Goal: Task Accomplishment & Management: Manage account settings

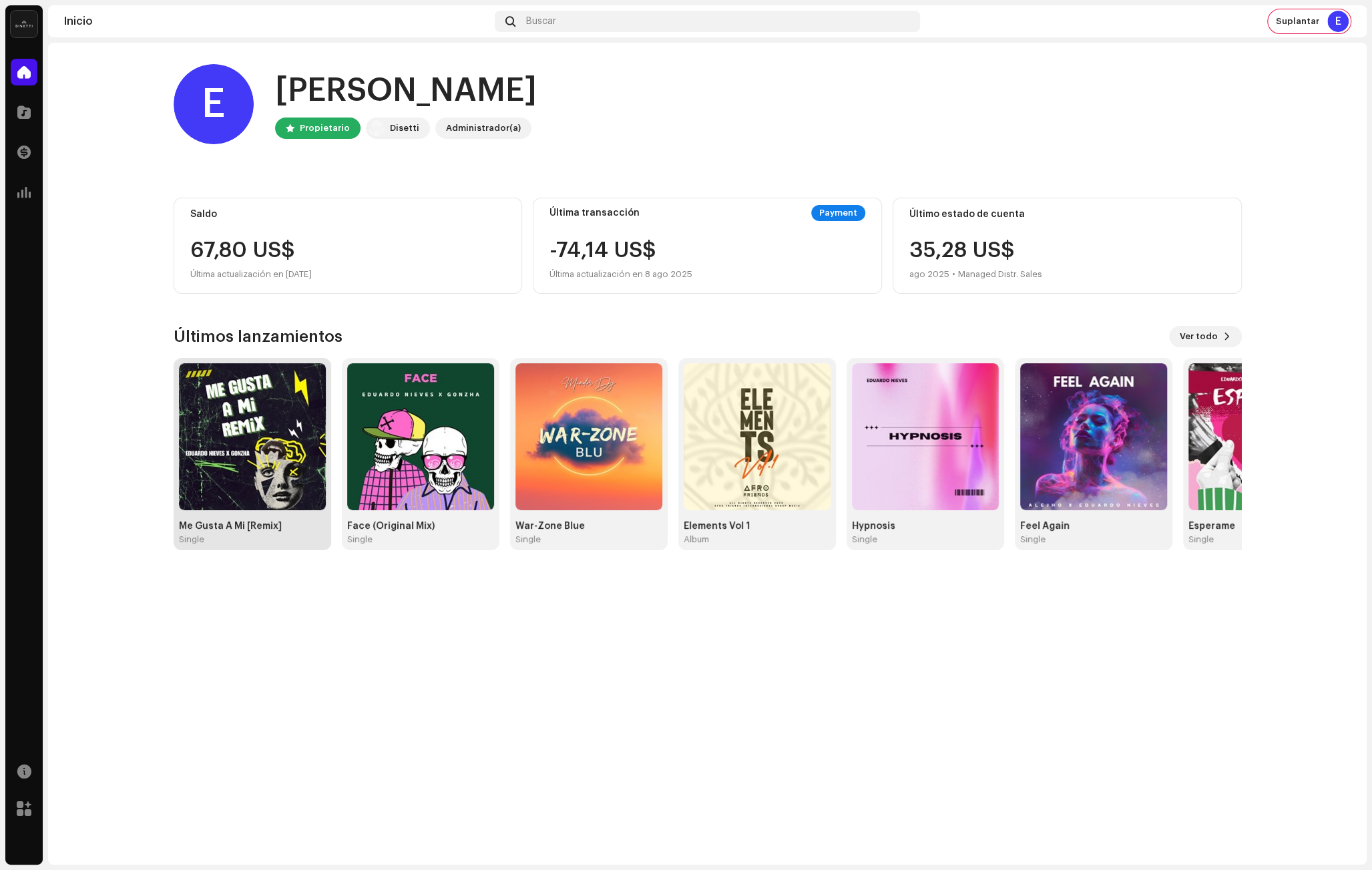
click at [211, 432] on img at bounding box center [252, 436] width 146 height 146
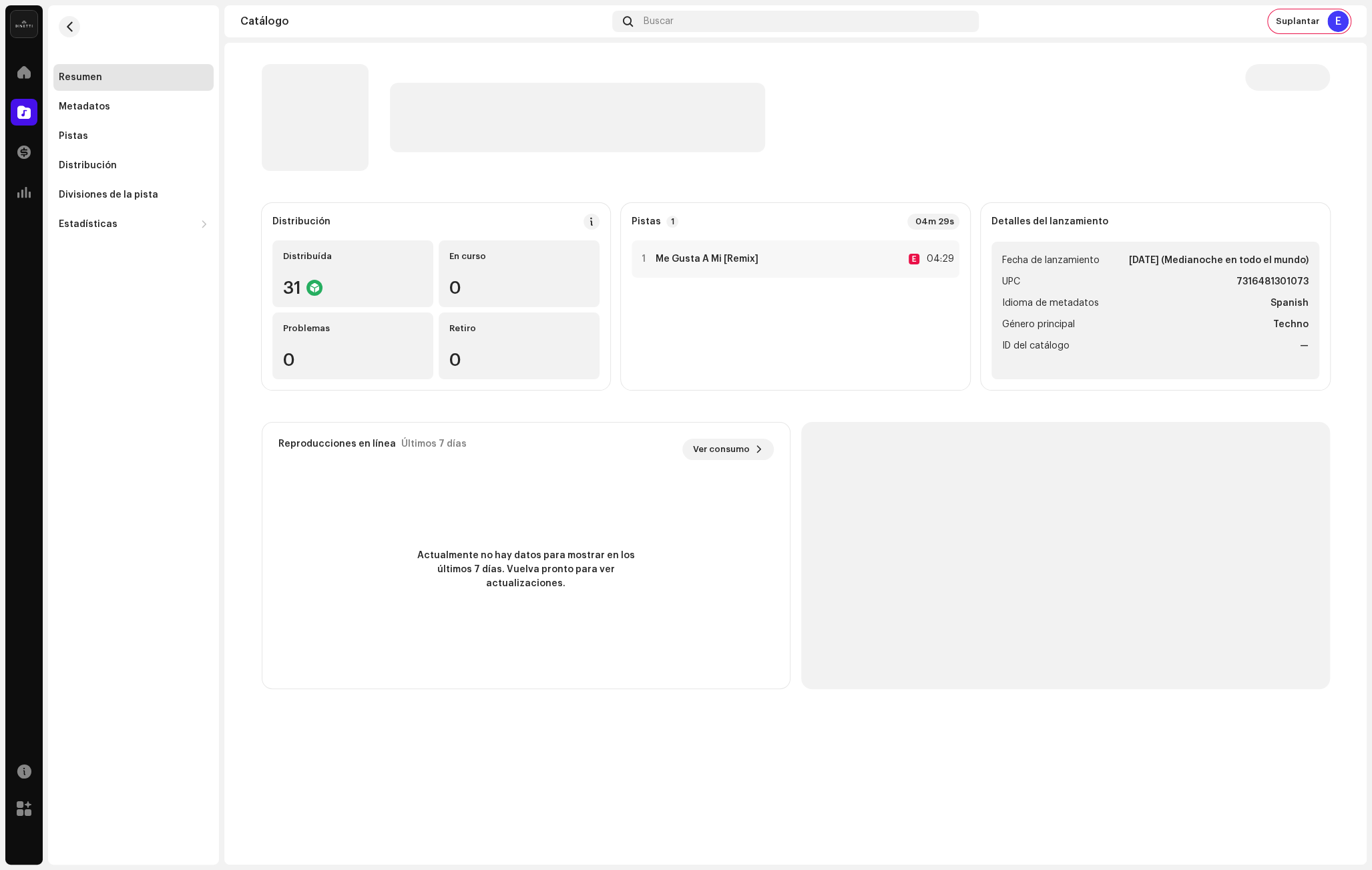
click at [872, 104] on div at bounding box center [807, 117] width 834 height 69
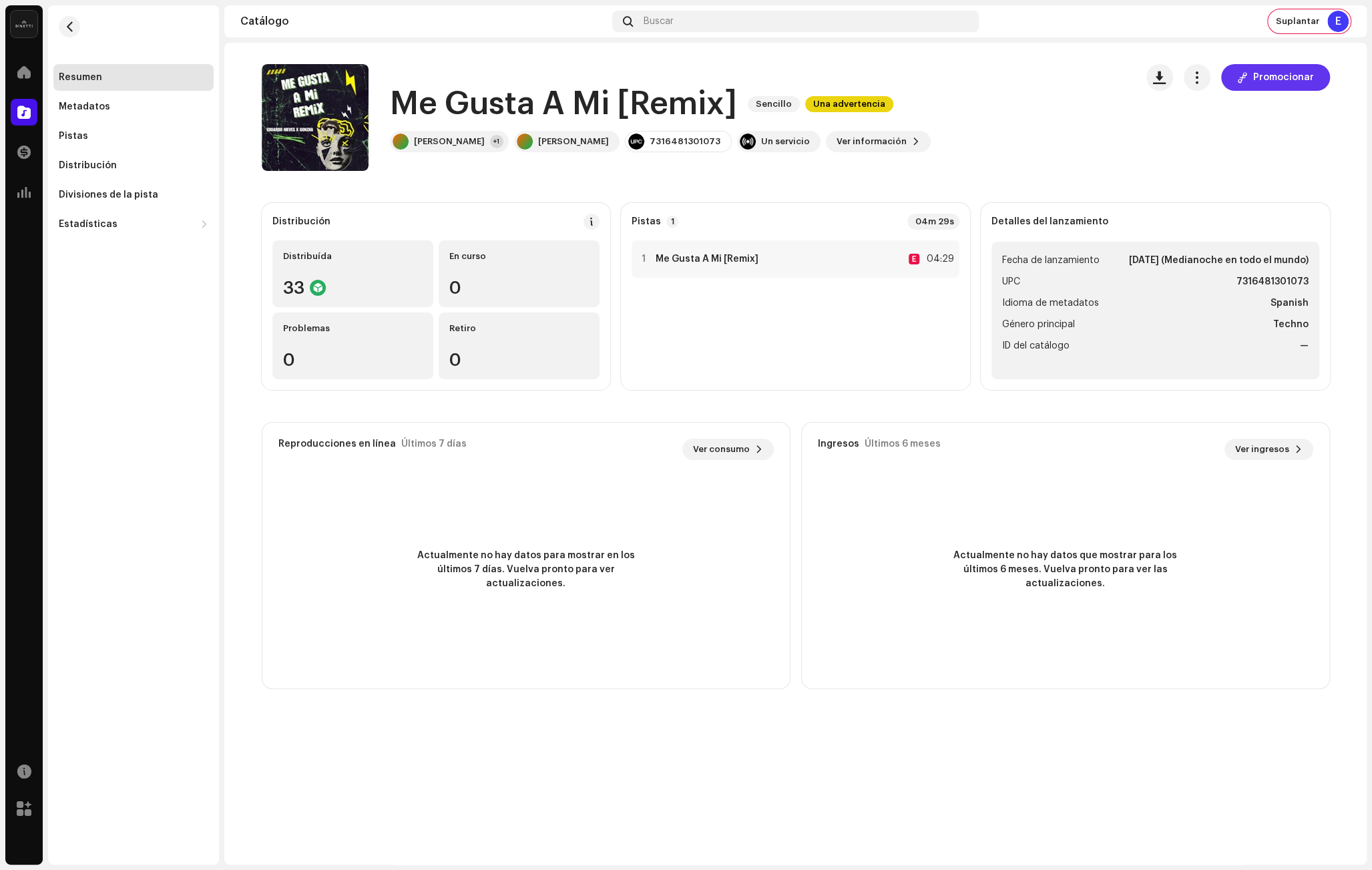
click at [1280, 81] on span "Promocionar" at bounding box center [1284, 77] width 61 height 27
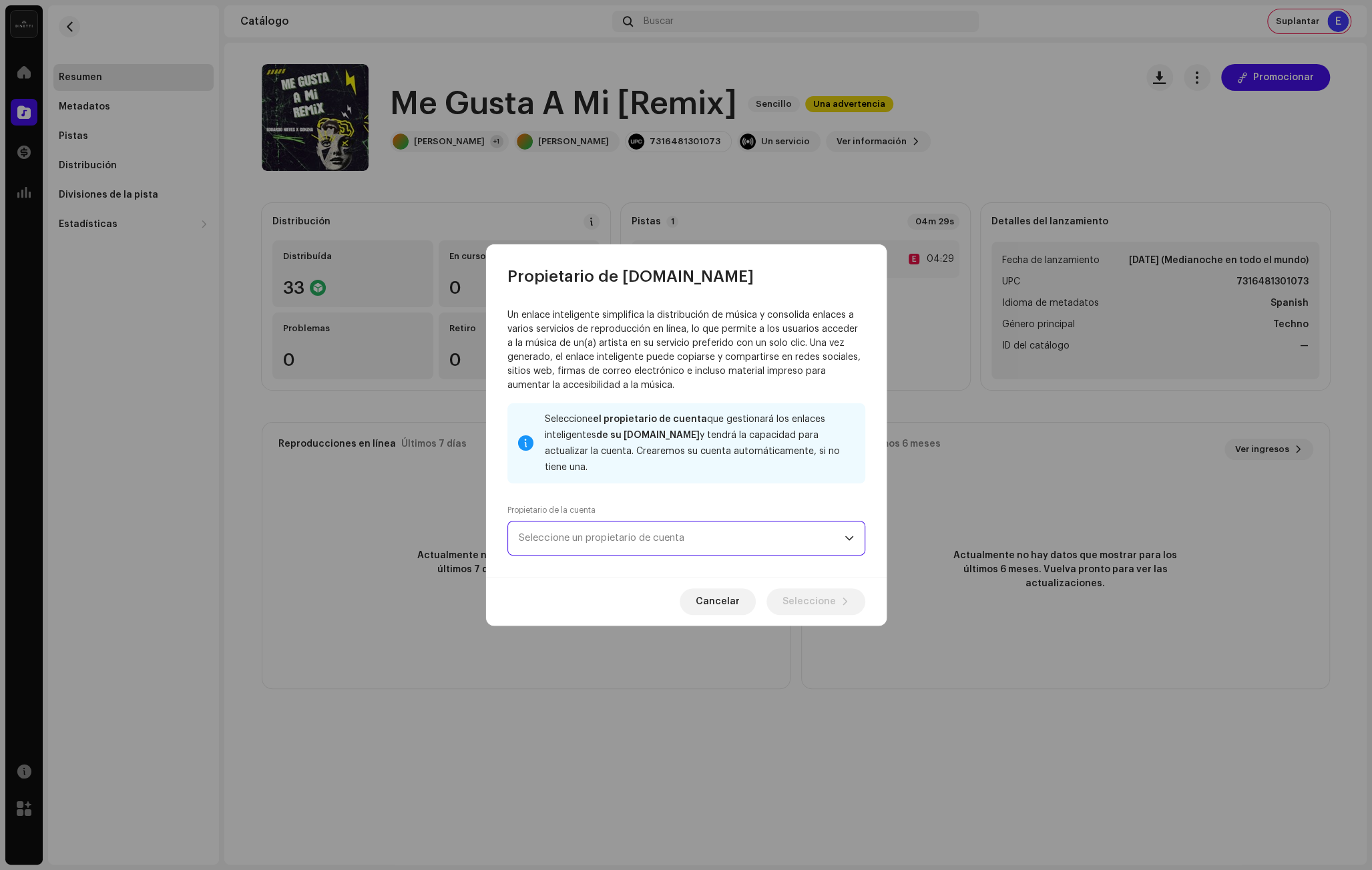
click at [565, 534] on span "Seleccione un propietario de cuenta" at bounding box center [682, 538] width 326 height 33
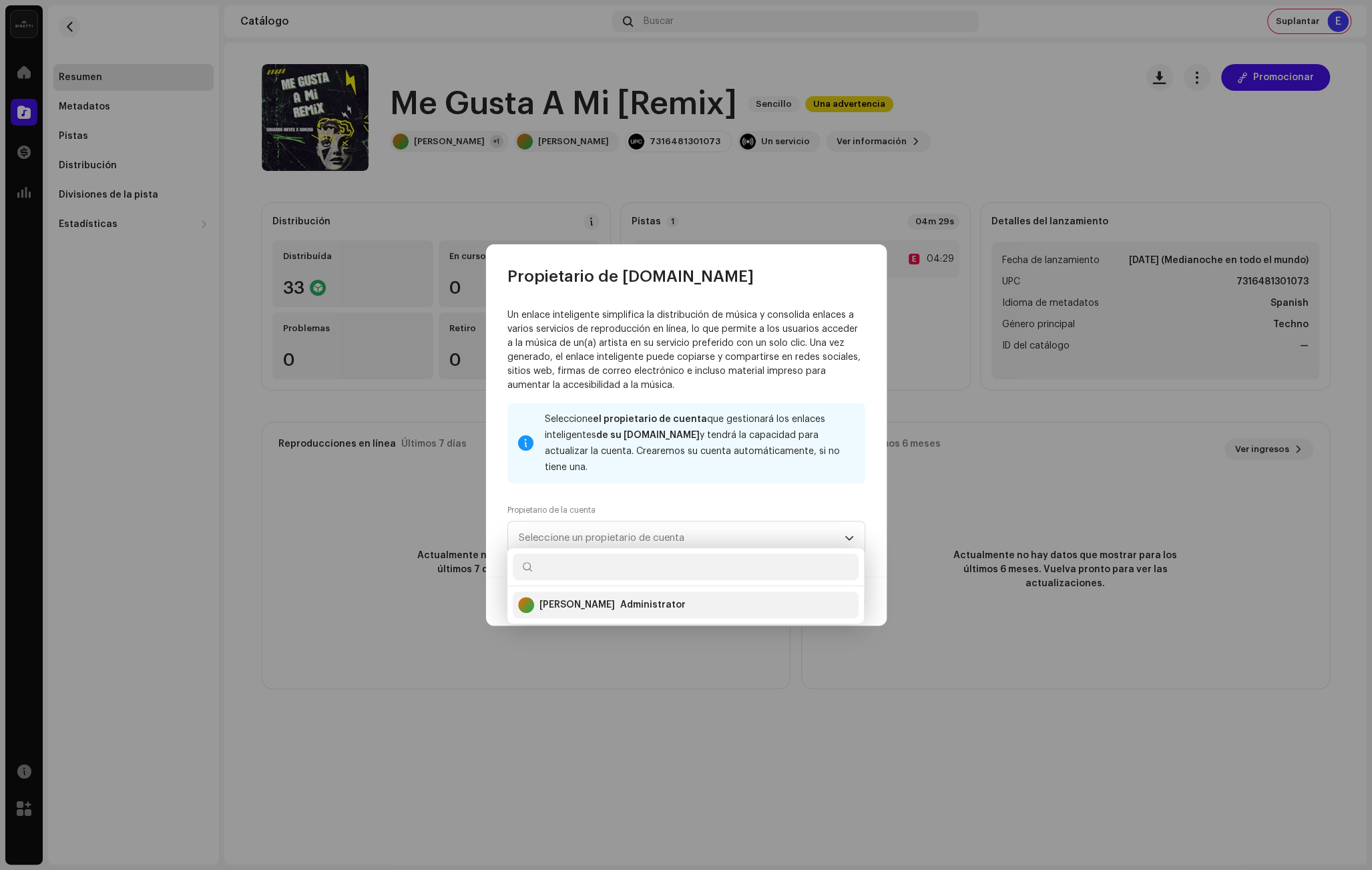
drag, startPoint x: 619, startPoint y: 608, endPoint x: 710, endPoint y: 599, distance: 91.4
click at [620, 607] on div "Administrator" at bounding box center [653, 604] width 66 height 13
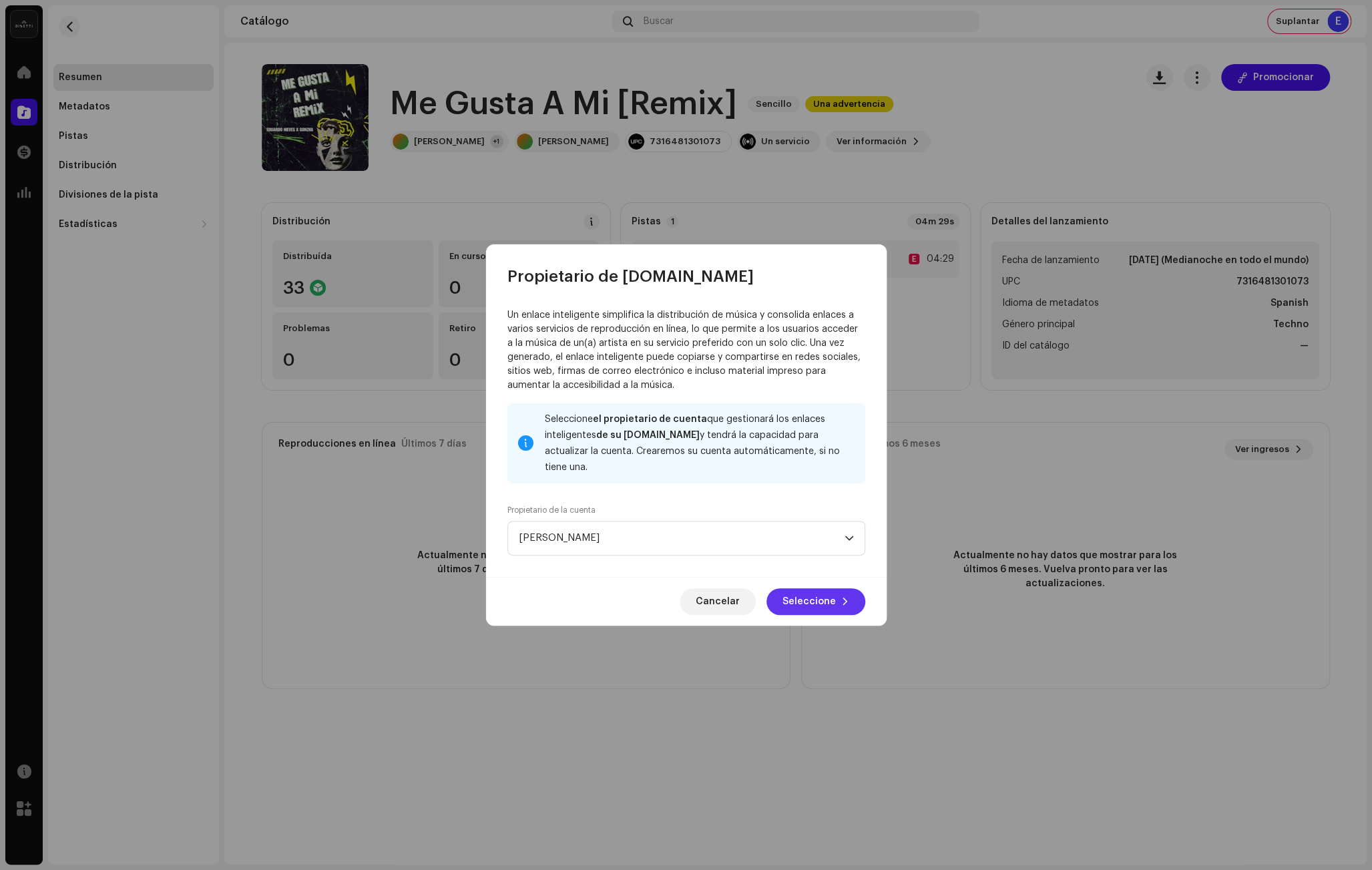
click at [808, 592] on span "Seleccione" at bounding box center [809, 601] width 54 height 27
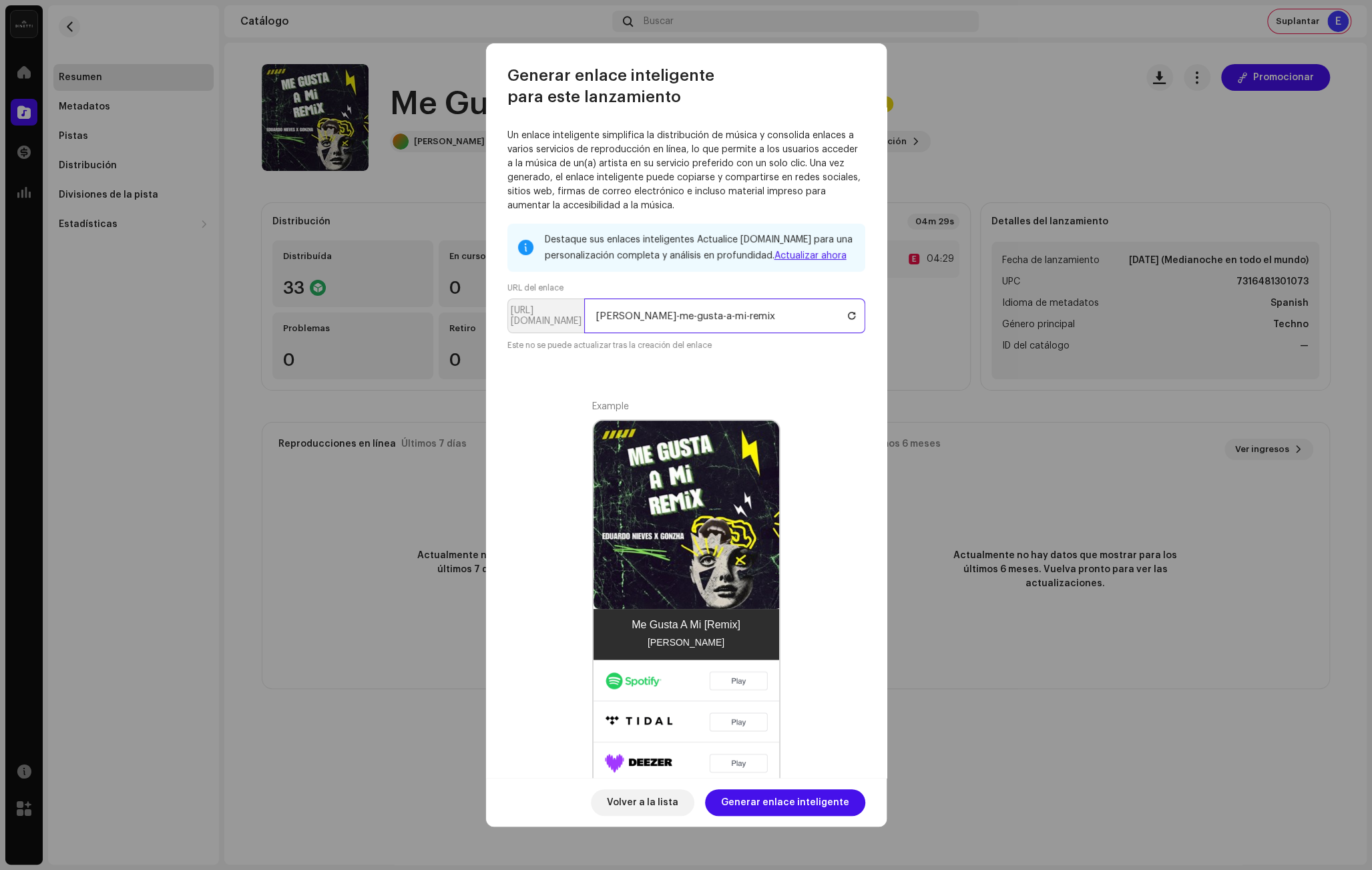
click at [658, 313] on input "[PERSON_NAME]-me-gusta-a-mi-remix" at bounding box center [724, 315] width 281 height 34
drag, startPoint x: 672, startPoint y: 316, endPoint x: 523, endPoint y: 310, distance: 149.1
click at [524, 310] on p-inputgroup "https://ffm.to/ eduardo-nieves-me-gusta-a-mi-remix" at bounding box center [686, 315] width 358 height 34
click at [725, 317] on input "me-gusta-a-mi-remix" at bounding box center [724, 315] width 281 height 34
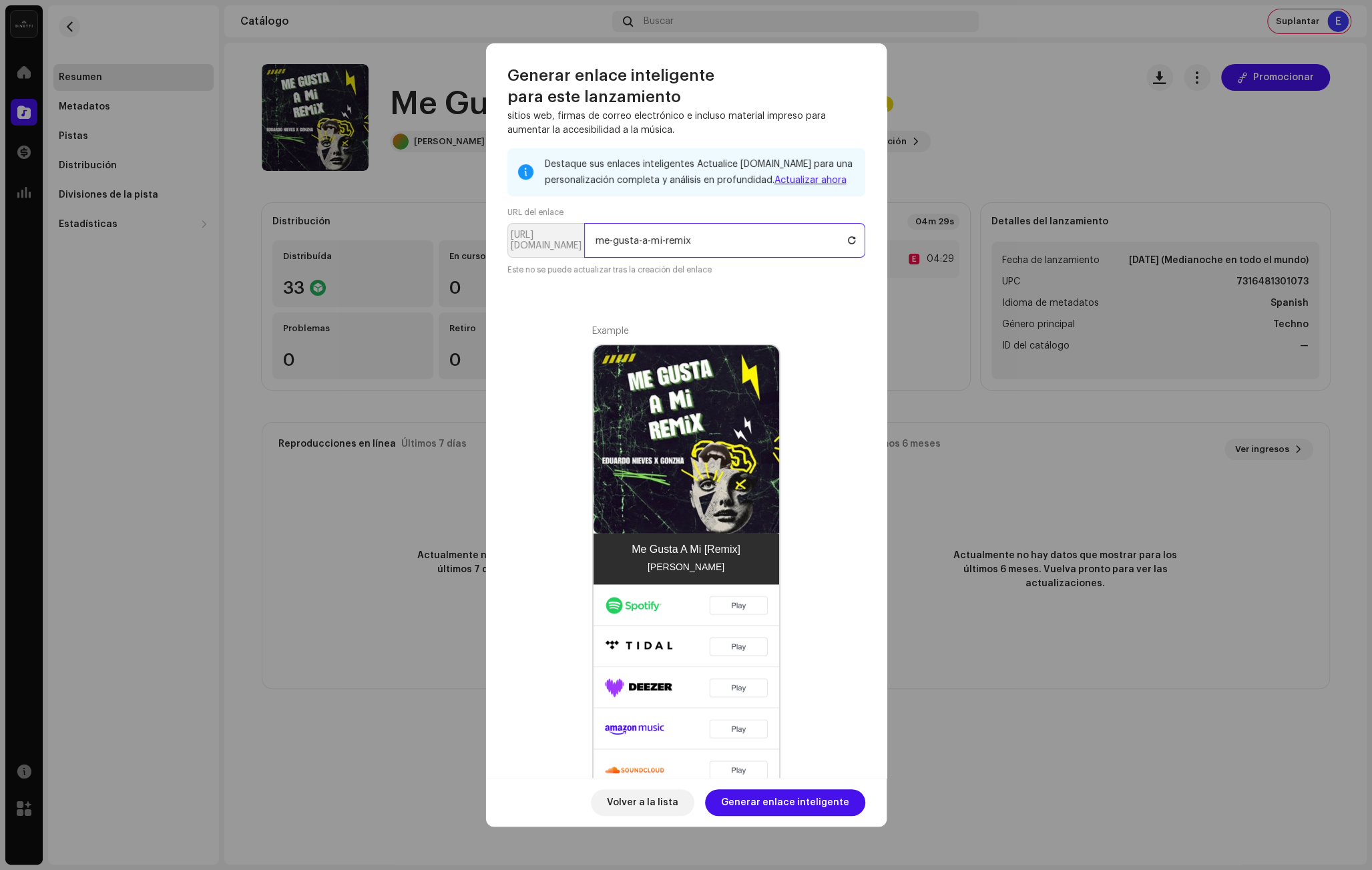
scroll to position [140, 0]
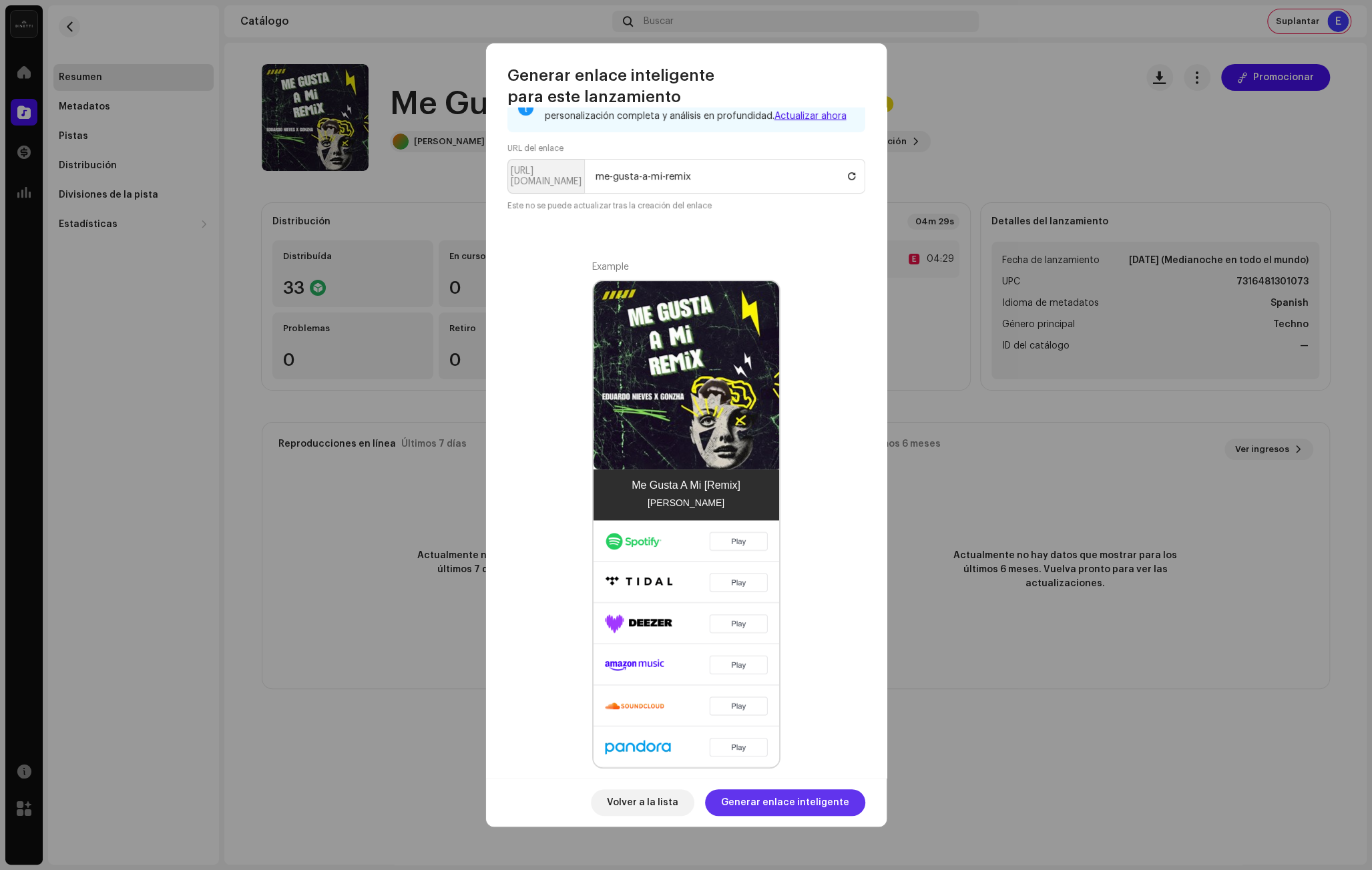
click at [751, 808] on span "Generar enlace inteligente" at bounding box center [785, 801] width 128 height 27
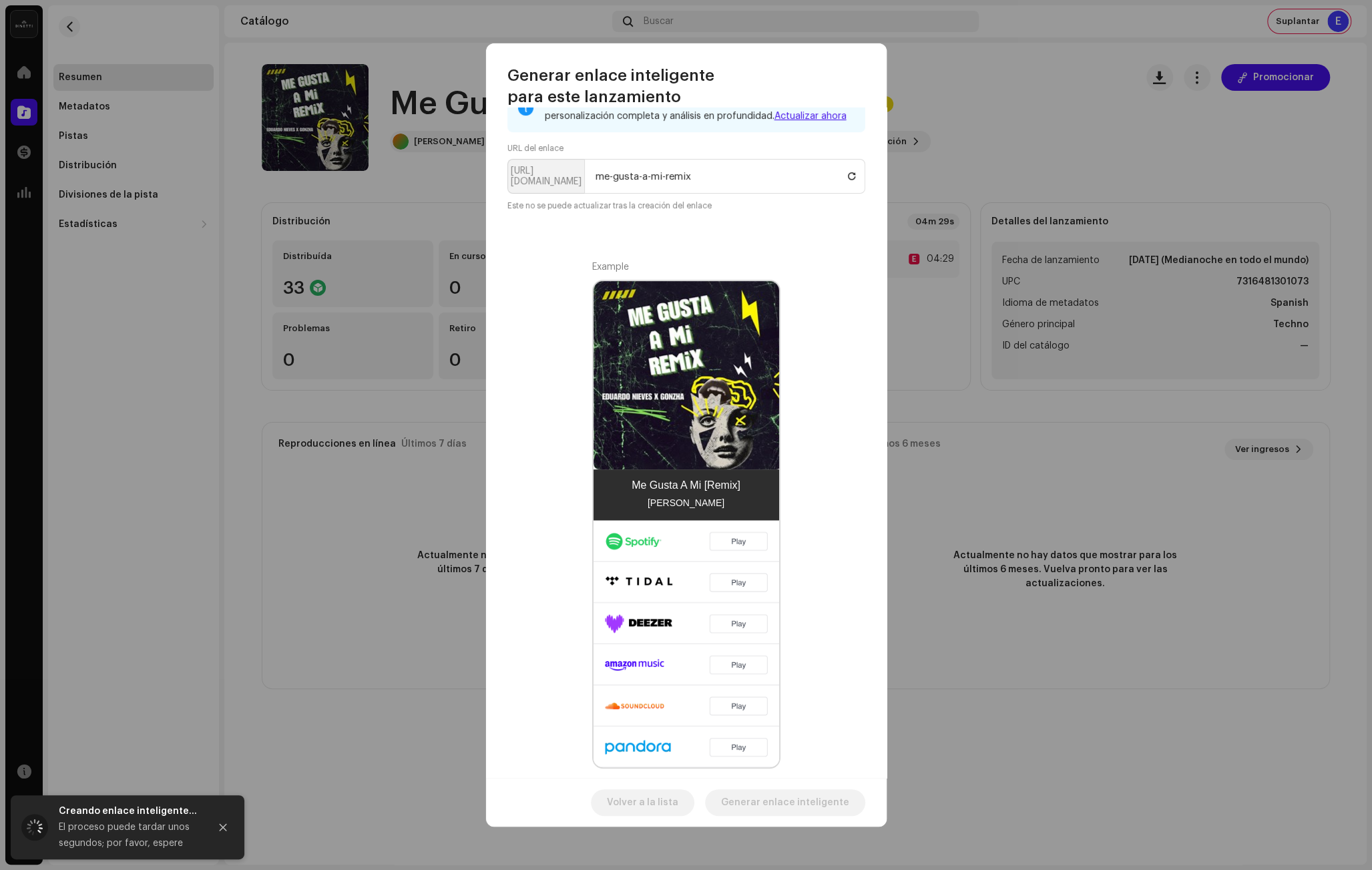
scroll to position [142, 0]
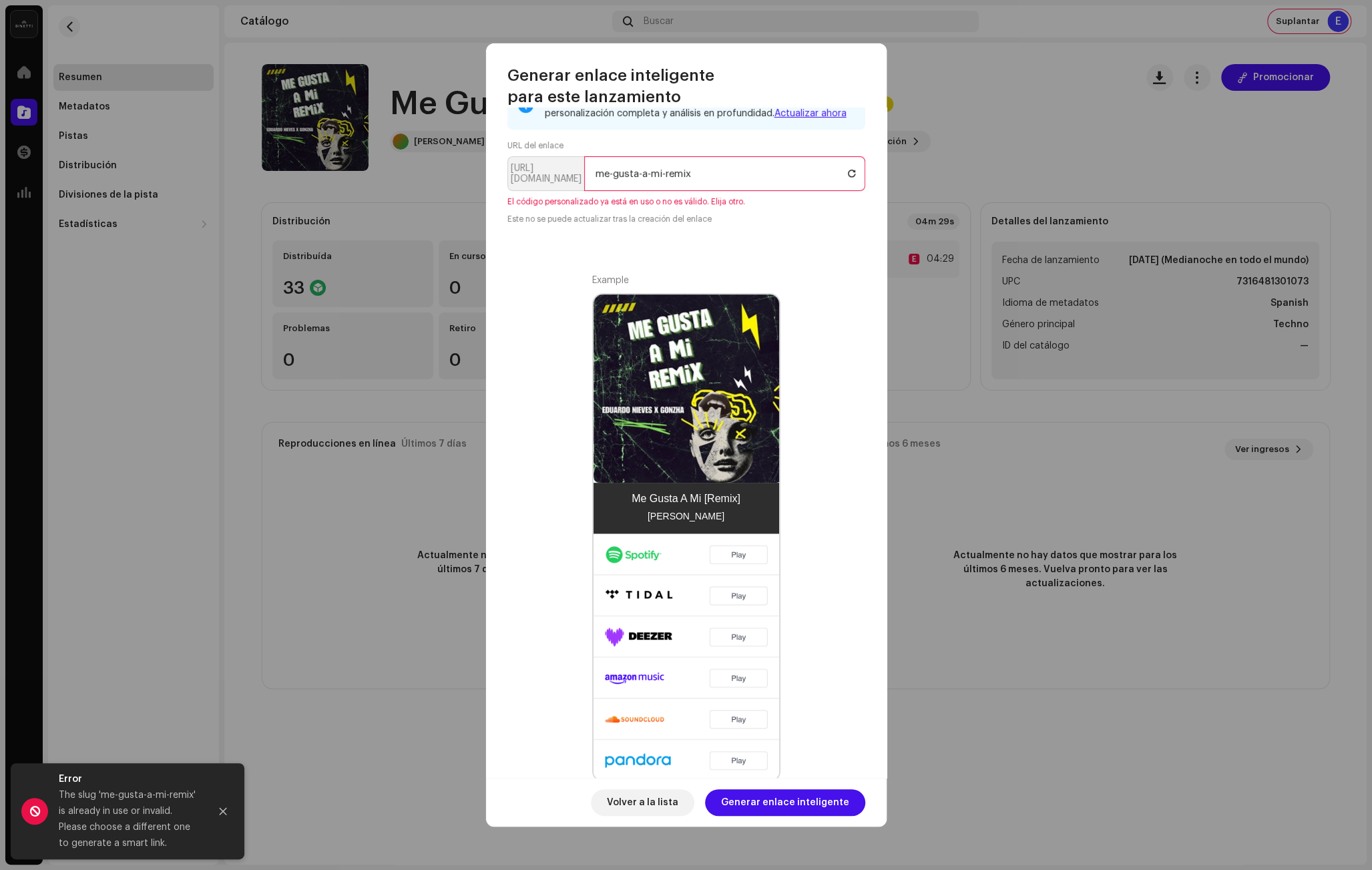
click at [722, 180] on input "me-gusta-a-mi-remix" at bounding box center [724, 173] width 281 height 34
click at [687, 178] on input "me-gusta-a-mi-remix" at bounding box center [724, 173] width 281 height 34
click at [748, 798] on span "Generar enlace inteligente" at bounding box center [785, 801] width 128 height 27
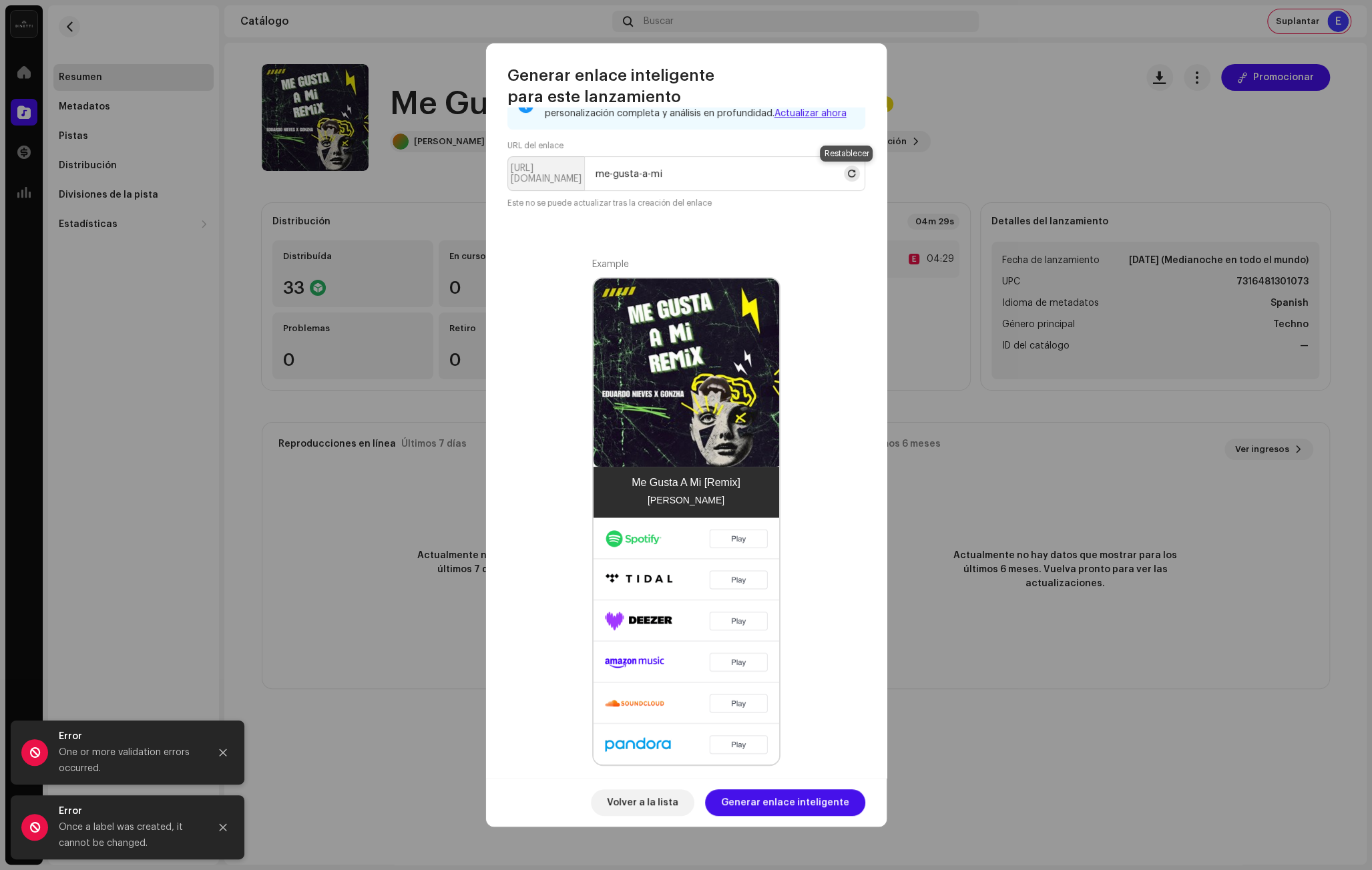
click at [848, 171] on span at bounding box center [852, 174] width 8 height 11
type input "[PERSON_NAME]-me-gusta-a-mi-remix"
click at [794, 796] on span "Generar enlace inteligente" at bounding box center [785, 801] width 128 height 27
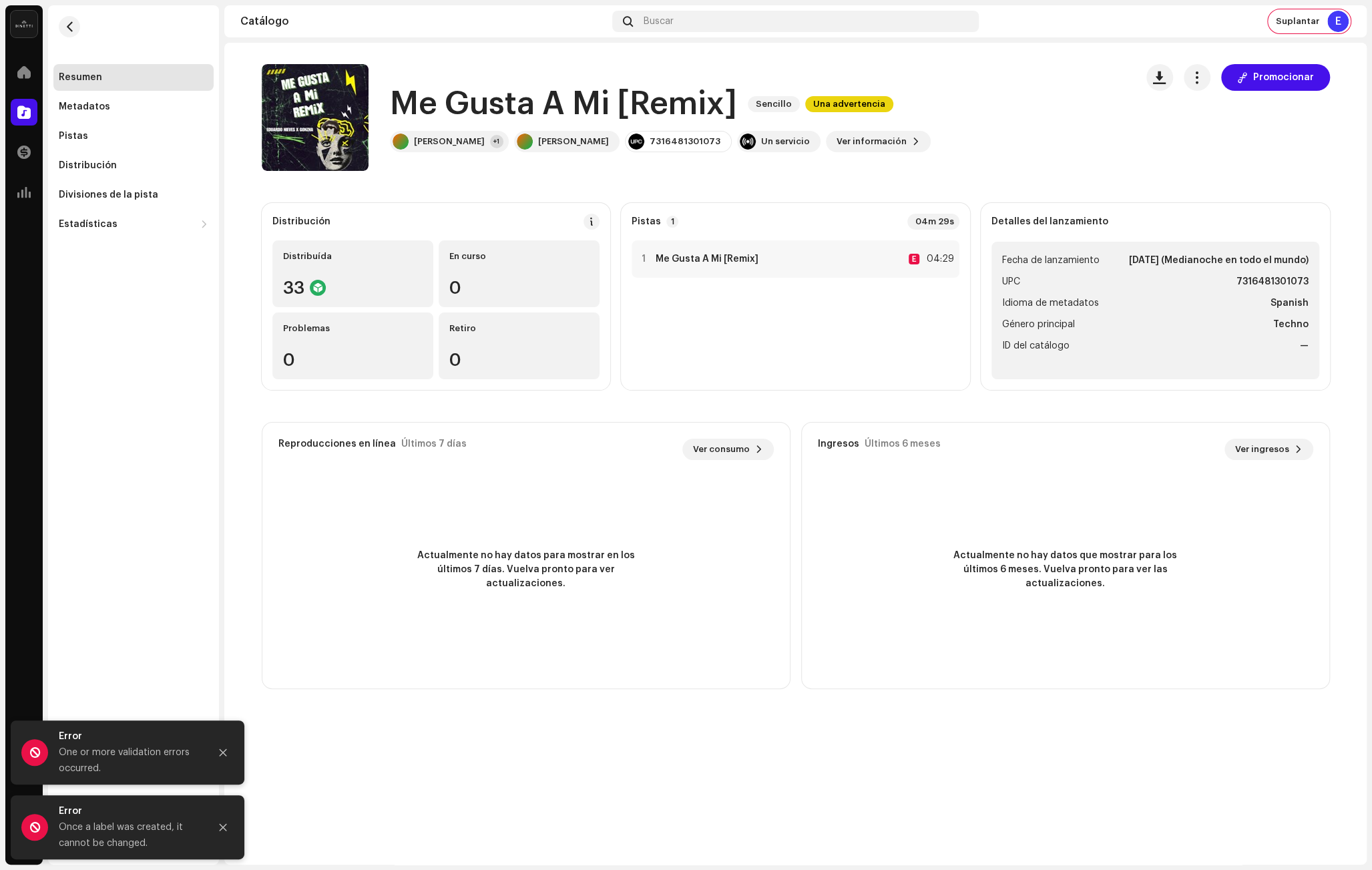
click at [257, 524] on div "Generar enlace inteligente para este lanzamiento Un enlace inteligente simplifi…" at bounding box center [686, 435] width 1372 height 870
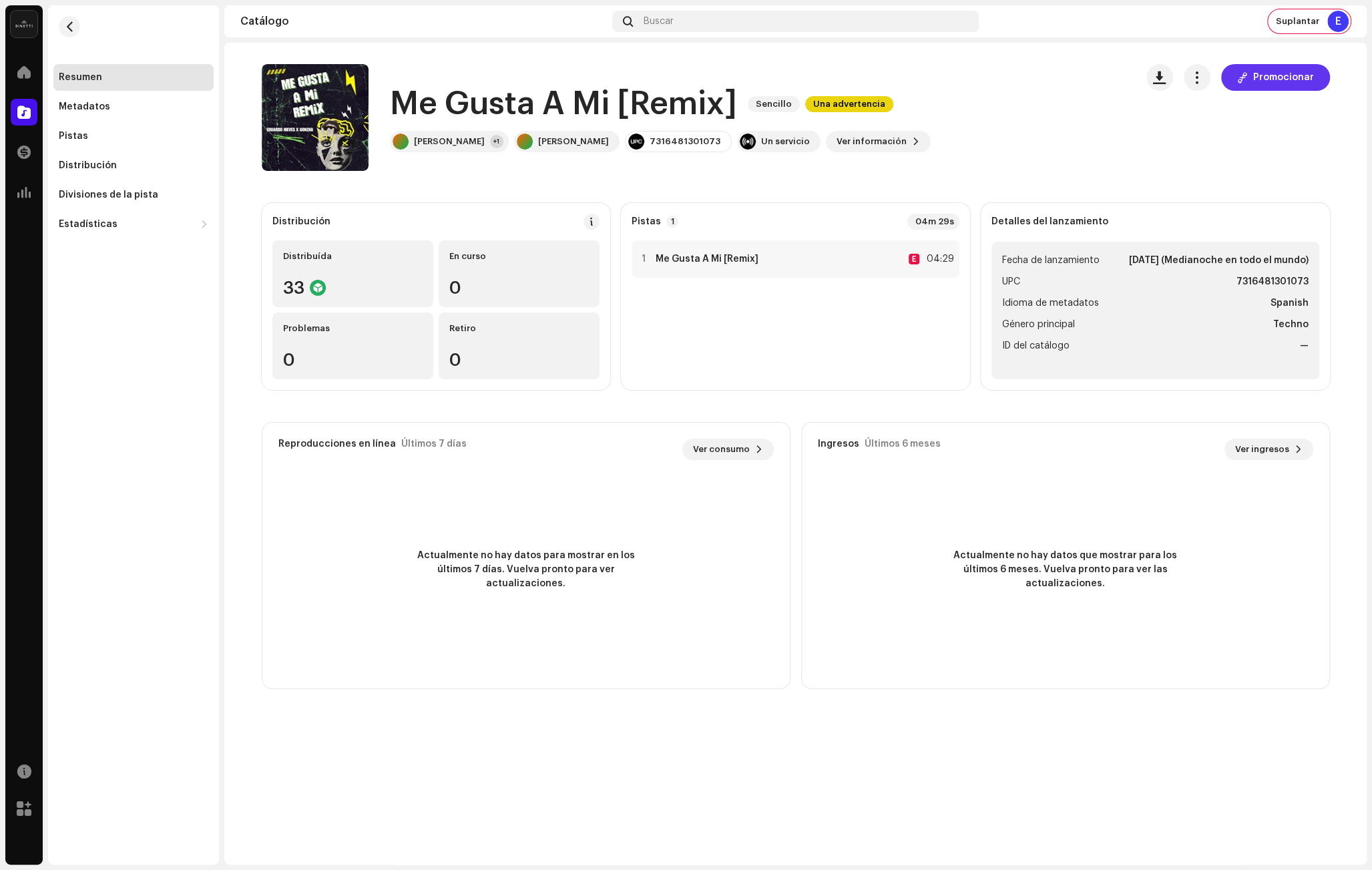
click at [1310, 82] on span "Promocionar" at bounding box center [1284, 77] width 61 height 27
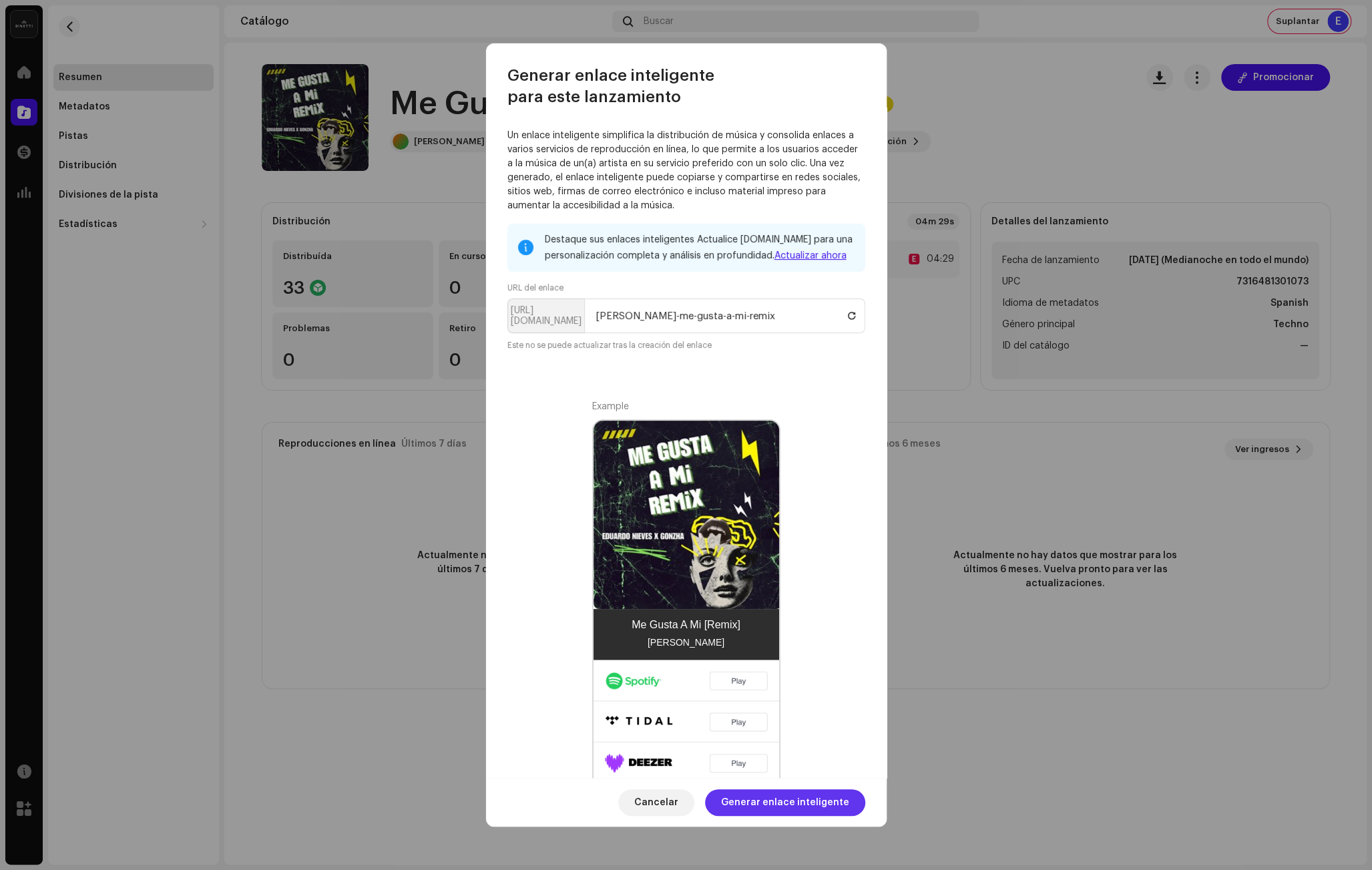
click at [772, 793] on span "Generar enlace inteligente" at bounding box center [785, 801] width 128 height 27
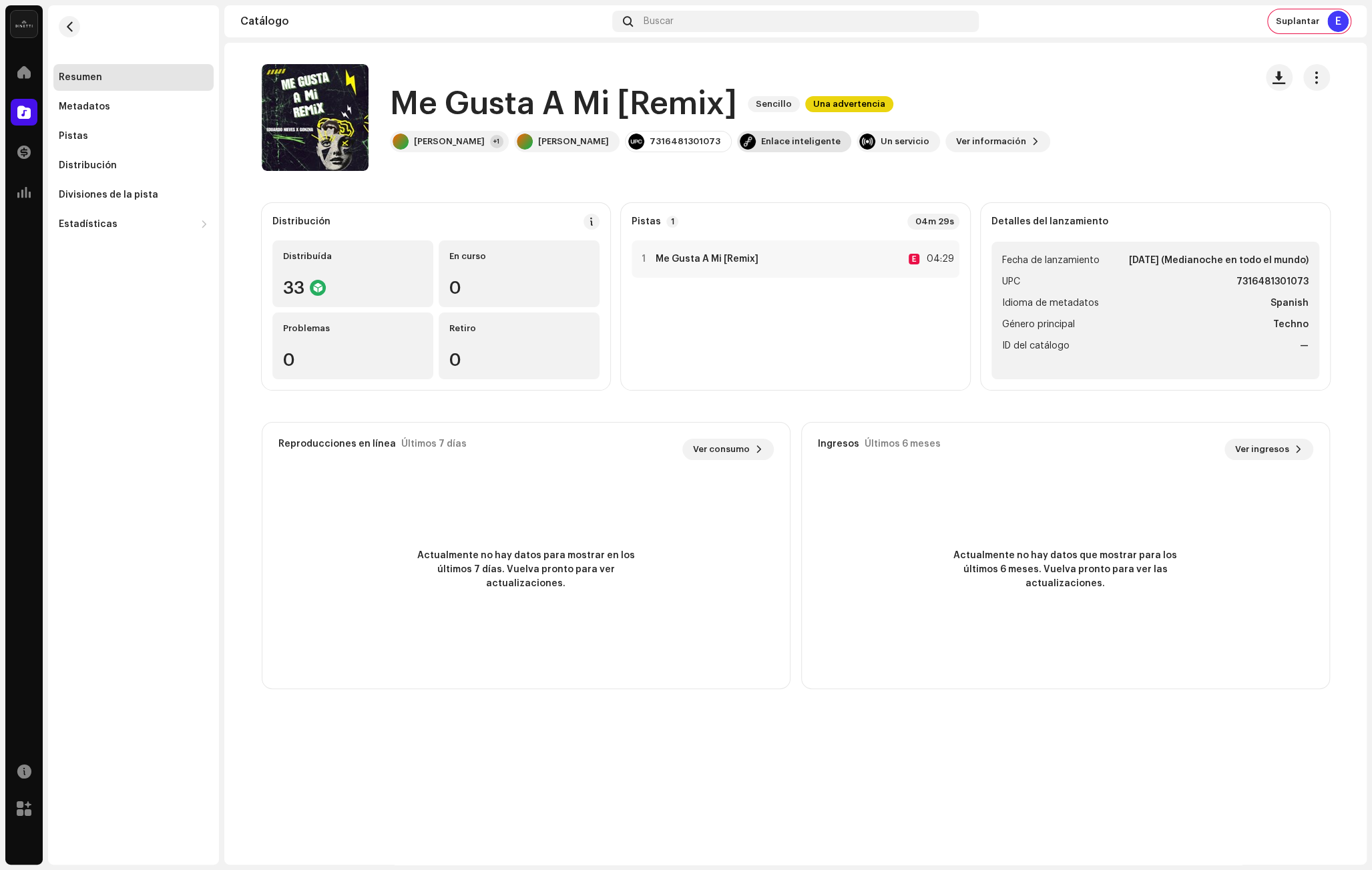
click at [798, 148] on div "Enlace inteligente" at bounding box center [794, 141] width 114 height 21
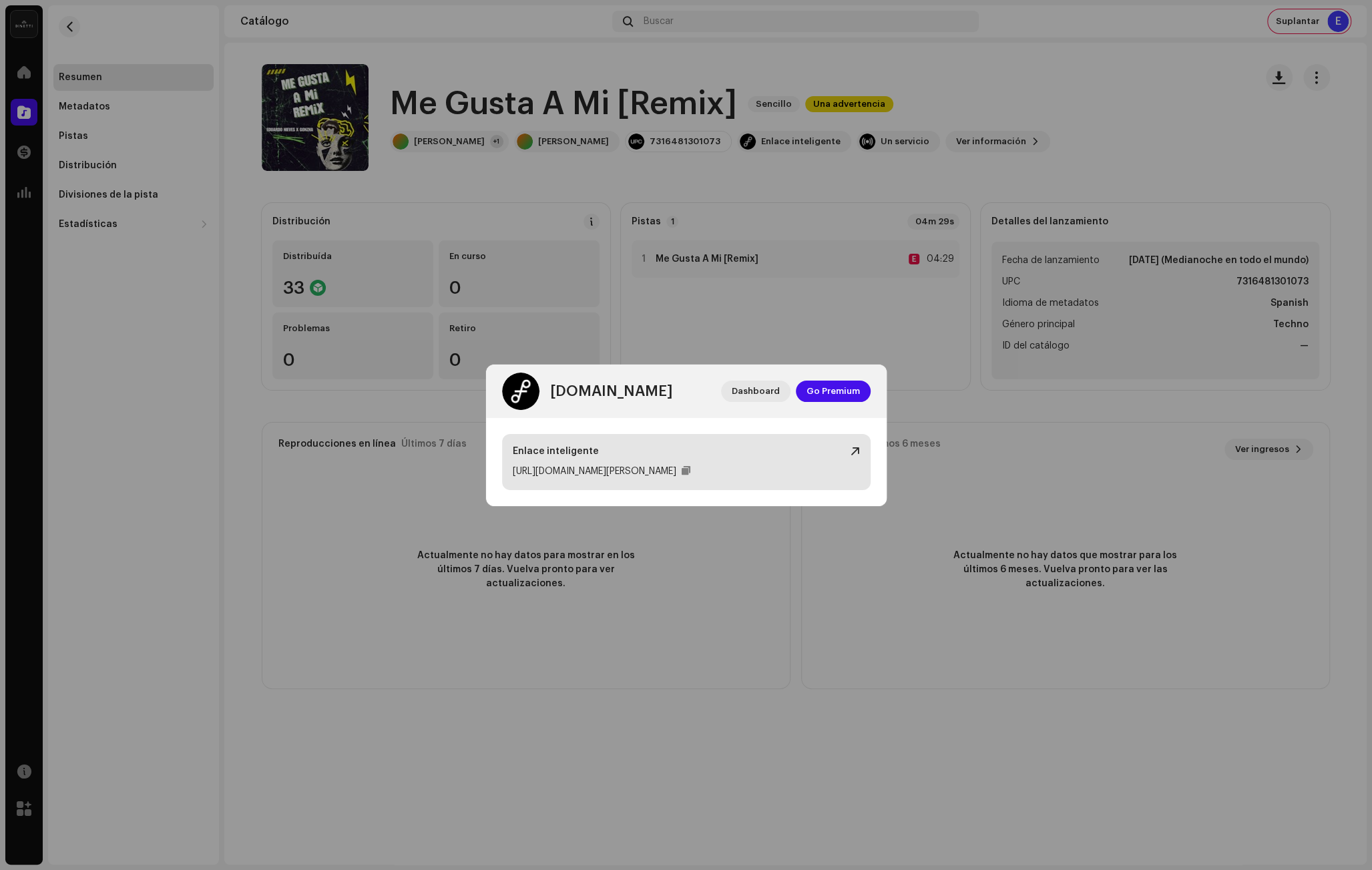
click at [852, 447] on div at bounding box center [856, 451] width 9 height 11
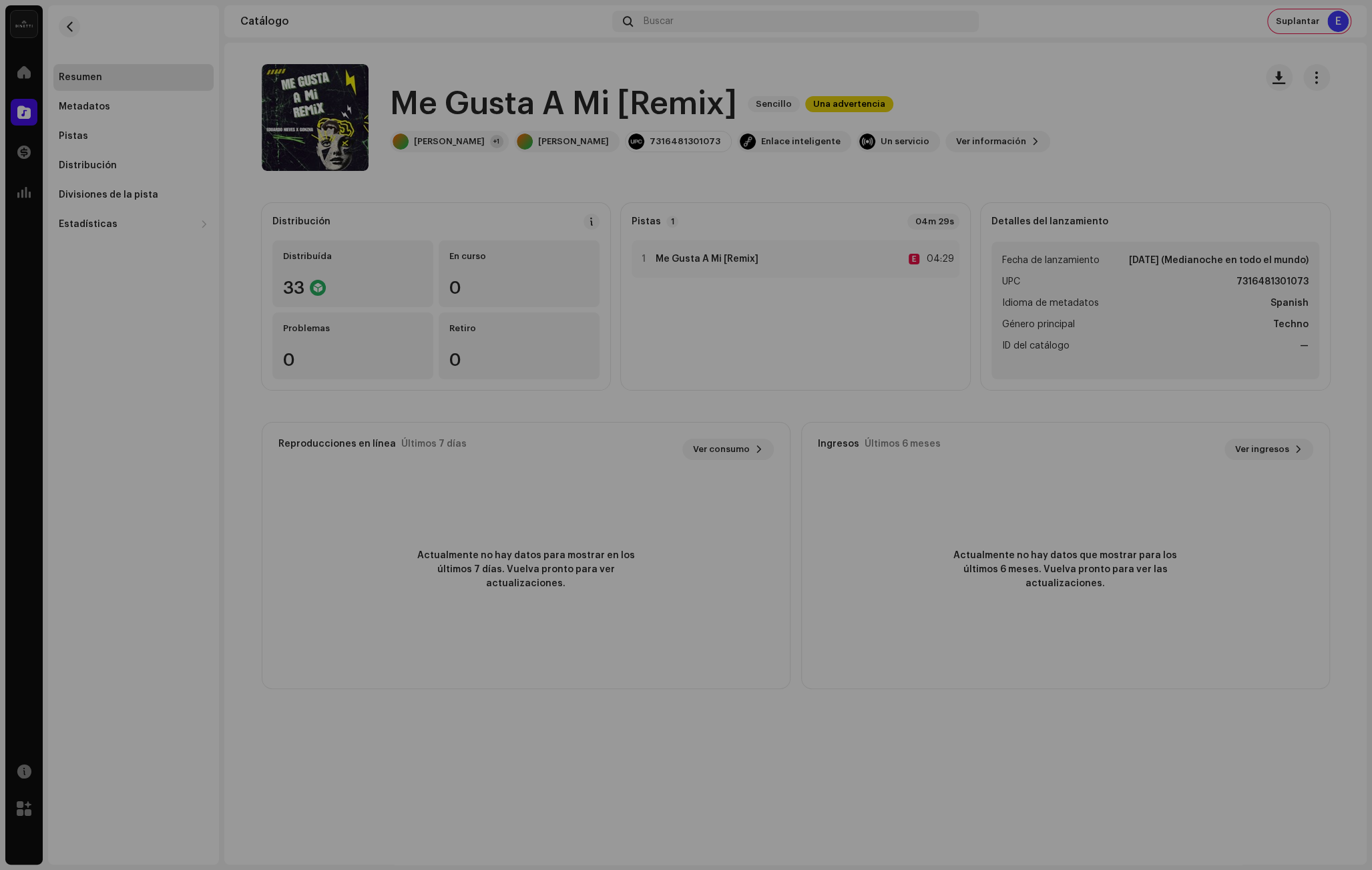
click at [440, 161] on div "[DOMAIN_NAME] Dashboard Go Premium Enlace inteligente [URL][DOMAIN_NAME][PERSON…" at bounding box center [686, 435] width 1372 height 870
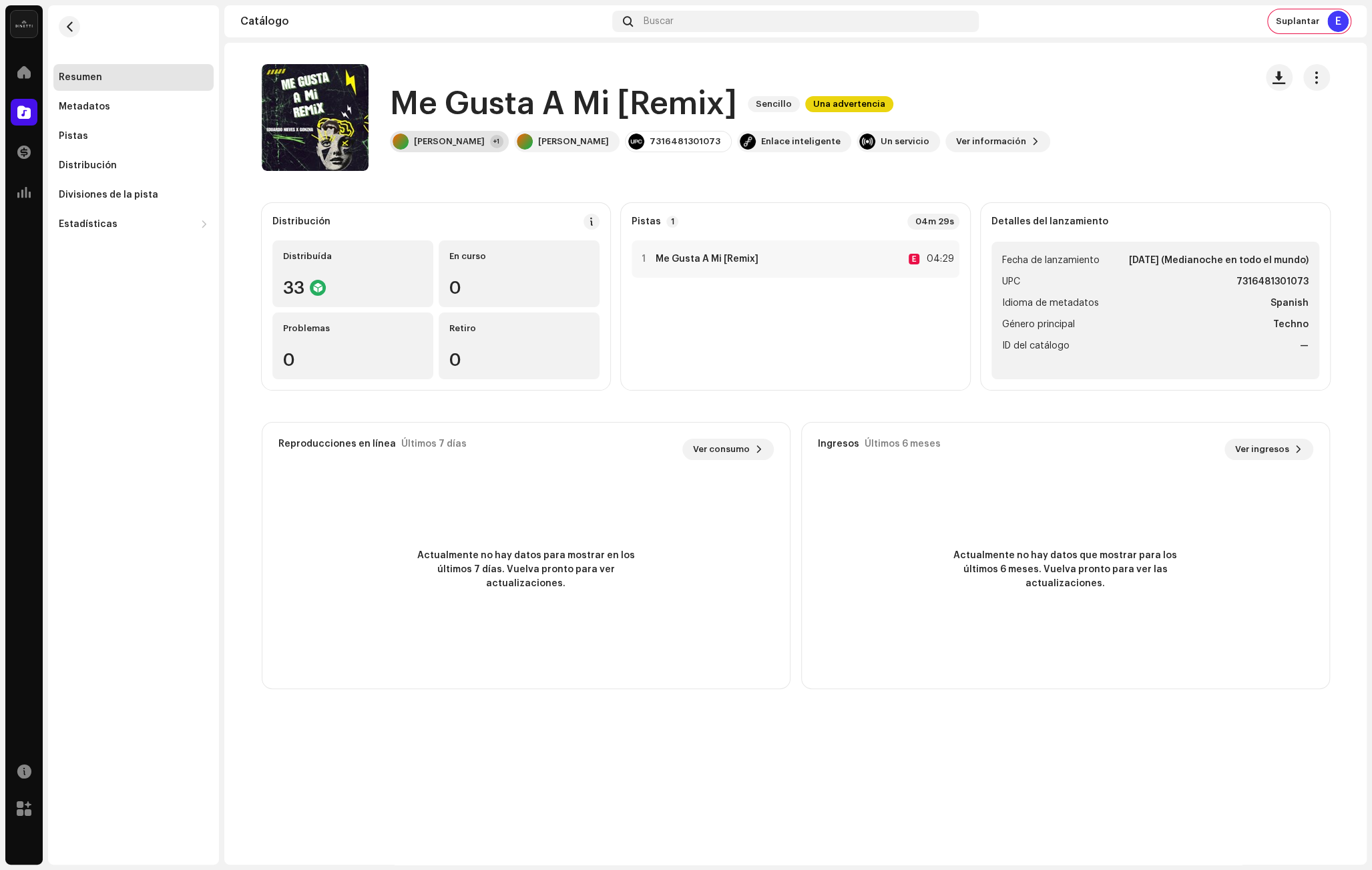
click at [443, 145] on div "[PERSON_NAME]" at bounding box center [450, 142] width 70 height 11
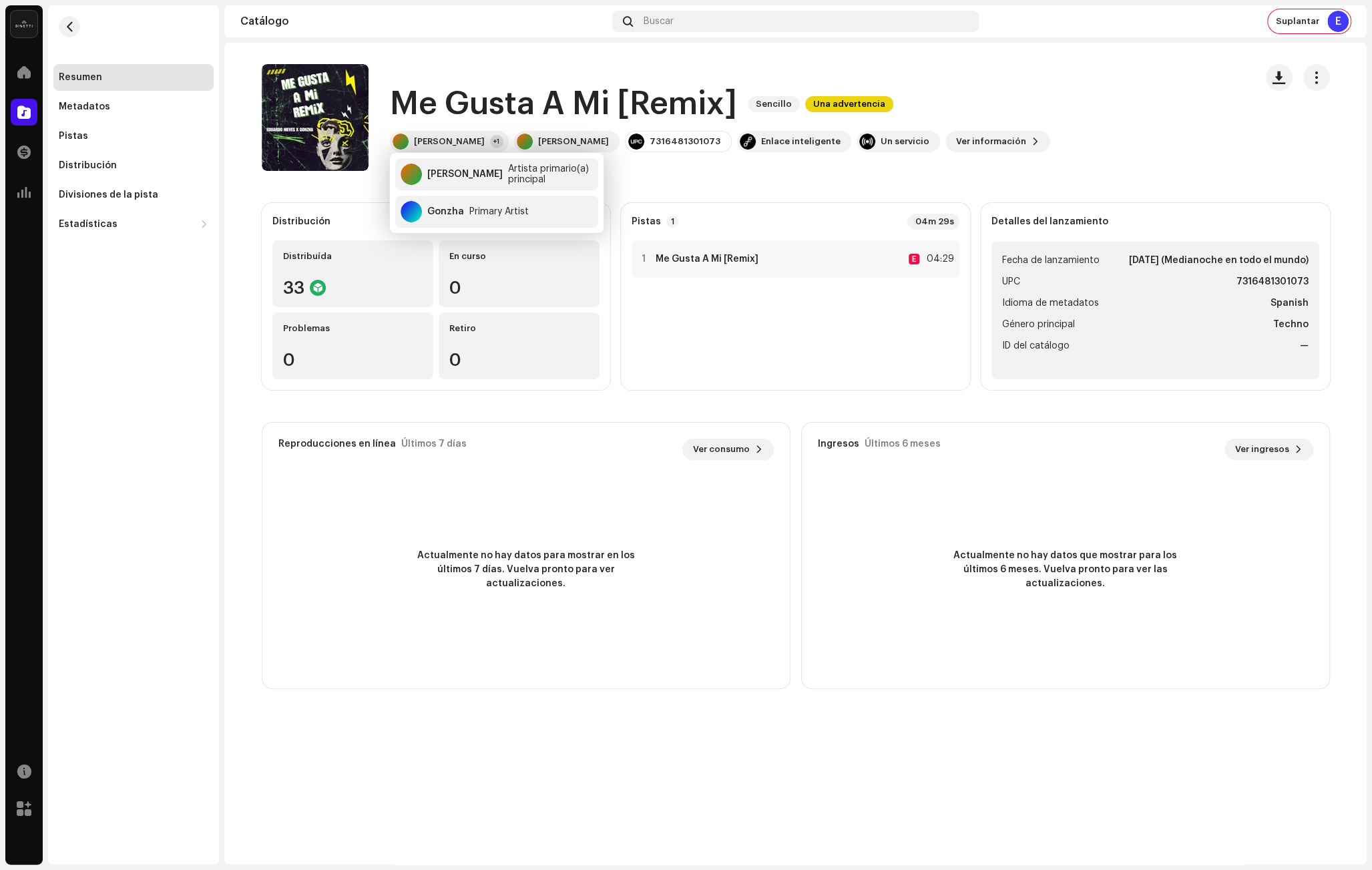
click at [335, 197] on catalog-releases-details-overview "Me Gusta A Mi [Remix] Sencillo Una advertencia Me Gusta A Mi [Remix] Sencillo U…" at bounding box center [795, 376] width 1142 height 667
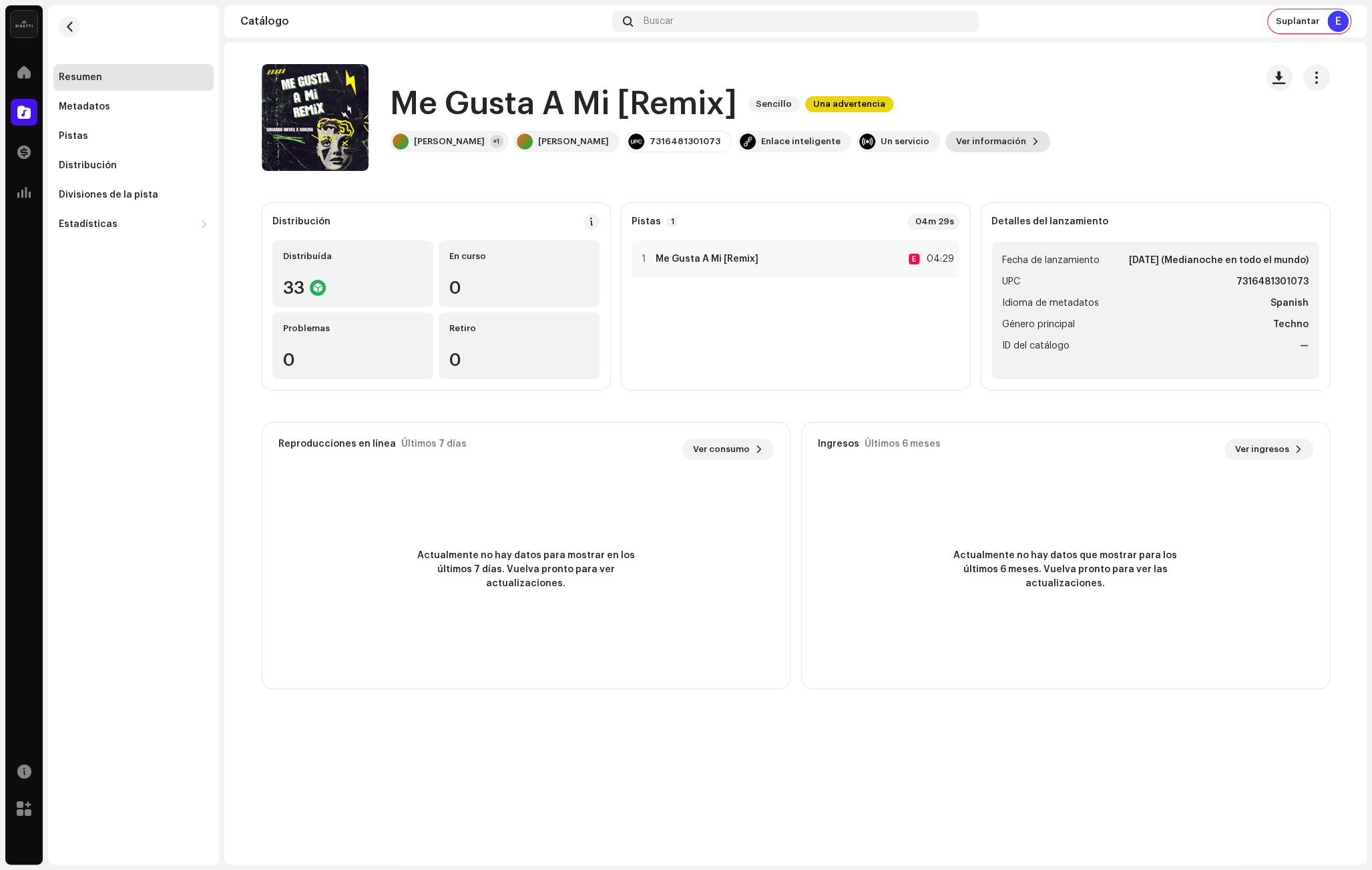
click at [956, 141] on span "Ver información" at bounding box center [991, 141] width 70 height 27
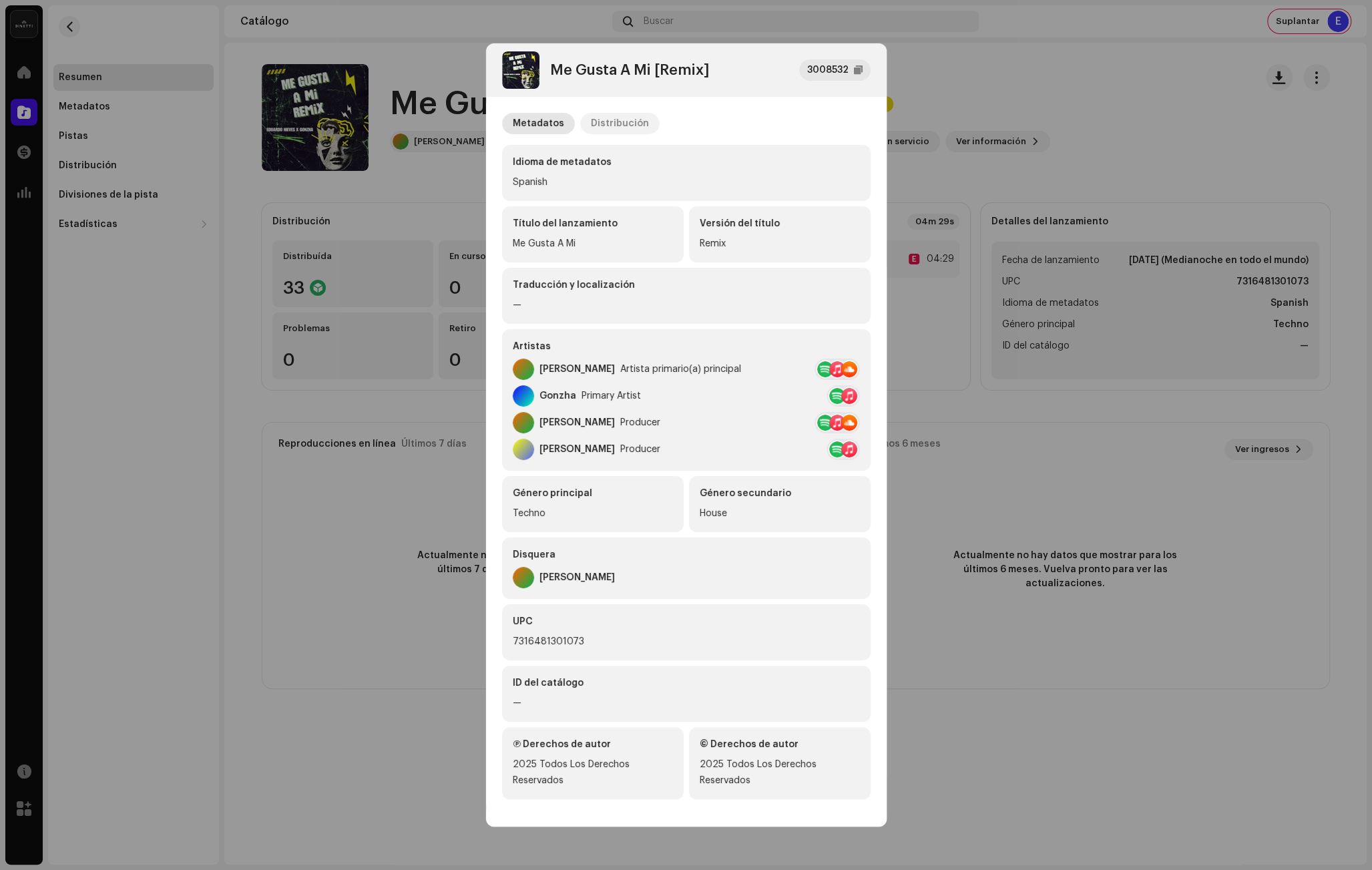
click at [627, 120] on div "Distribución" at bounding box center [619, 123] width 58 height 21
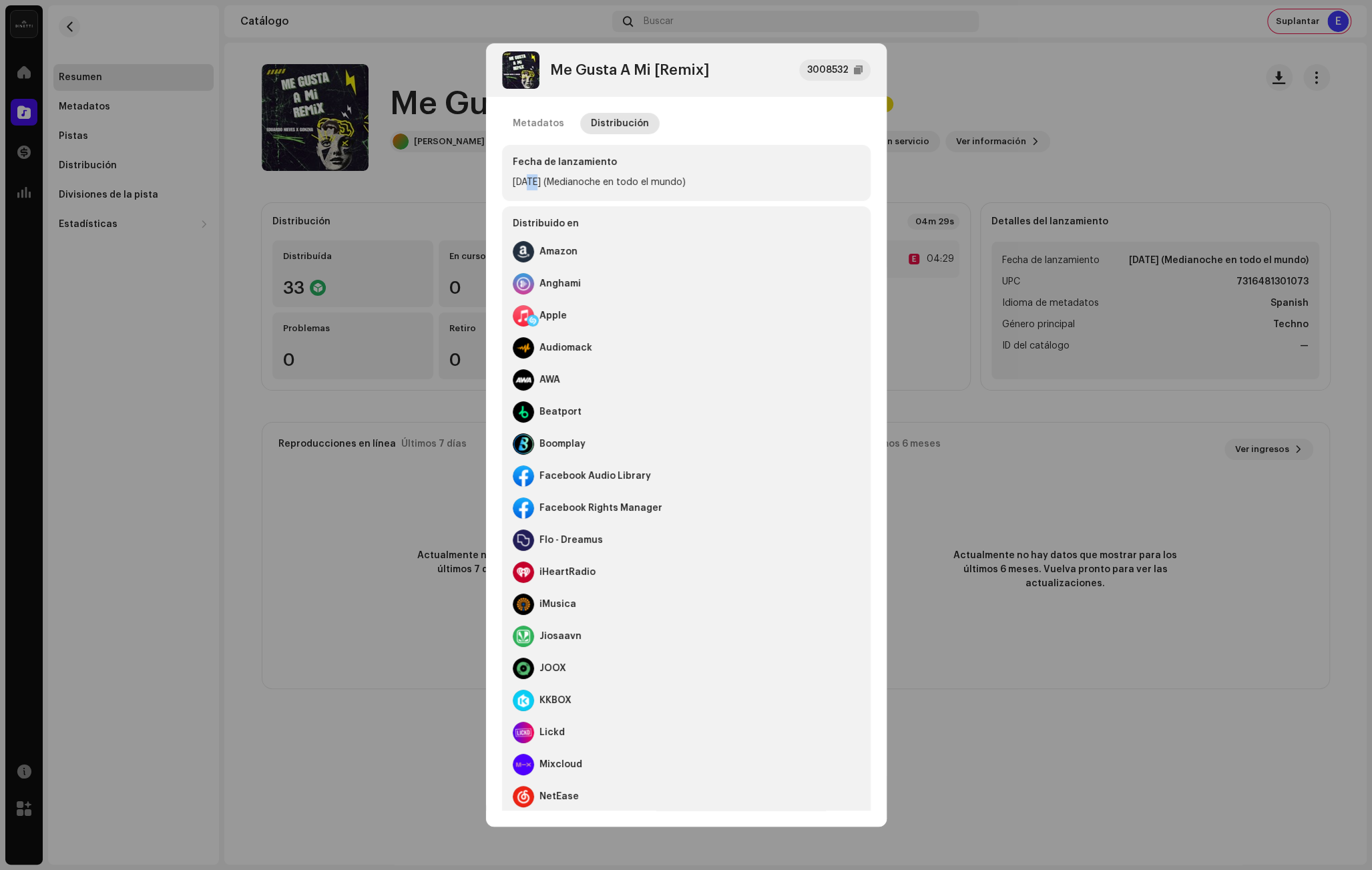
drag, startPoint x: 537, startPoint y: 181, endPoint x: 527, endPoint y: 180, distance: 10.0
click at [527, 180] on div "[DATE] (Medianoche en todo el mundo)" at bounding box center [686, 182] width 348 height 16
drag, startPoint x: 553, startPoint y: 185, endPoint x: 568, endPoint y: 183, distance: 15.1
click at [555, 185] on div "[DATE] (Medianoche en todo el mundo)" at bounding box center [686, 182] width 348 height 16
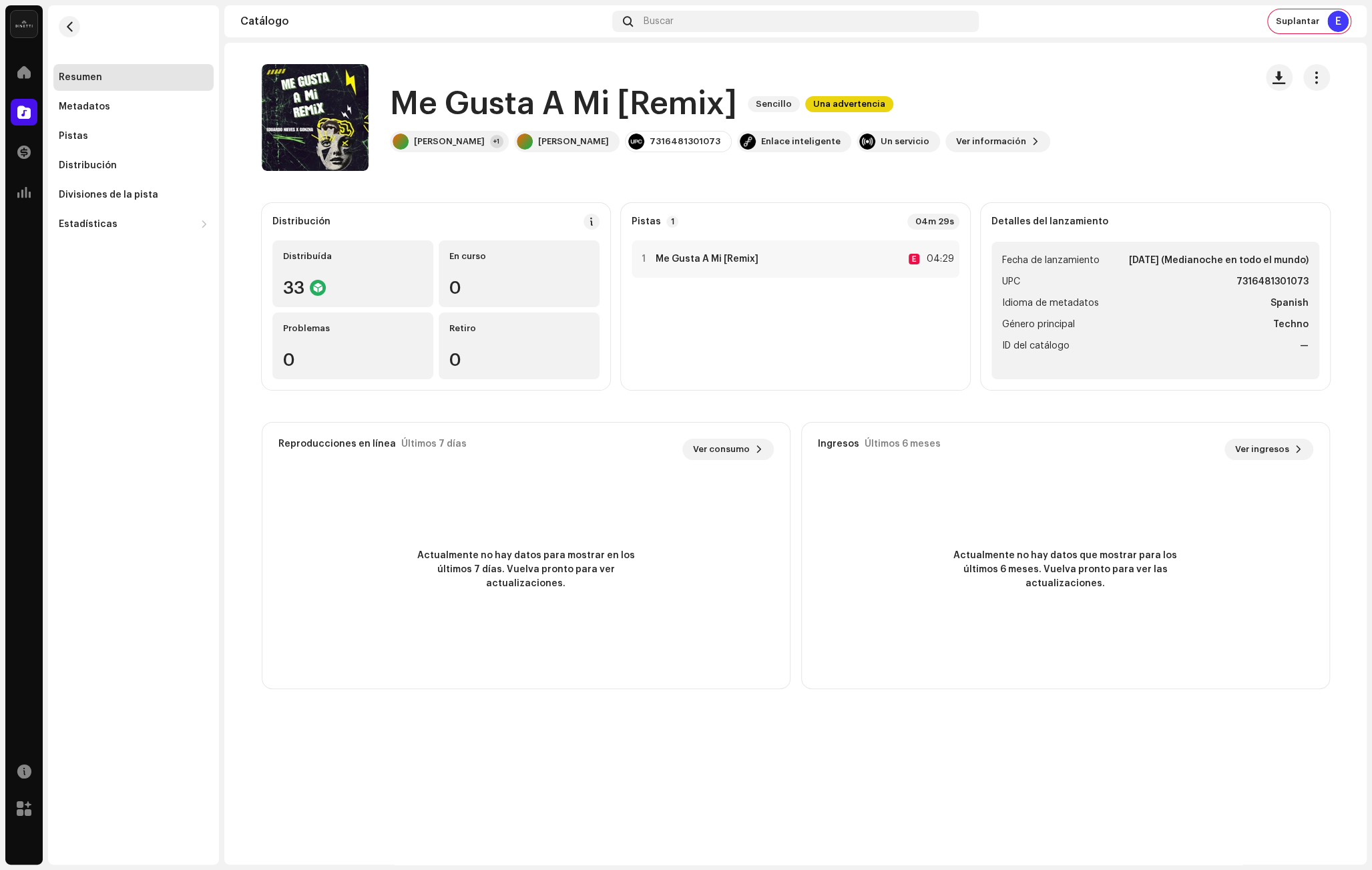
click at [1146, 125] on div "Me Gusta A Mi [Remix] 3008532 Metadatos Distribución Fecha de lanzamiento [DATE…" at bounding box center [686, 435] width 1372 height 870
click at [802, 145] on div "Enlace inteligente" at bounding box center [801, 142] width 80 height 11
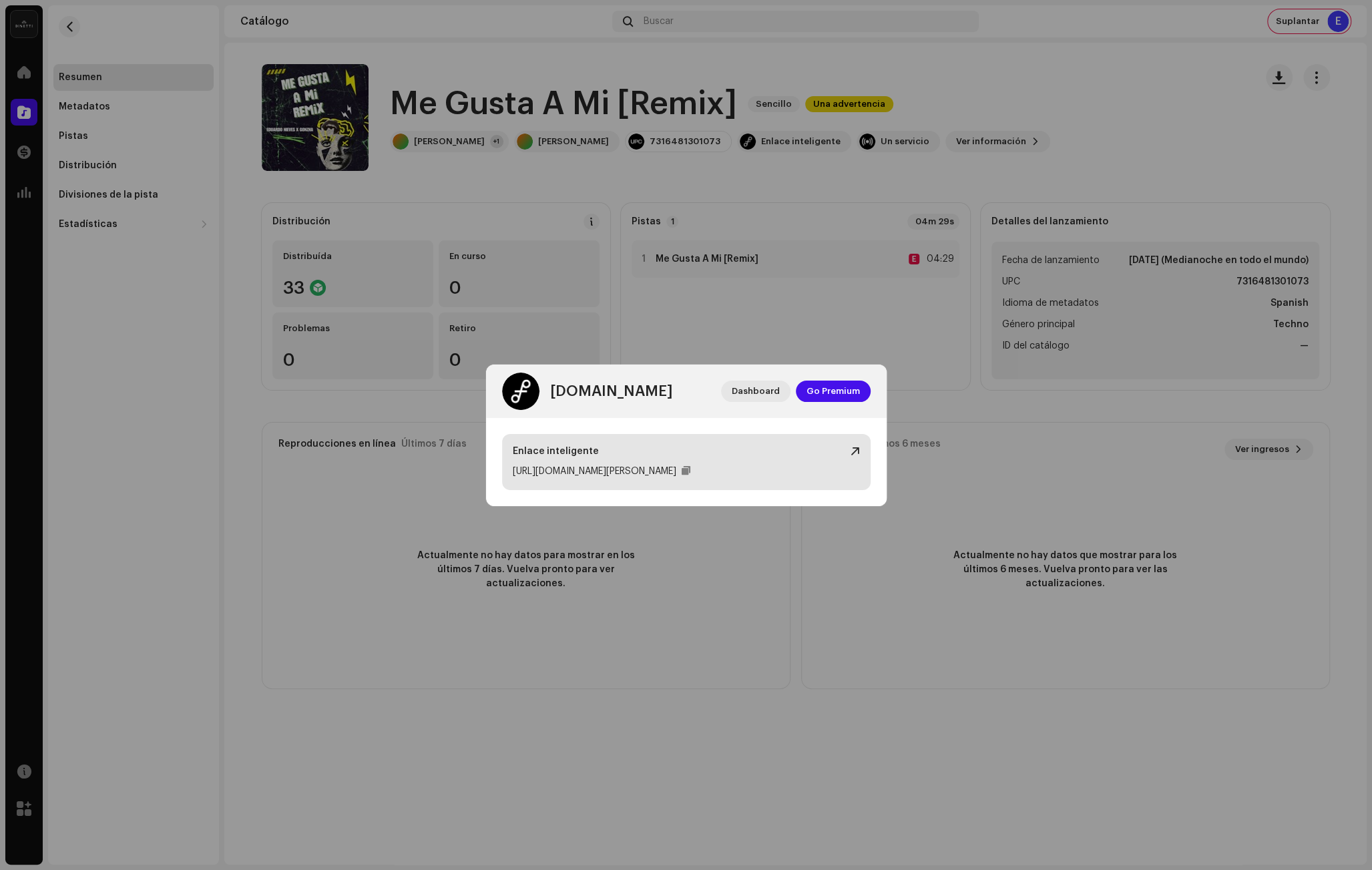
click at [852, 449] on div at bounding box center [856, 451] width 9 height 11
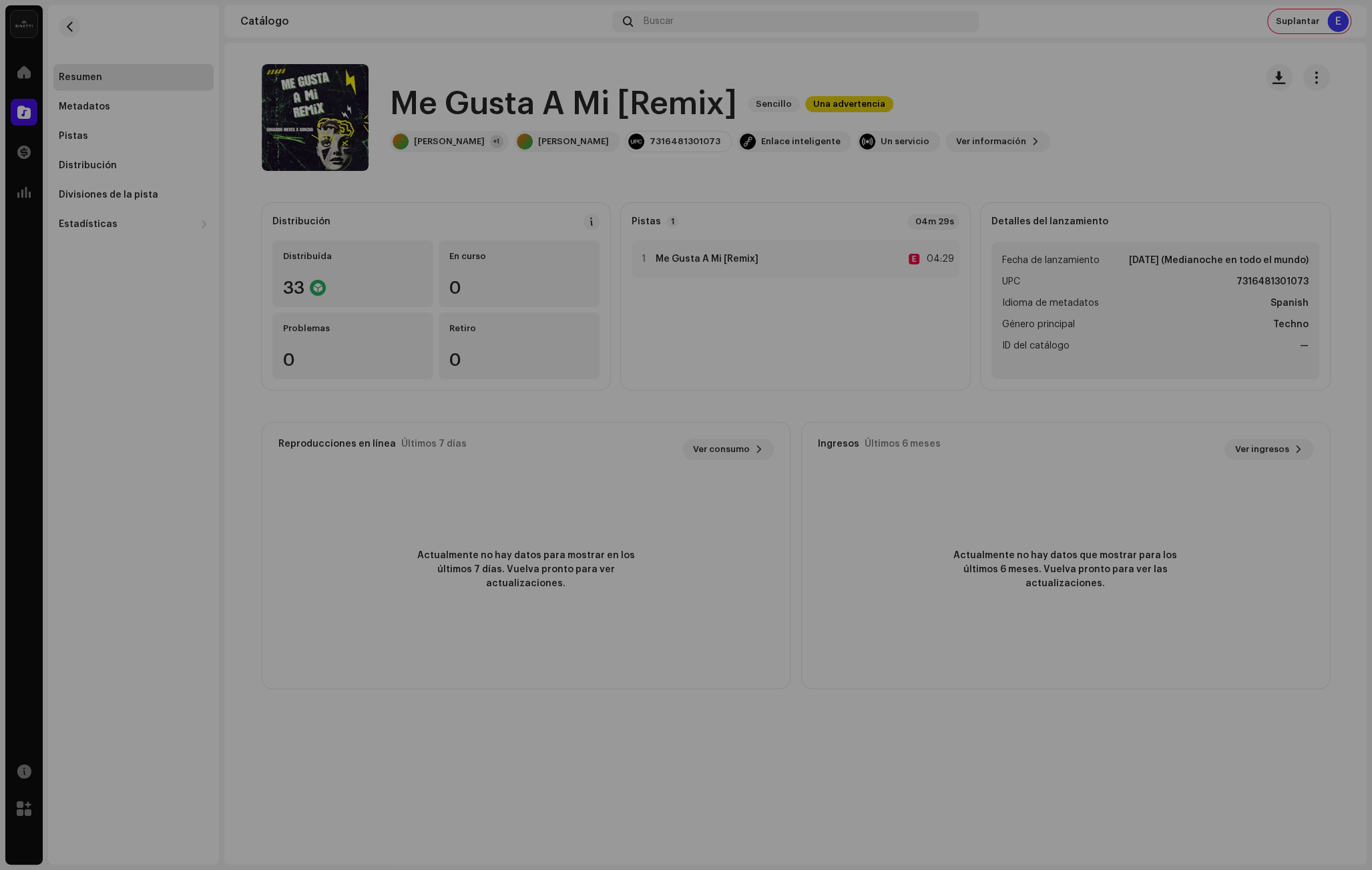
click at [529, 173] on div "[DOMAIN_NAME] Dashboard Go Premium Enlace inteligente [URL][DOMAIN_NAME][PERSON…" at bounding box center [686, 435] width 1372 height 870
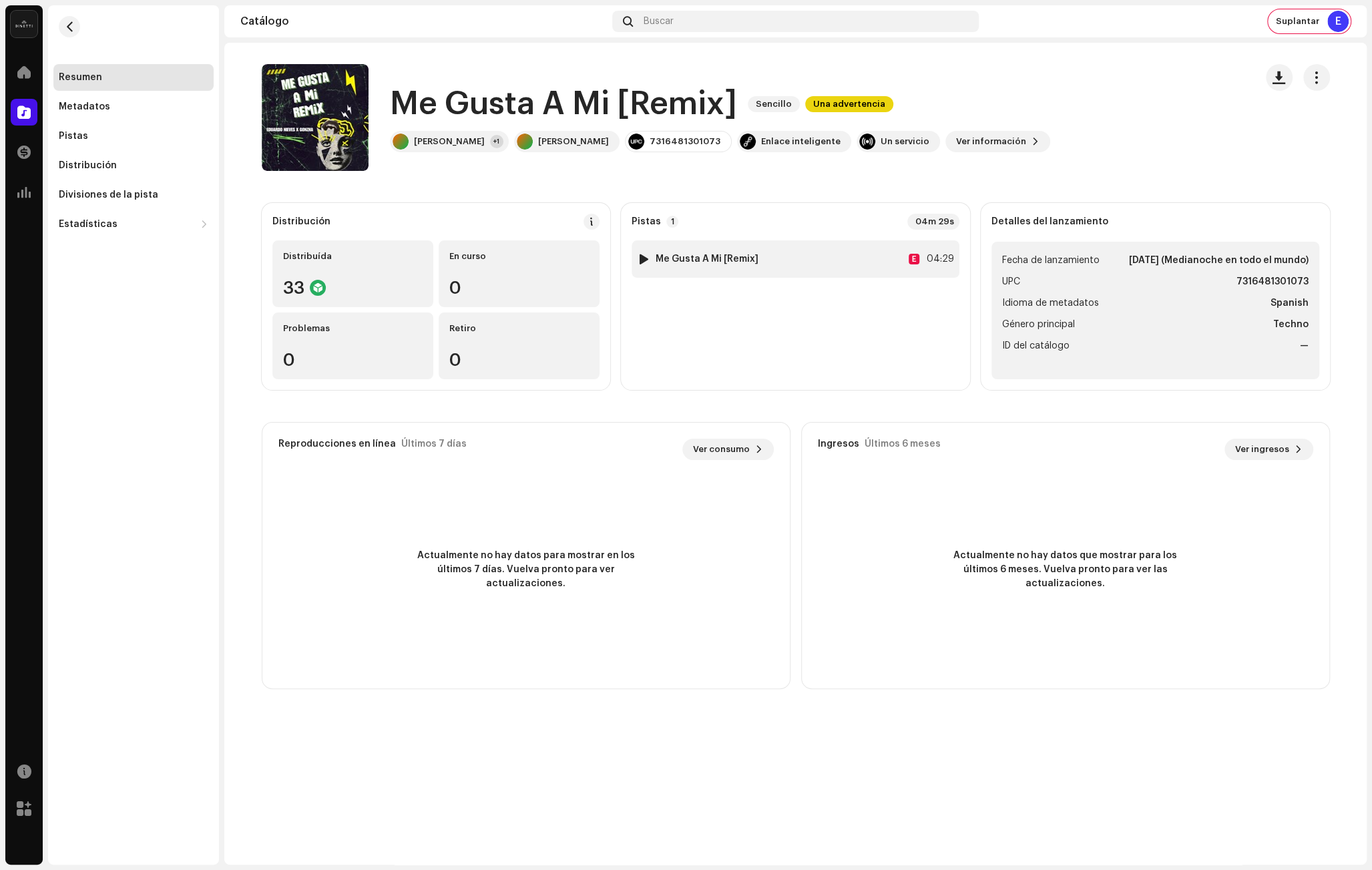
click at [806, 258] on div "1 Me Gusta A Mi [Remix] E 04:29" at bounding box center [795, 258] width 328 height 37
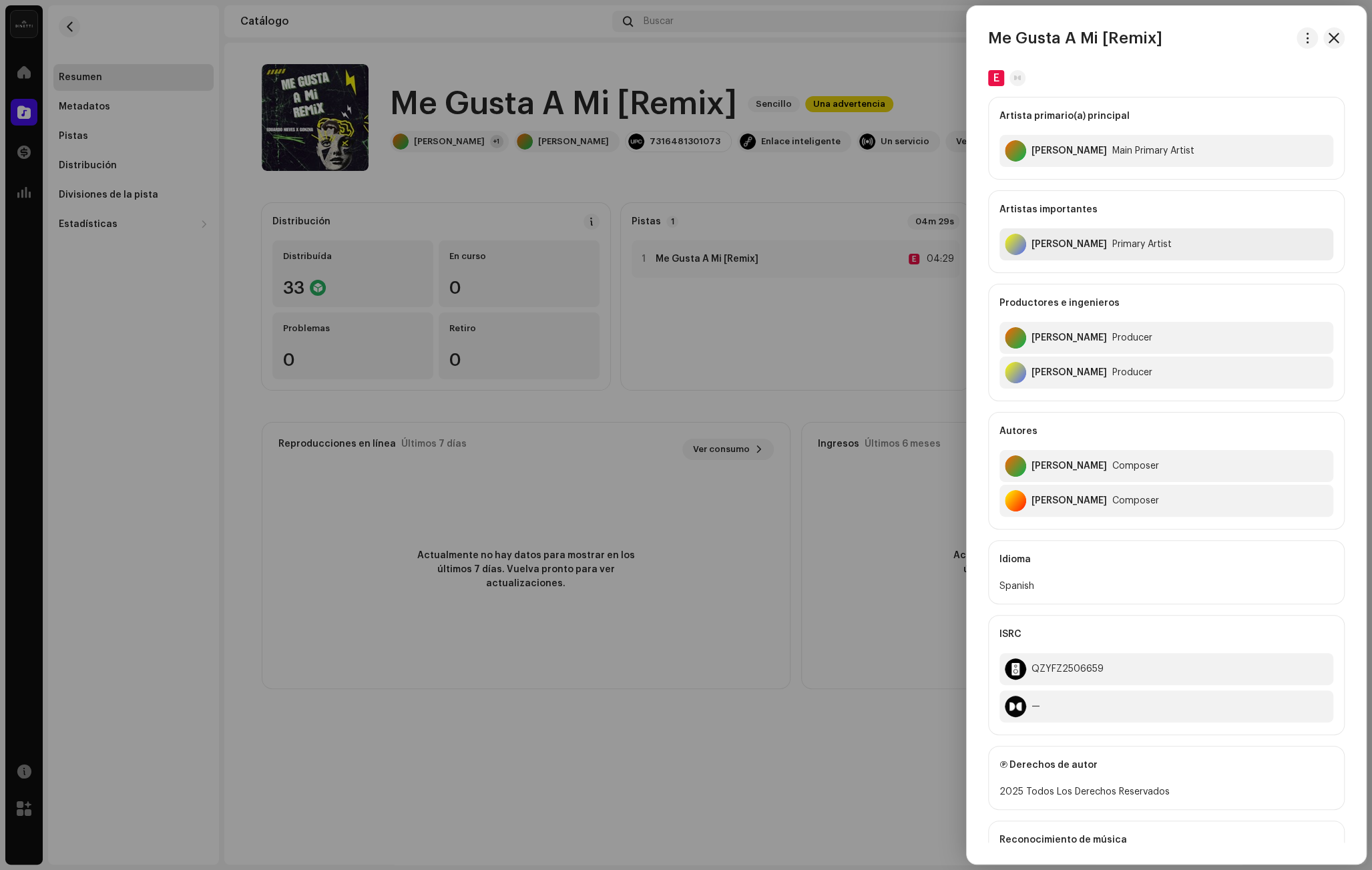
click at [1079, 246] on div "[PERSON_NAME]" at bounding box center [1069, 245] width 75 height 11
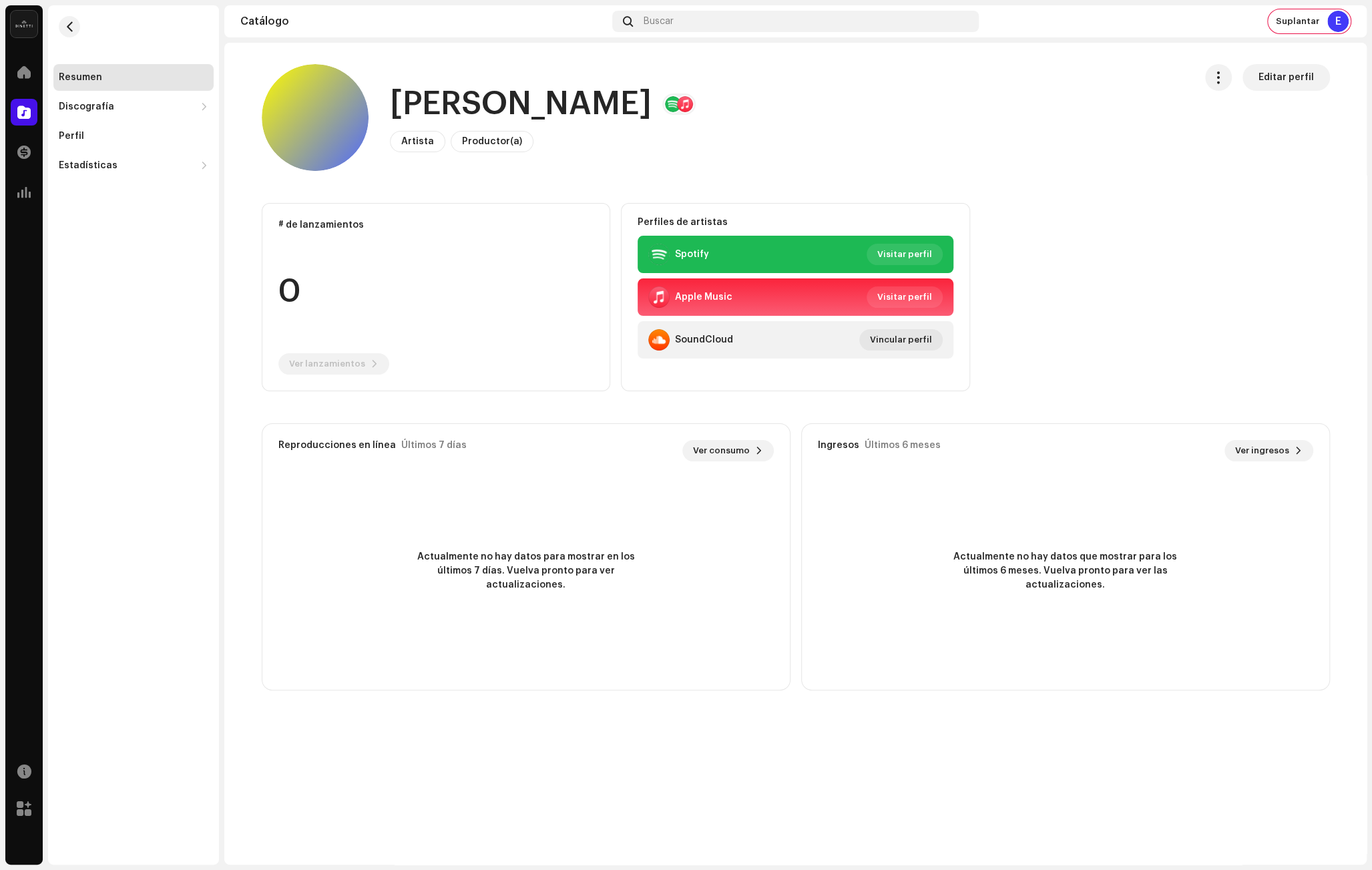
click at [638, 149] on div "Artista Productor(a) Editar perfil" at bounding box center [543, 141] width 306 height 21
click at [78, 31] on button "button" at bounding box center [69, 26] width 21 height 21
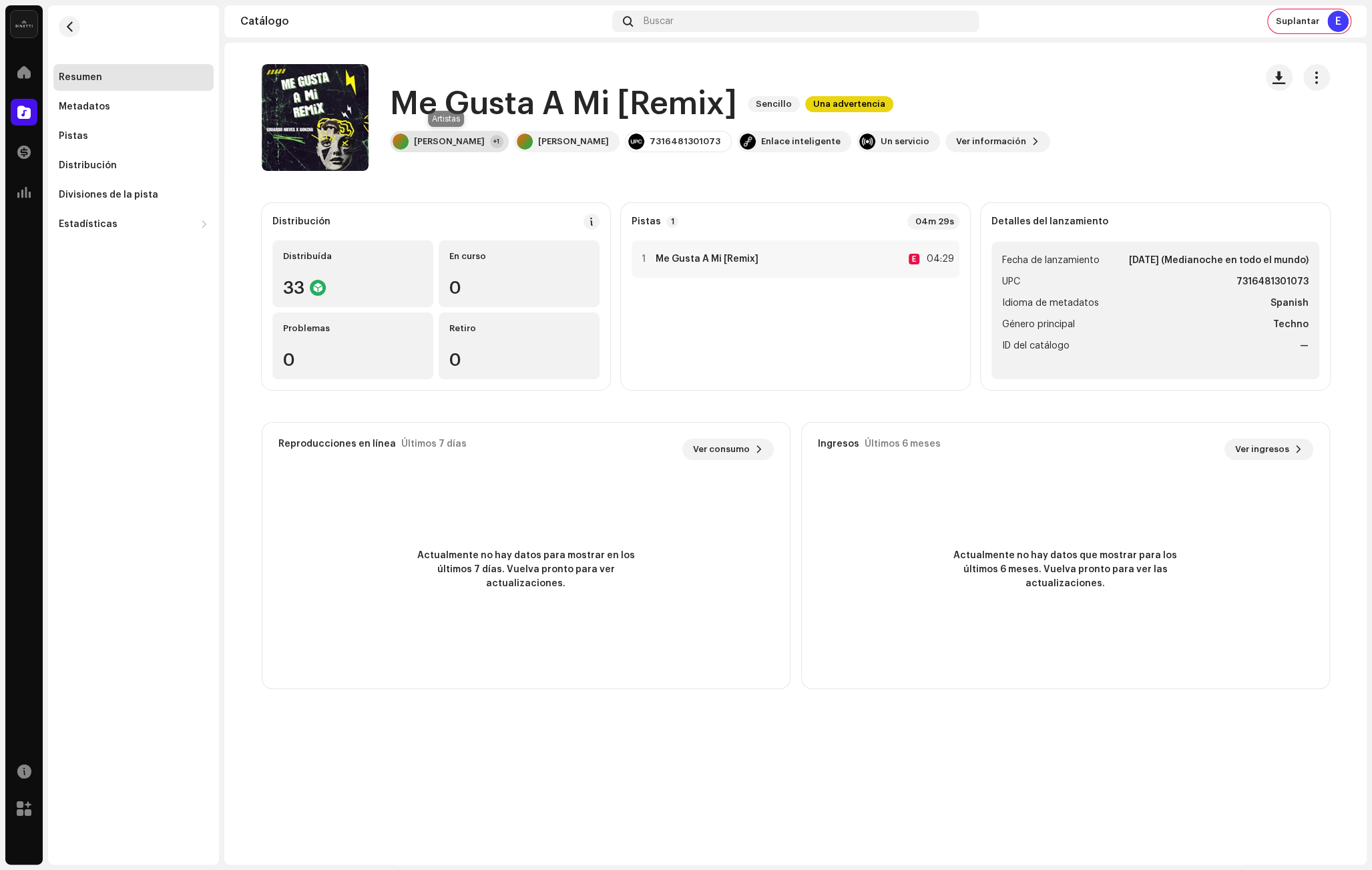
click at [431, 137] on div "[PERSON_NAME]" at bounding box center [450, 142] width 70 height 11
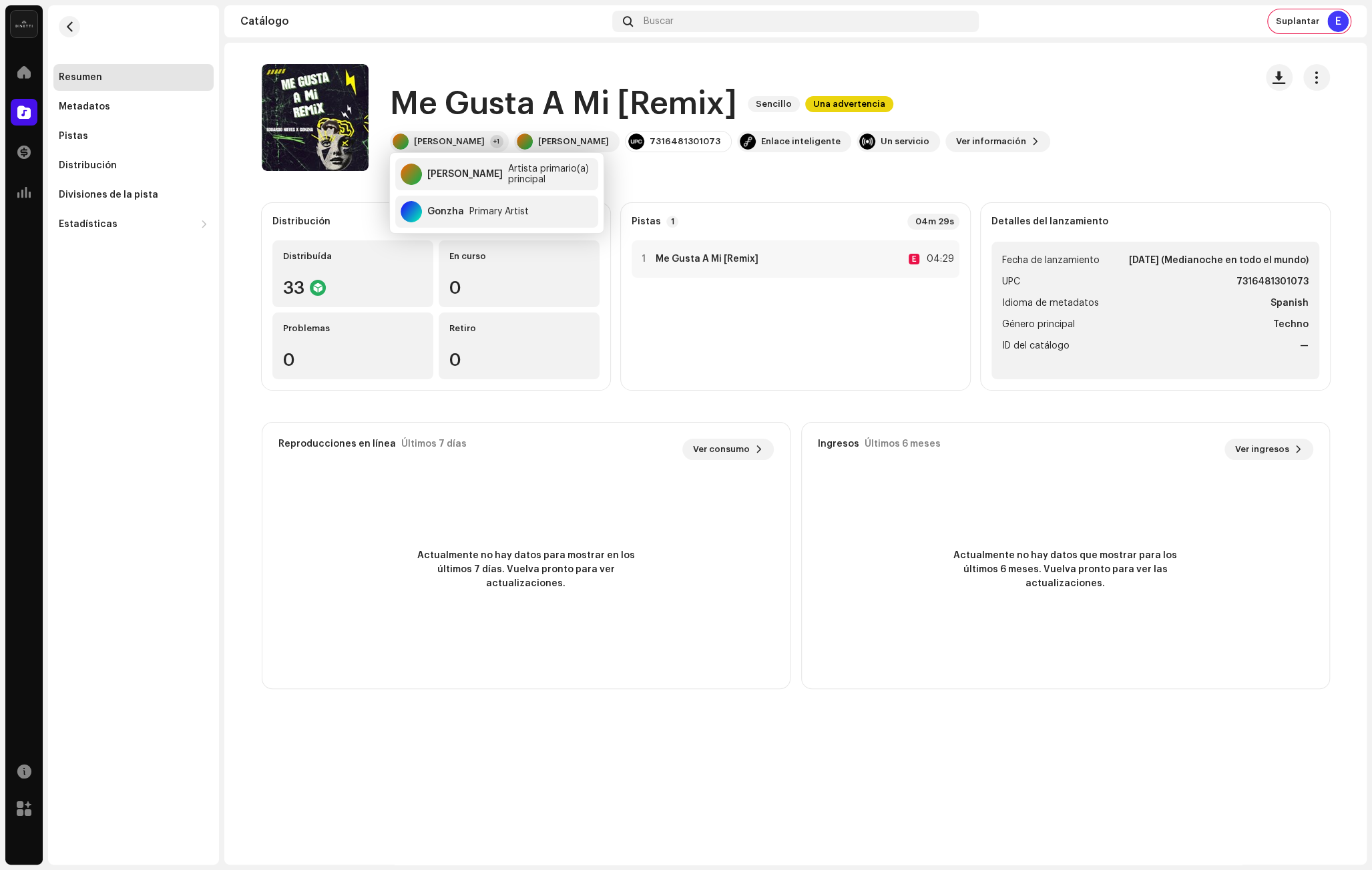
click at [329, 191] on catalog-releases-details-overview "Me Gusta A Mi [Remix] Sencillo Una advertencia Me Gusta A Mi [Remix] Sencillo U…" at bounding box center [795, 376] width 1142 height 667
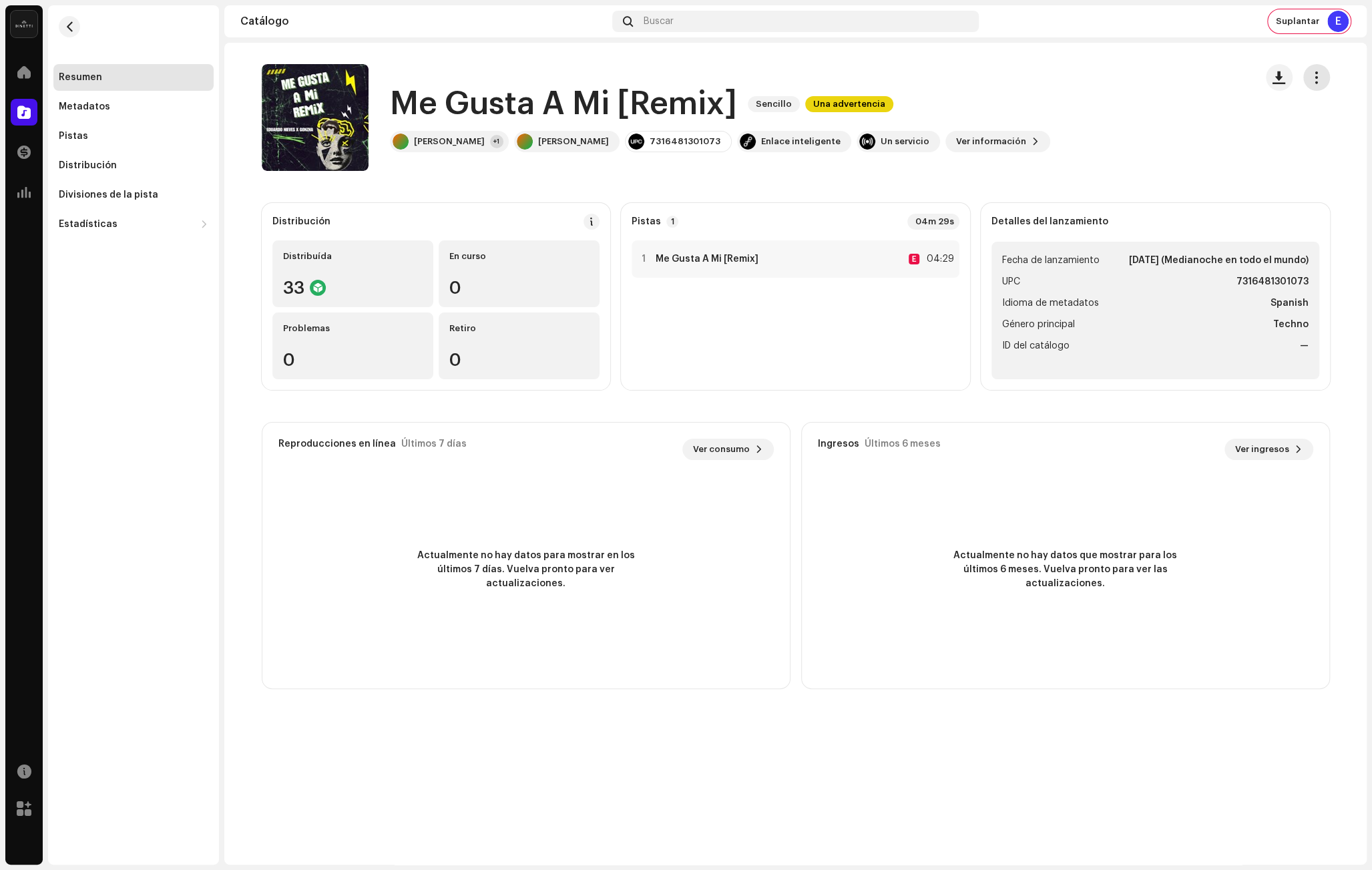
click at [1326, 80] on button "button" at bounding box center [1316, 77] width 27 height 27
click at [1214, 137] on span "Editar" at bounding box center [1208, 137] width 28 height 11
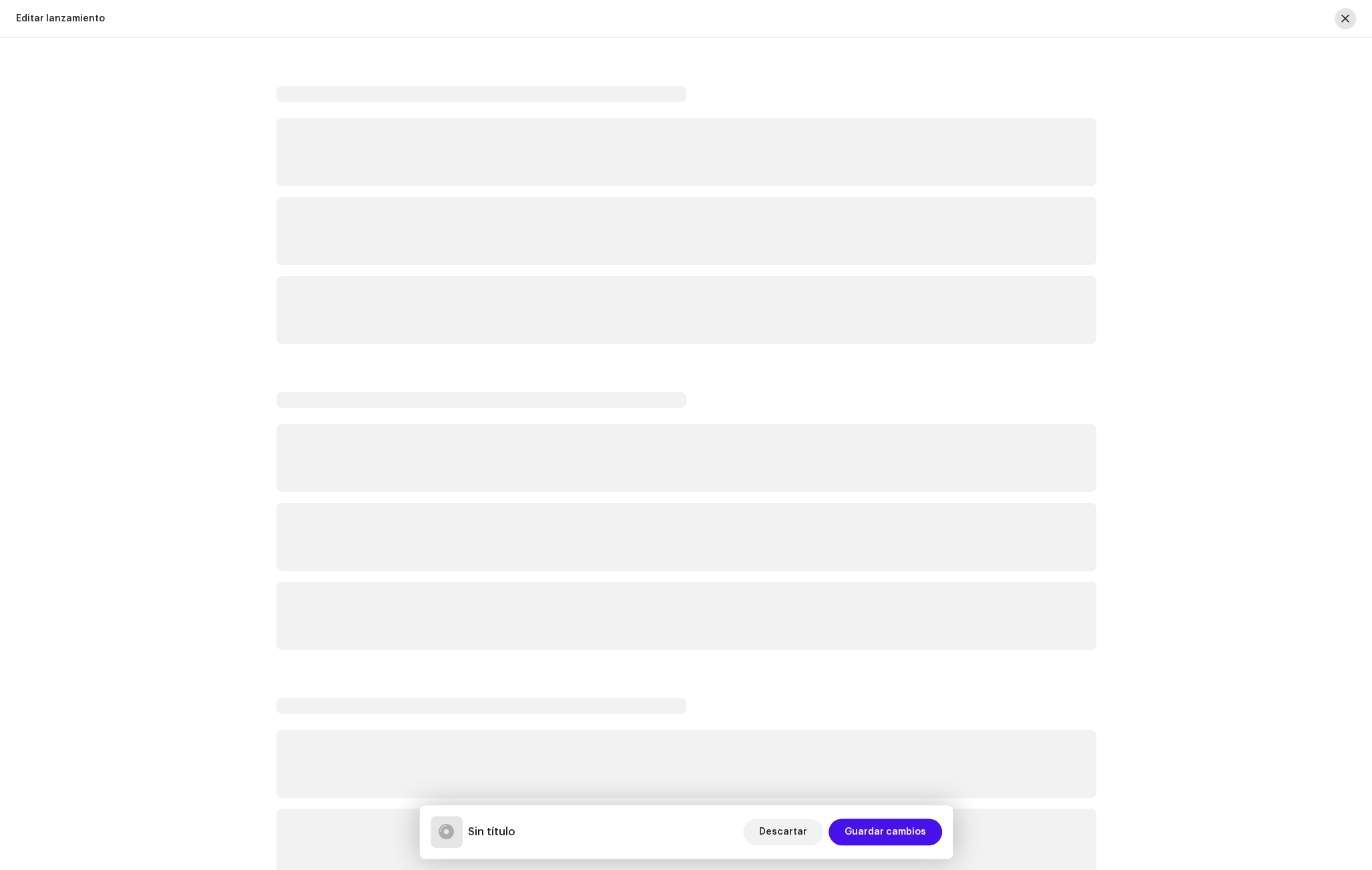
click at [1340, 19] on button "button" at bounding box center [1345, 19] width 21 height 21
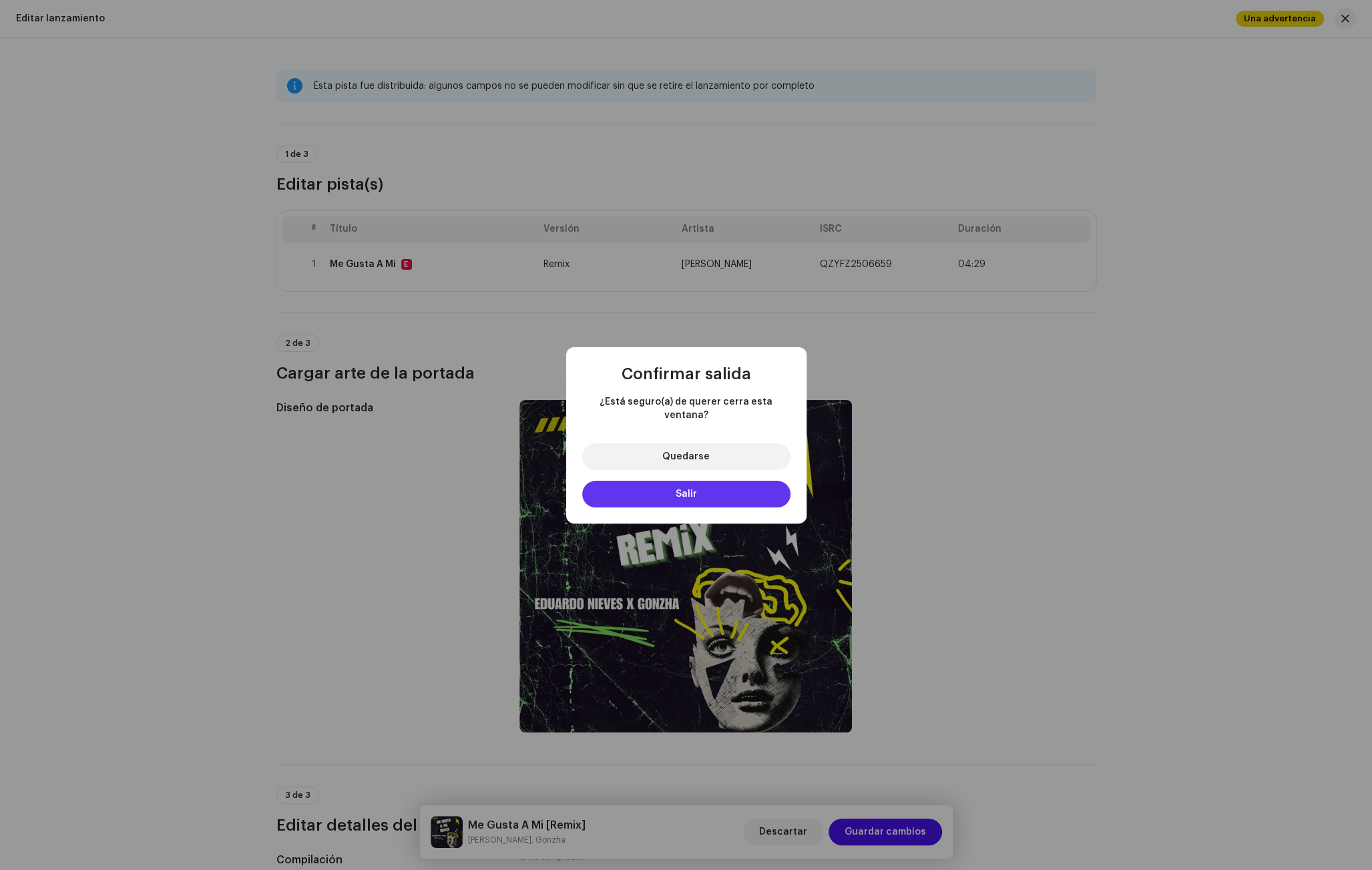
click at [703, 481] on button "Salir" at bounding box center [686, 494] width 209 height 27
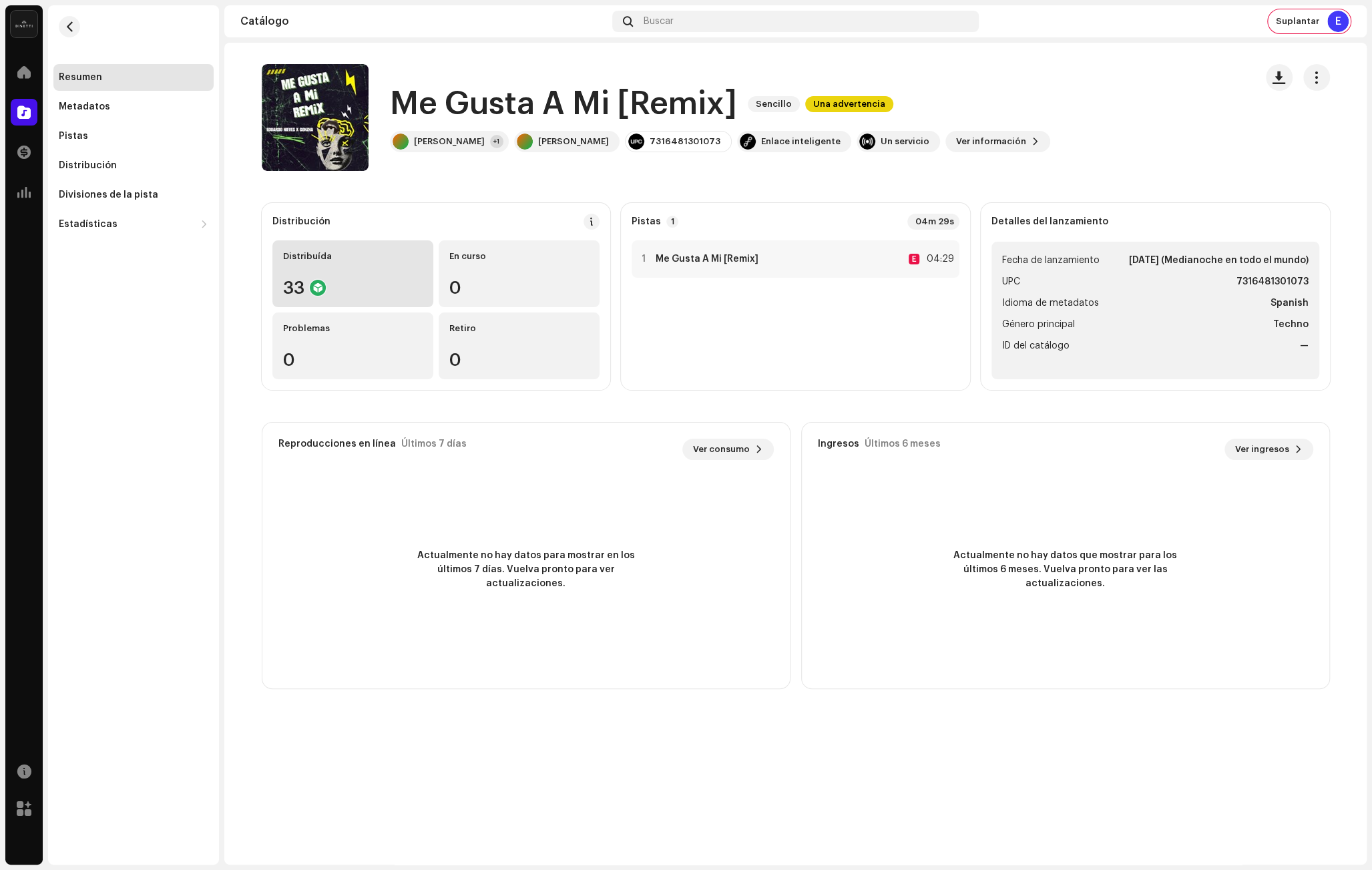
click at [360, 265] on div "Distribuída 33" at bounding box center [353, 273] width 161 height 67
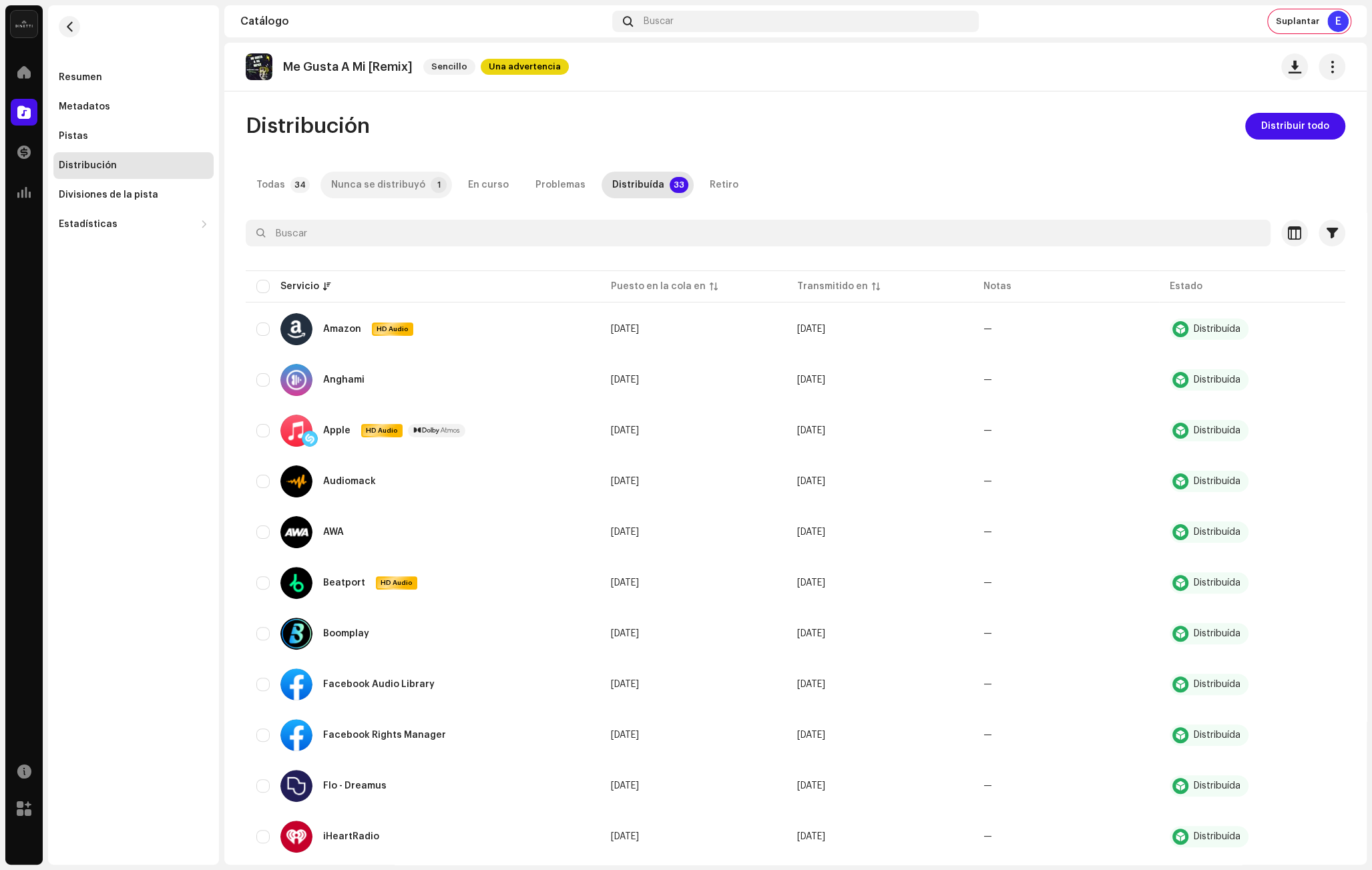
click at [370, 183] on div "Nunca se distribuyó" at bounding box center [378, 184] width 95 height 27
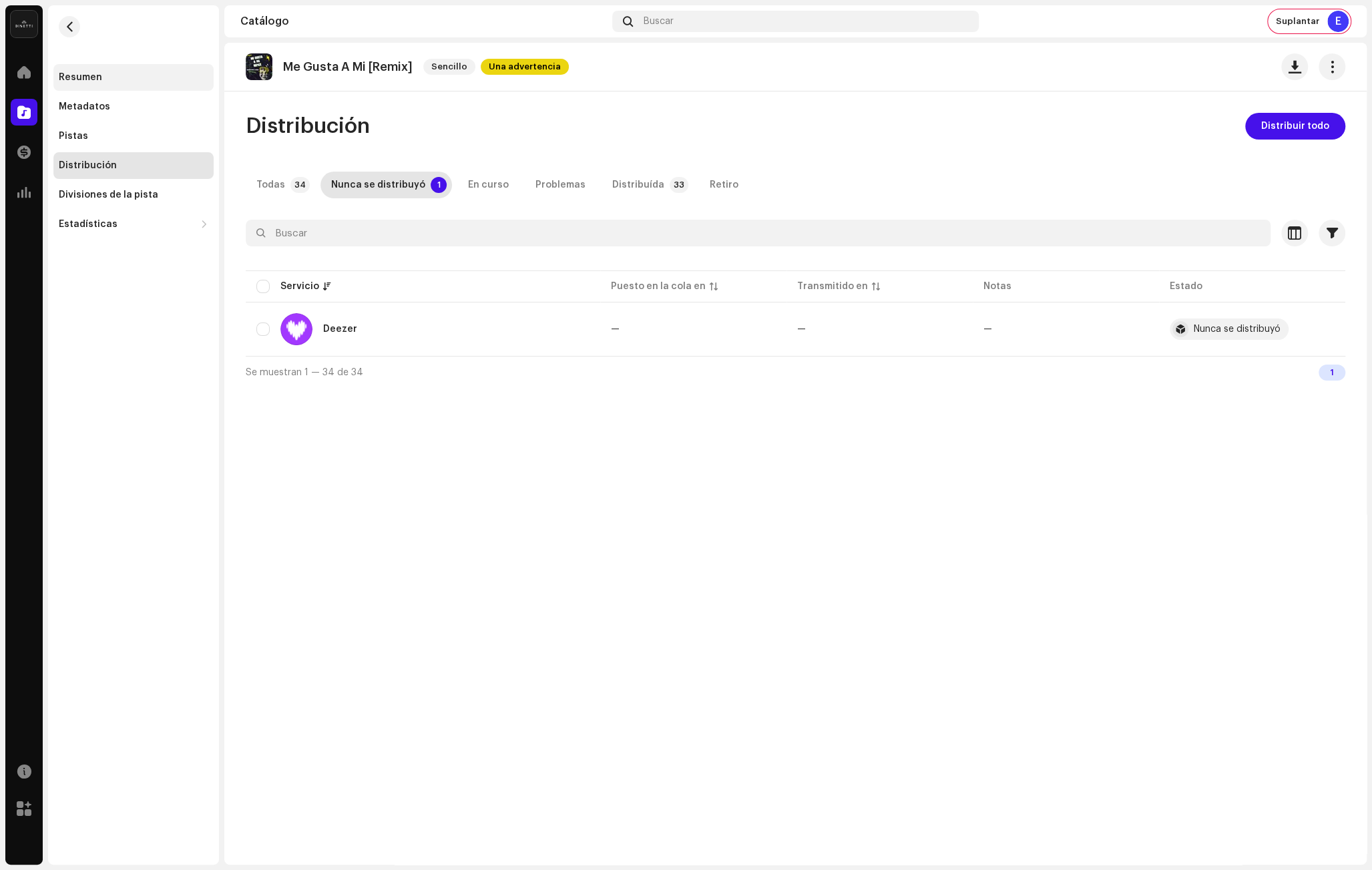
click at [134, 80] on div "Resumen" at bounding box center [133, 78] width 149 height 11
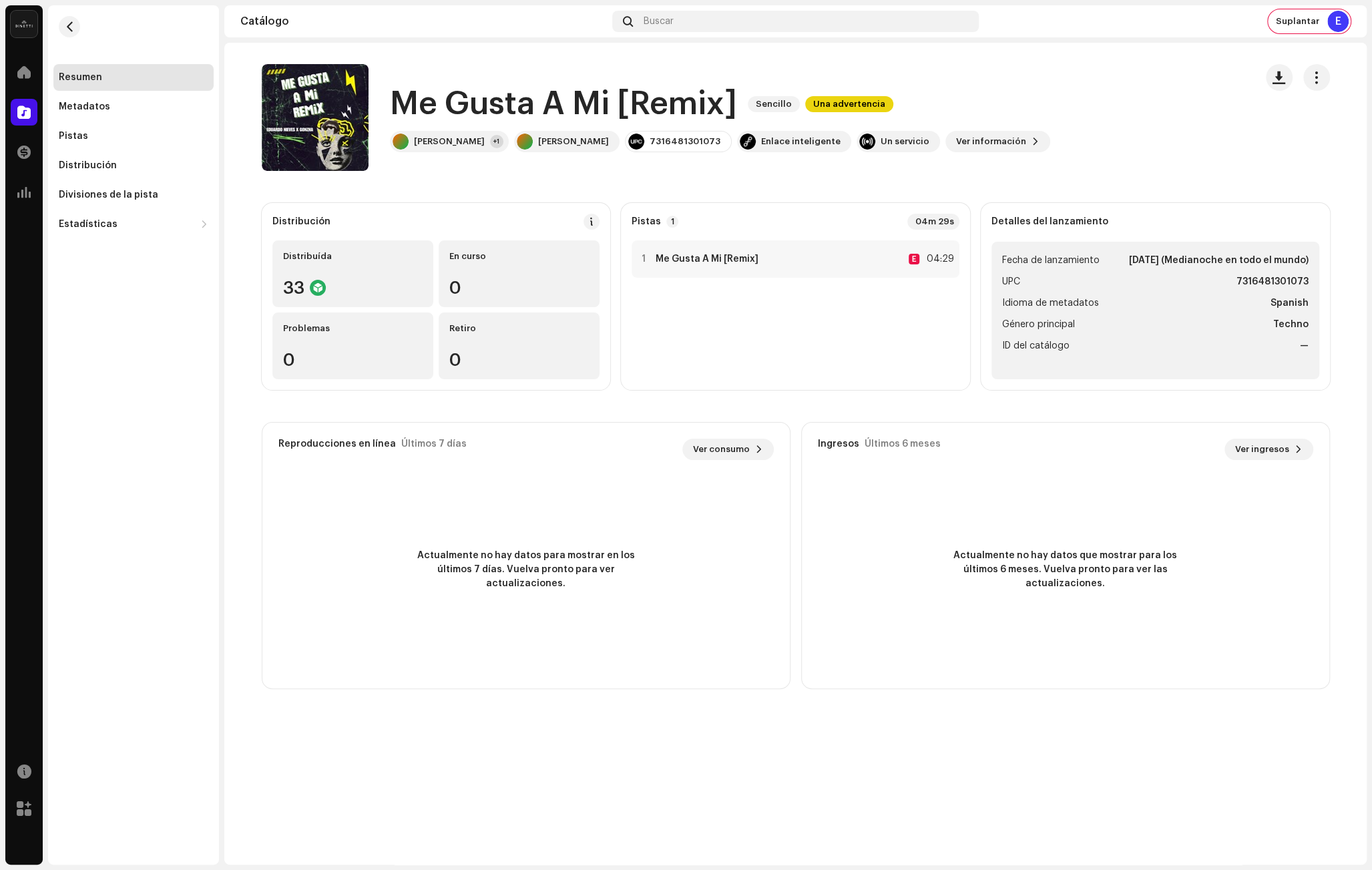
drag, startPoint x: 1315, startPoint y: 75, endPoint x: 1297, endPoint y: 88, distance: 22.2
click at [1314, 77] on span "button" at bounding box center [1316, 78] width 13 height 11
click at [1204, 135] on span "Editar" at bounding box center [1208, 137] width 28 height 11
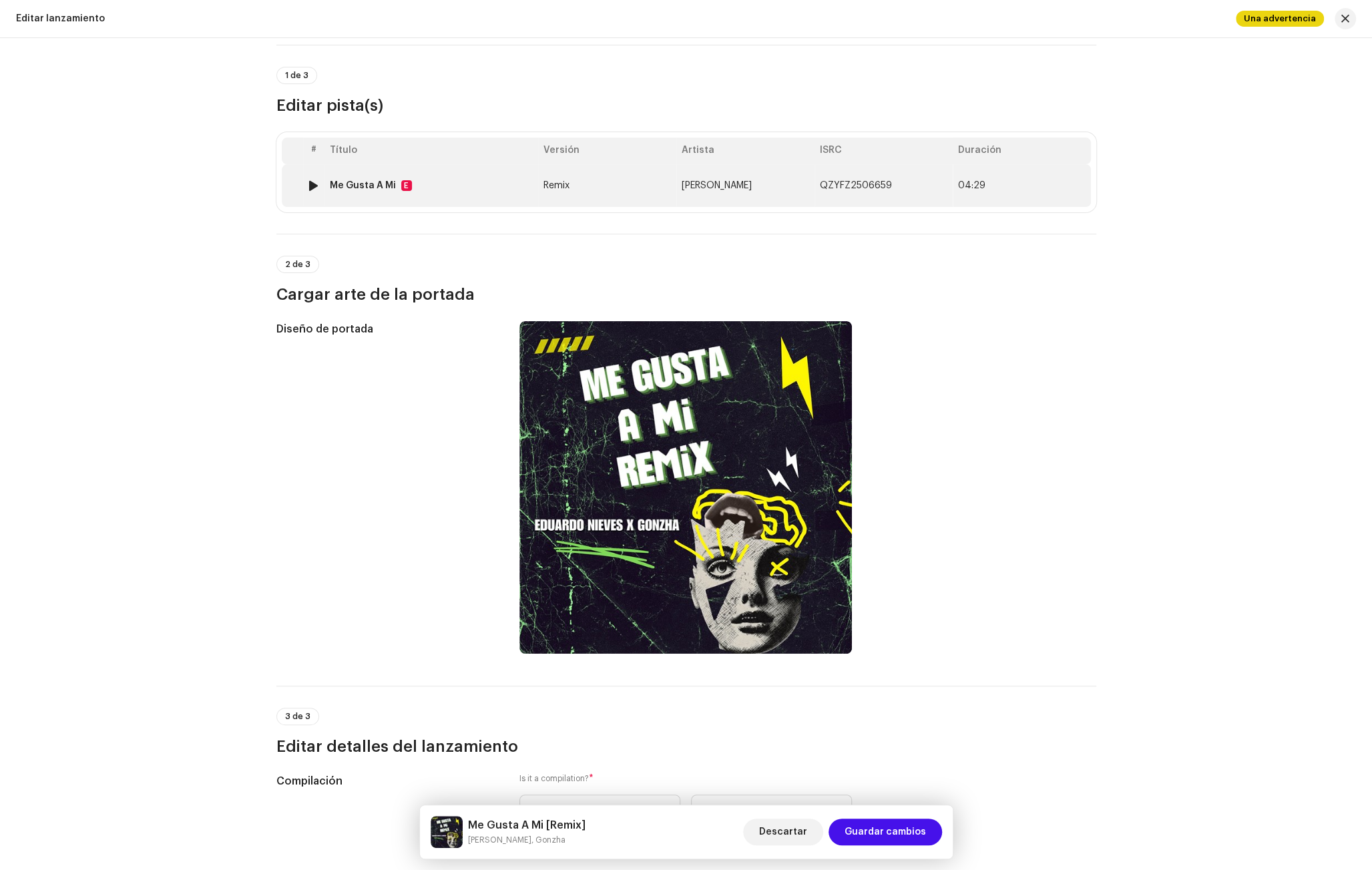
scroll to position [87, 0]
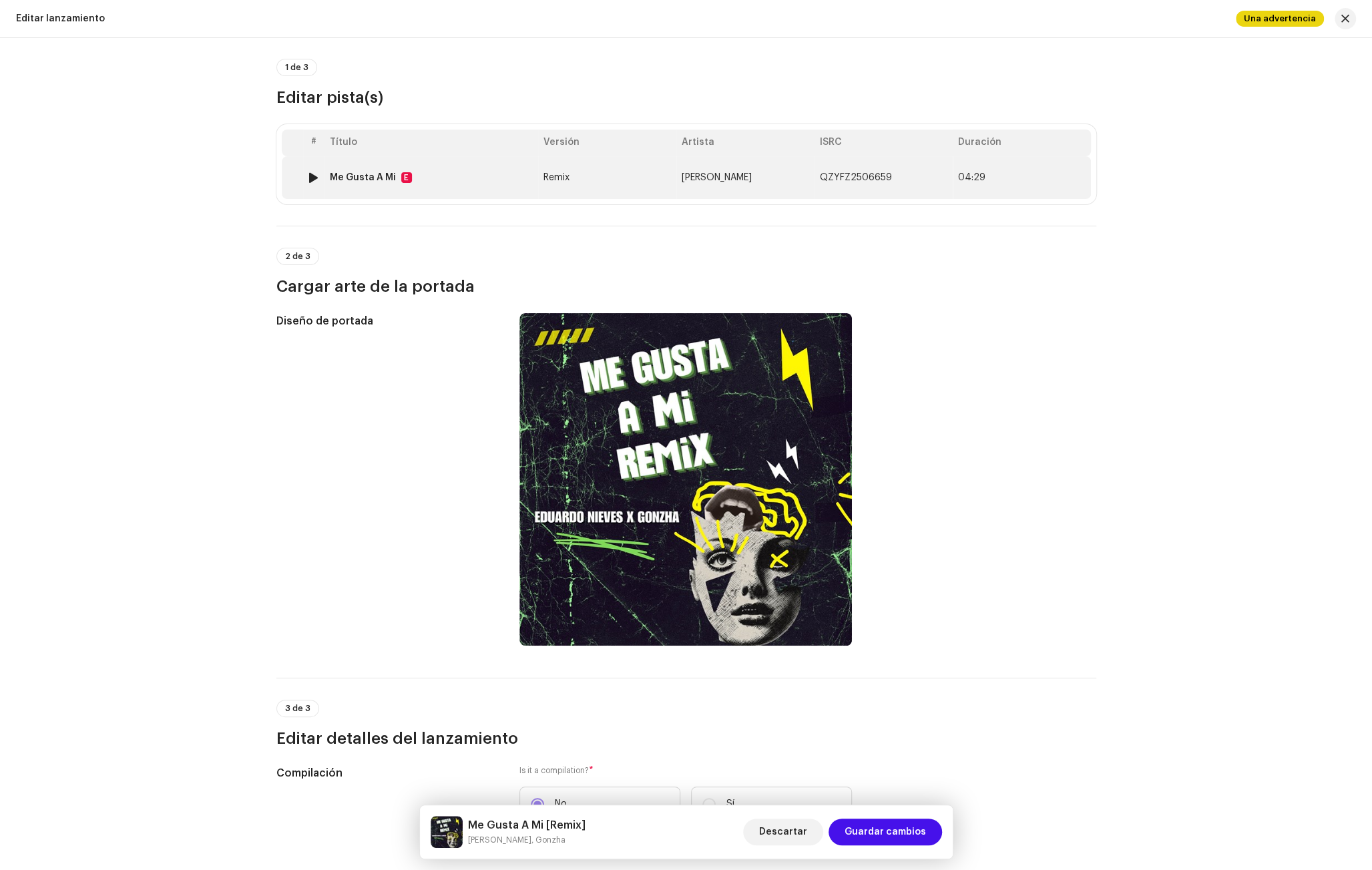
click at [447, 185] on td "Me Gusta A Mi E" at bounding box center [431, 178] width 213 height 43
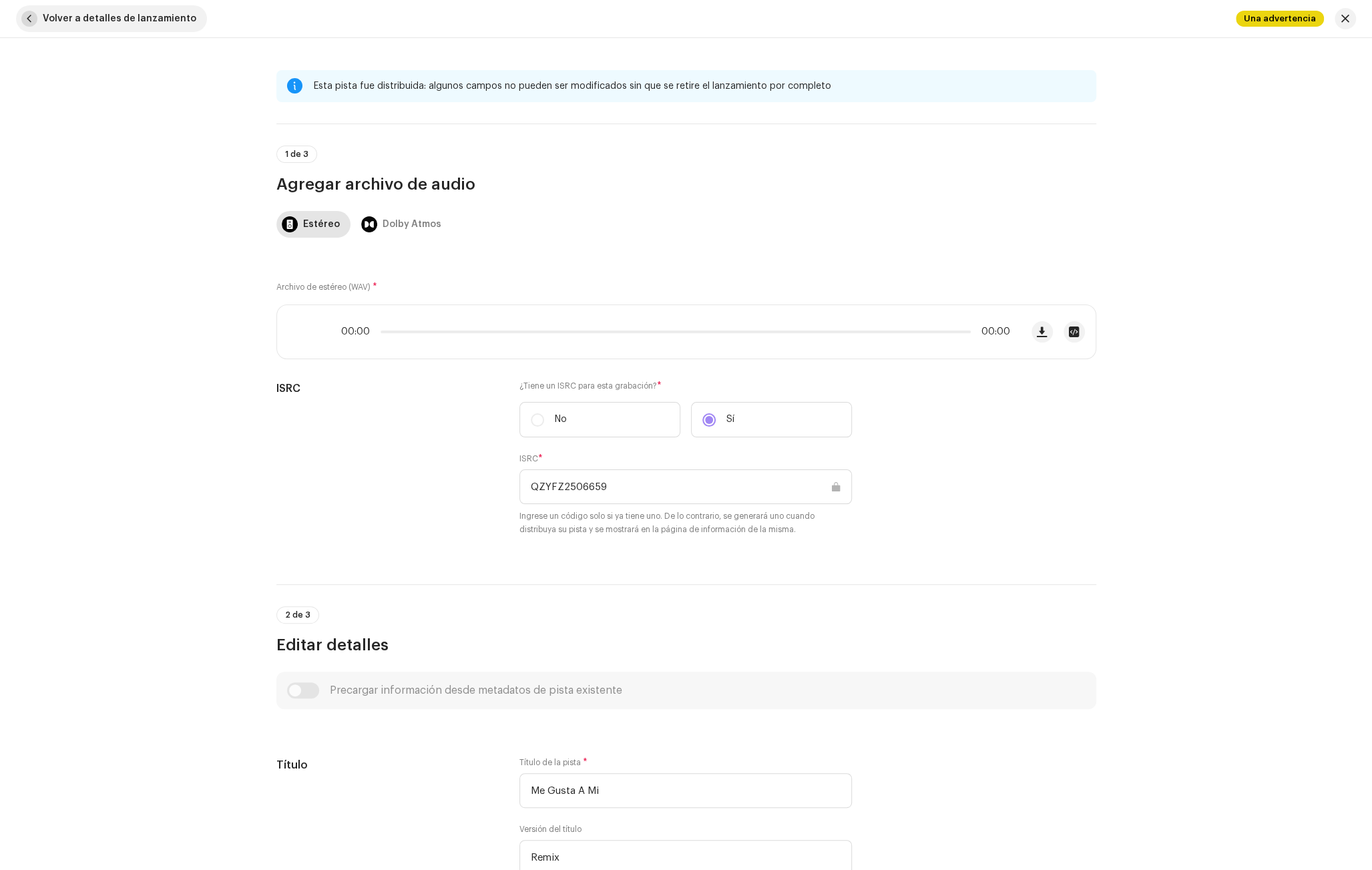
click at [25, 19] on span "button" at bounding box center [29, 19] width 16 height 16
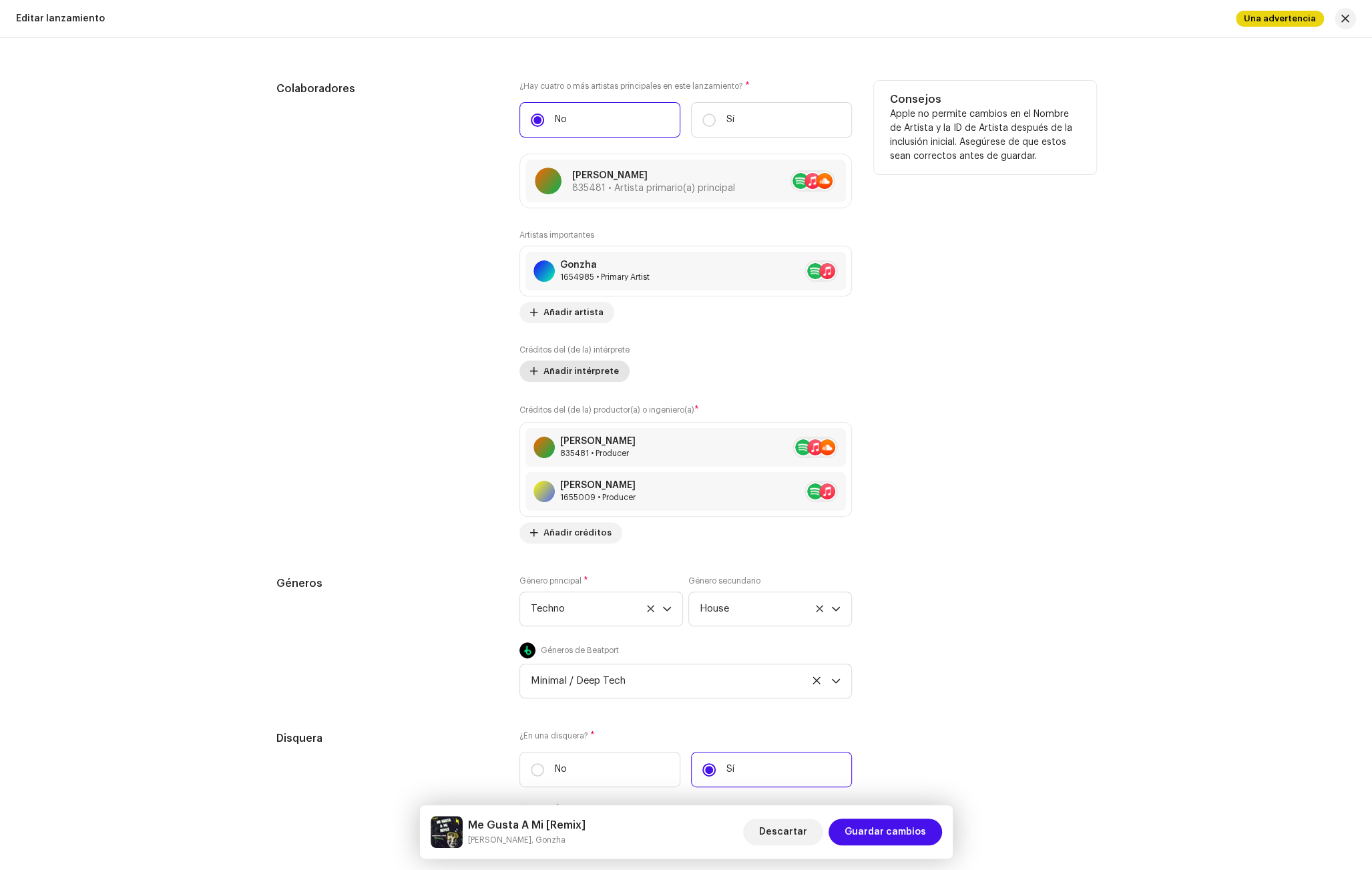
scroll to position [1444, 0]
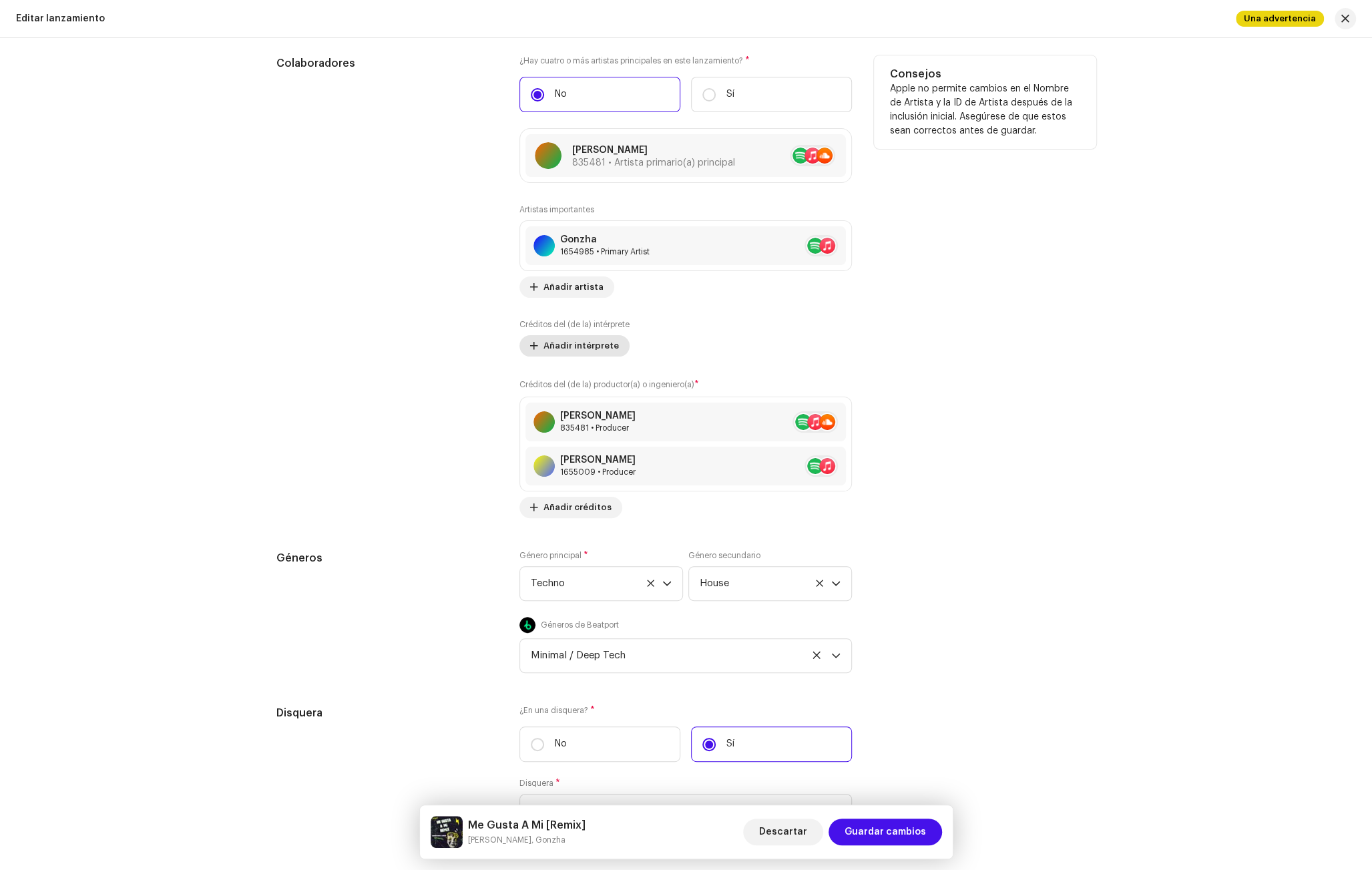
click at [589, 343] on span "Añadir intérprete" at bounding box center [580, 346] width 75 height 27
click at [987, 426] on div "Añadir créditos del (de la) intérprete Rol * Seleccionar rol Cancelar Añadir cr…" at bounding box center [686, 435] width 1372 height 870
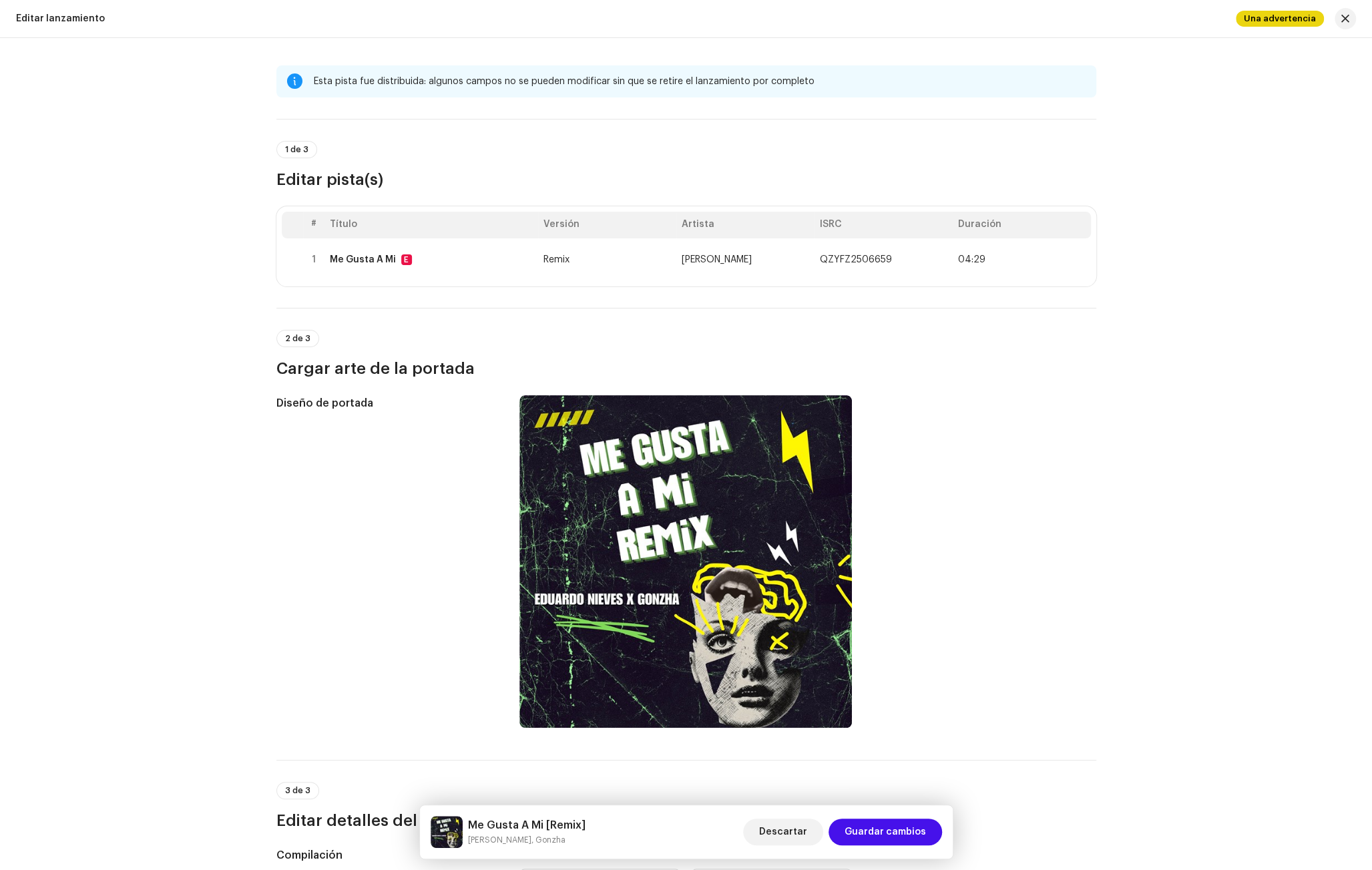
scroll to position [0, 0]
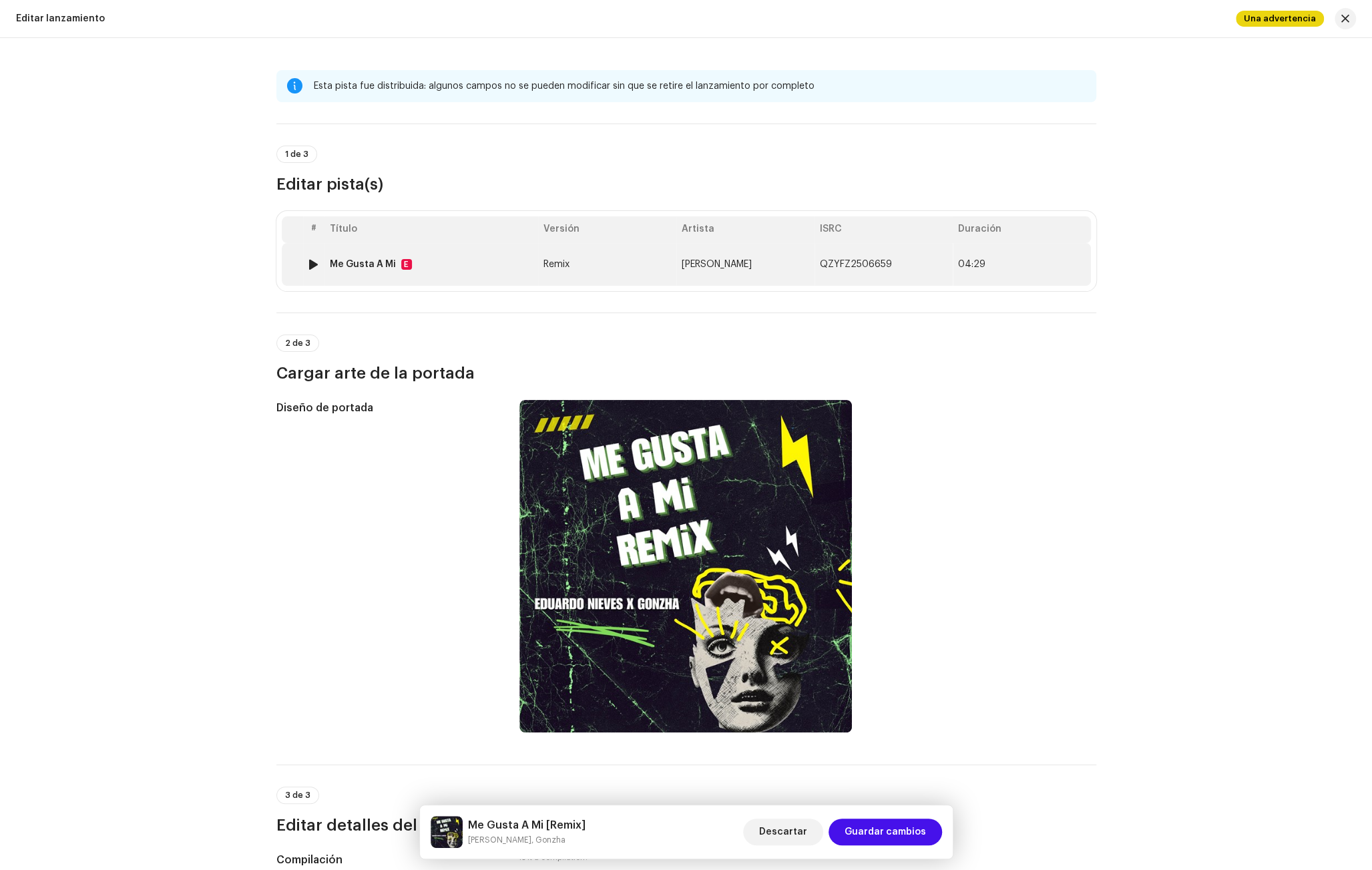
click at [461, 265] on div "Me Gusta A Mi E" at bounding box center [431, 264] width 203 height 11
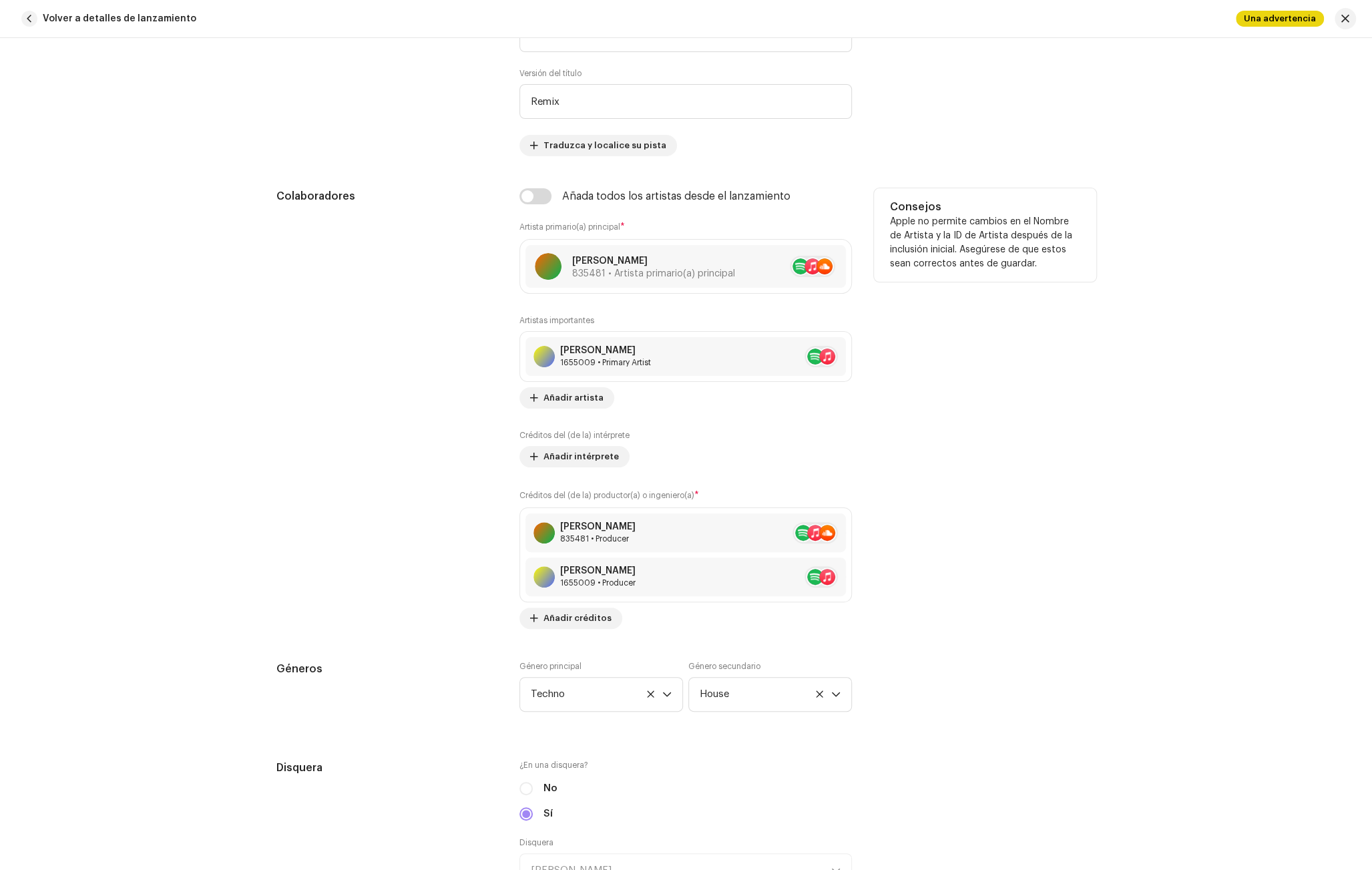
scroll to position [745, 0]
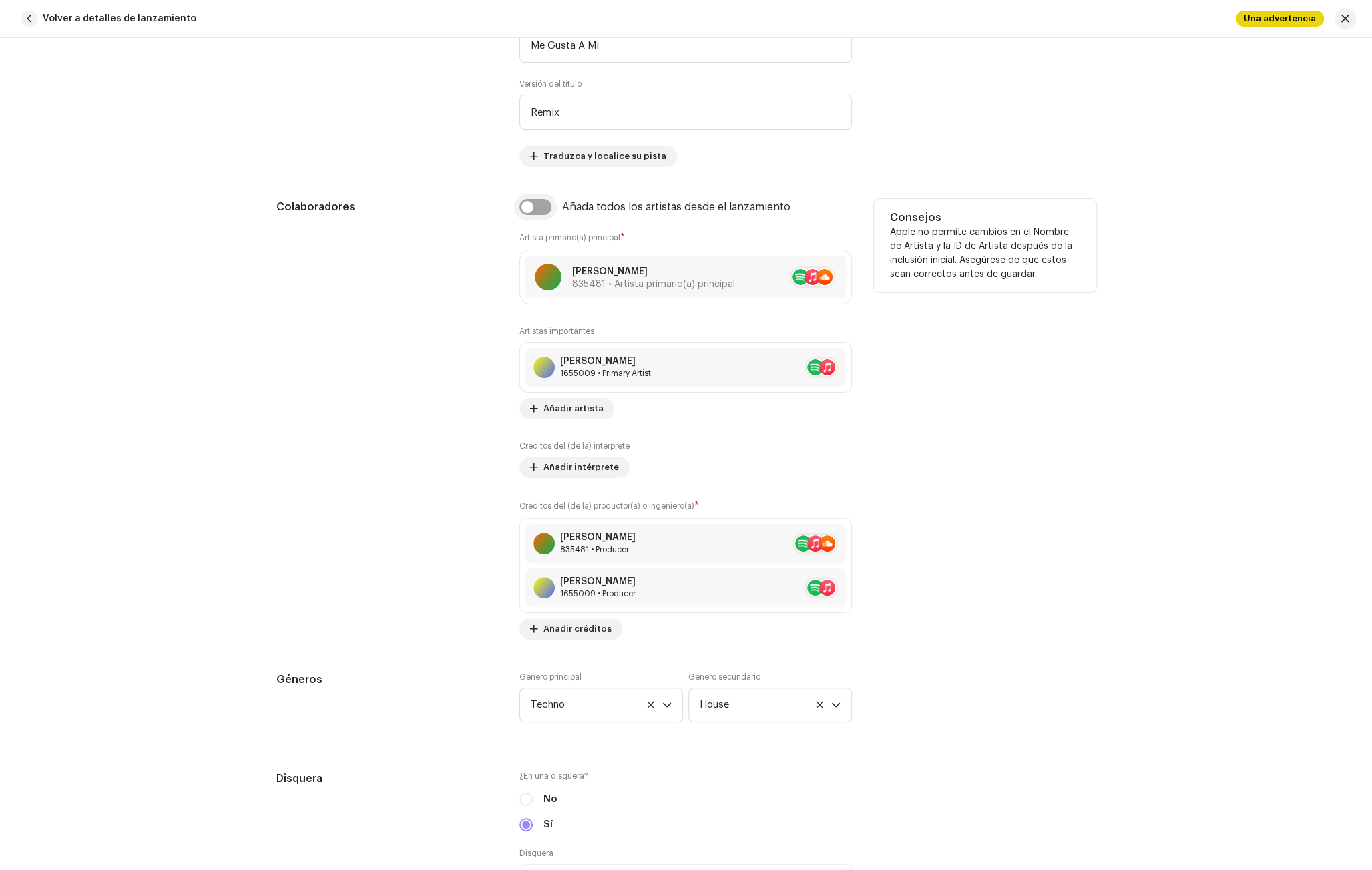
click at [535, 203] on input "checkbox" at bounding box center [535, 207] width 32 height 16
checkbox input "true"
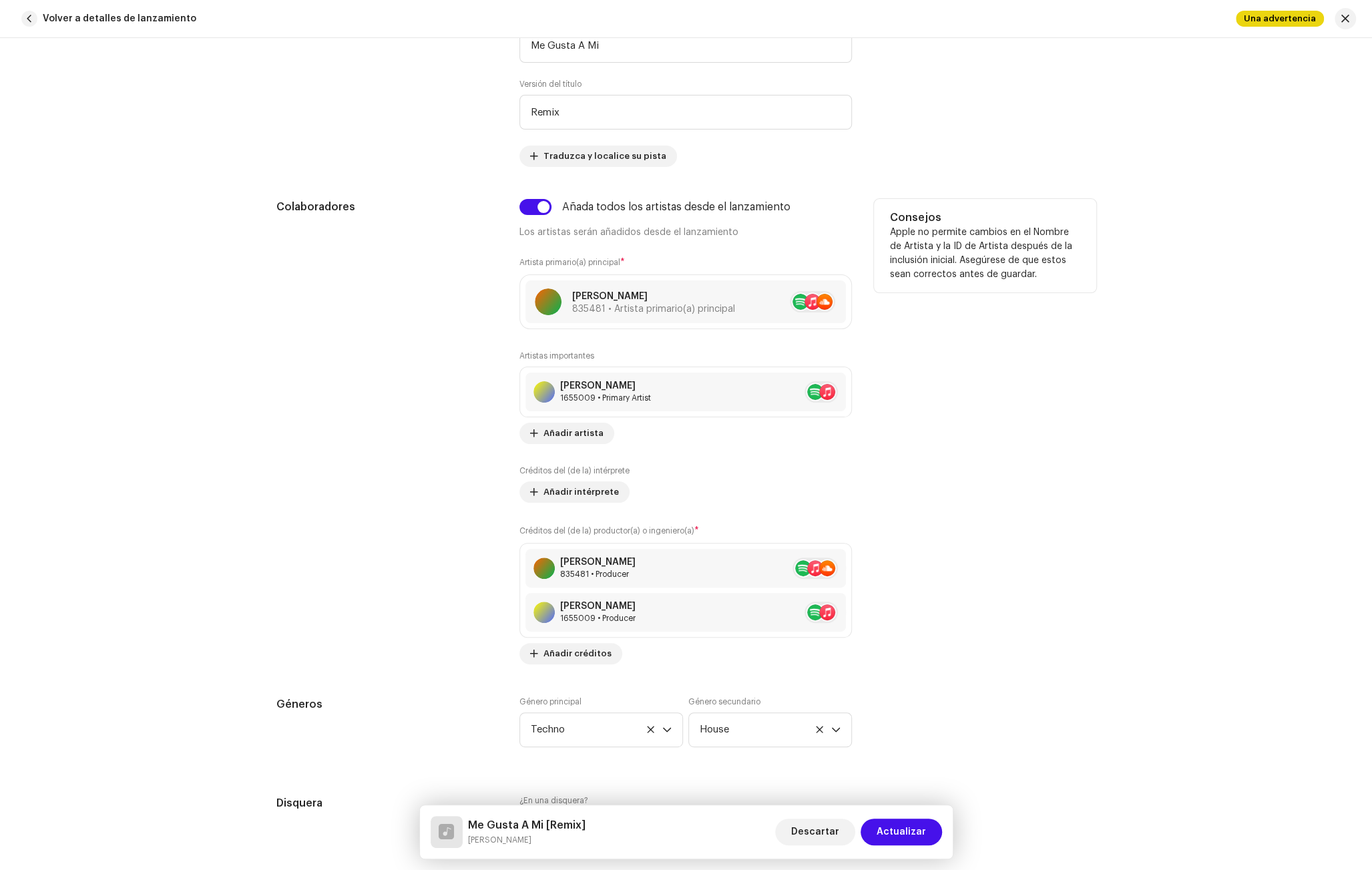
click at [478, 322] on div "Colaboradores" at bounding box center [387, 432] width 222 height 465
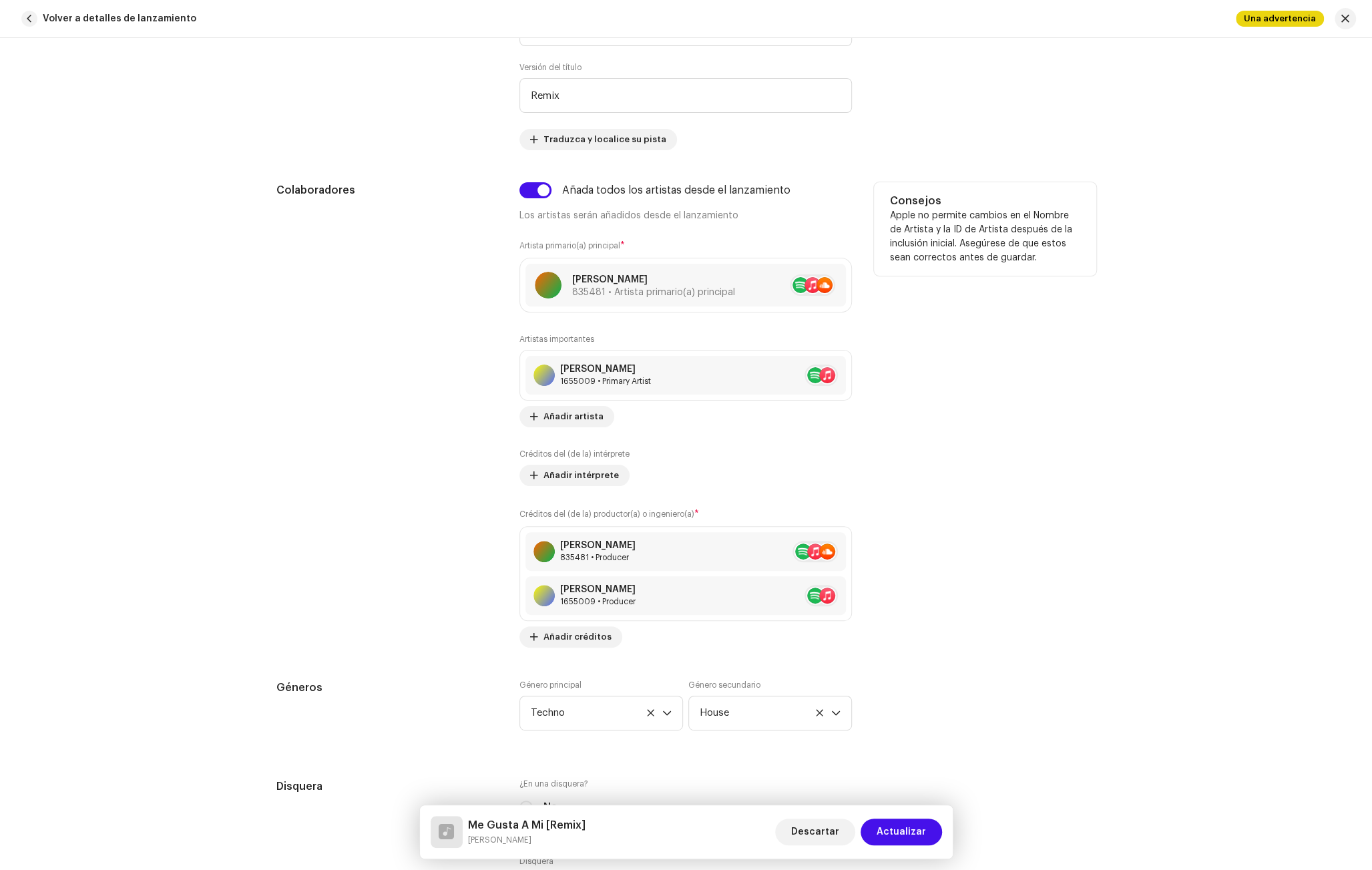
scroll to position [754, 0]
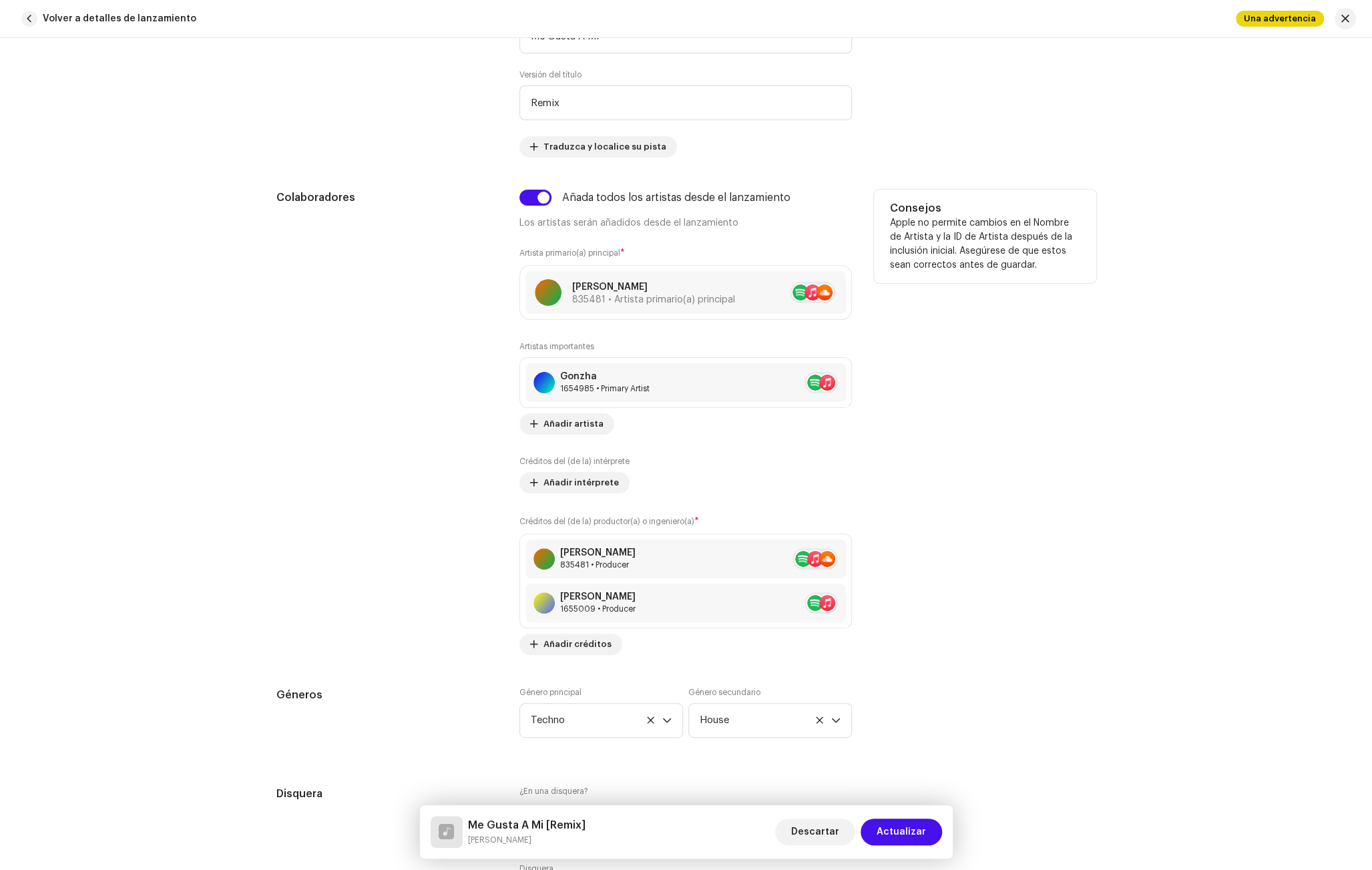
click at [472, 349] on div "Colaboradores" at bounding box center [387, 422] width 222 height 465
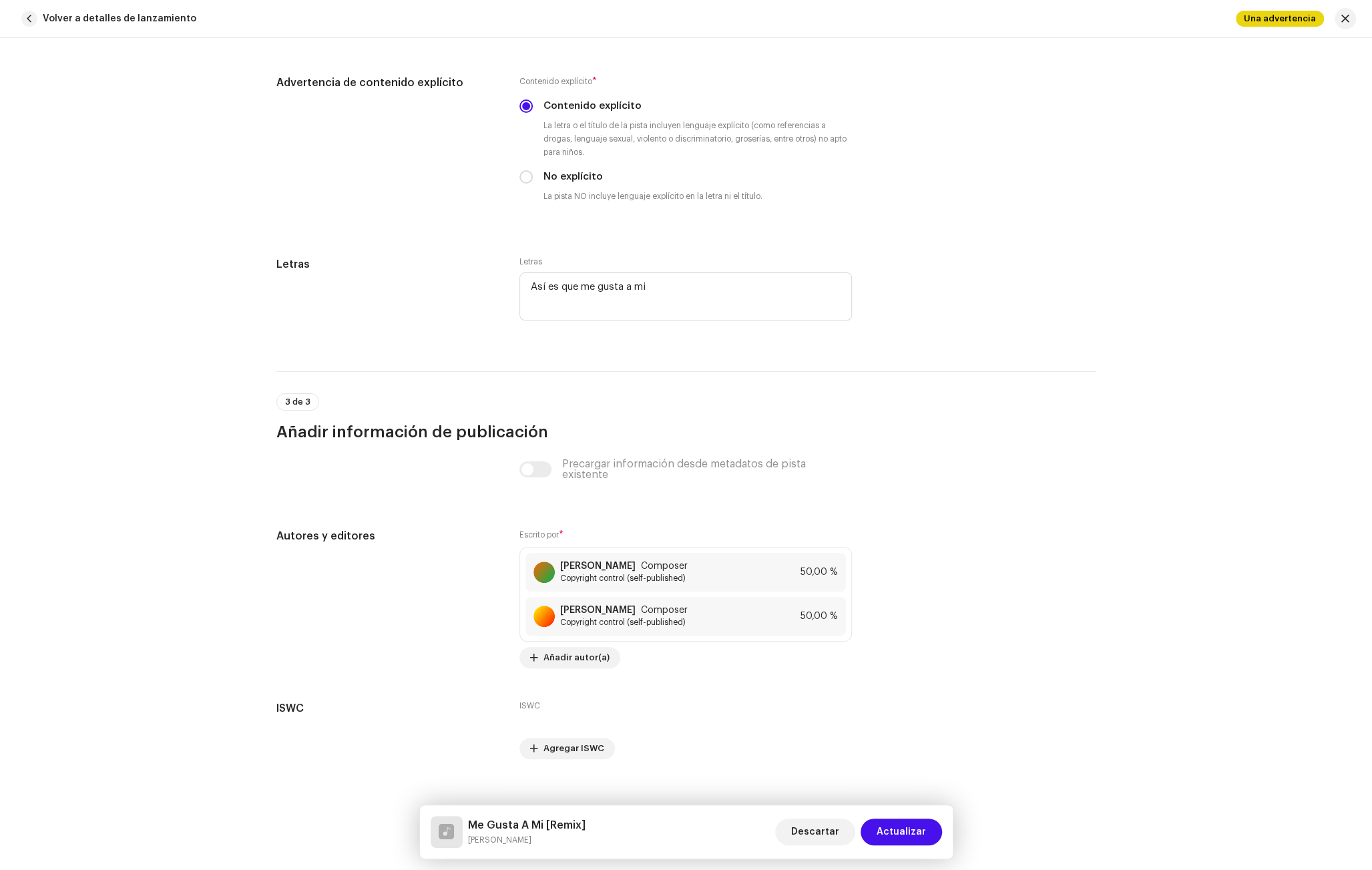
scroll to position [2574, 0]
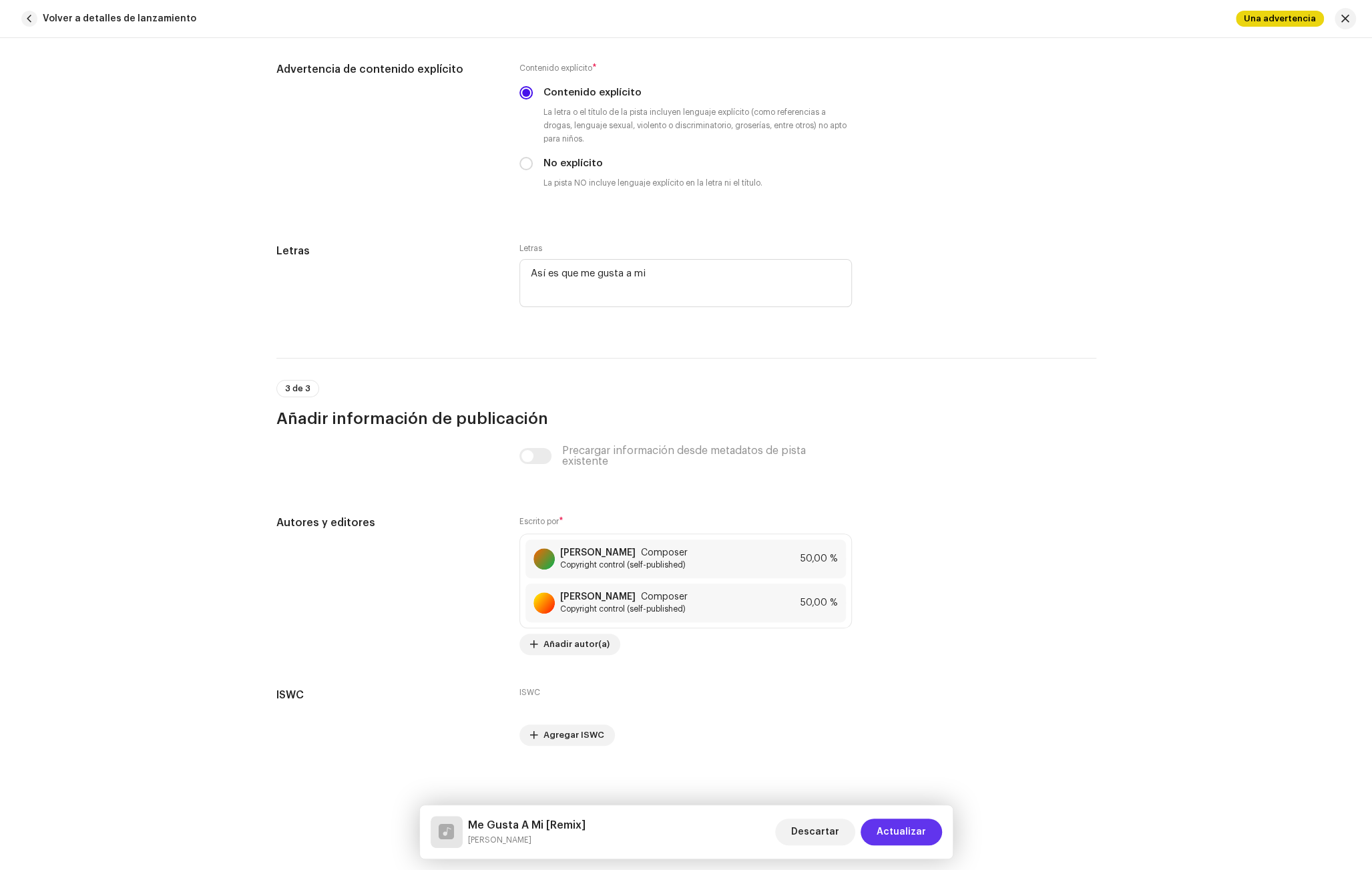
click at [906, 832] on span "Actualizar" at bounding box center [901, 831] width 49 height 27
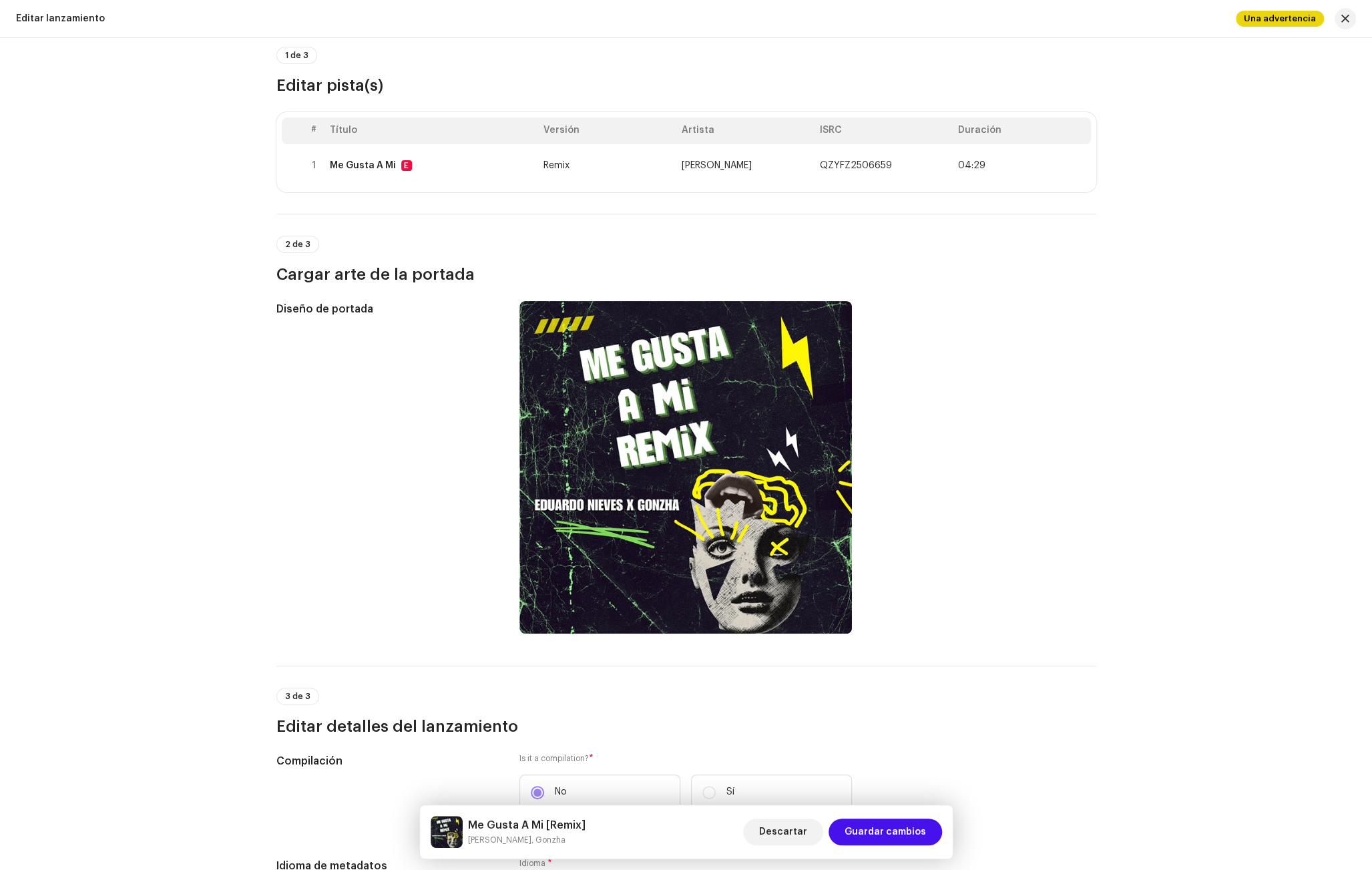
scroll to position [0, 0]
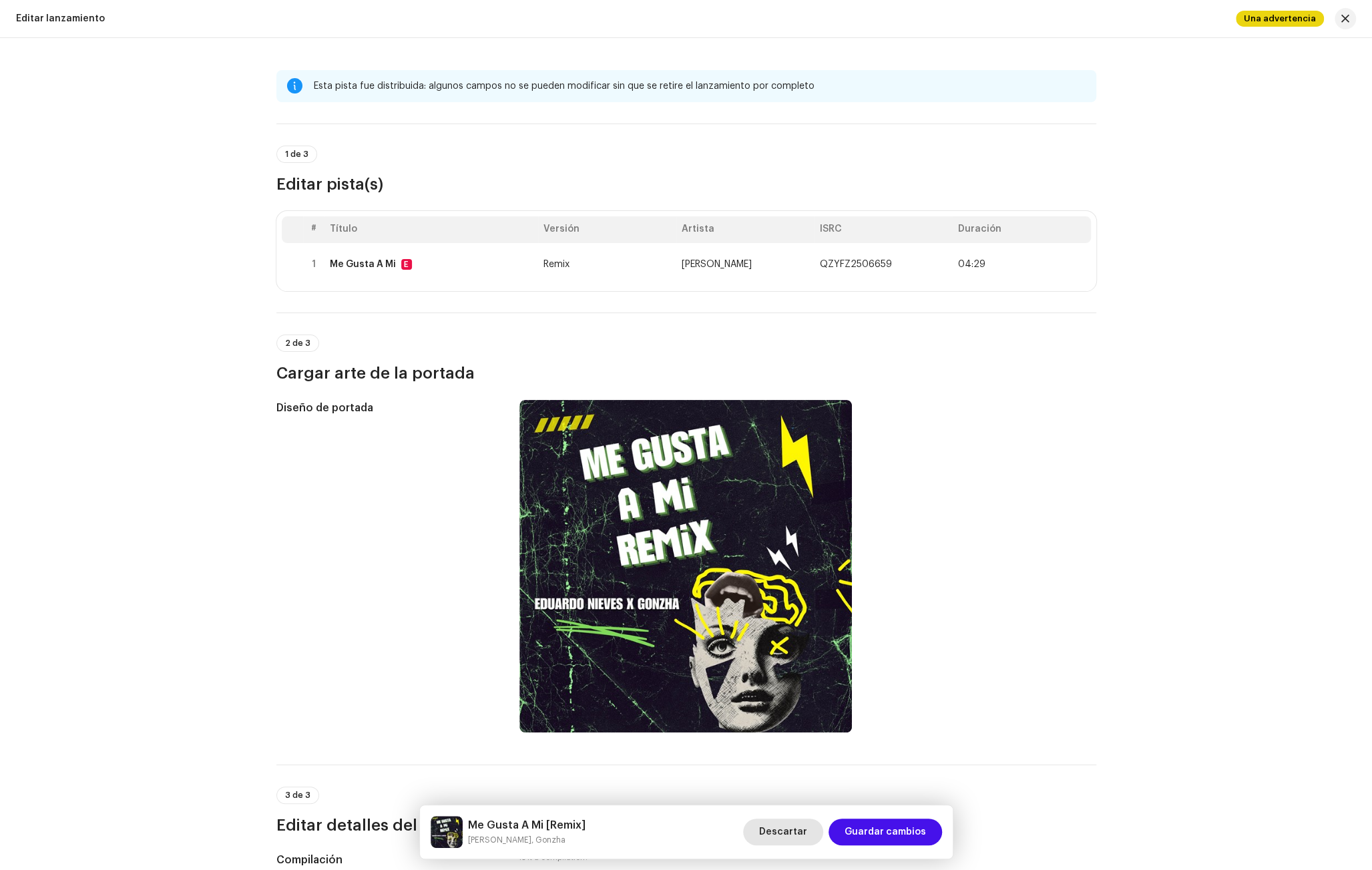
click at [782, 836] on span "Descartar" at bounding box center [783, 831] width 48 height 27
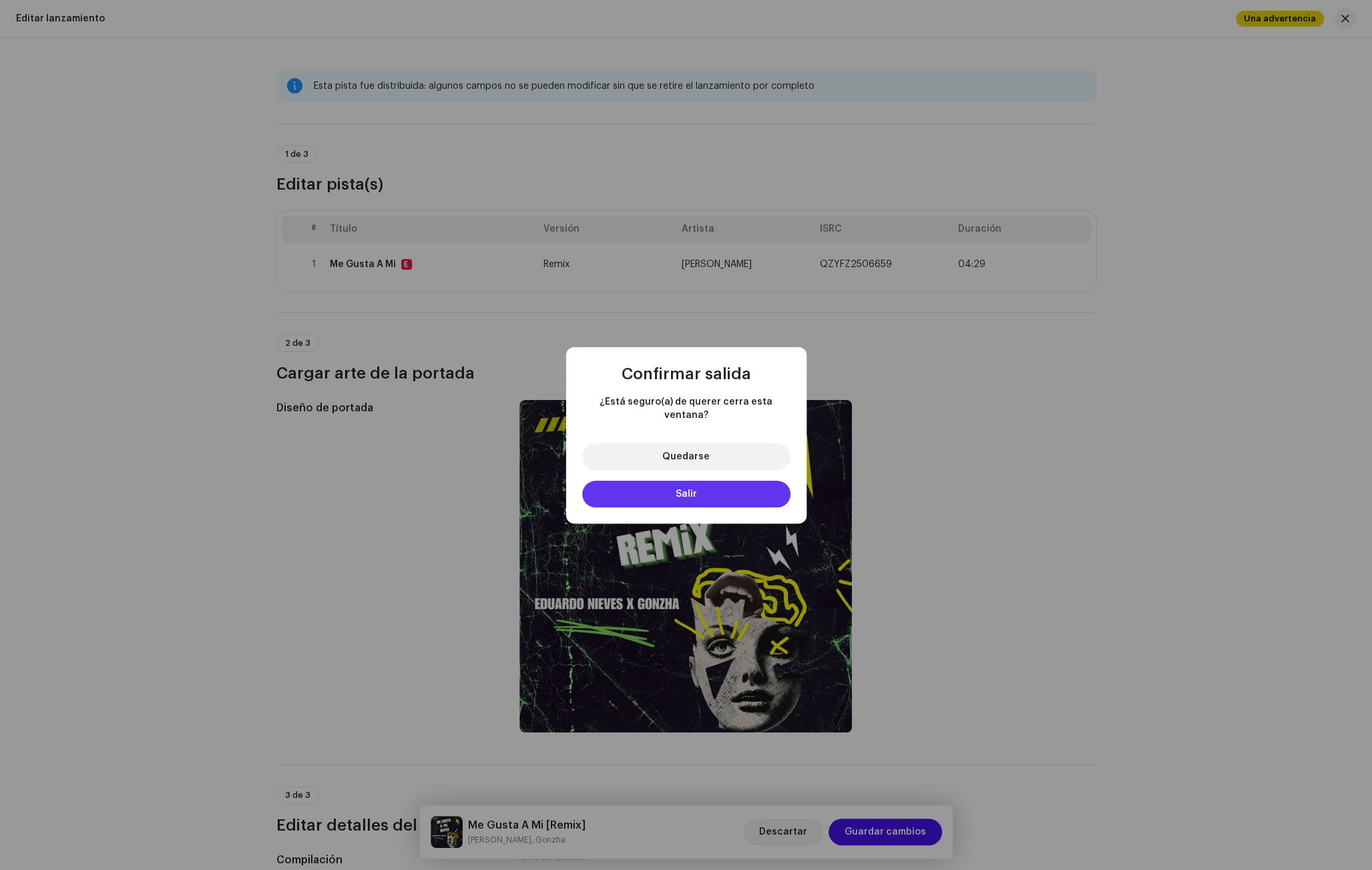
click at [722, 487] on button "Salir" at bounding box center [686, 494] width 209 height 27
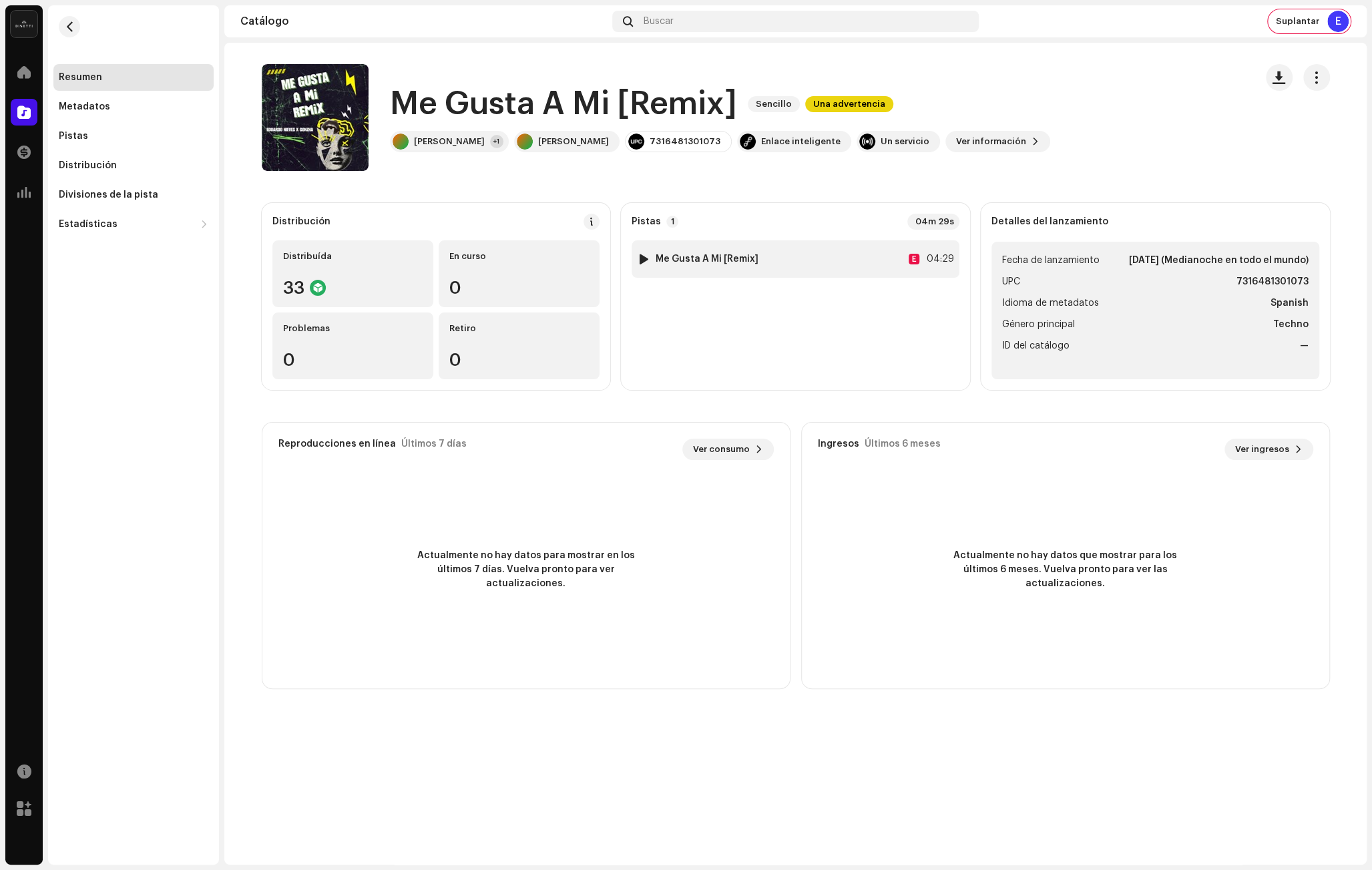
click at [789, 259] on div "1 Me Gusta A Mi [Remix] E 04:29" at bounding box center [795, 258] width 328 height 37
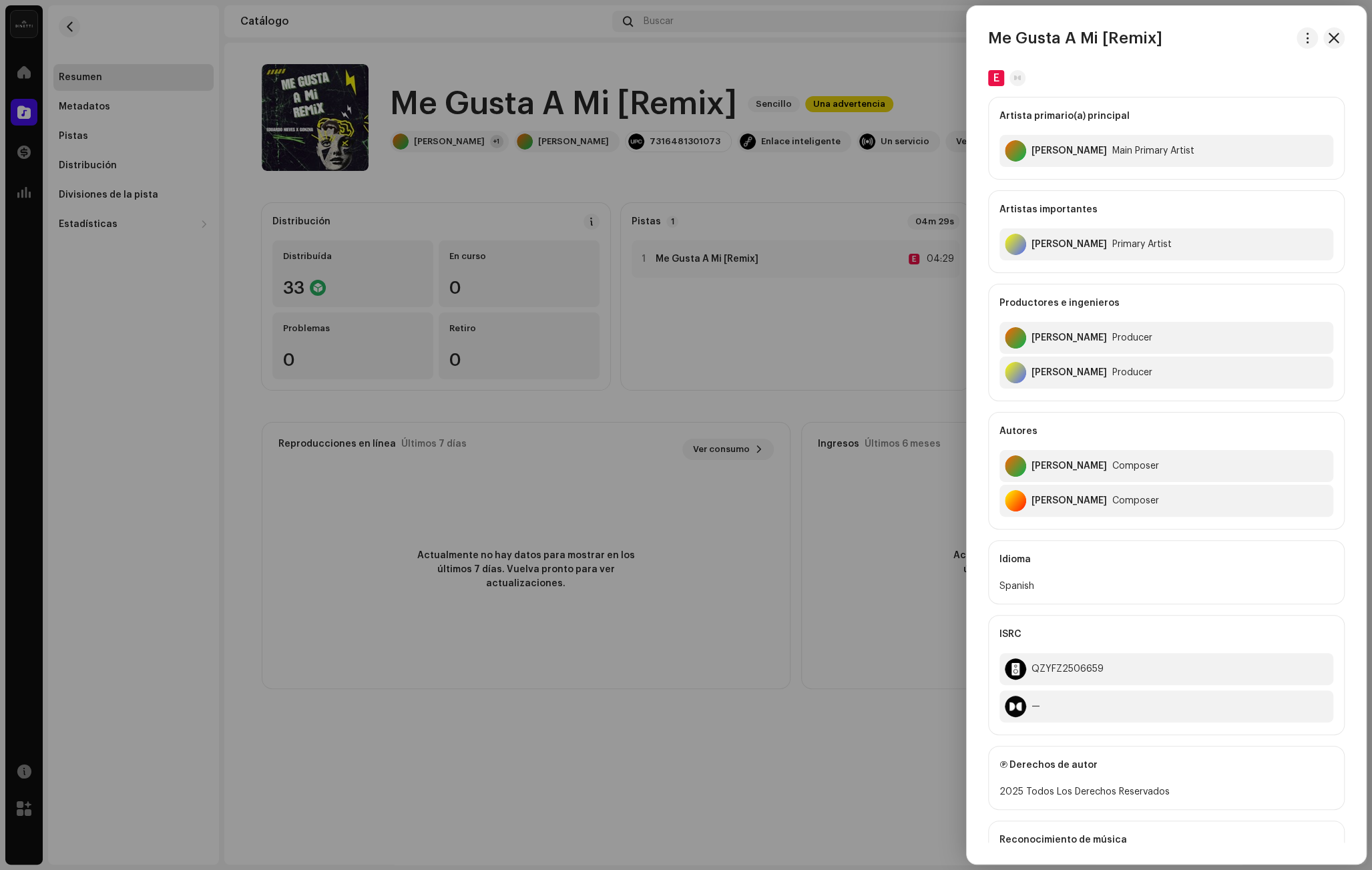
click at [781, 193] on div at bounding box center [686, 435] width 1372 height 870
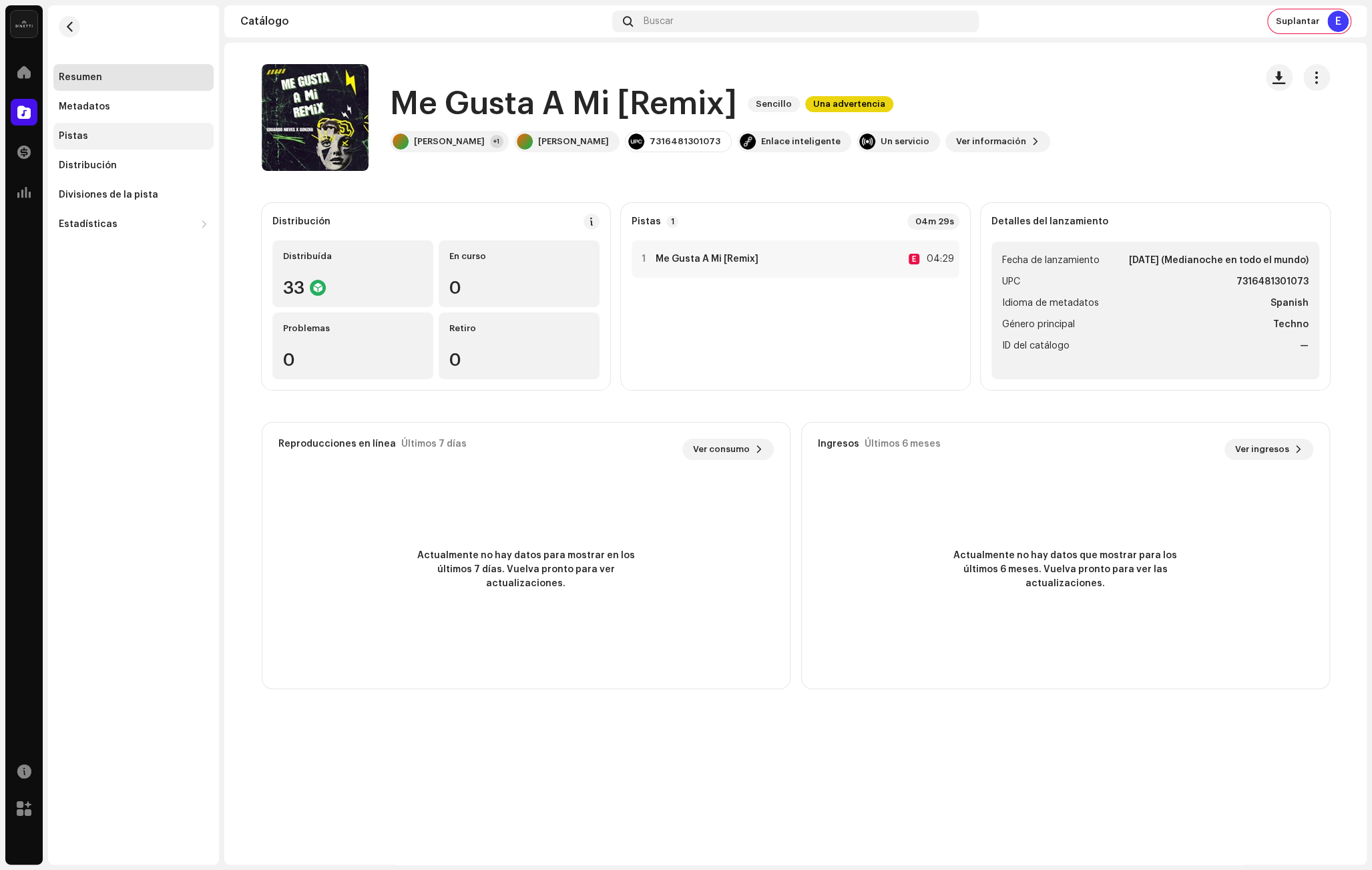
click at [146, 142] on div "Pistas" at bounding box center [133, 136] width 160 height 27
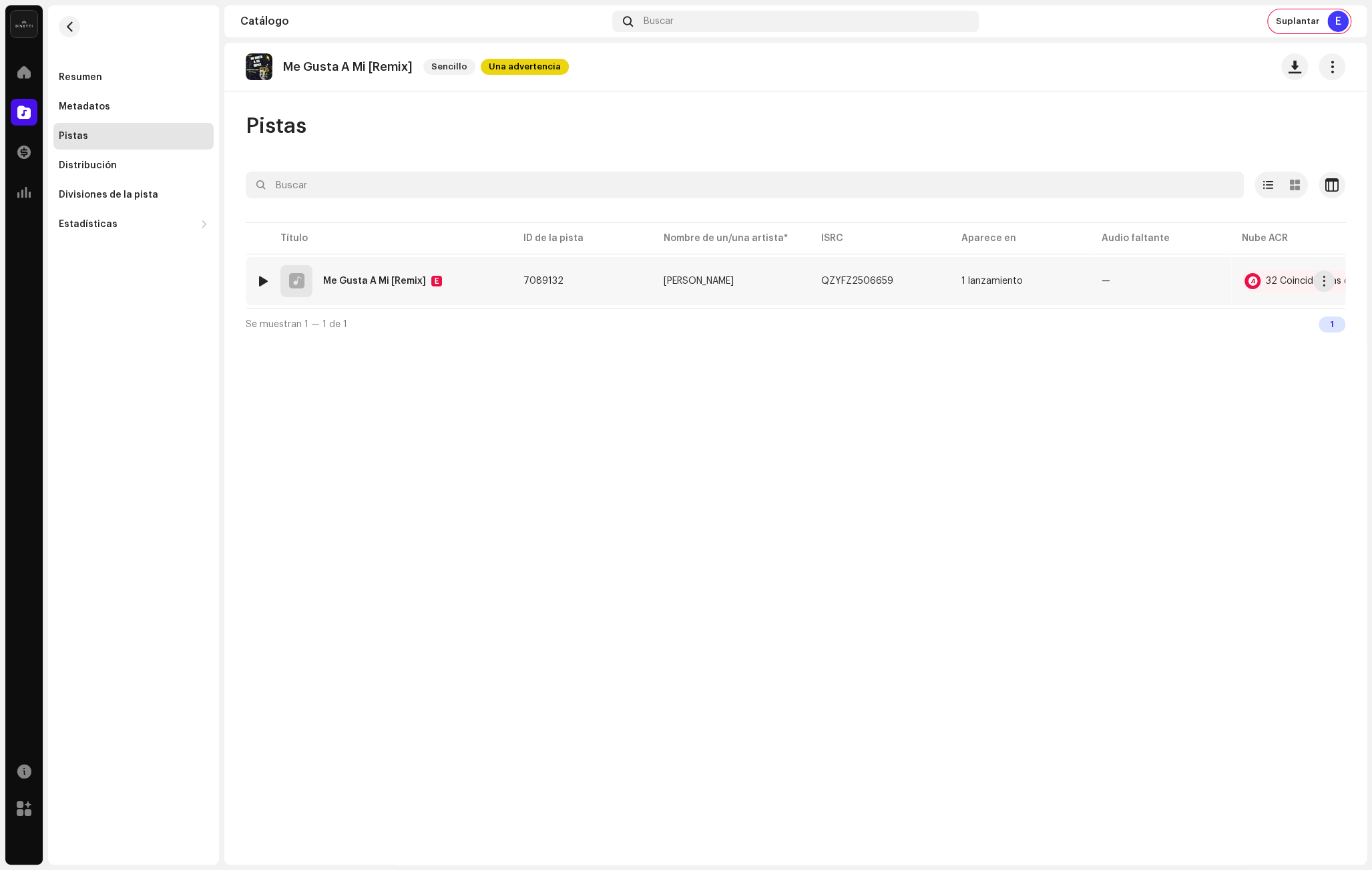
click at [464, 287] on div "1 Me Gusta A Mi [Remix] E" at bounding box center [379, 281] width 246 height 32
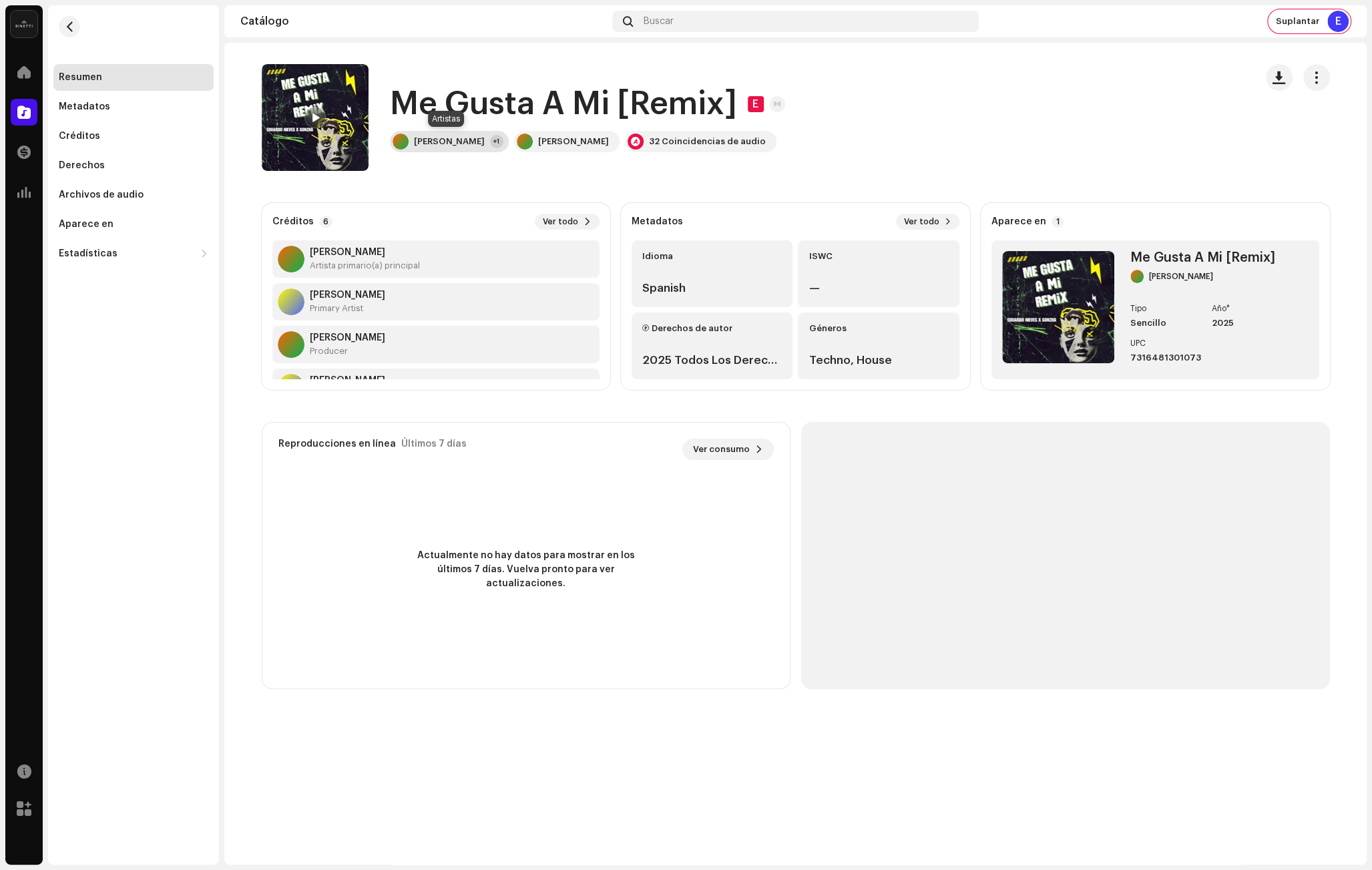
click at [426, 132] on div "[PERSON_NAME] +1" at bounding box center [450, 141] width 119 height 21
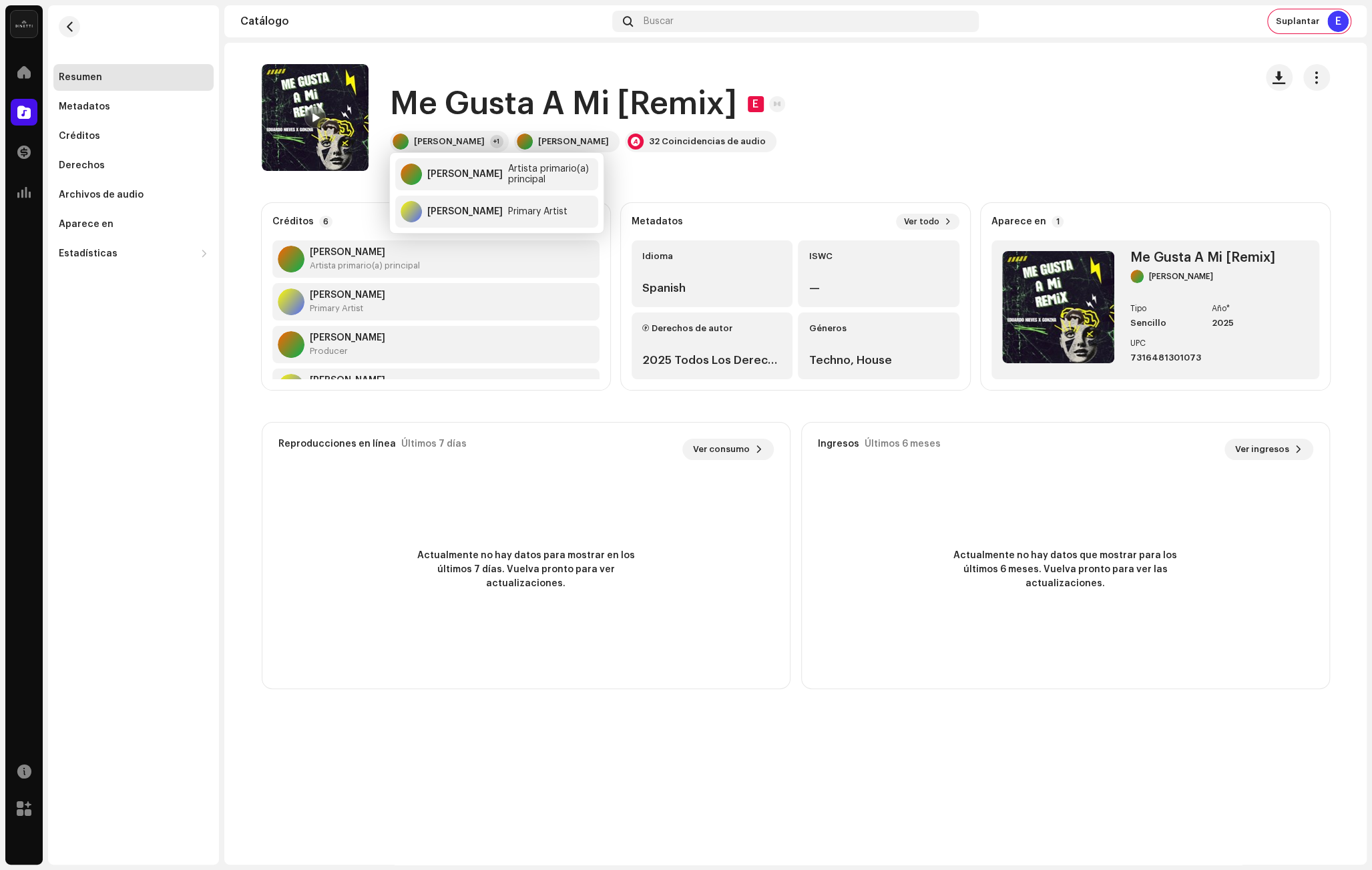
click at [419, 42] on navigation-topbar "Catálogo Buscar Suplantar E" at bounding box center [795, 24] width 1142 height 37
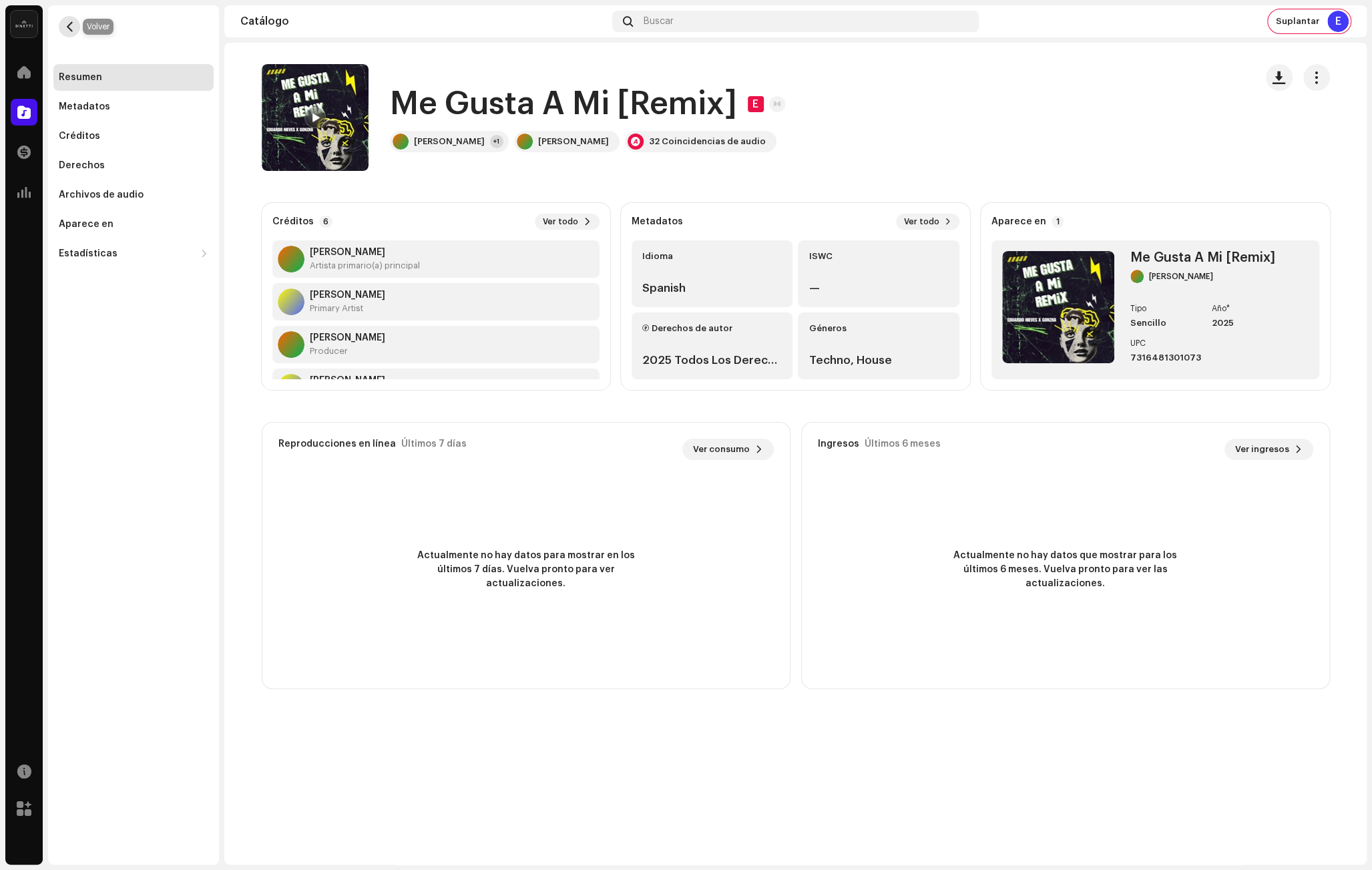
click at [69, 24] on span "button" at bounding box center [70, 27] width 10 height 11
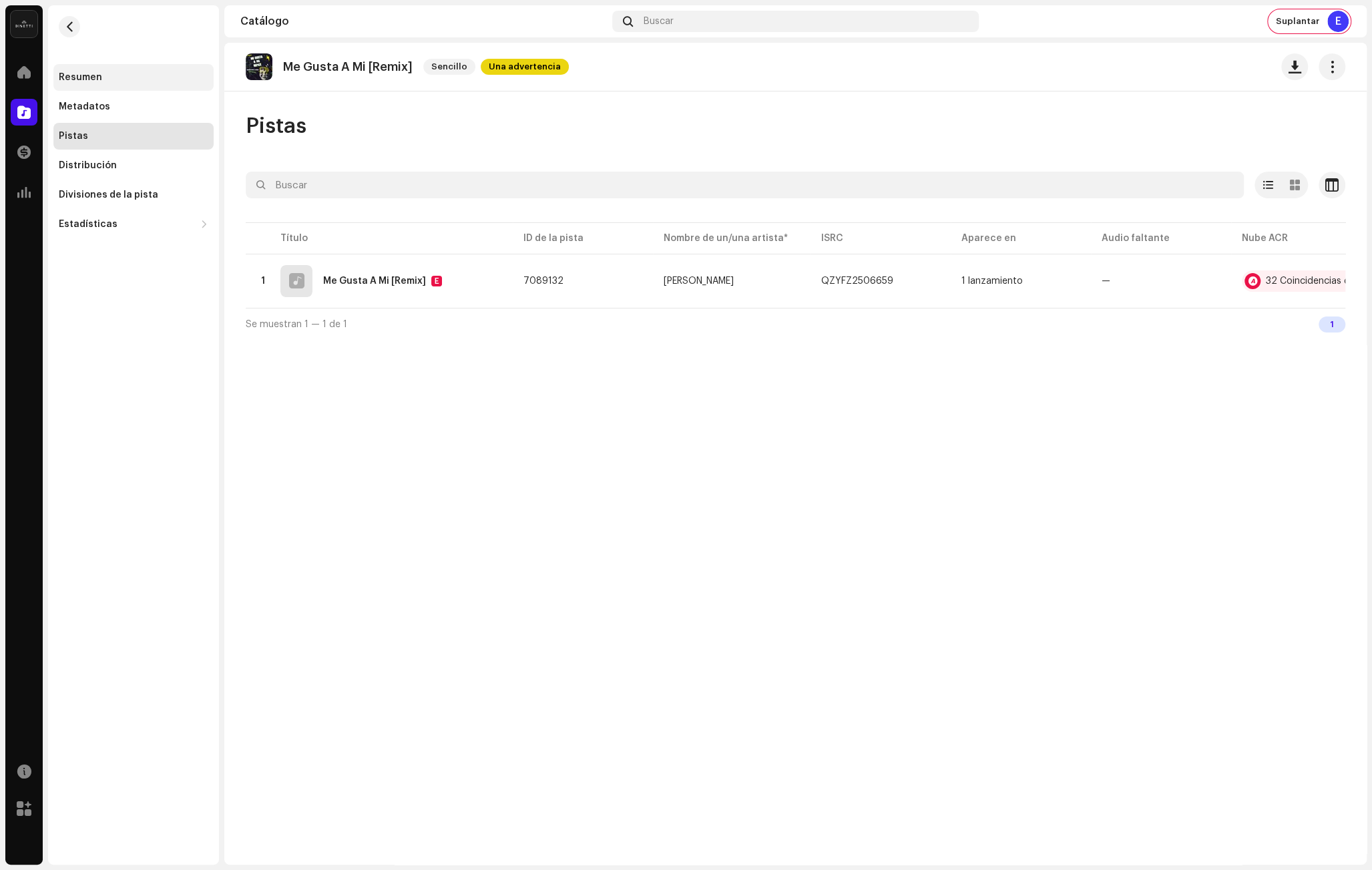
click at [88, 77] on div "Resumen" at bounding box center [80, 78] width 44 height 11
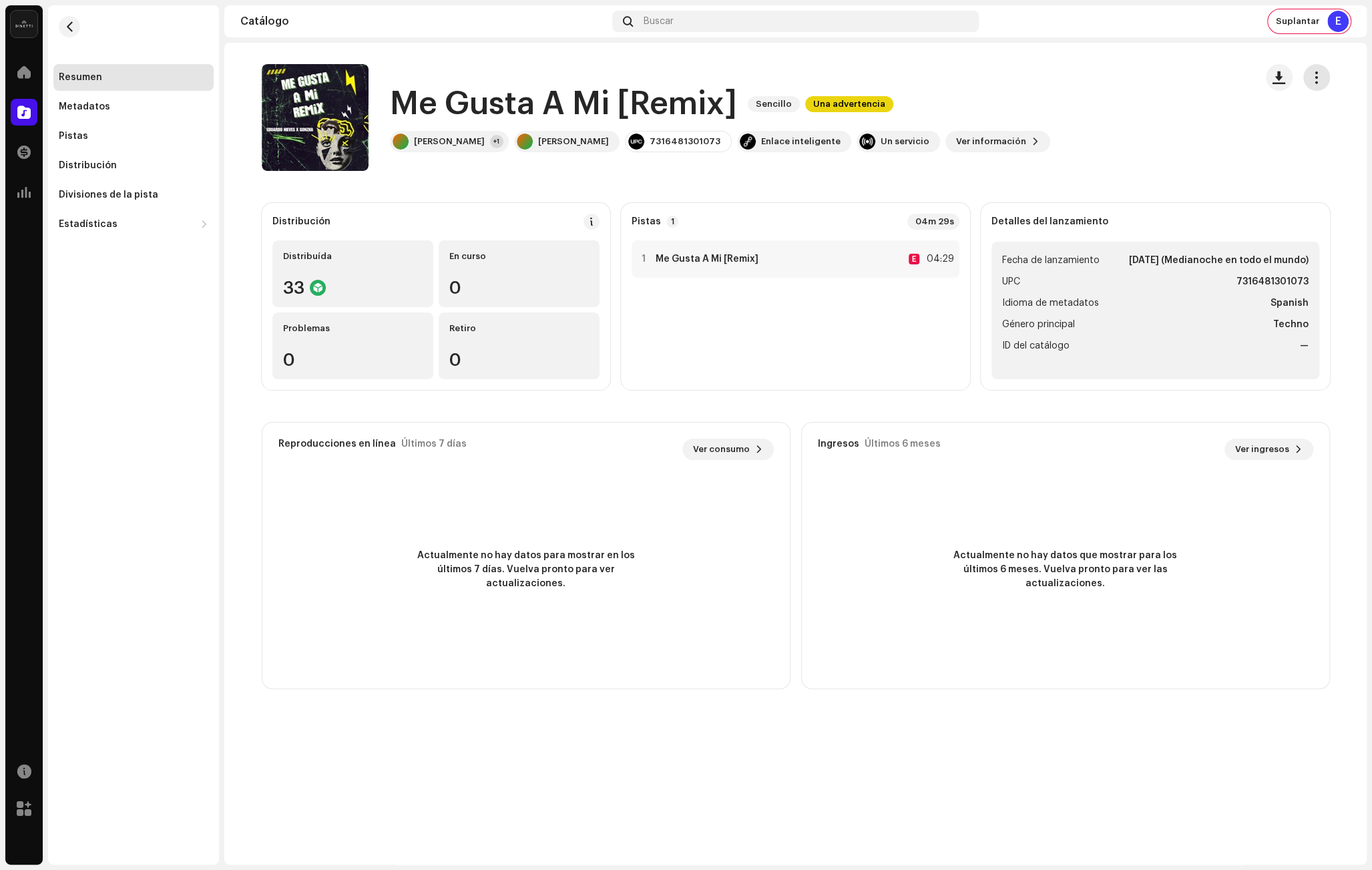
click at [1322, 80] on span "button" at bounding box center [1316, 78] width 13 height 11
click at [1214, 137] on span "Editar" at bounding box center [1208, 137] width 28 height 11
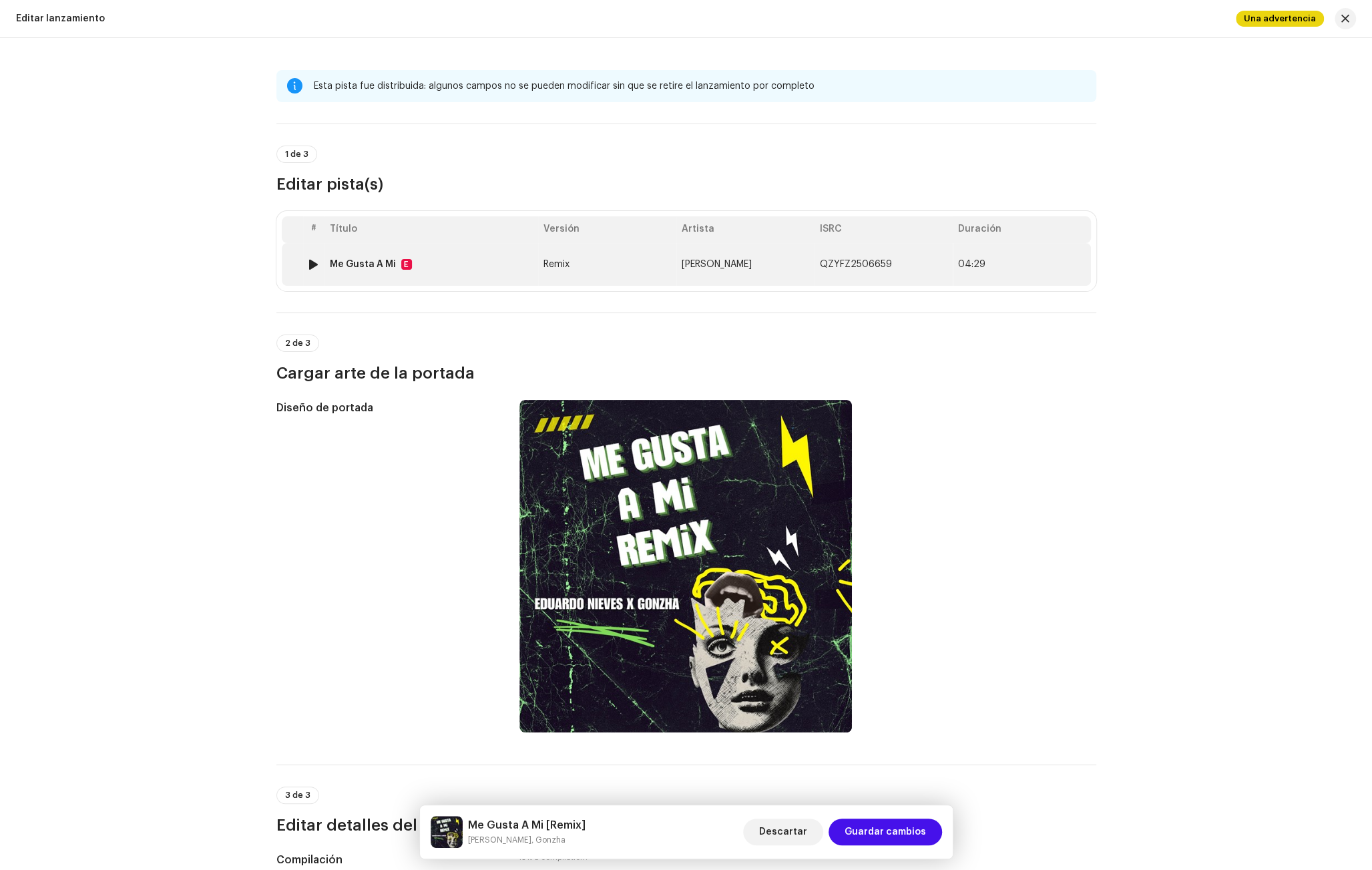
click at [458, 273] on td "Me Gusta A Mi E" at bounding box center [431, 264] width 213 height 43
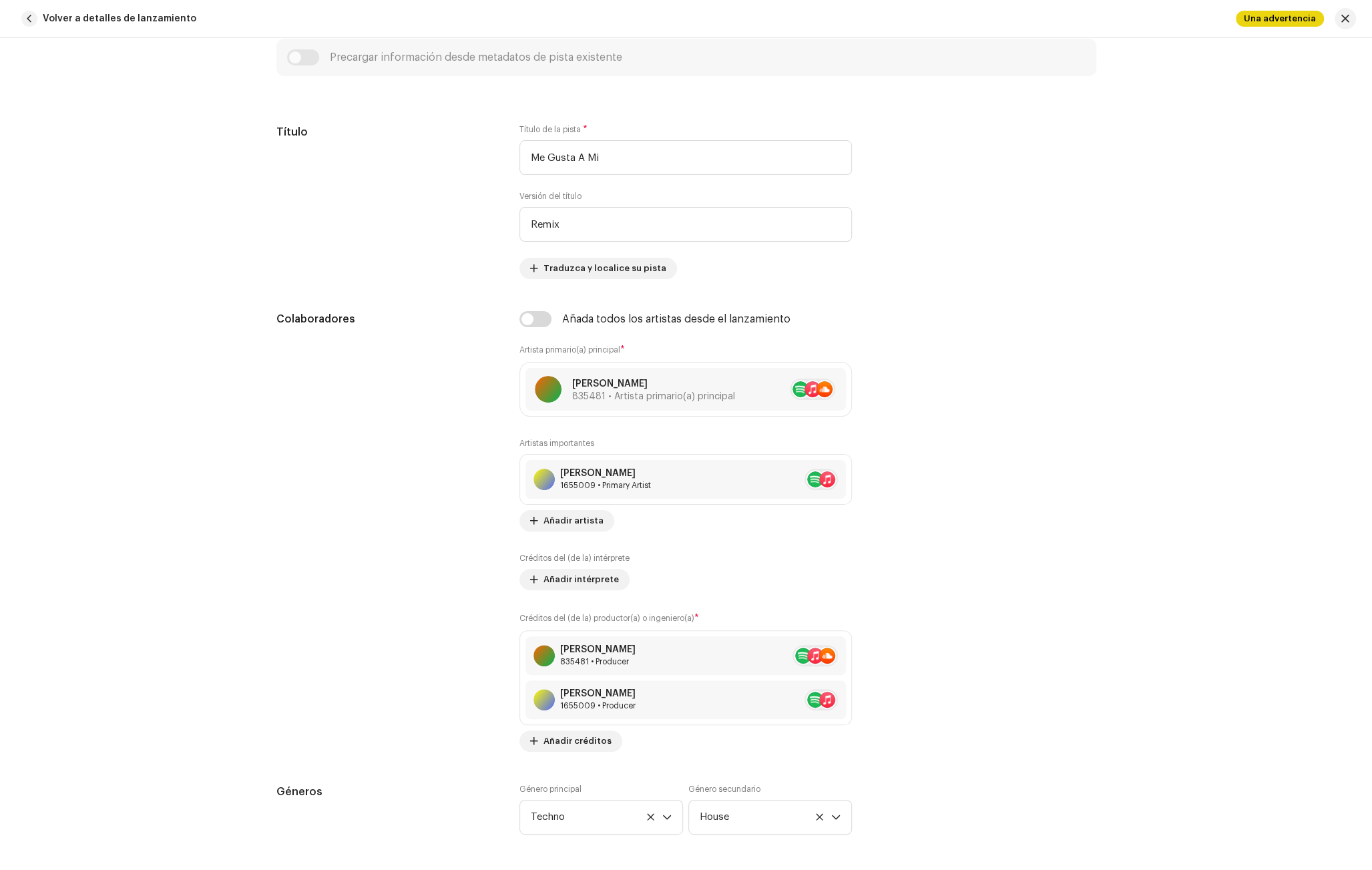
scroll to position [709, 0]
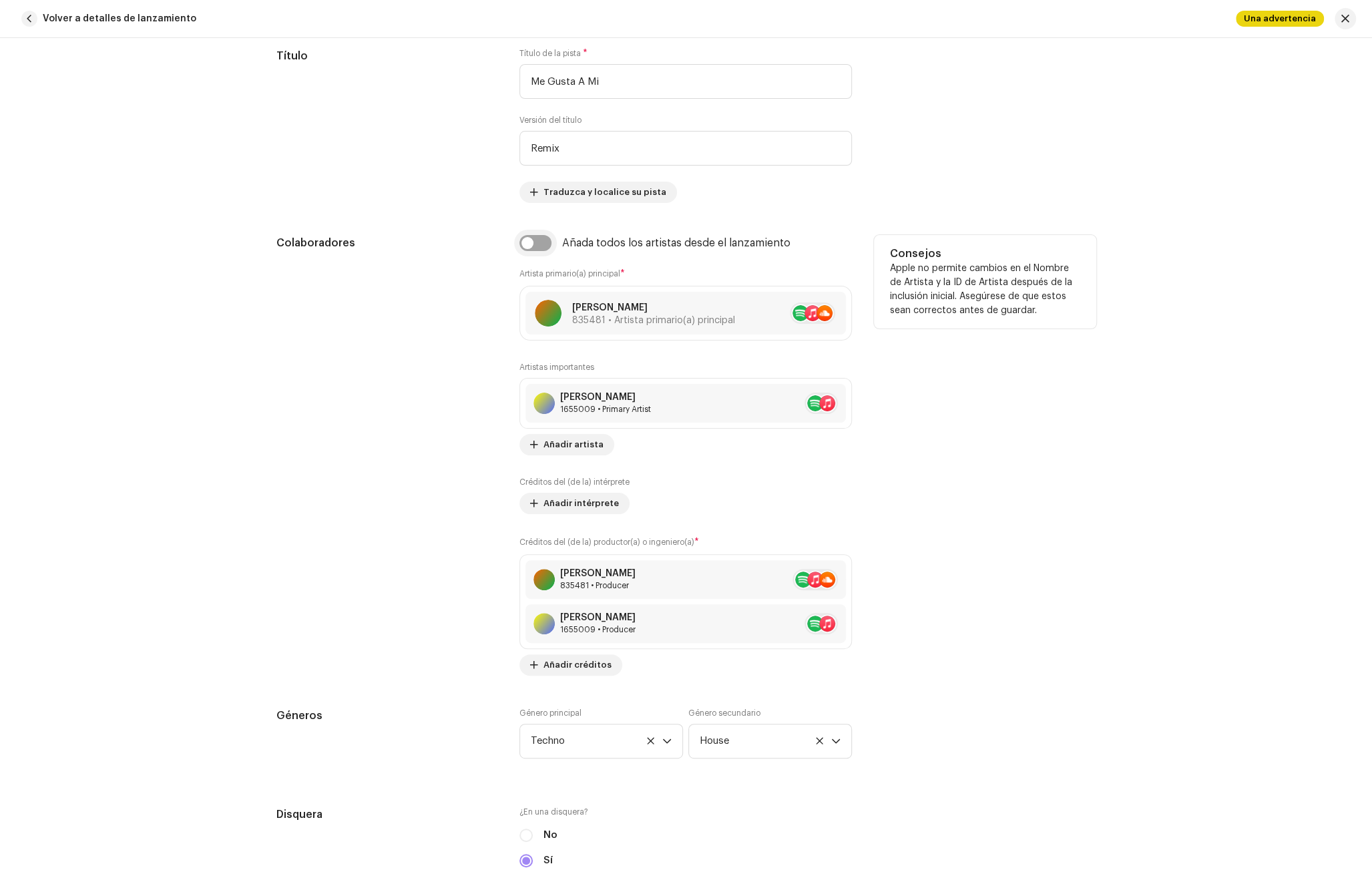
click at [536, 235] on input "checkbox" at bounding box center [535, 243] width 32 height 16
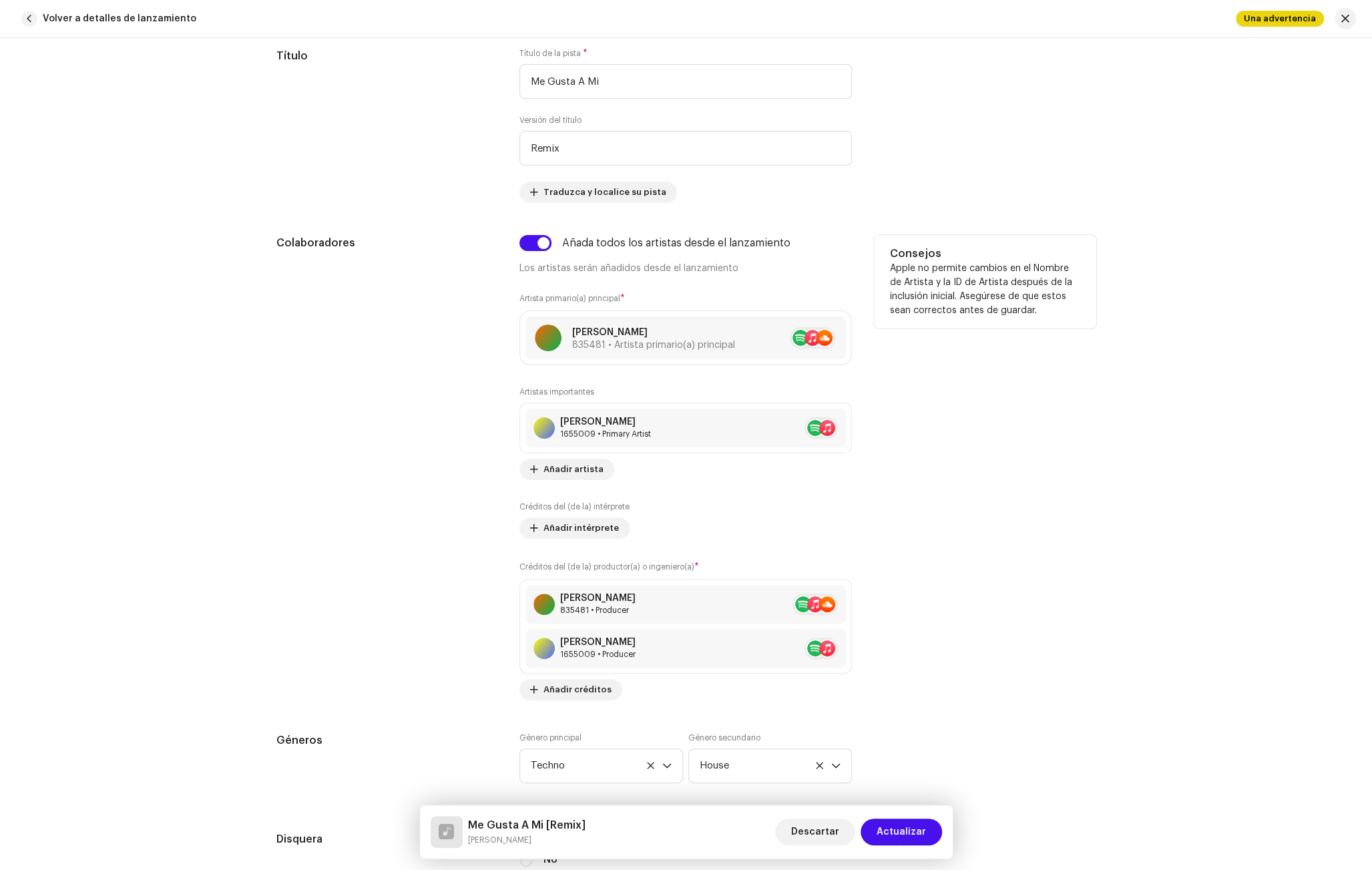
click at [383, 404] on div "Colaboradores" at bounding box center [387, 468] width 222 height 465
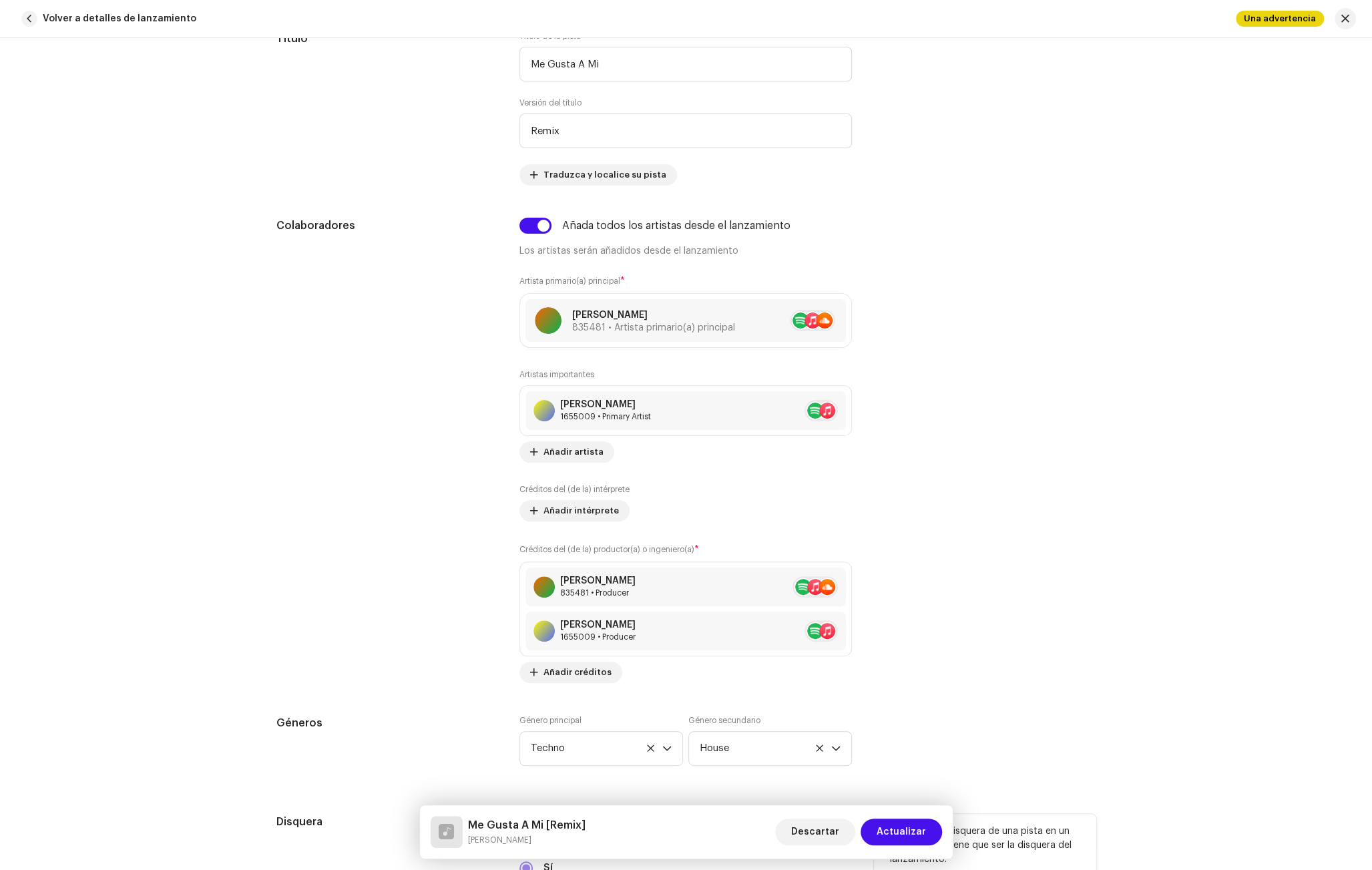
scroll to position [650, 0]
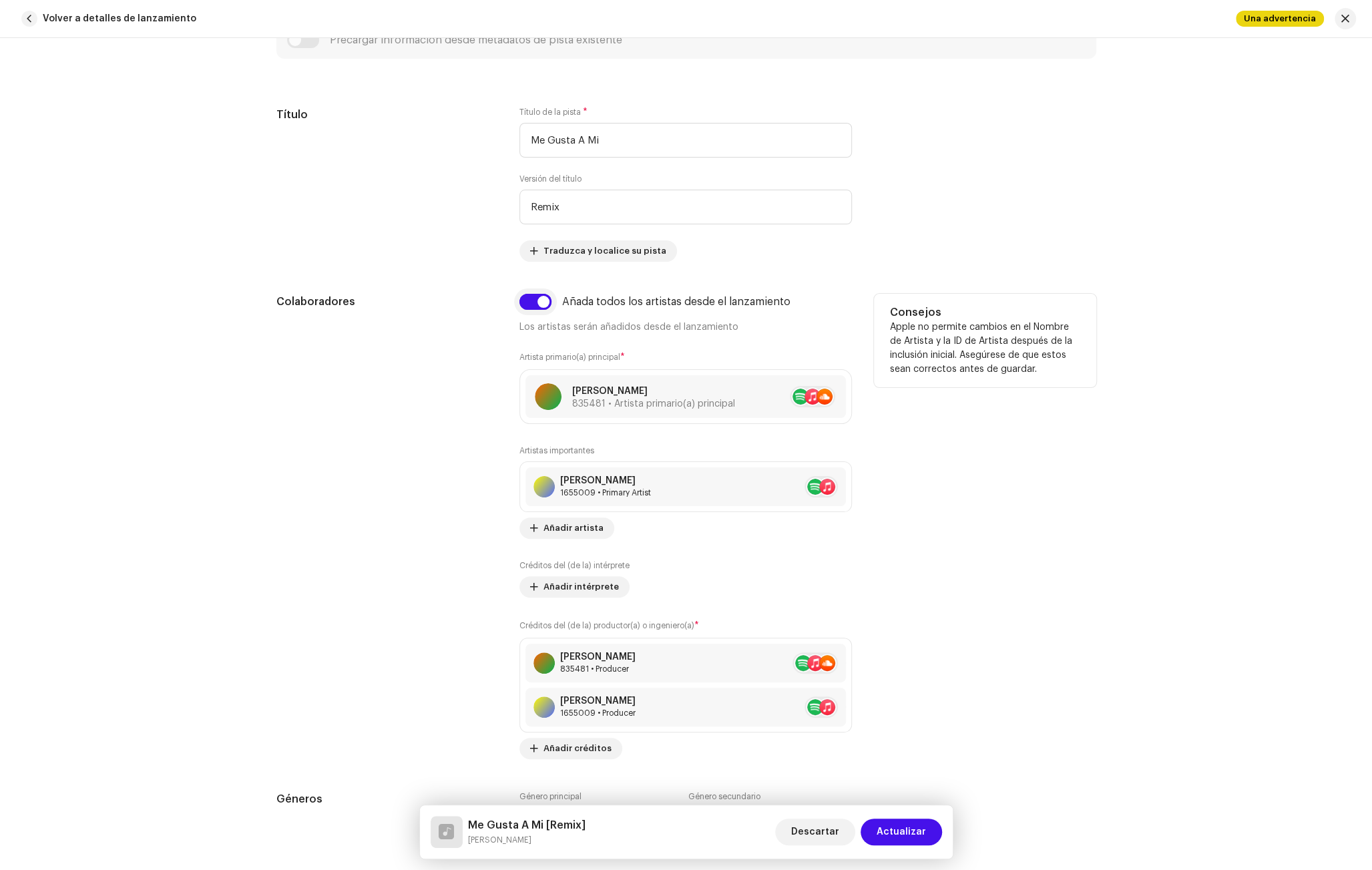
click at [528, 297] on input "checkbox" at bounding box center [535, 301] width 32 height 16
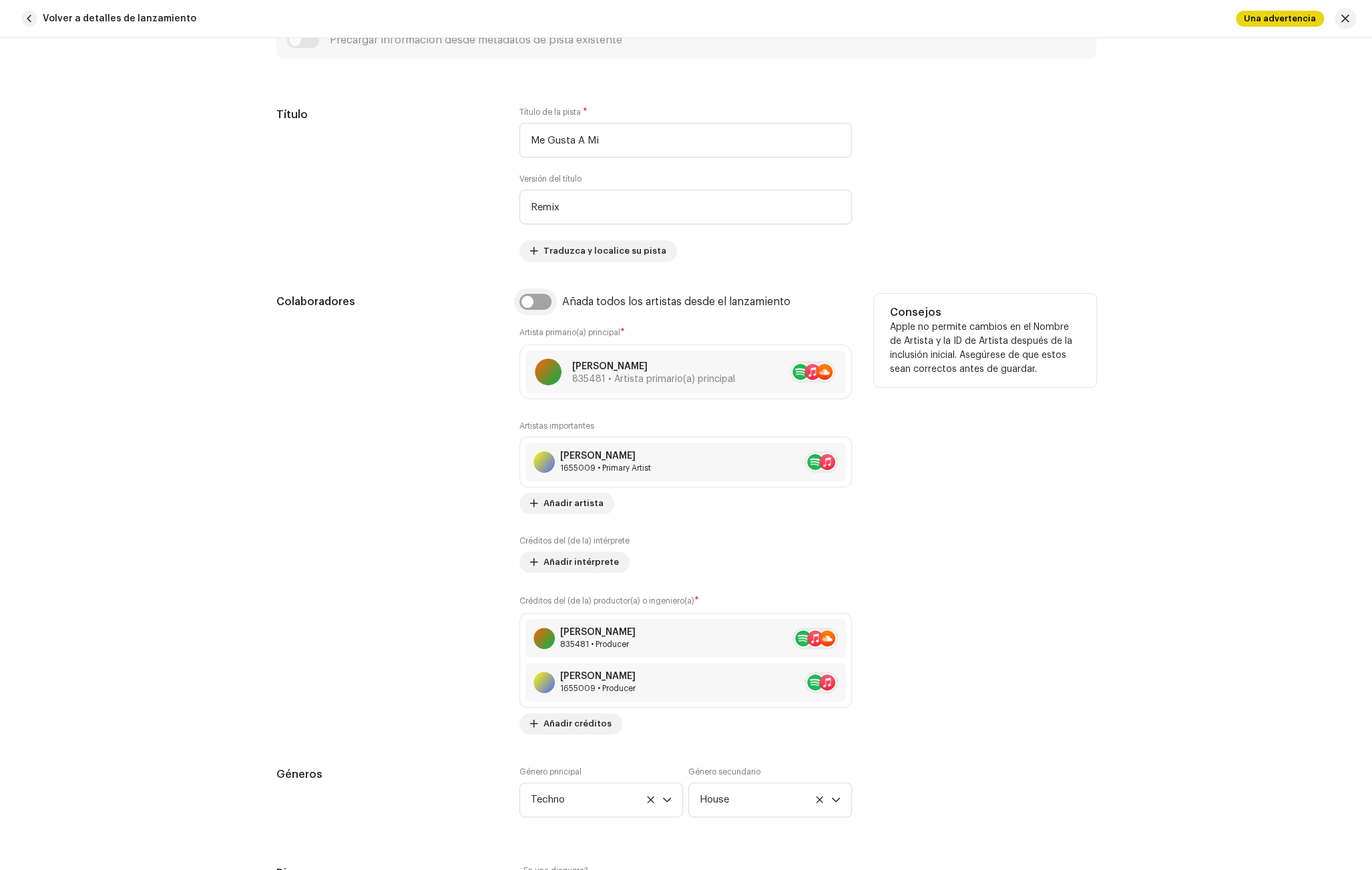
click at [539, 296] on input "checkbox" at bounding box center [535, 301] width 32 height 16
checkbox input "true"
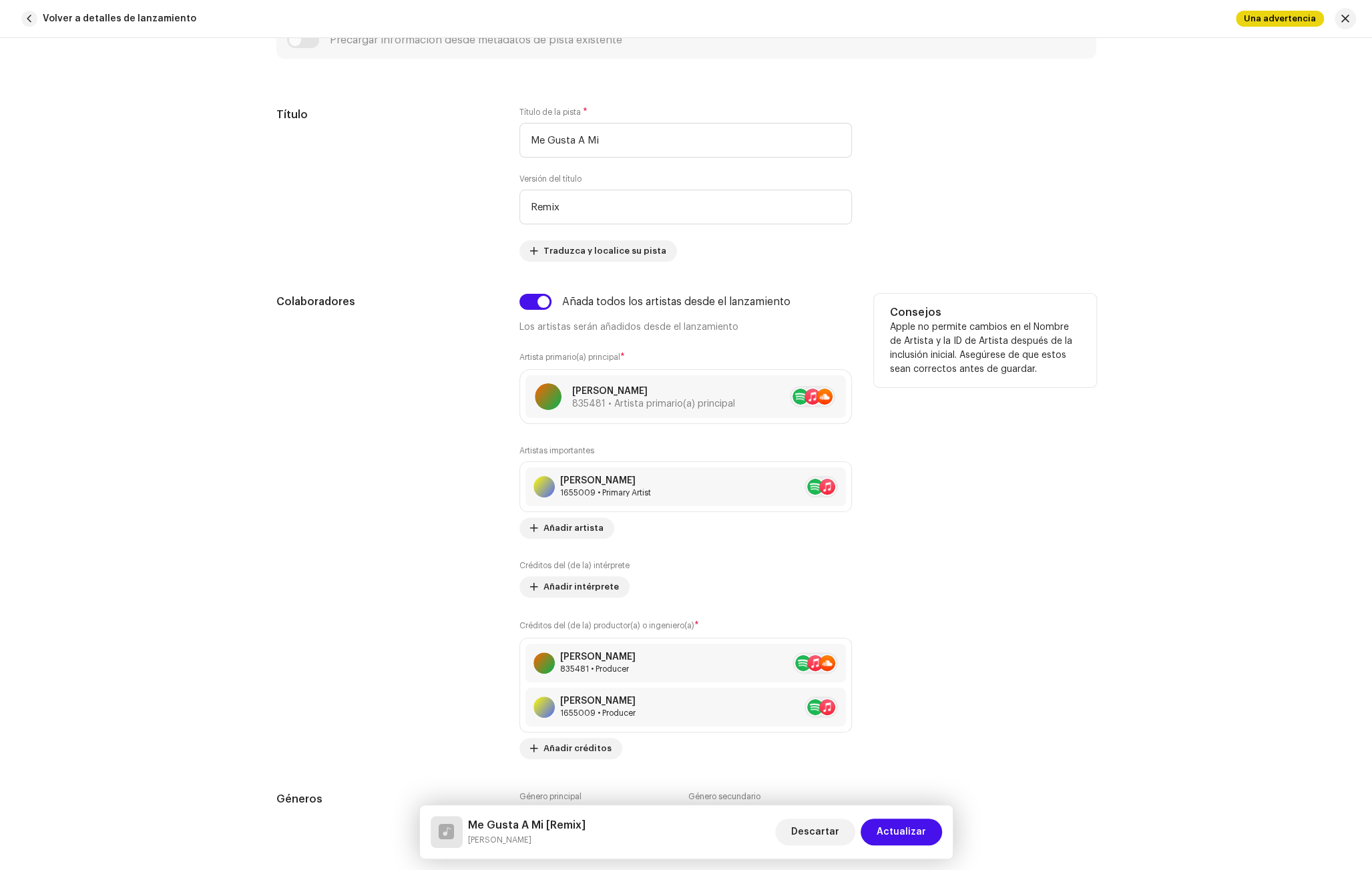
click at [451, 373] on div "Colaboradores" at bounding box center [387, 526] width 222 height 465
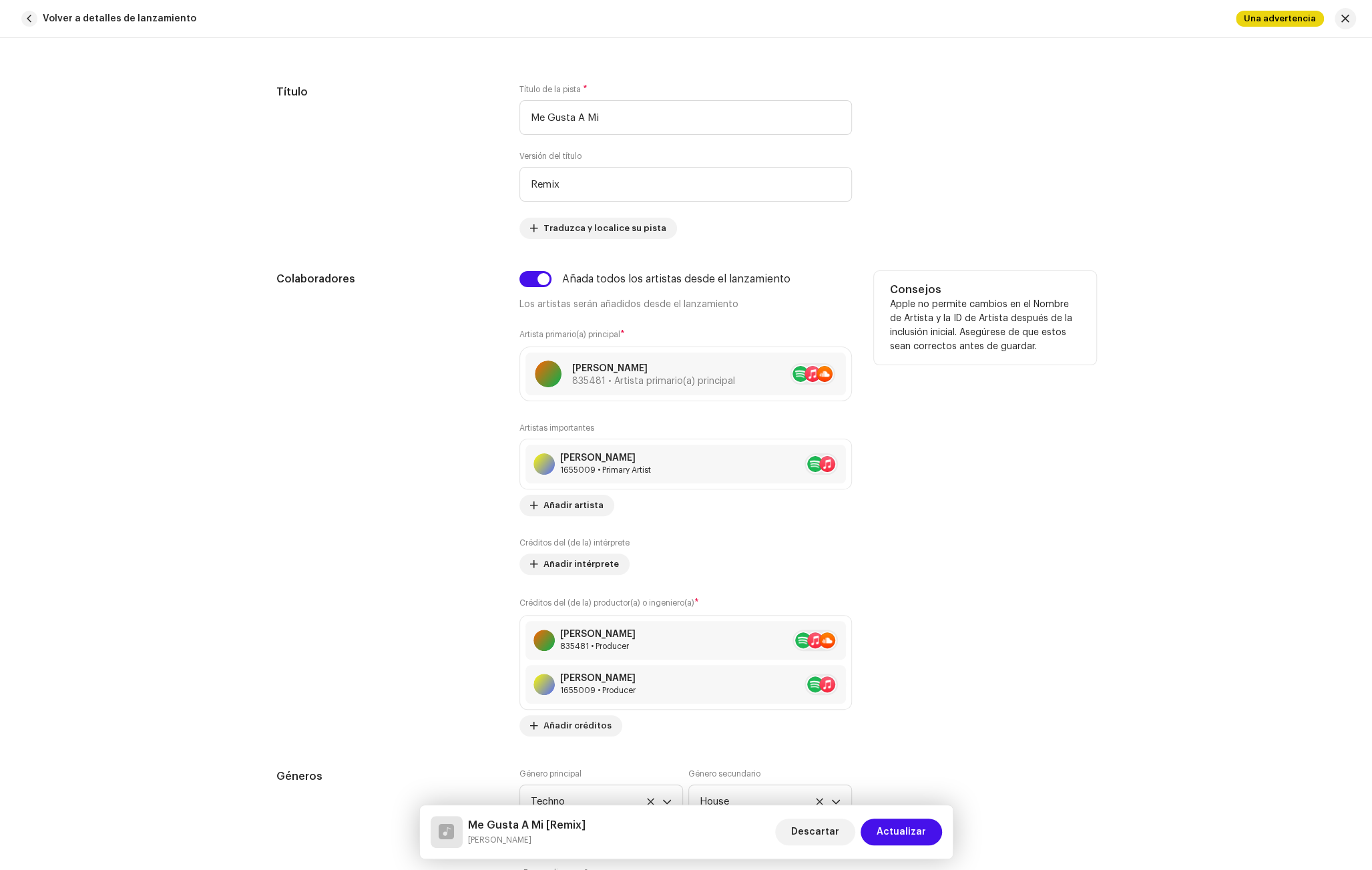
scroll to position [700, 0]
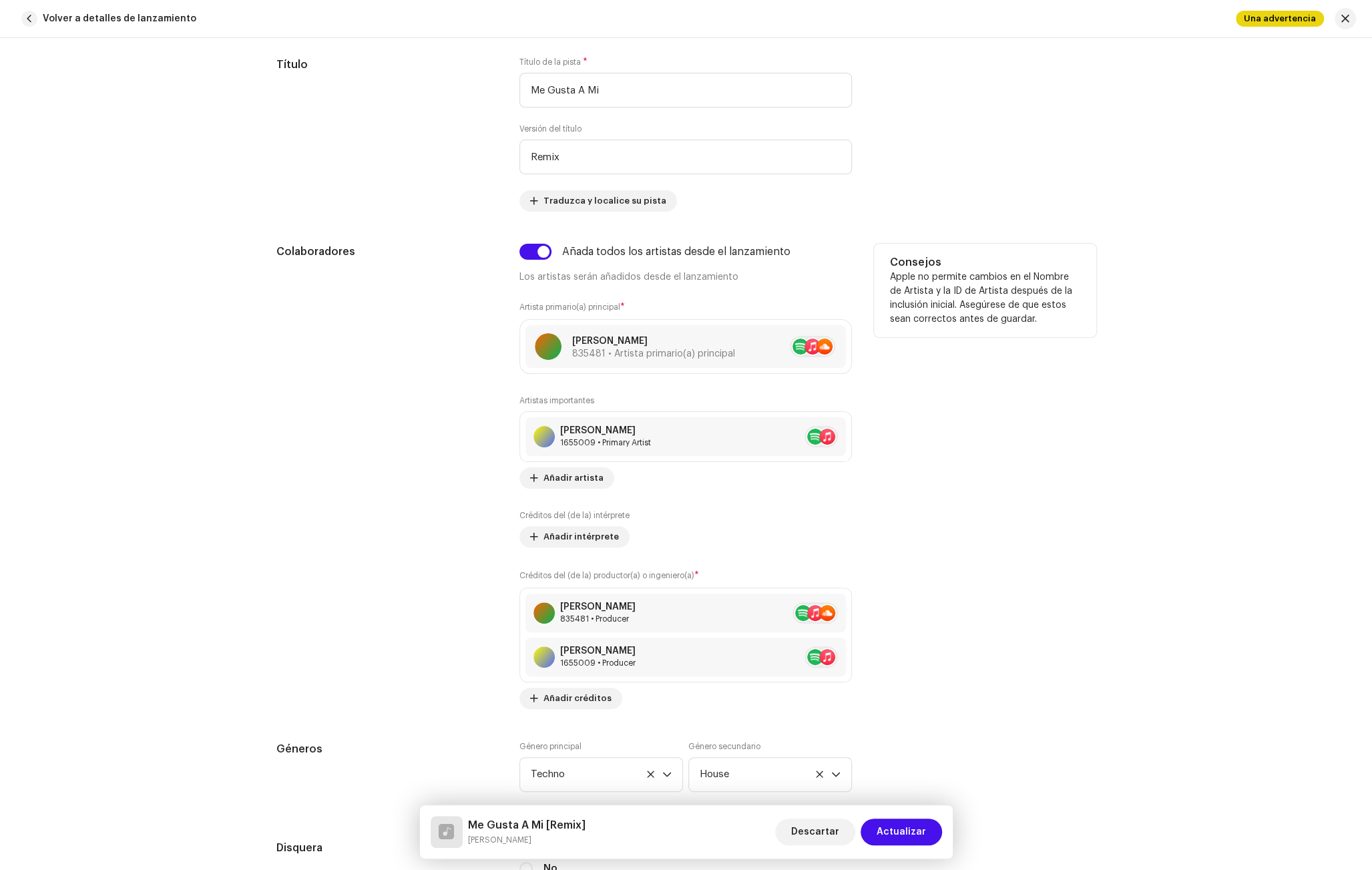
click at [431, 476] on div "Colaboradores" at bounding box center [387, 476] width 222 height 465
click at [908, 826] on span "Actualizar" at bounding box center [901, 831] width 49 height 27
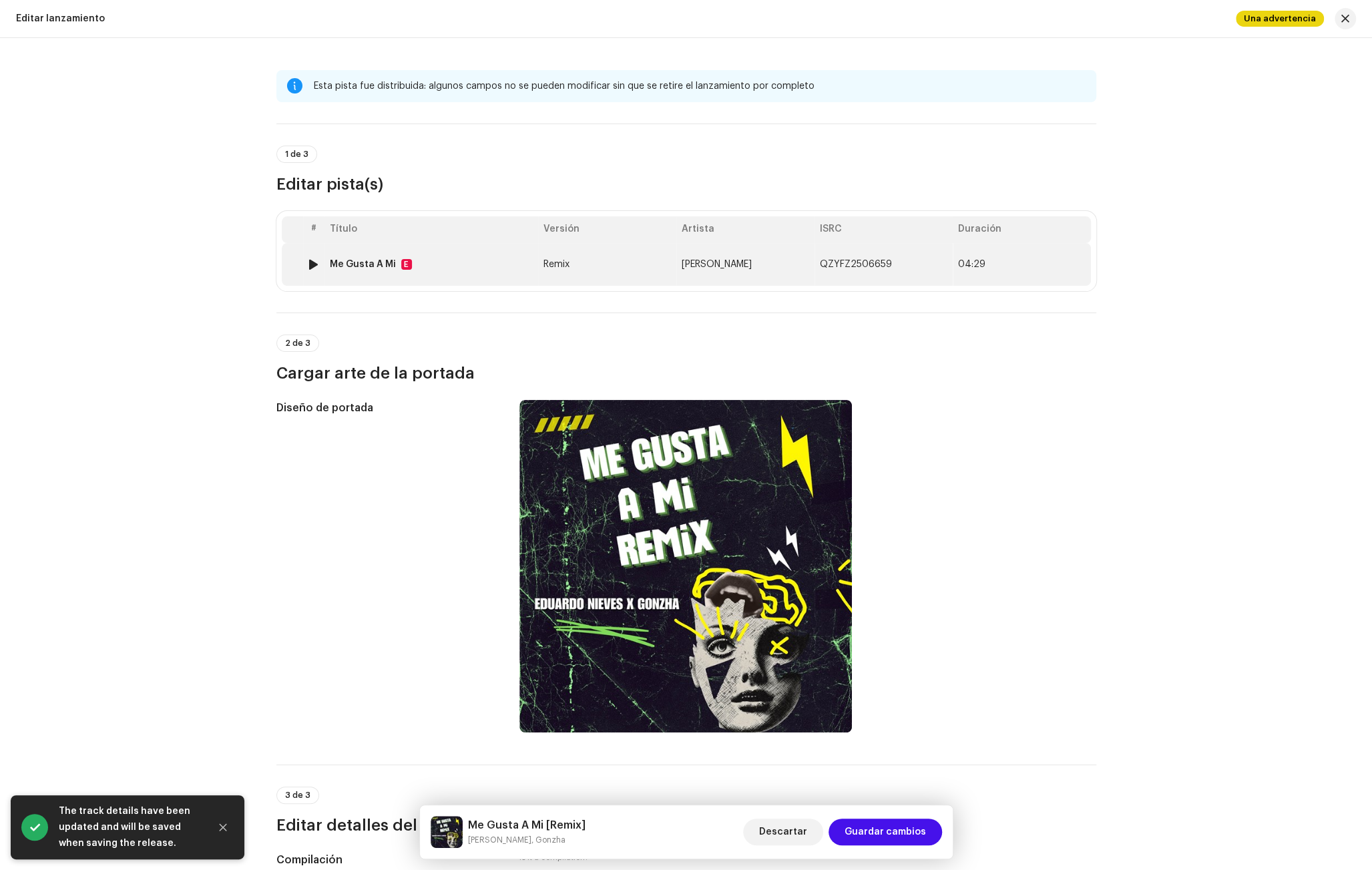
click at [443, 271] on td "Me Gusta A Mi E" at bounding box center [431, 264] width 213 height 43
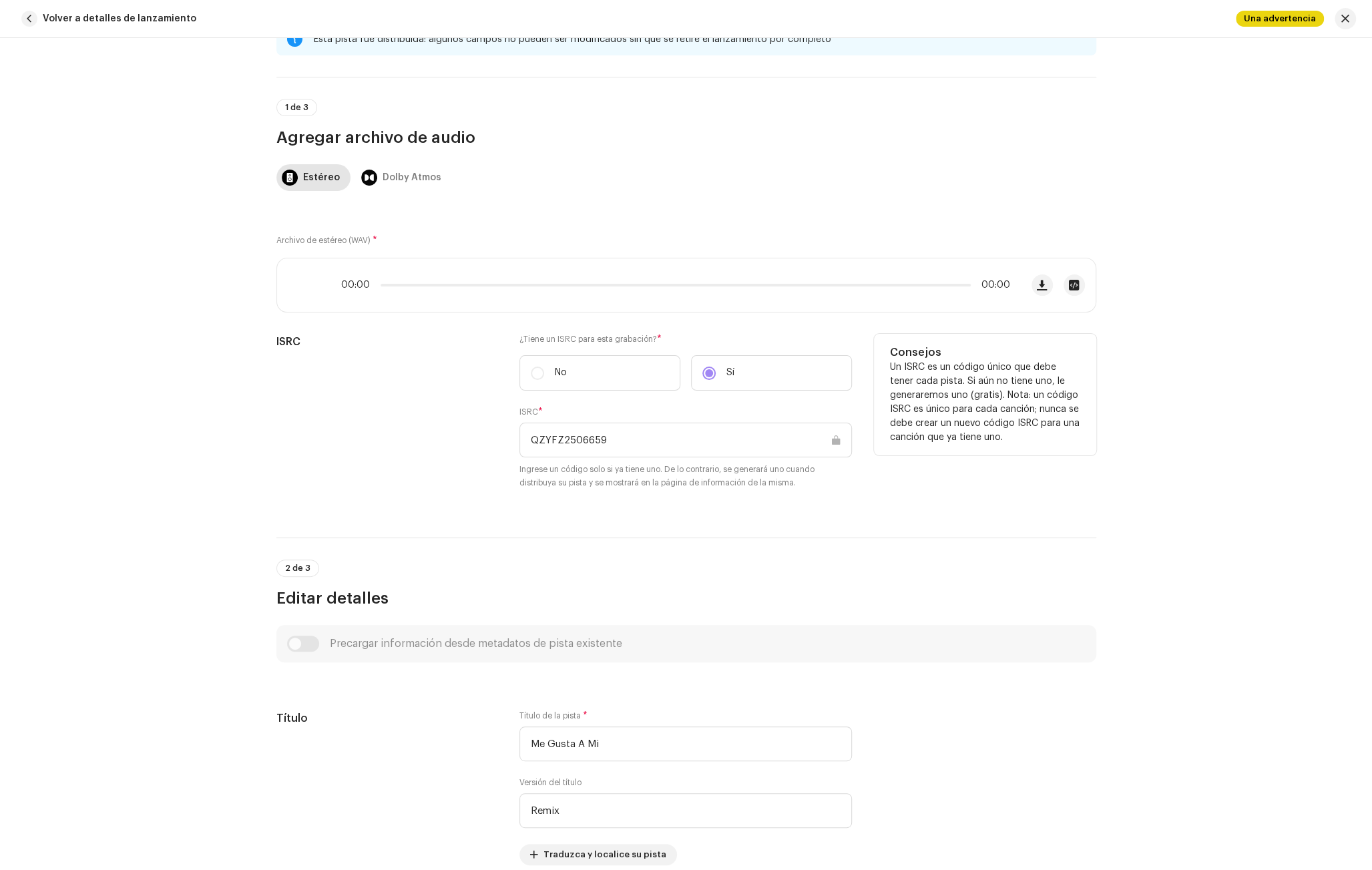
scroll to position [0, 0]
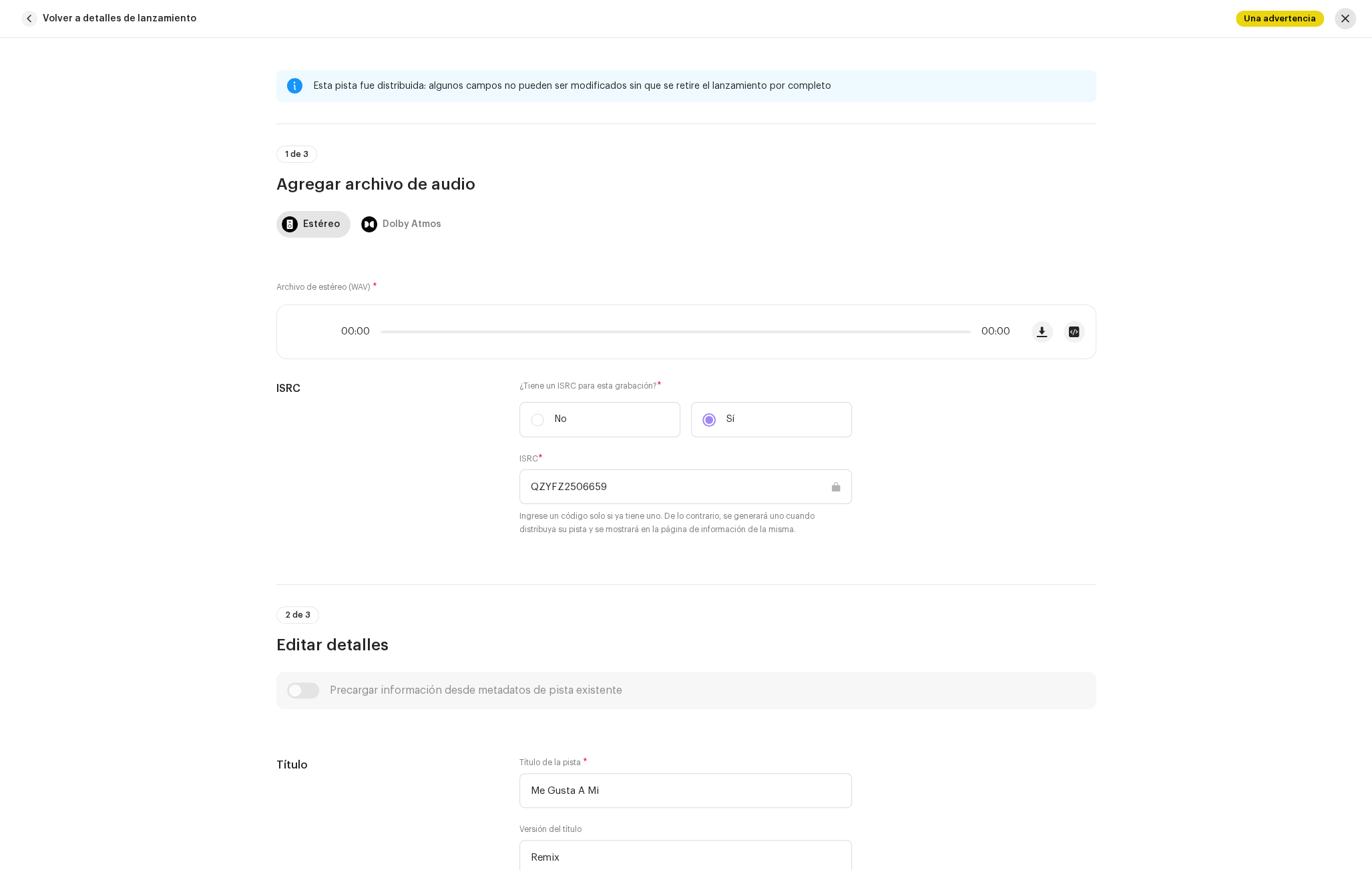
click at [1350, 20] on button "button" at bounding box center [1345, 19] width 21 height 21
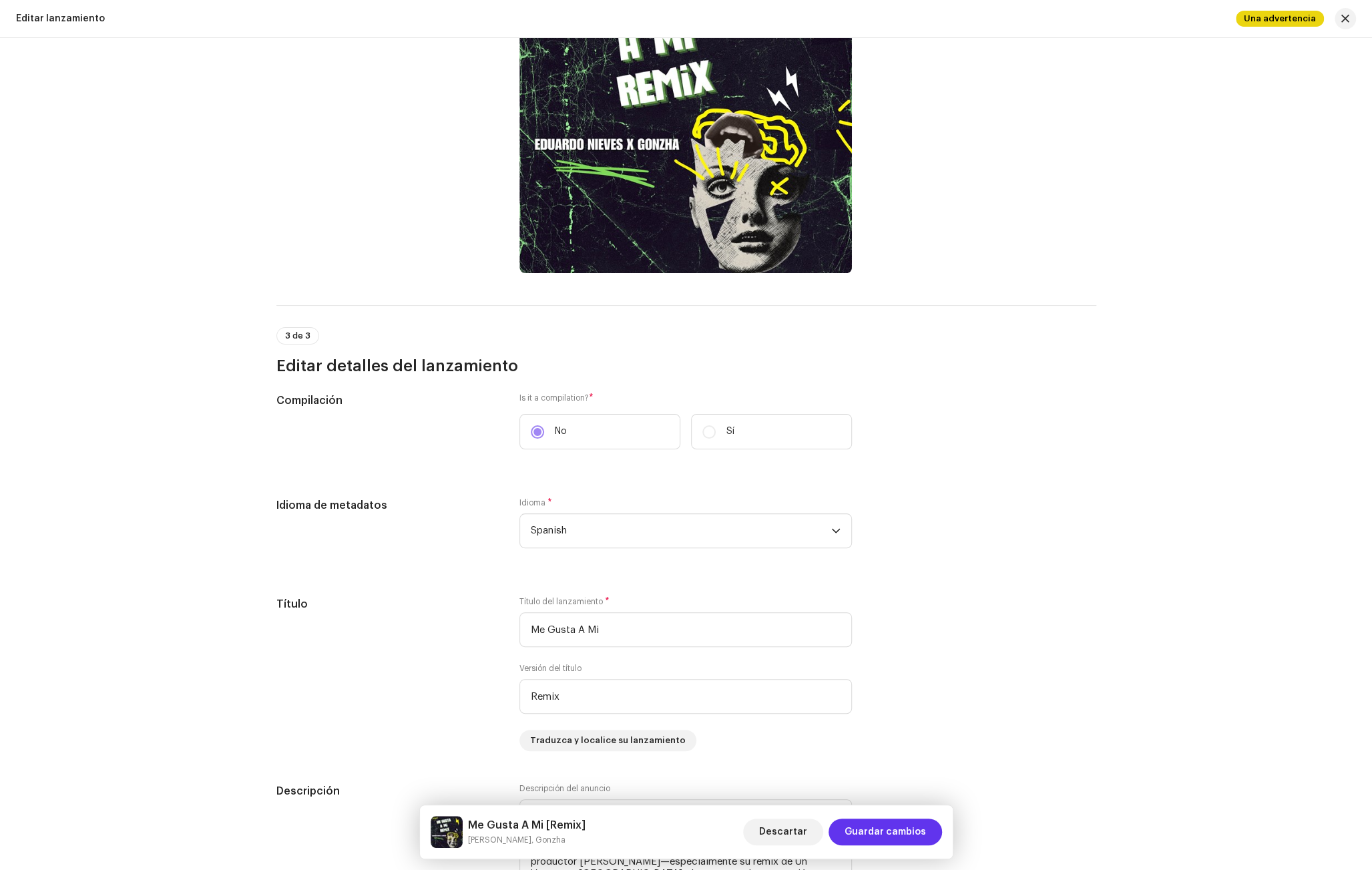
scroll to position [472, 0]
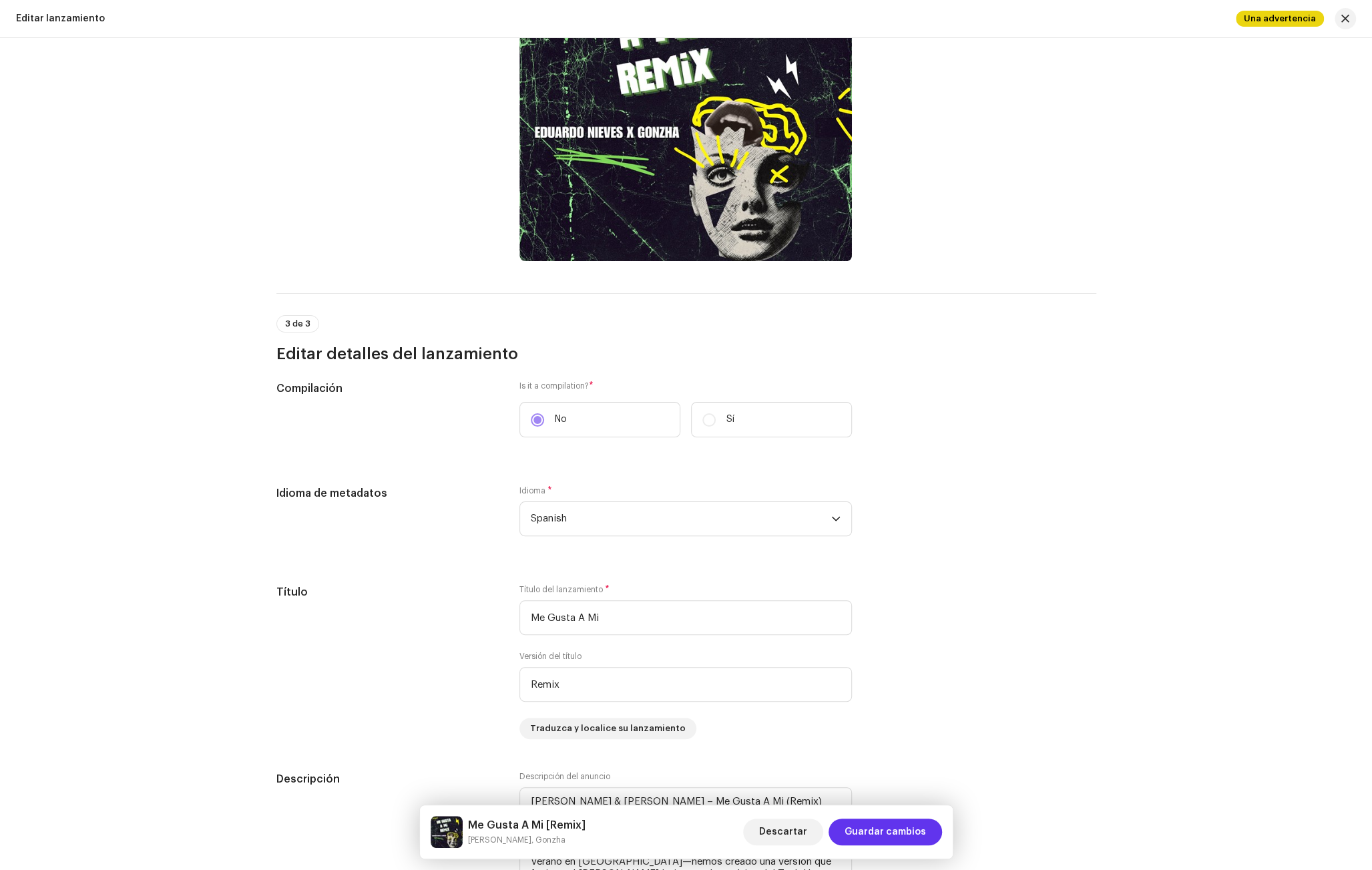
click at [872, 828] on span "Guardar cambios" at bounding box center [885, 831] width 82 height 27
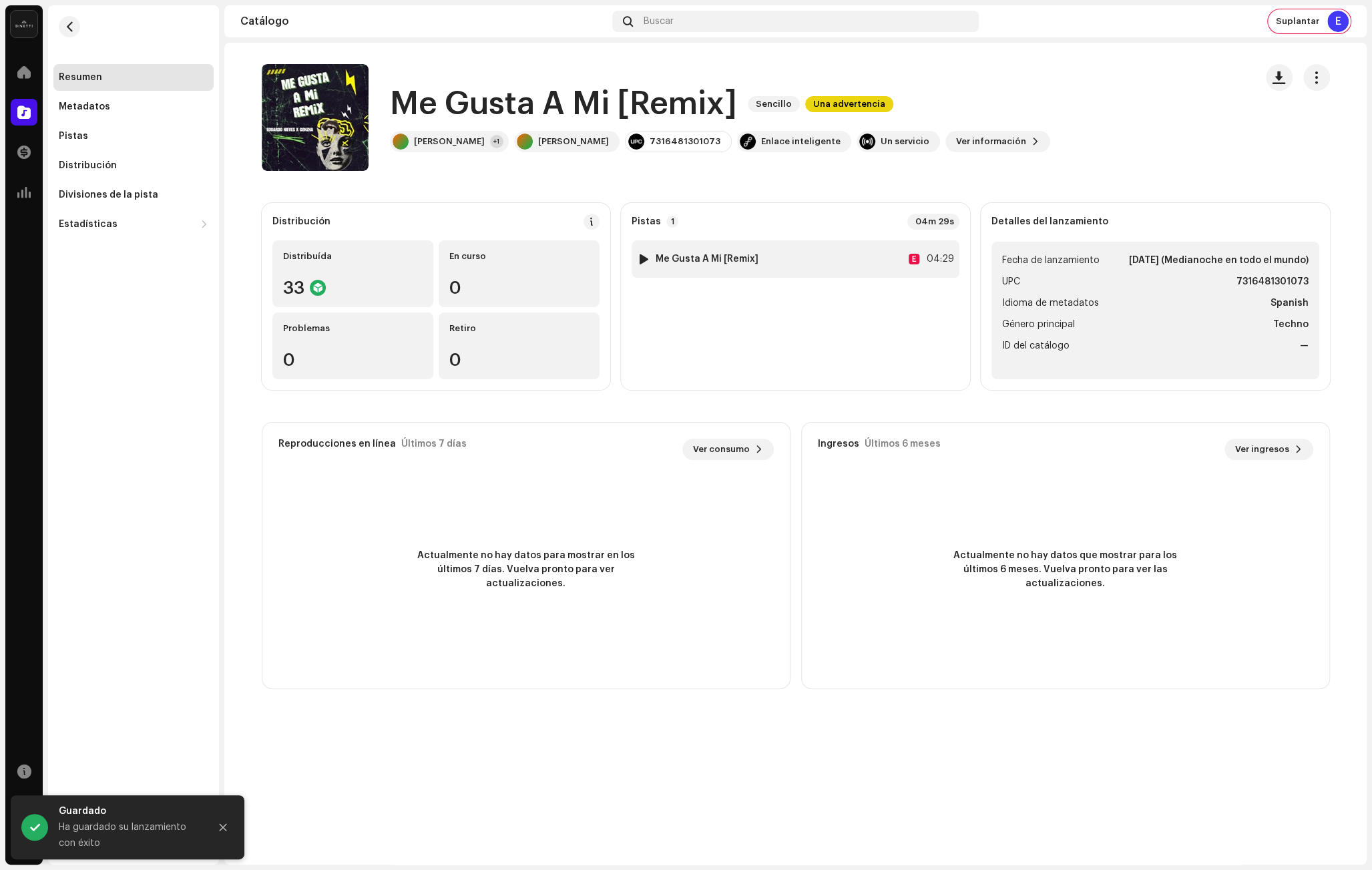
click at [801, 261] on div "1 Me Gusta A Mi [Remix] E 04:29" at bounding box center [795, 258] width 328 height 37
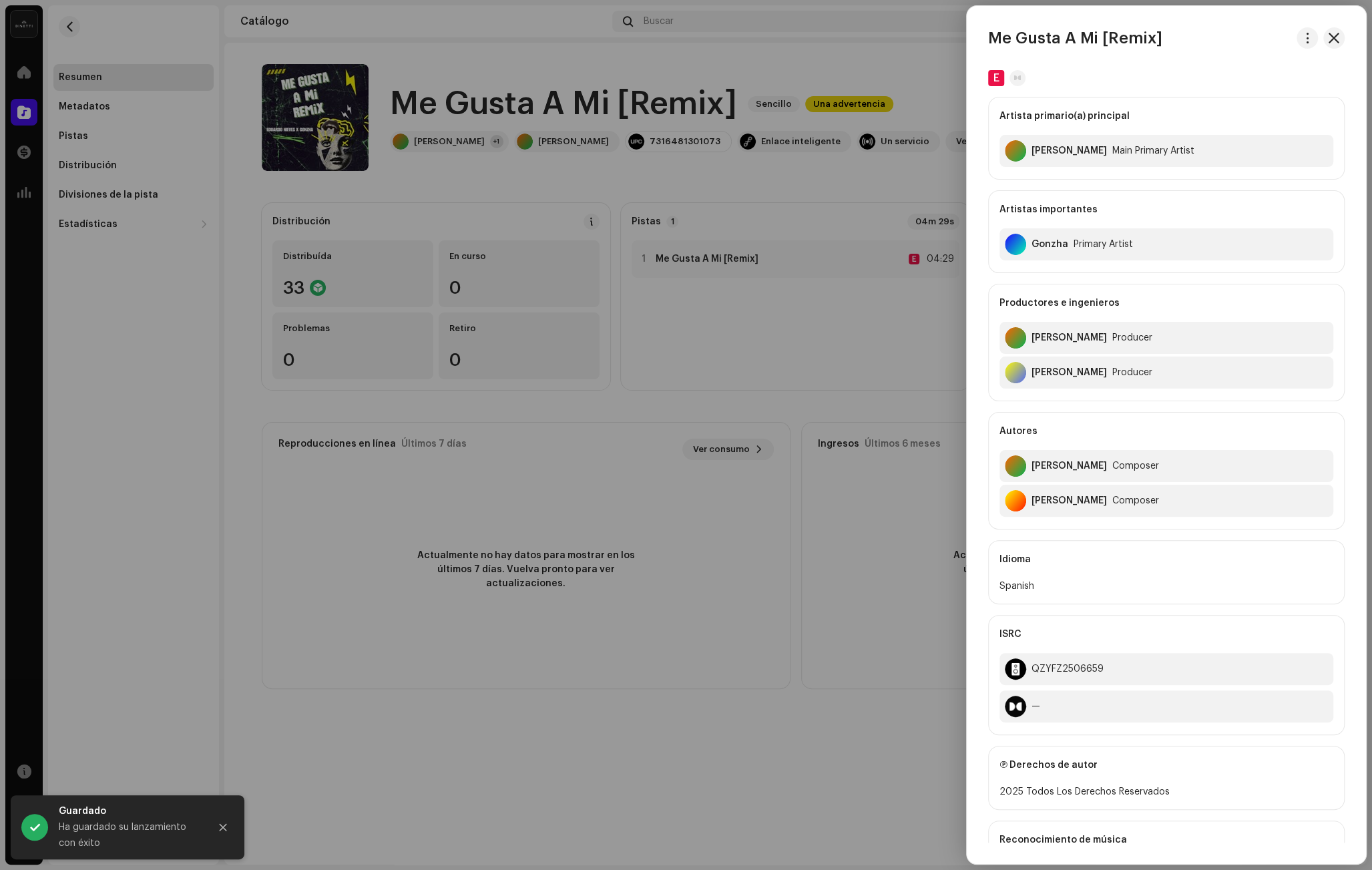
click at [766, 181] on div at bounding box center [686, 435] width 1372 height 870
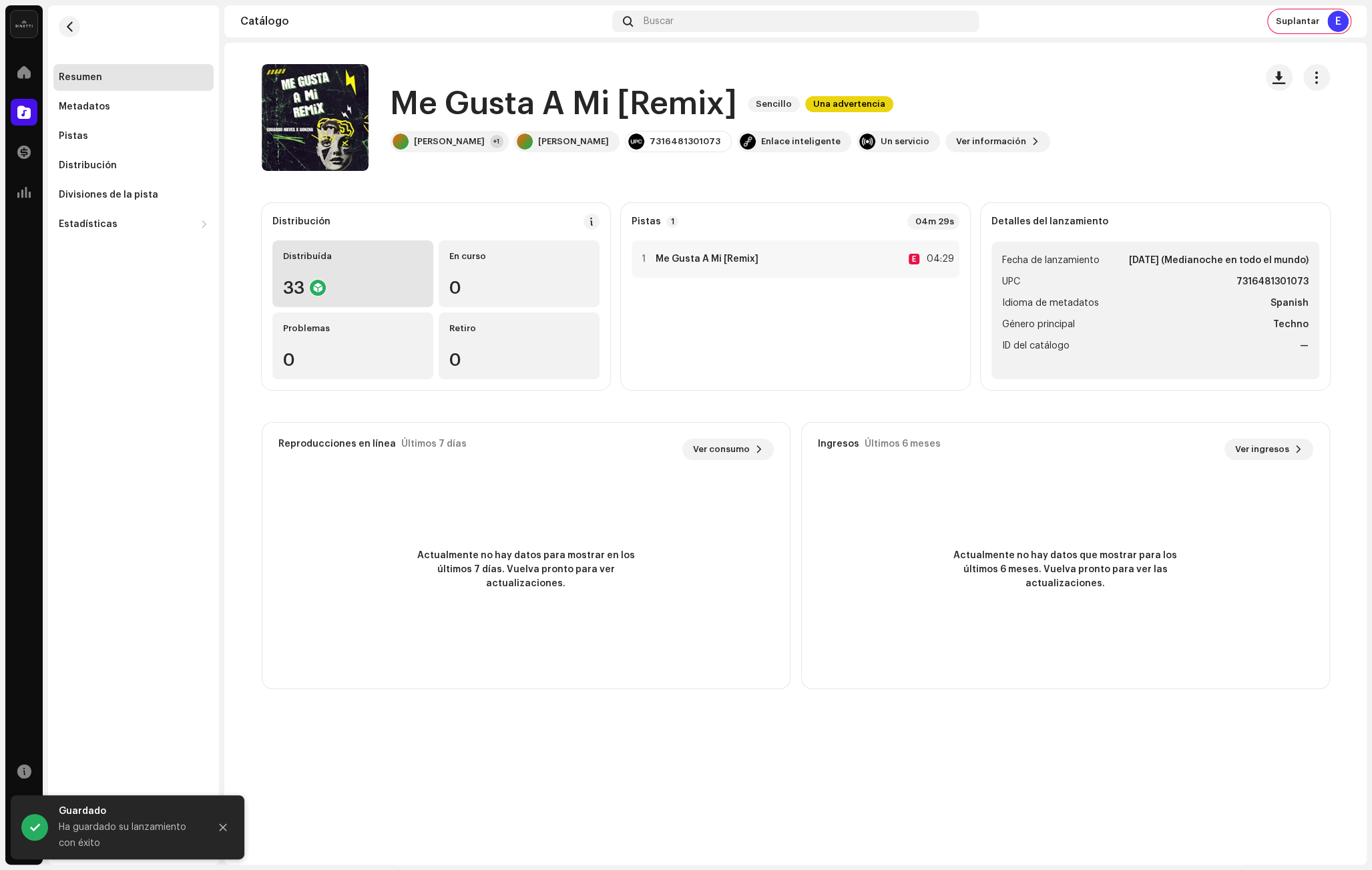
click at [355, 259] on div "Distribuída" at bounding box center [352, 257] width 140 height 11
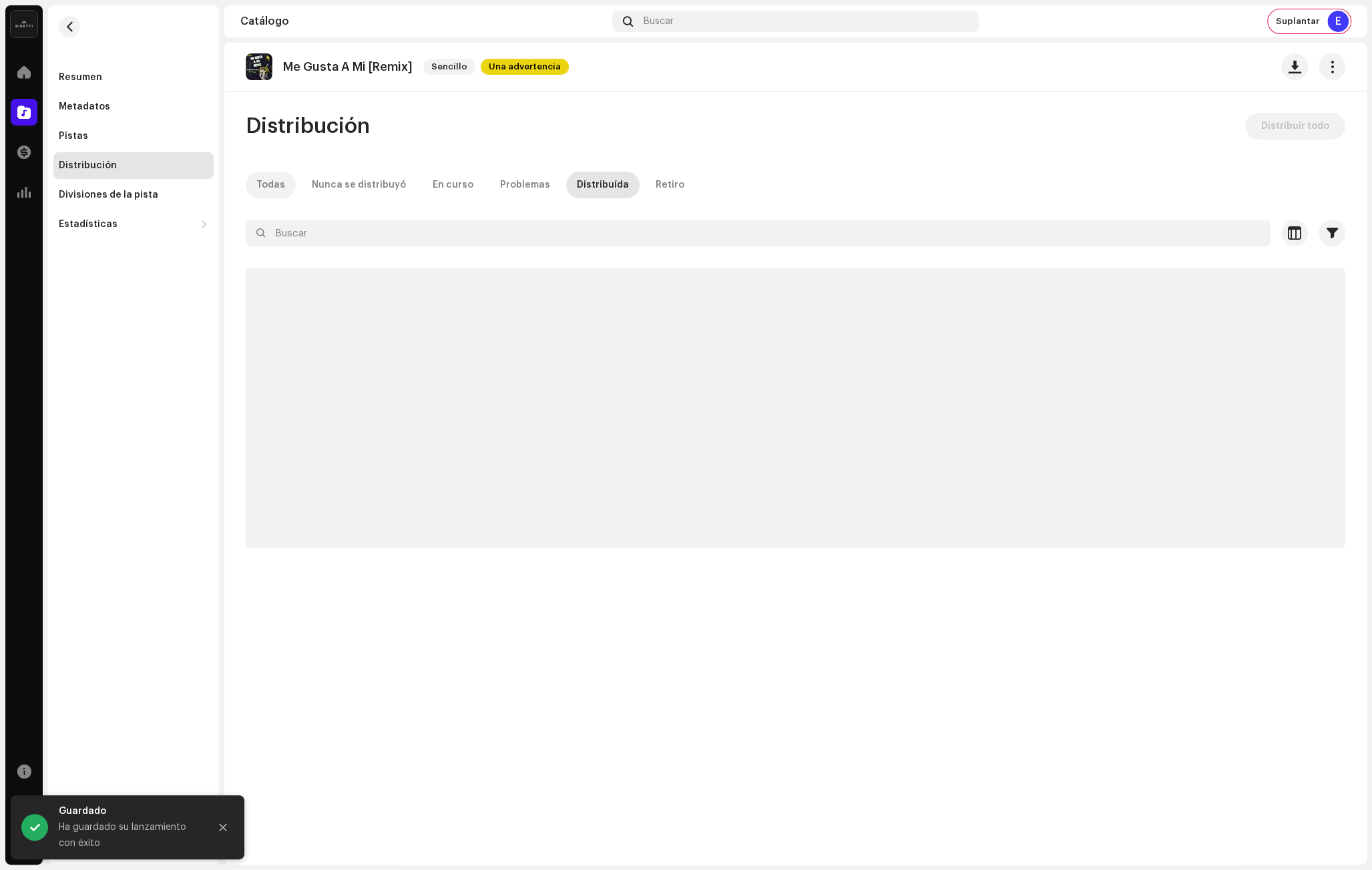
click at [273, 189] on div "Todas" at bounding box center [271, 184] width 29 height 27
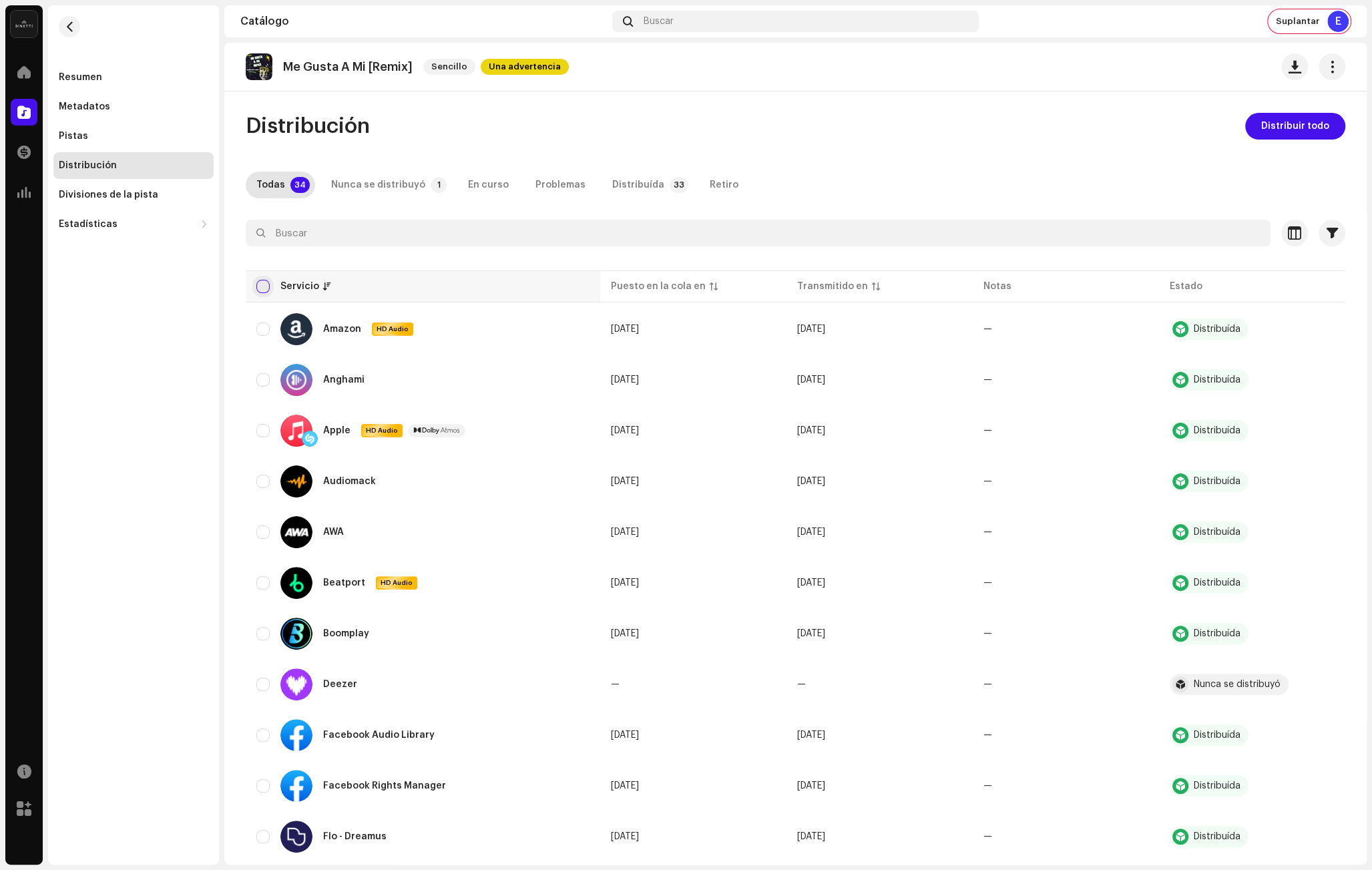
click at [264, 280] on input "checkbox" at bounding box center [263, 286] width 13 height 13
checkbox input "true"
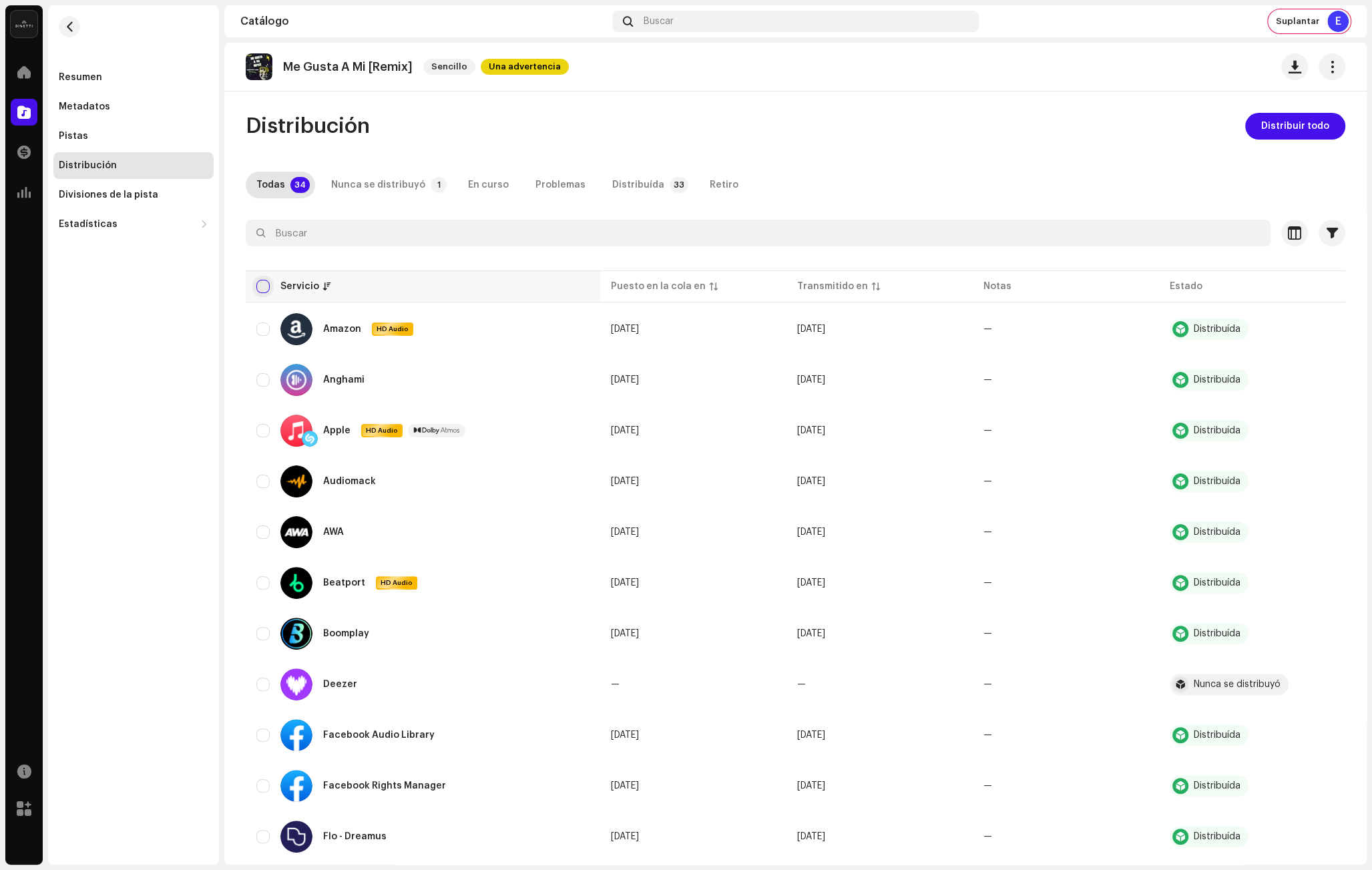
checkbox input "true"
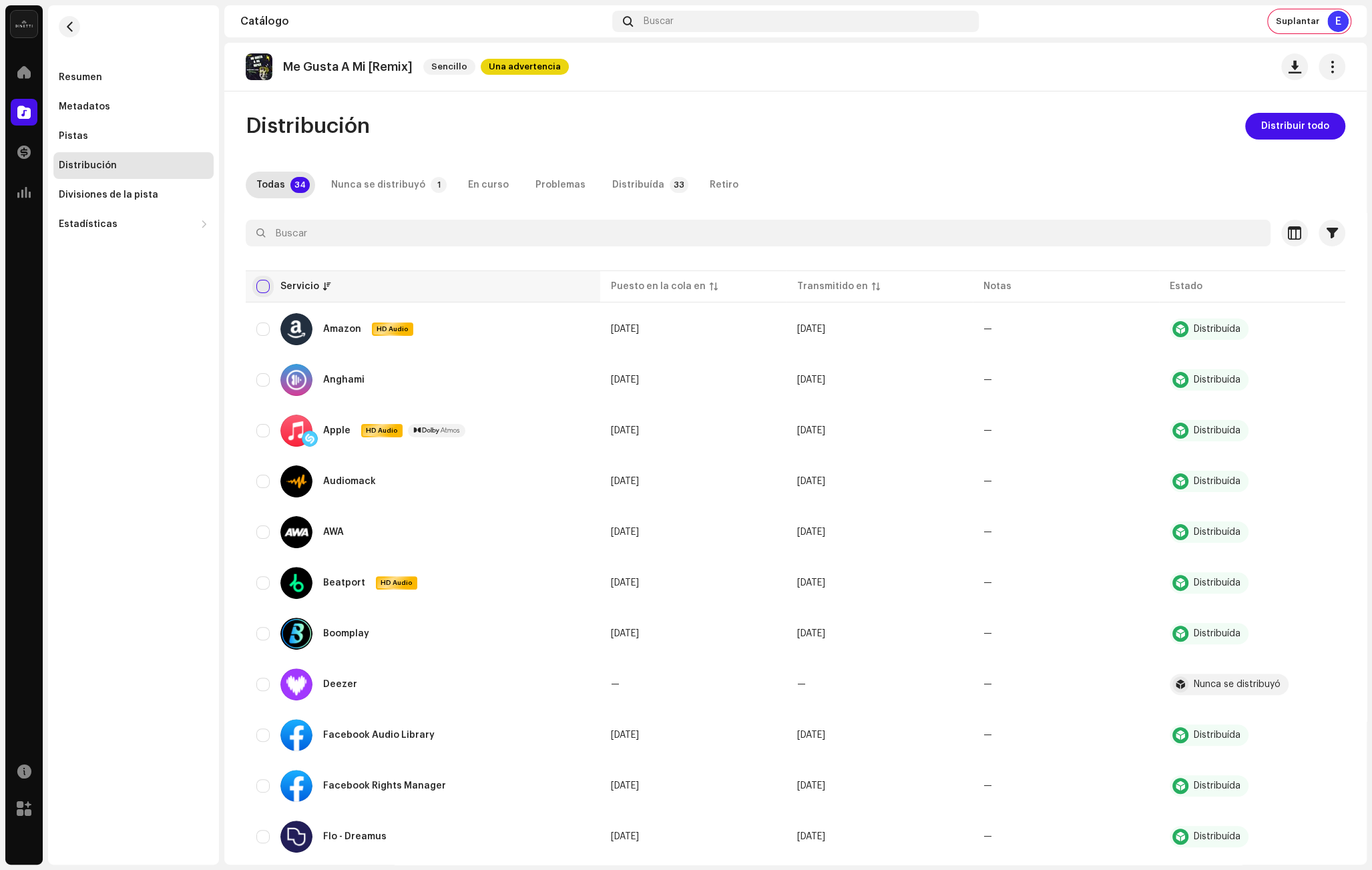
checkbox input "true"
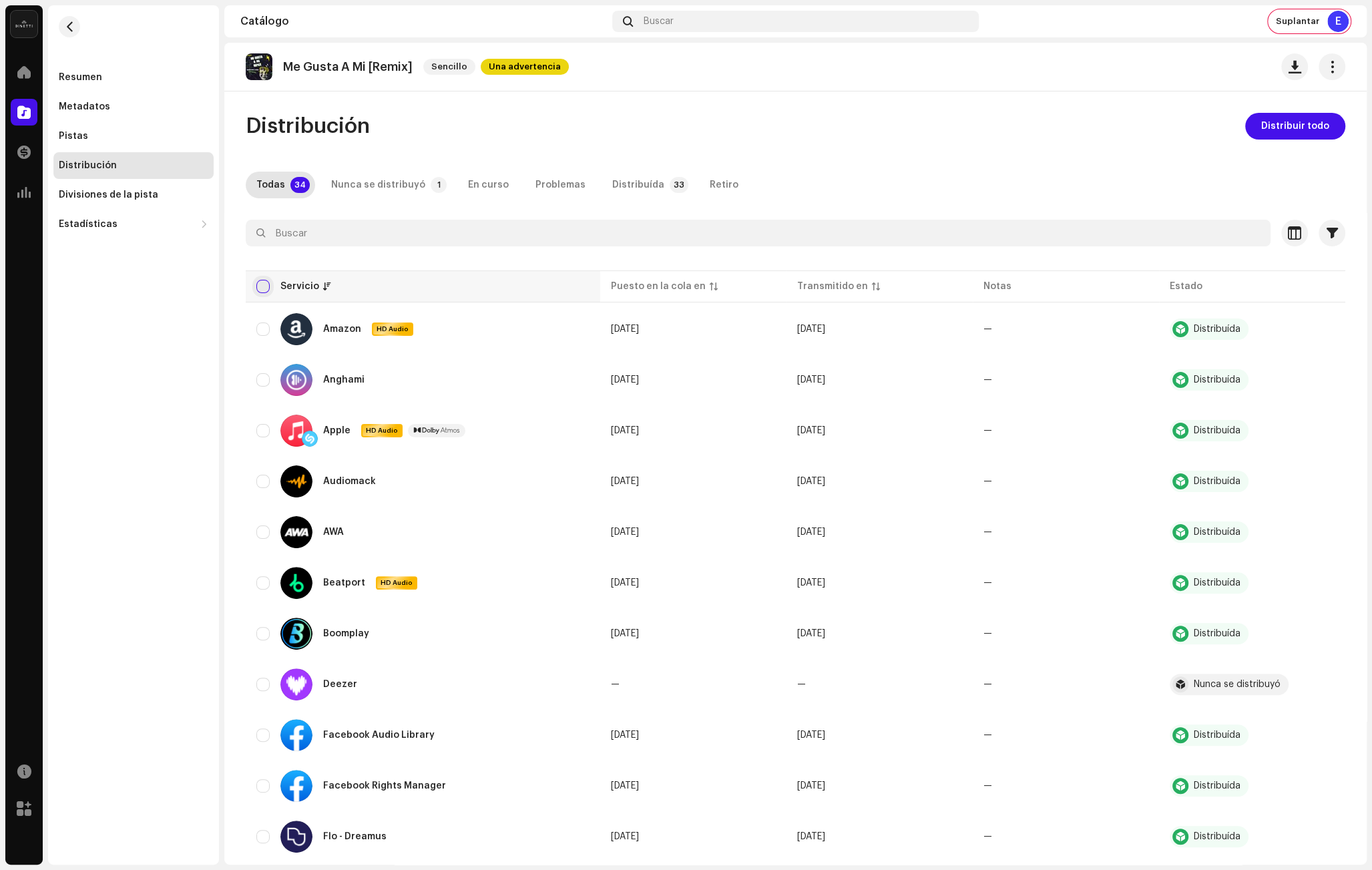
checkbox input "true"
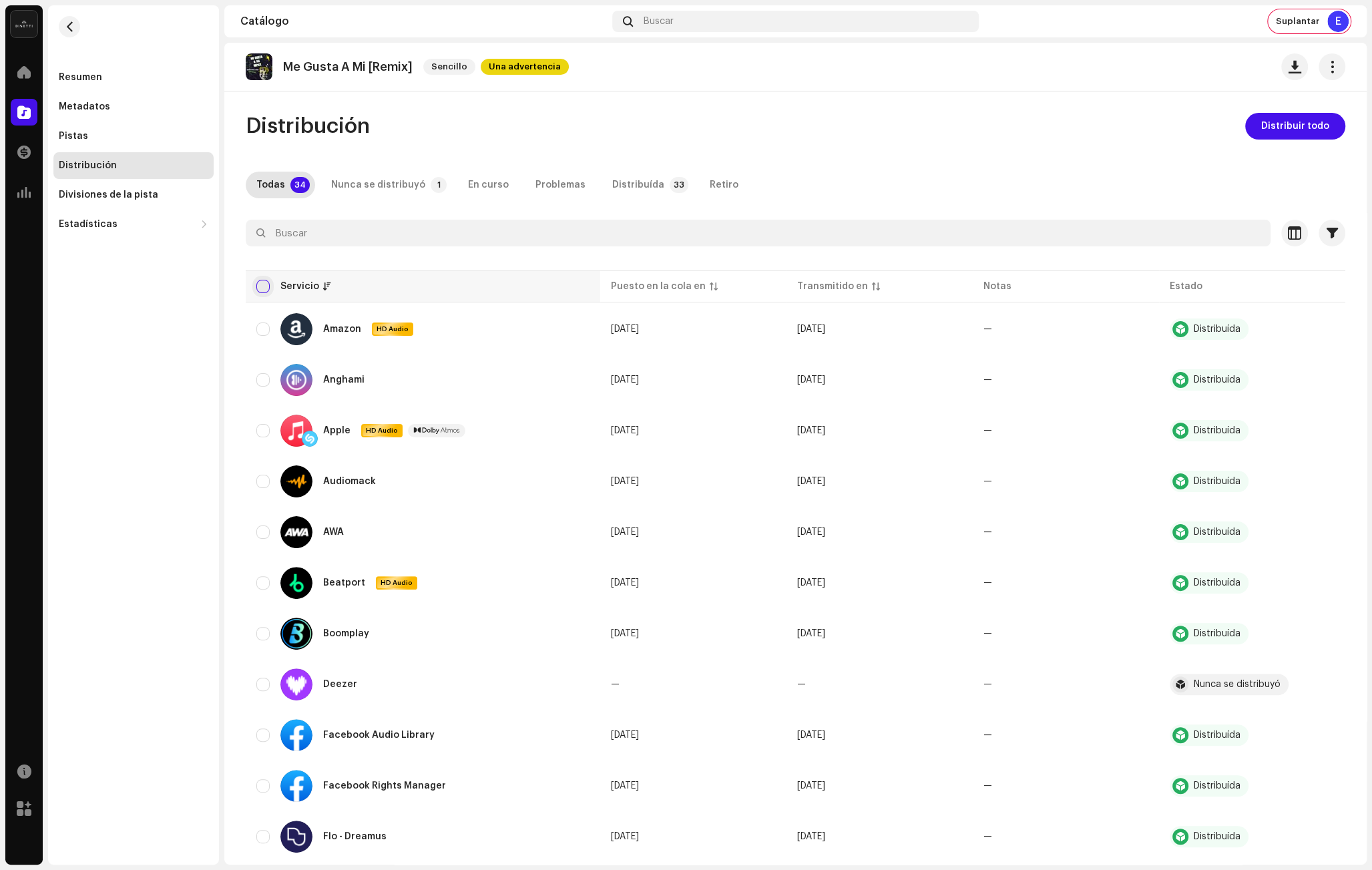
checkbox input "true"
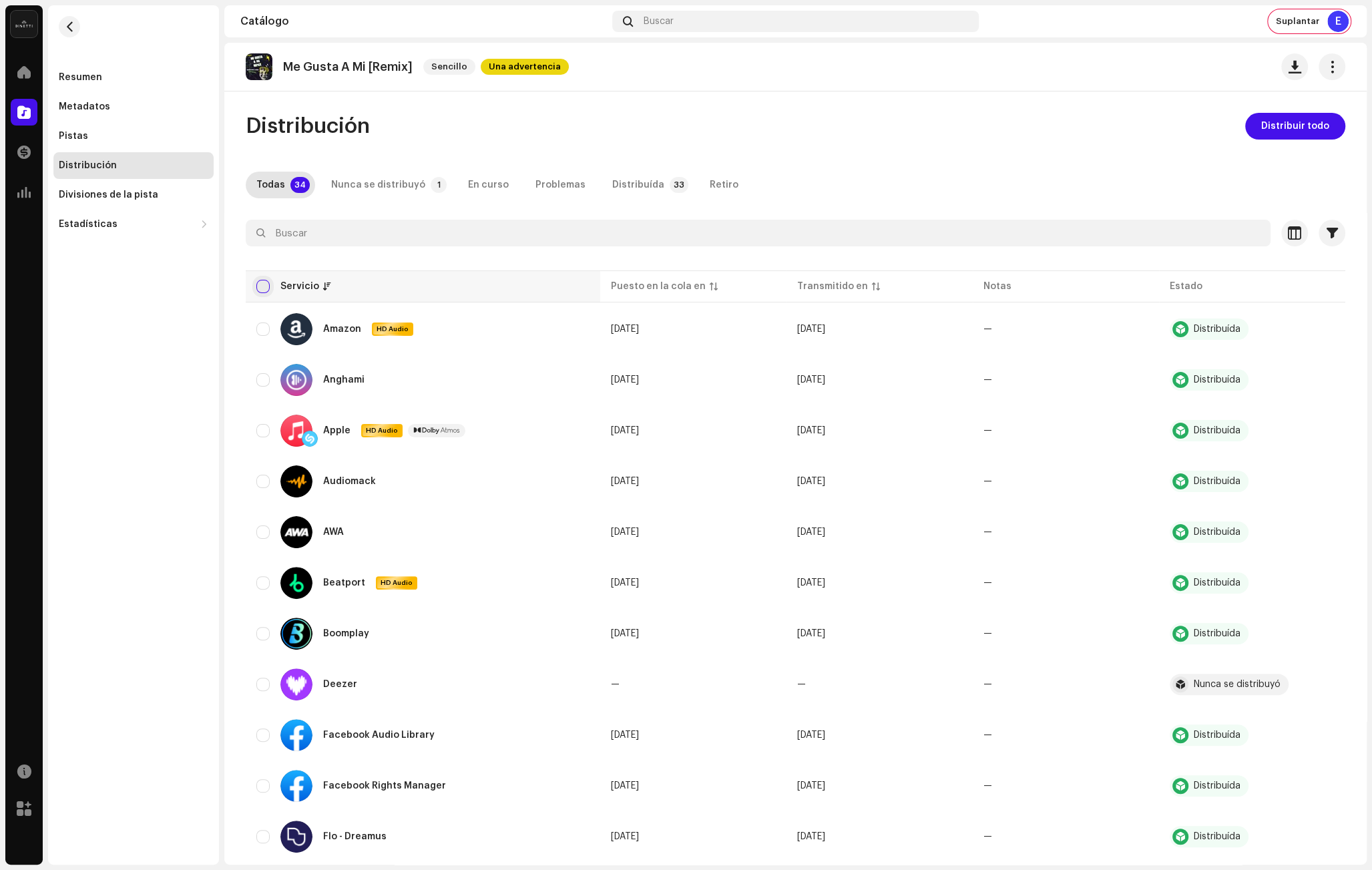
checkbox input "true"
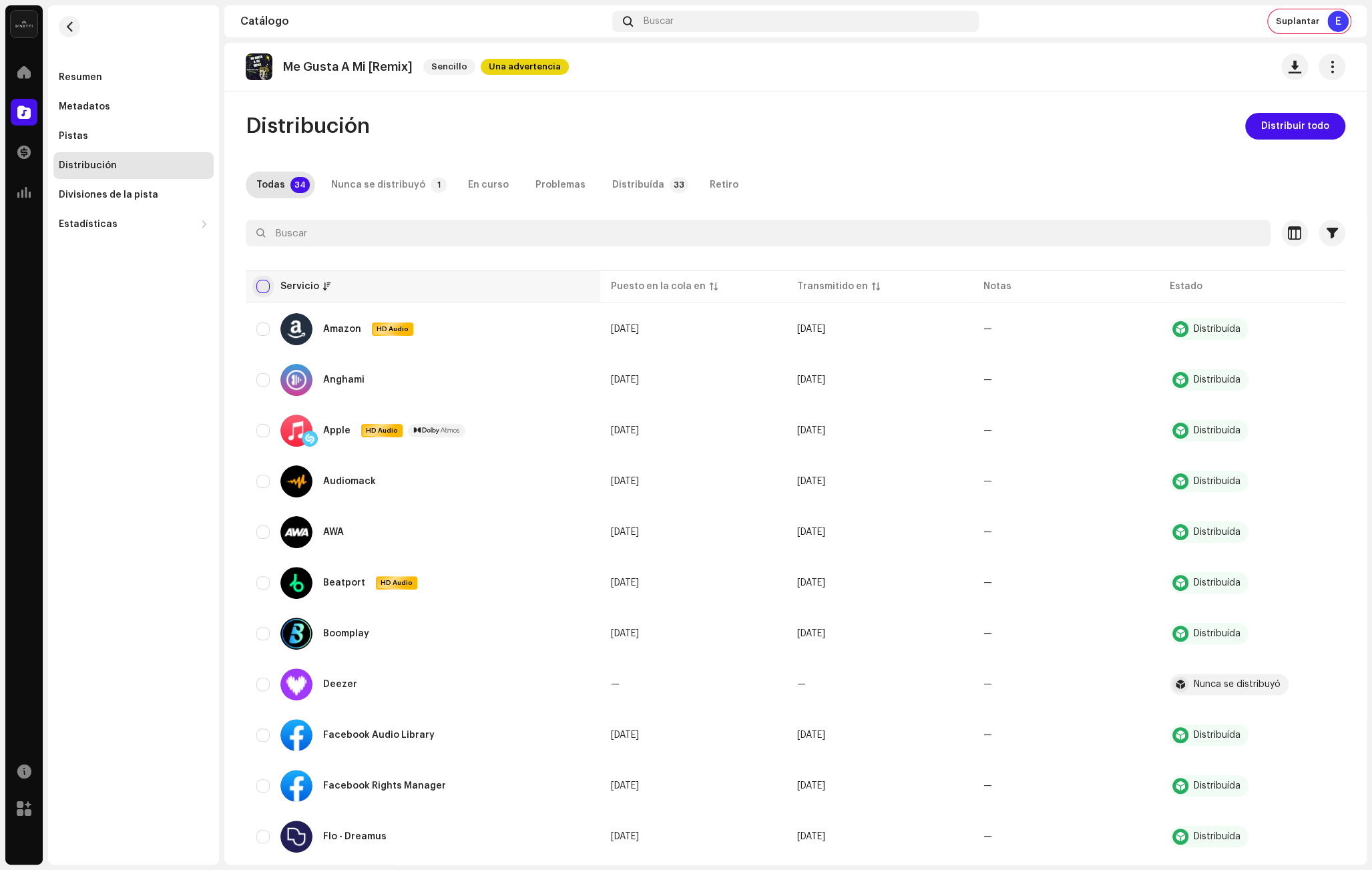
checkbox input "true"
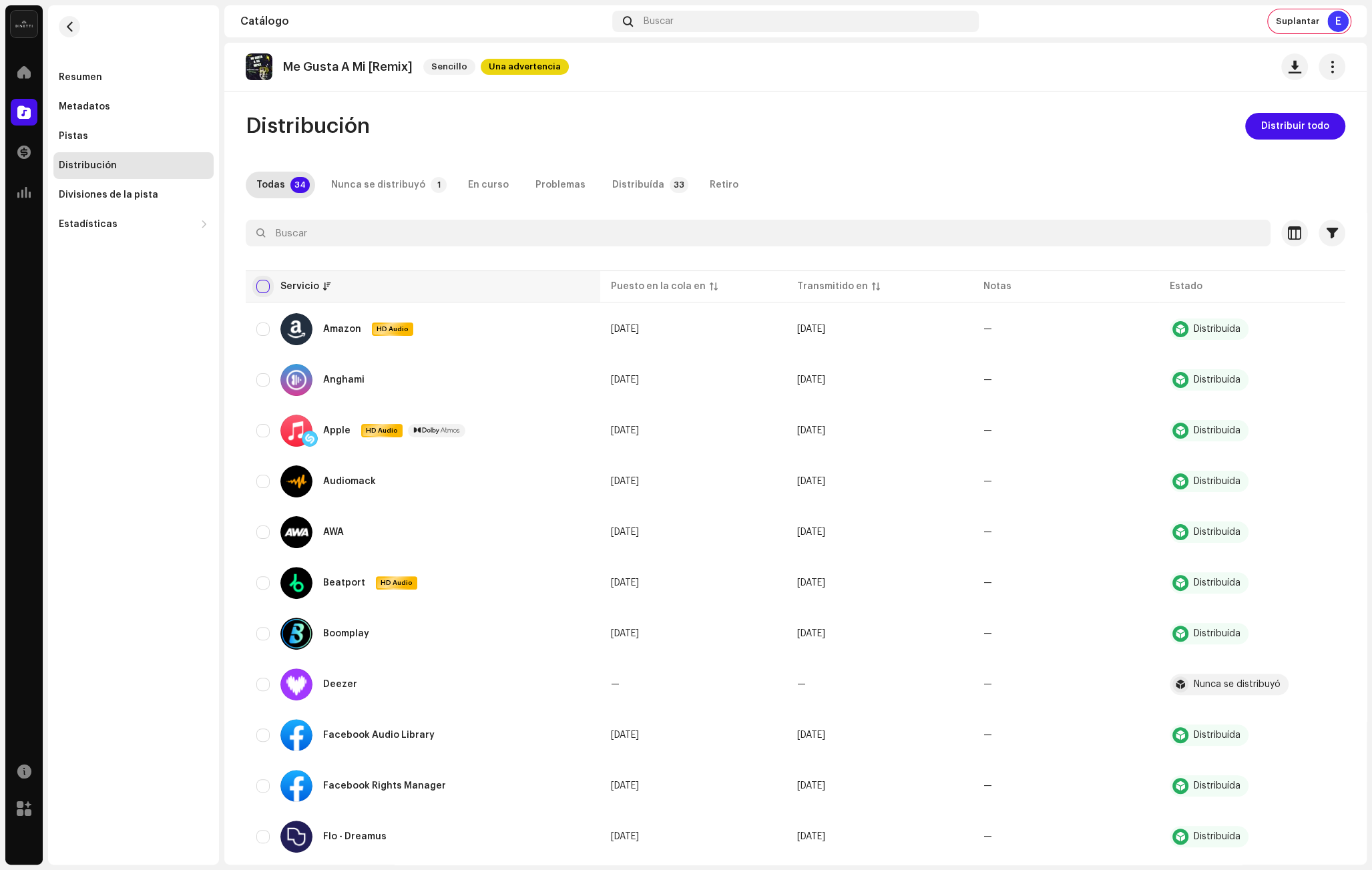
checkbox input "true"
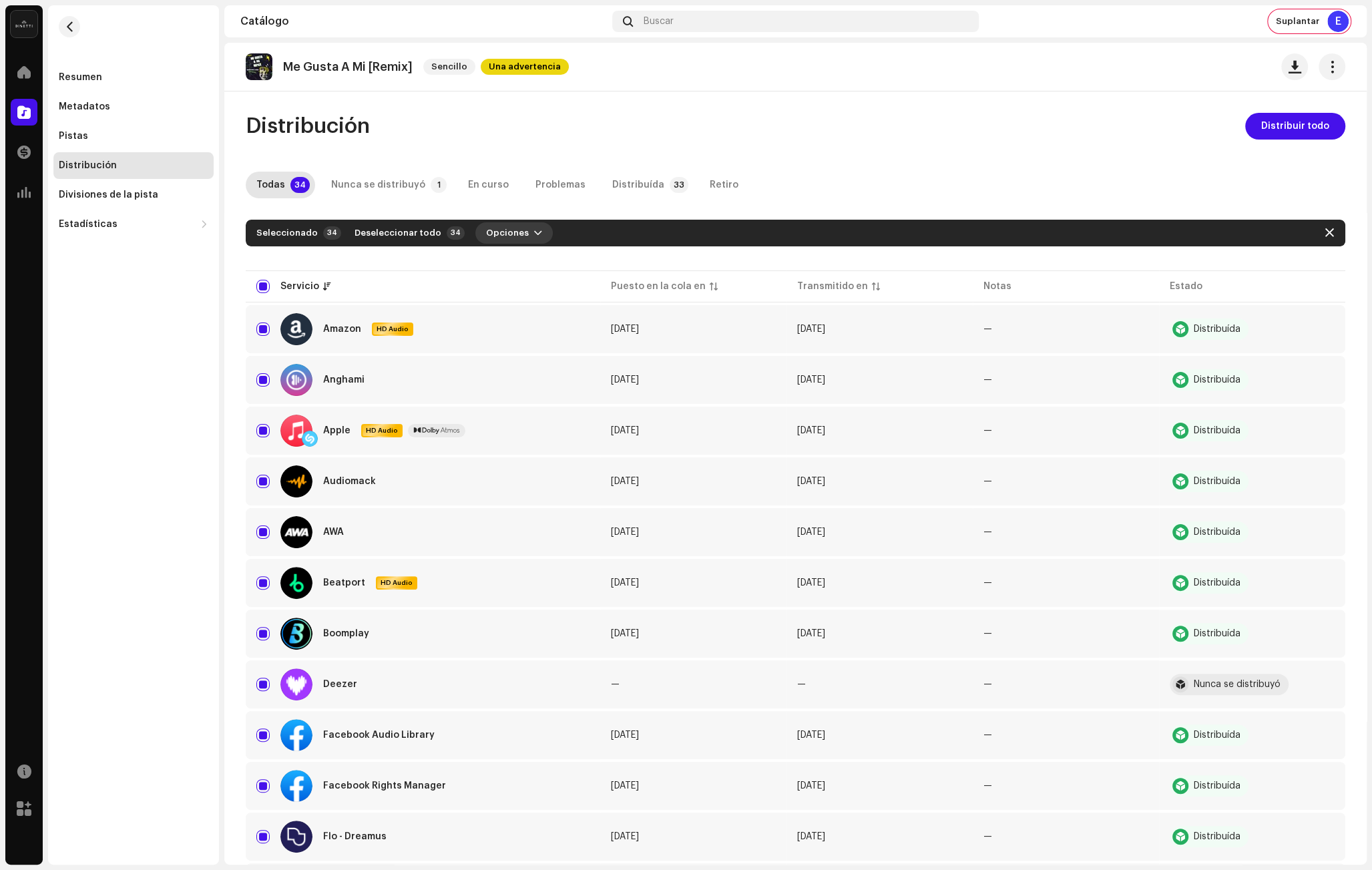
click at [493, 228] on span "Opciones" at bounding box center [507, 233] width 43 height 27
click at [514, 258] on span "Distribuir" at bounding box center [496, 263] width 44 height 11
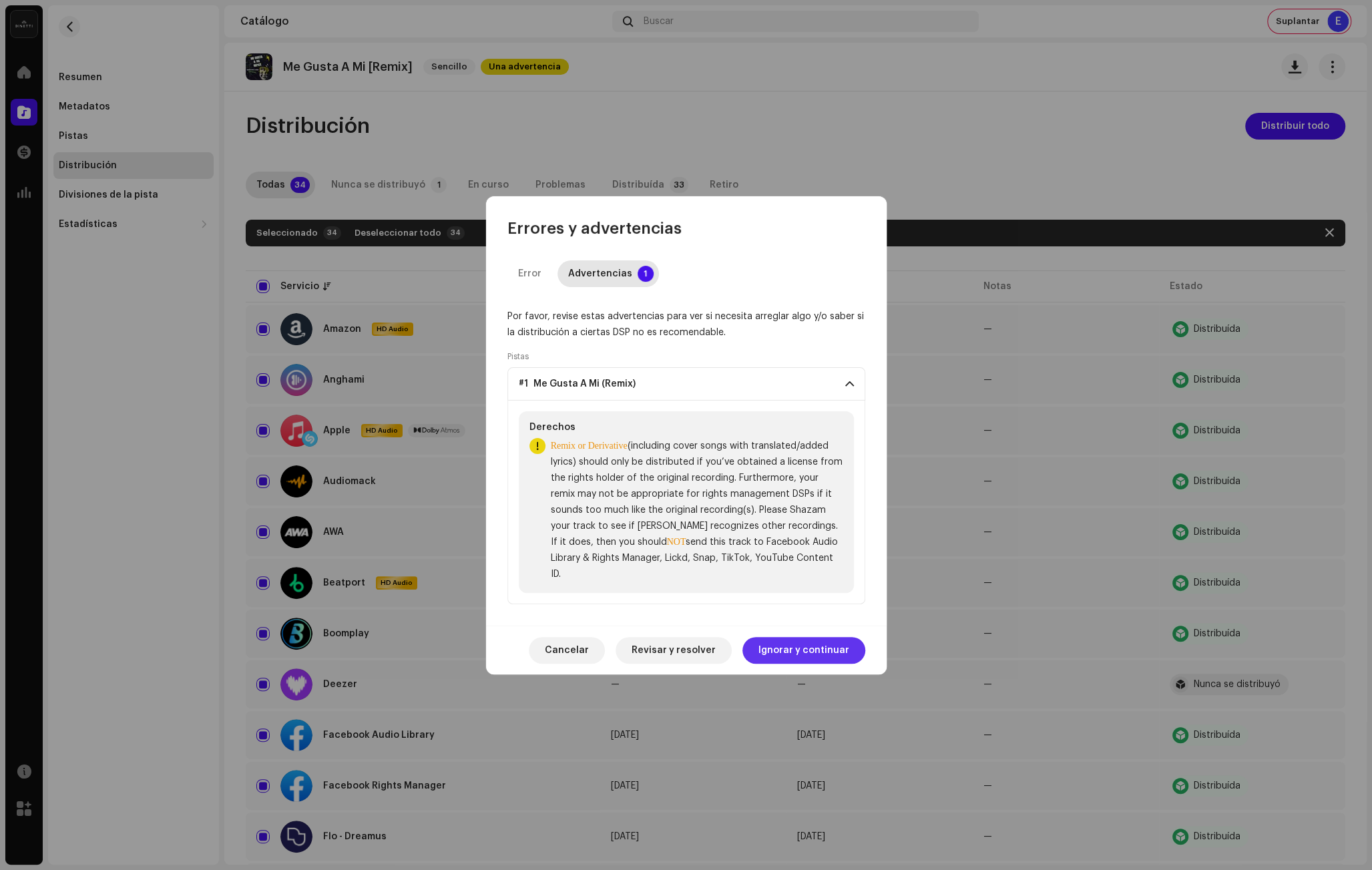
click at [826, 638] on span "Ignorar y continuar" at bounding box center [804, 649] width 91 height 27
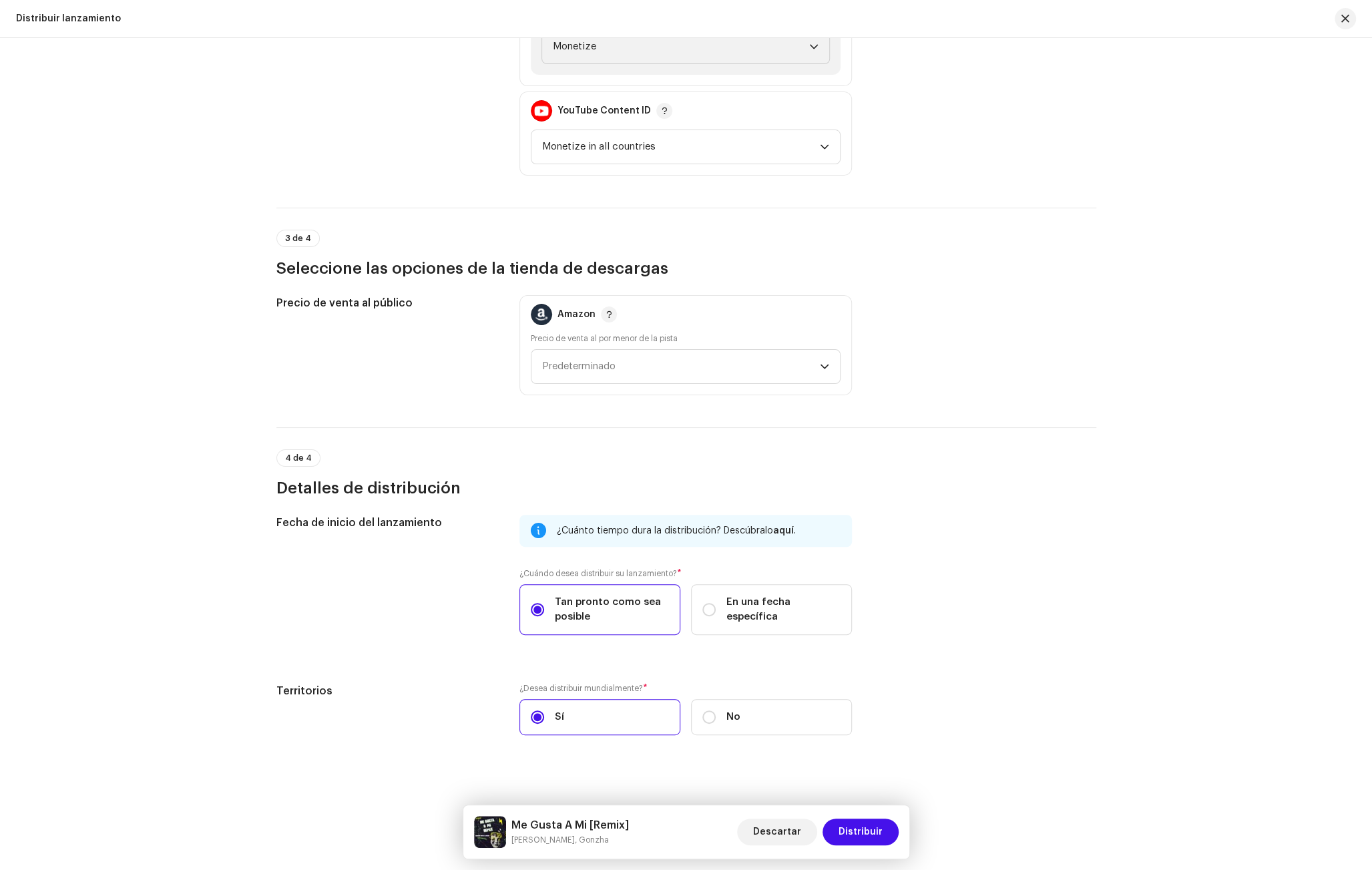
scroll to position [1877, 0]
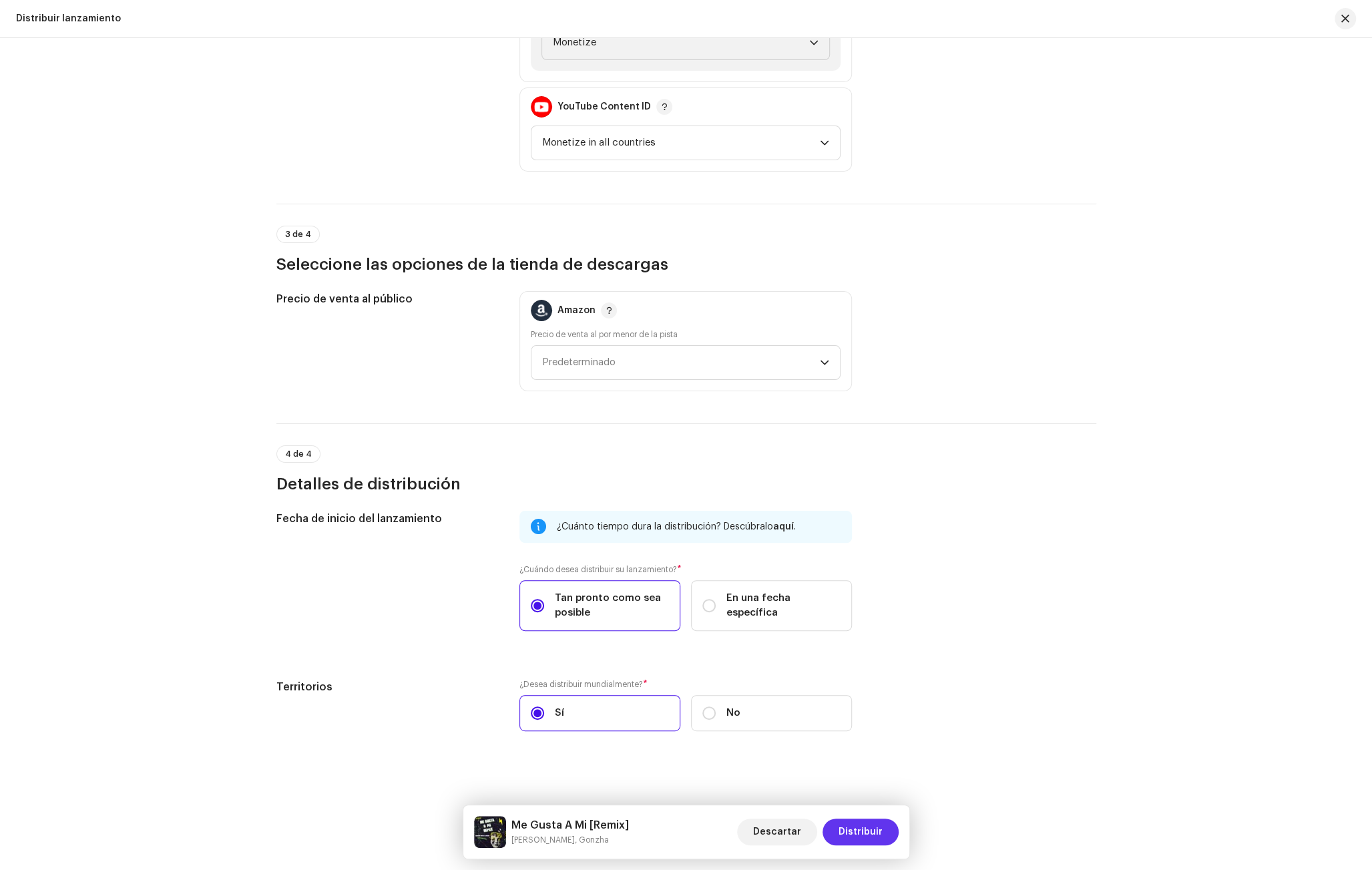
click at [860, 830] on span "Distribuir" at bounding box center [861, 831] width 44 height 27
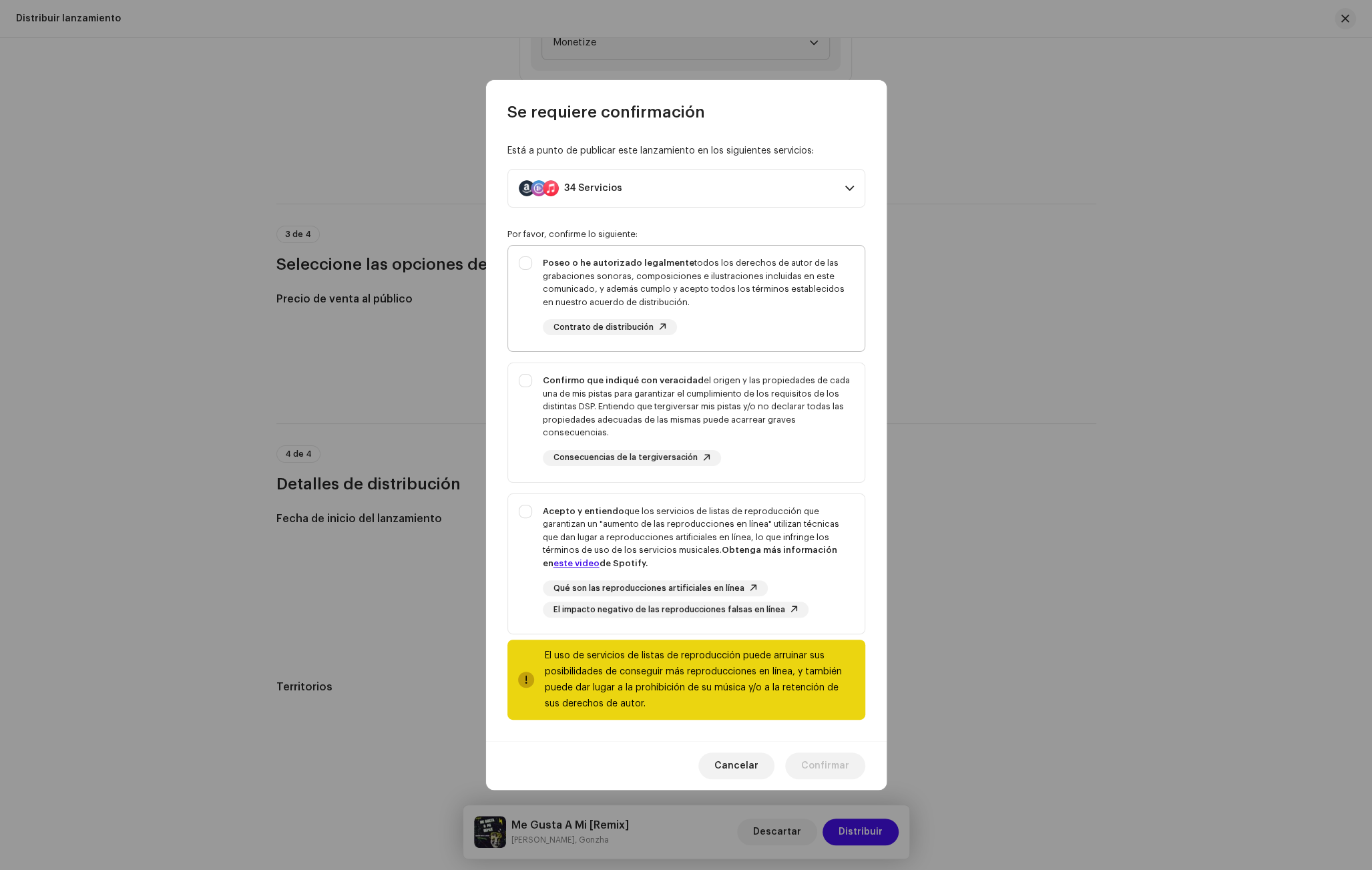
click at [667, 309] on div "Poseo o he autorizado legalmente todos los derechos de autor de las grabaciones…" at bounding box center [699, 296] width 311 height 79
checkbox input "true"
click at [686, 410] on div "Confirmo que indiqué con veracidad el origen y las propiedades de cada una de m…" at bounding box center [699, 406] width 311 height 66
checkbox input "true"
click at [688, 548] on div "Acepto y entiendo que los servicios de listas de reproducción que garantizan un…" at bounding box center [699, 537] width 311 height 66
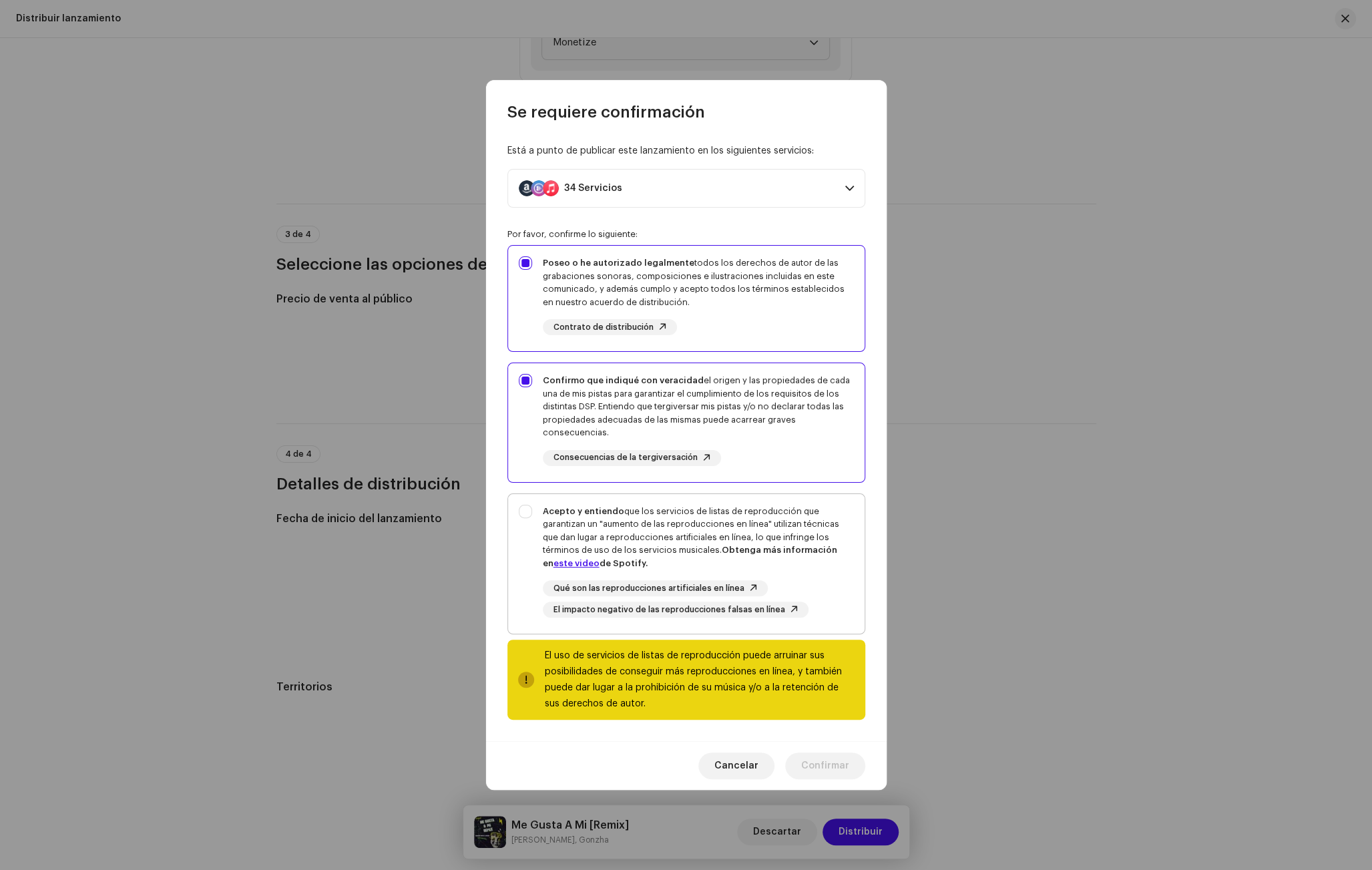
checkbox input "true"
click at [851, 774] on button "Confirmar" at bounding box center [825, 765] width 80 height 27
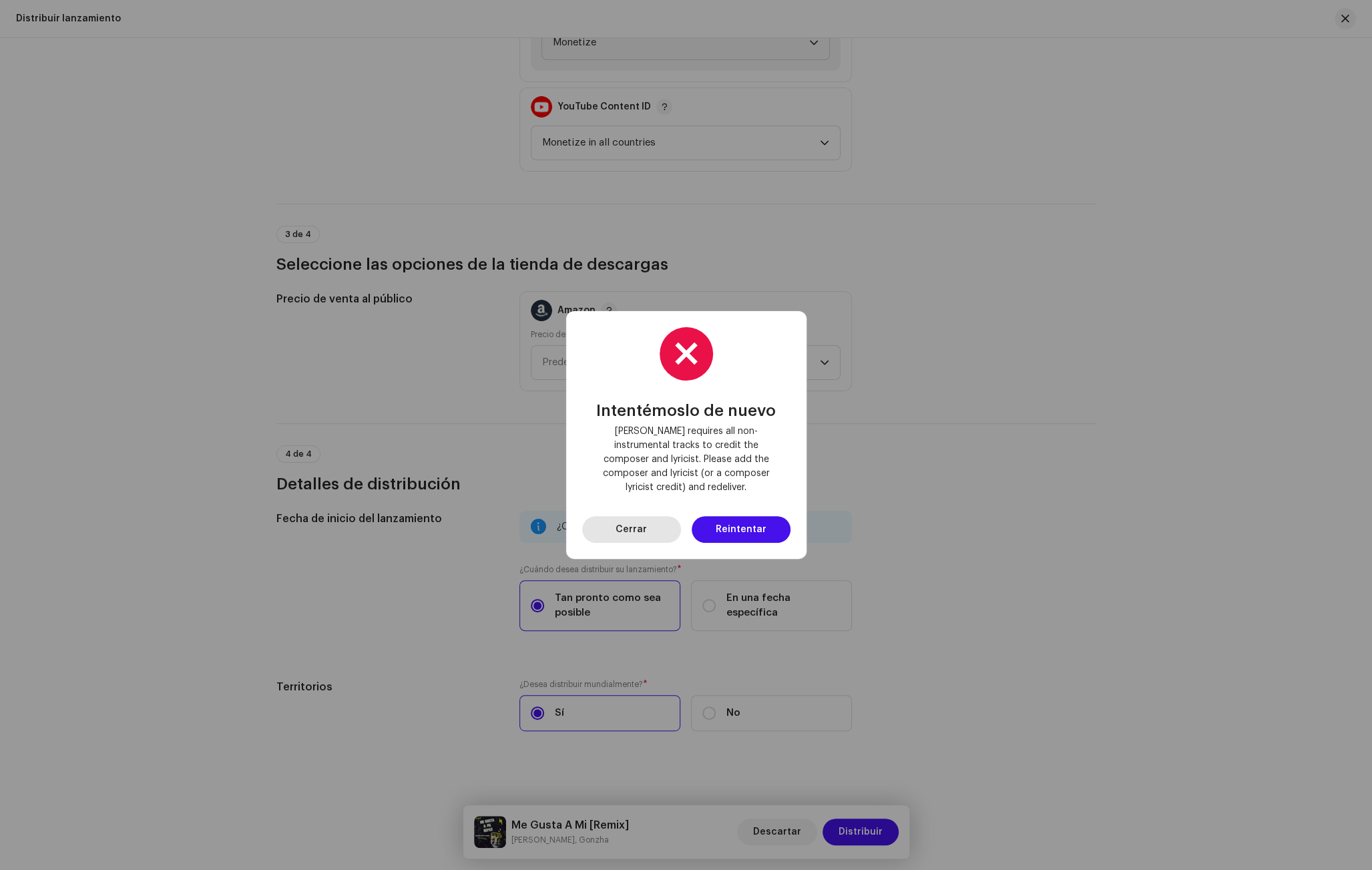
click at [636, 521] on span "Cerrar" at bounding box center [631, 529] width 32 height 27
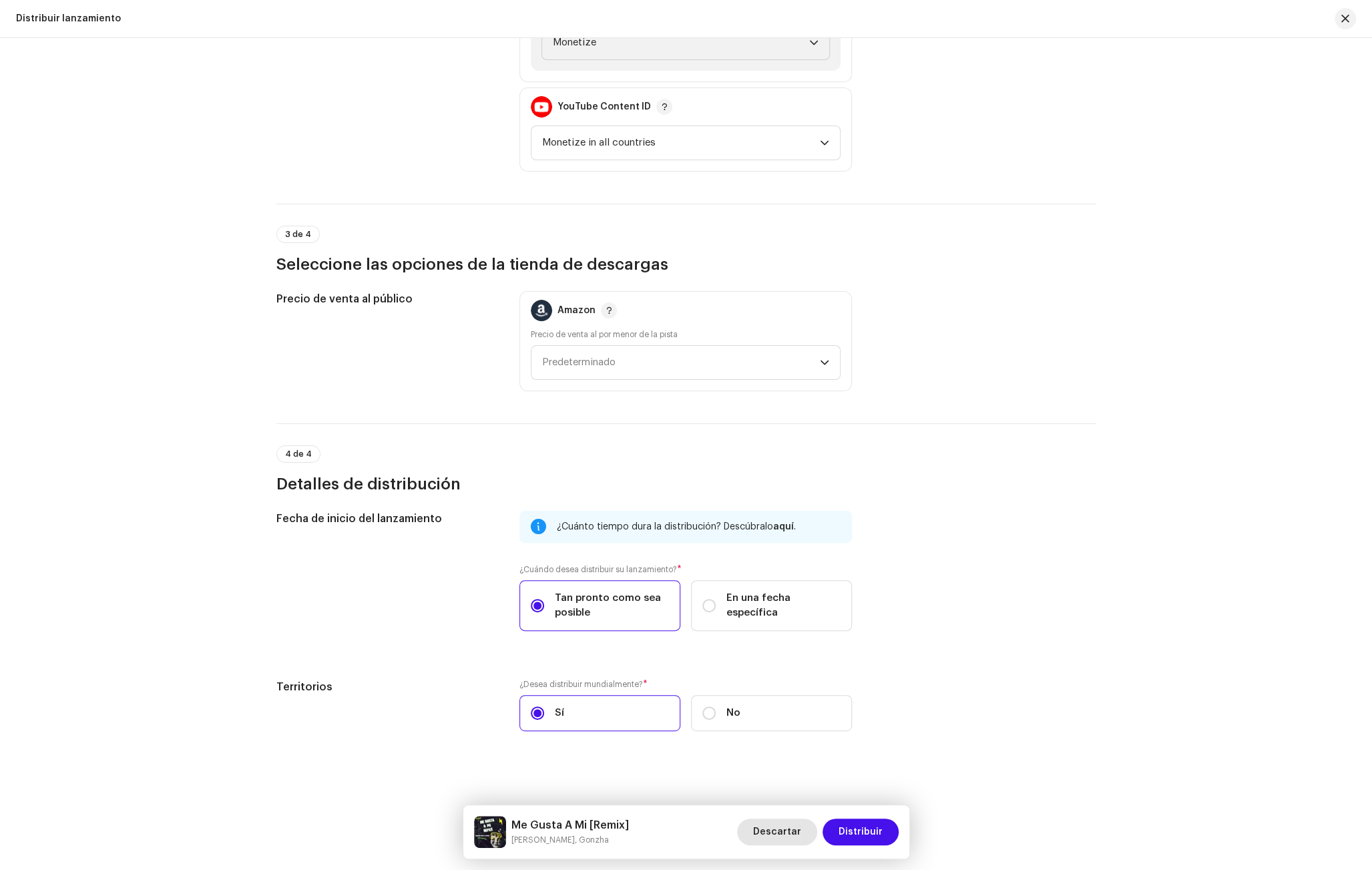
click at [775, 830] on span "Descartar" at bounding box center [778, 831] width 48 height 27
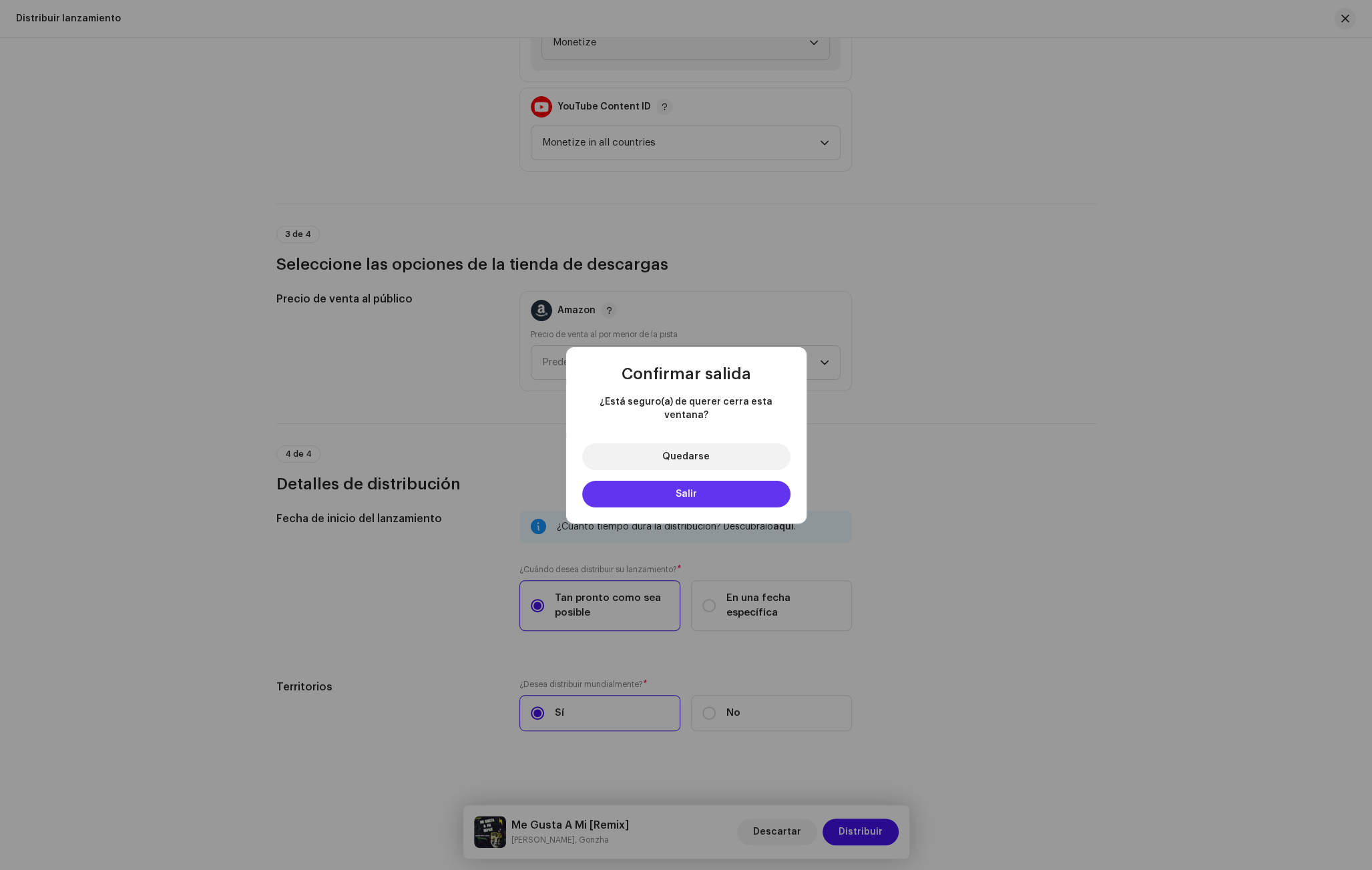
click at [748, 486] on button "Salir" at bounding box center [686, 494] width 209 height 27
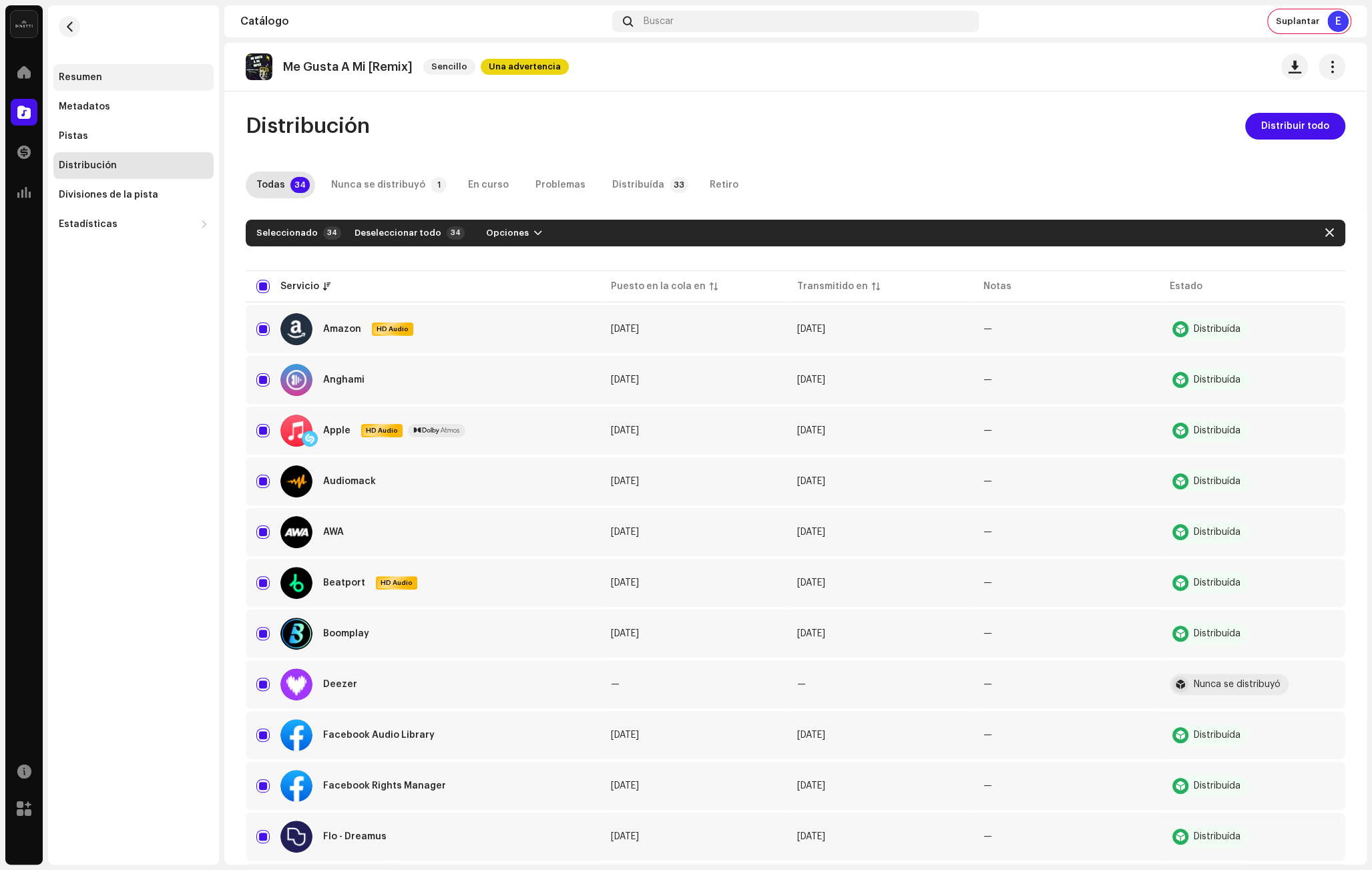
click at [157, 85] on div "Resumen" at bounding box center [133, 77] width 160 height 27
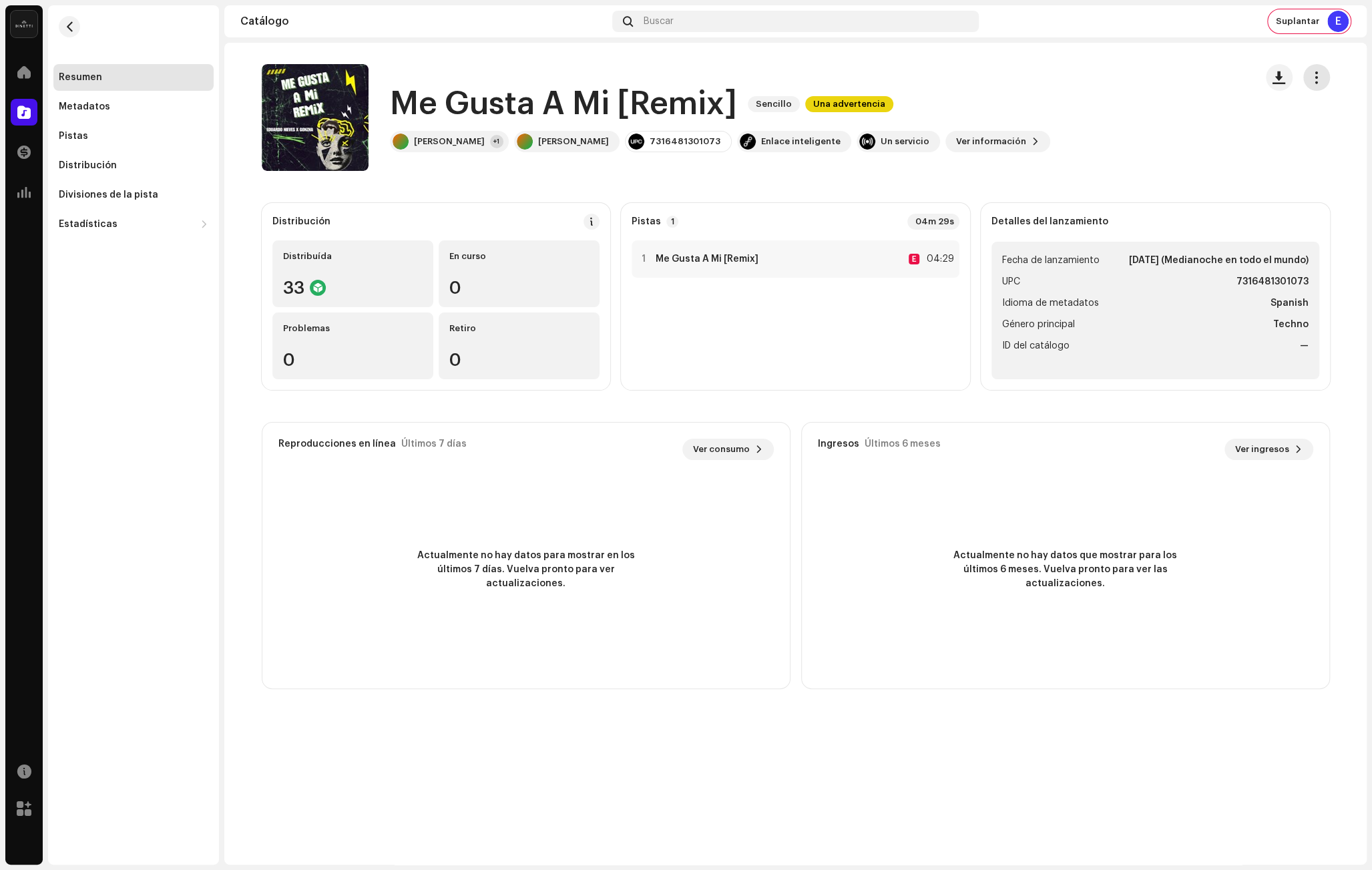
click at [1315, 73] on span "button" at bounding box center [1316, 78] width 13 height 11
click at [1204, 130] on div "Editar" at bounding box center [1256, 136] width 135 height 27
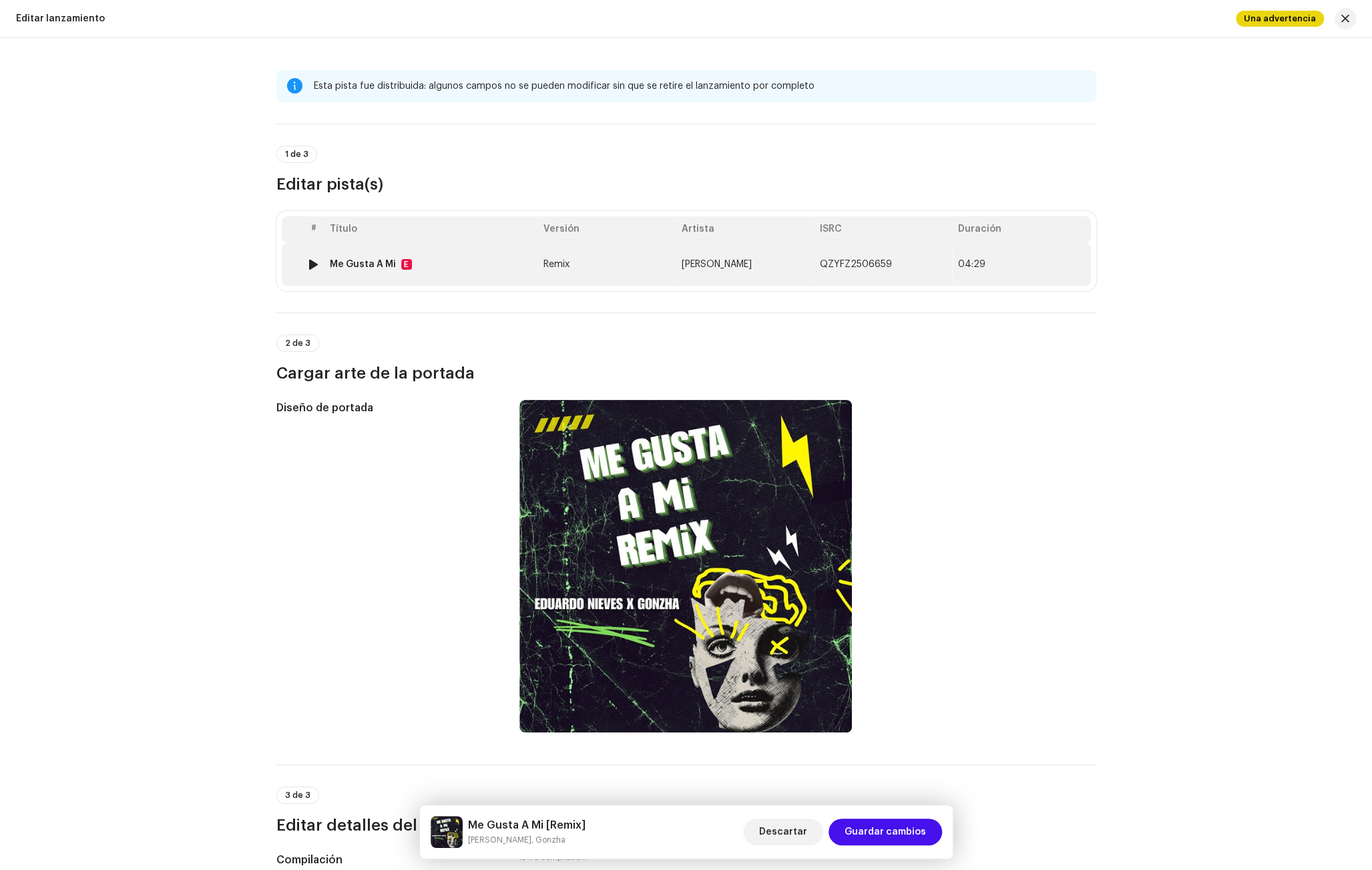
click at [443, 271] on td "Me Gusta A Mi E" at bounding box center [431, 264] width 213 height 43
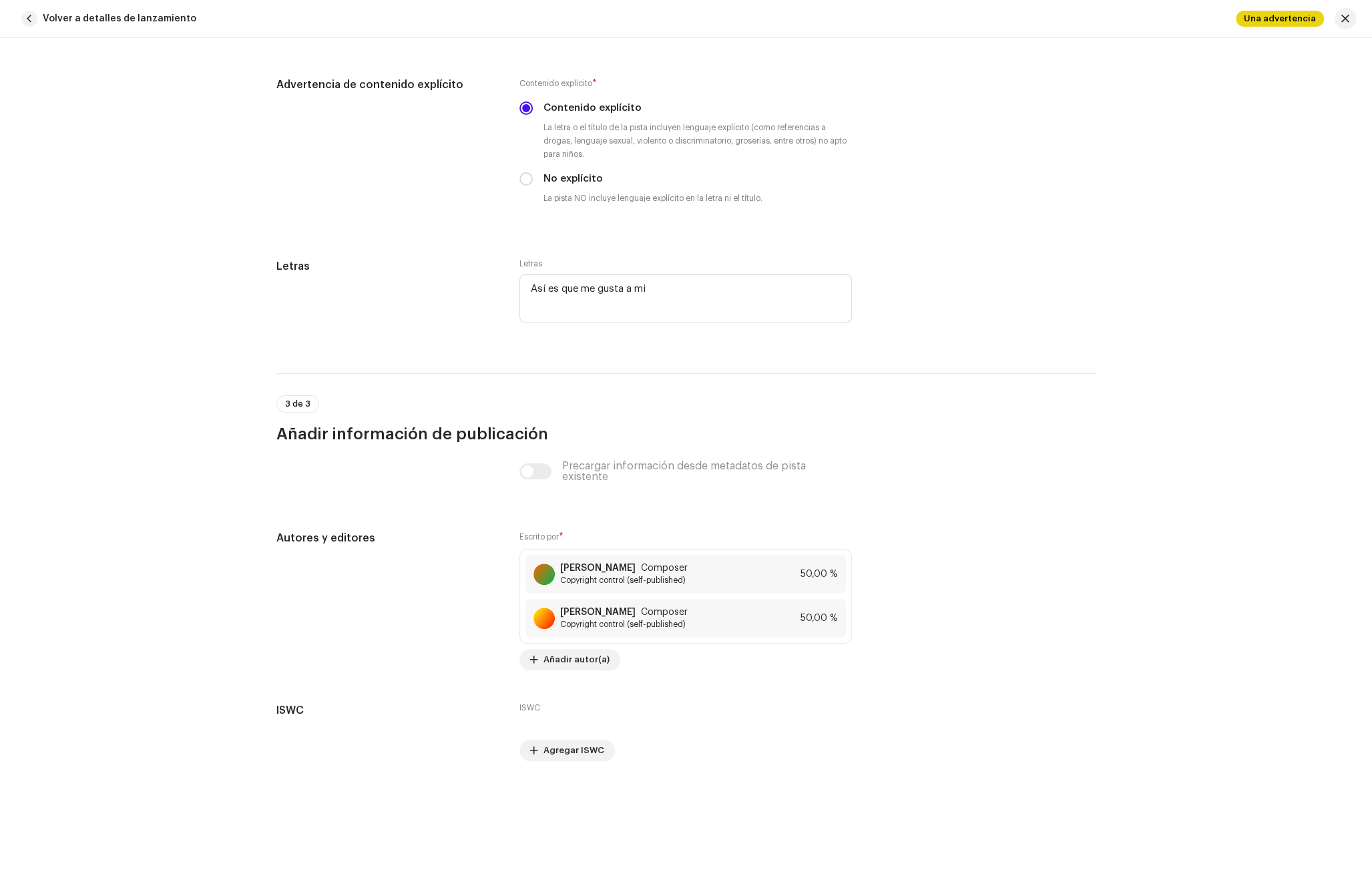
scroll to position [2550, 0]
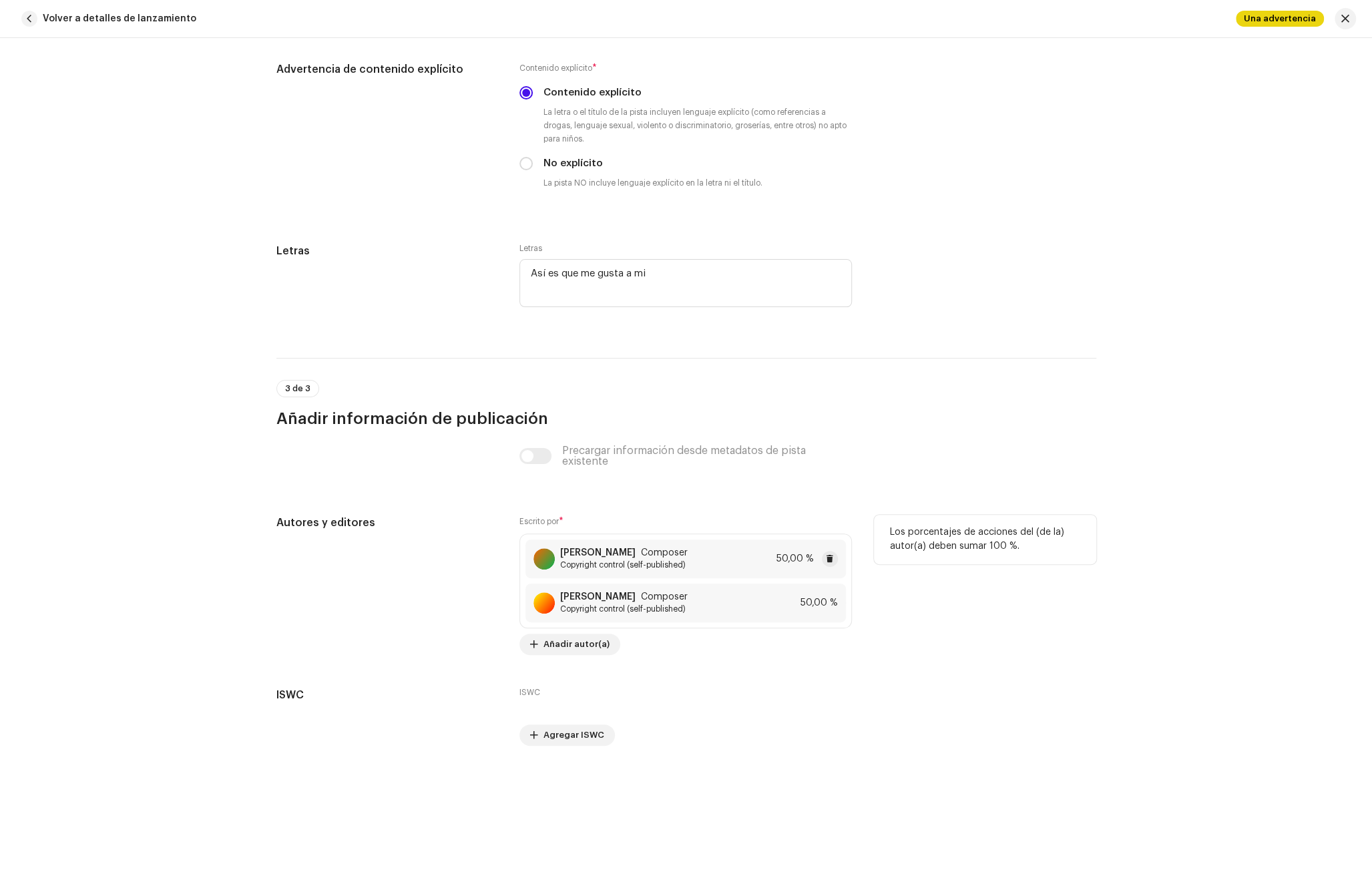
click at [677, 560] on span "Copyright control (self-published)" at bounding box center [624, 565] width 128 height 11
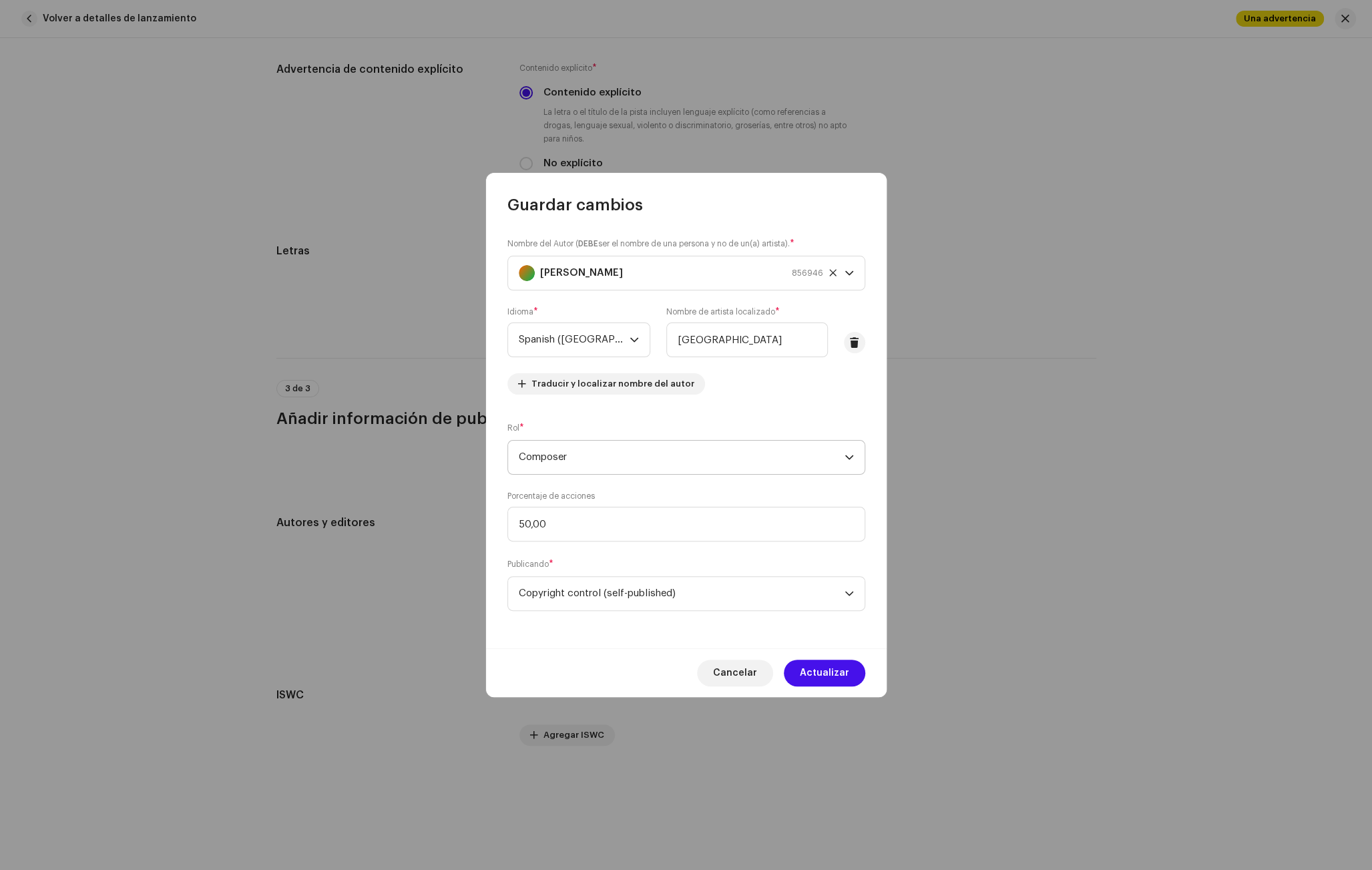
click at [606, 454] on span "Composer" at bounding box center [682, 457] width 326 height 33
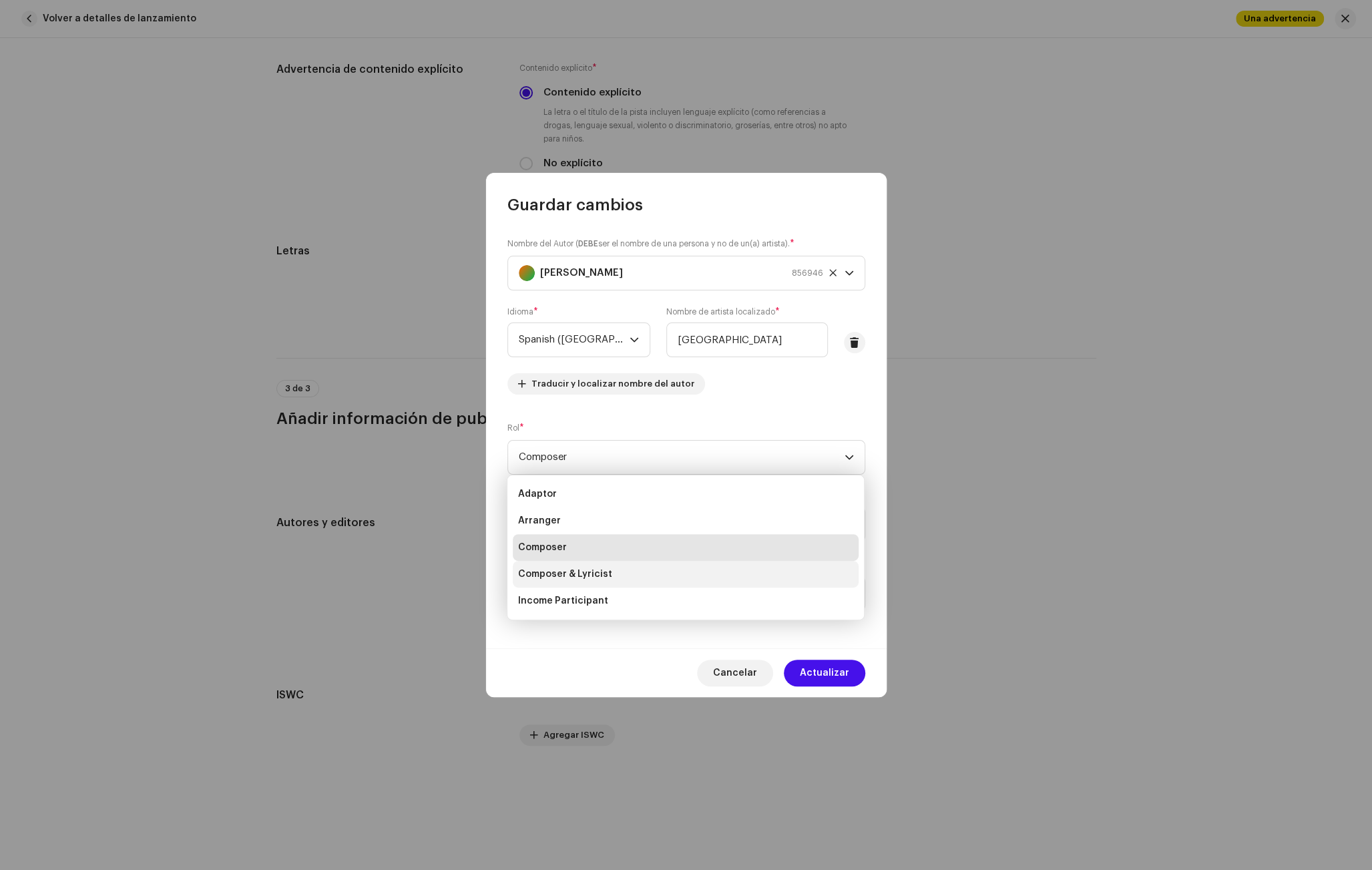
click at [579, 574] on span "Composer & Lyricist" at bounding box center [565, 574] width 95 height 13
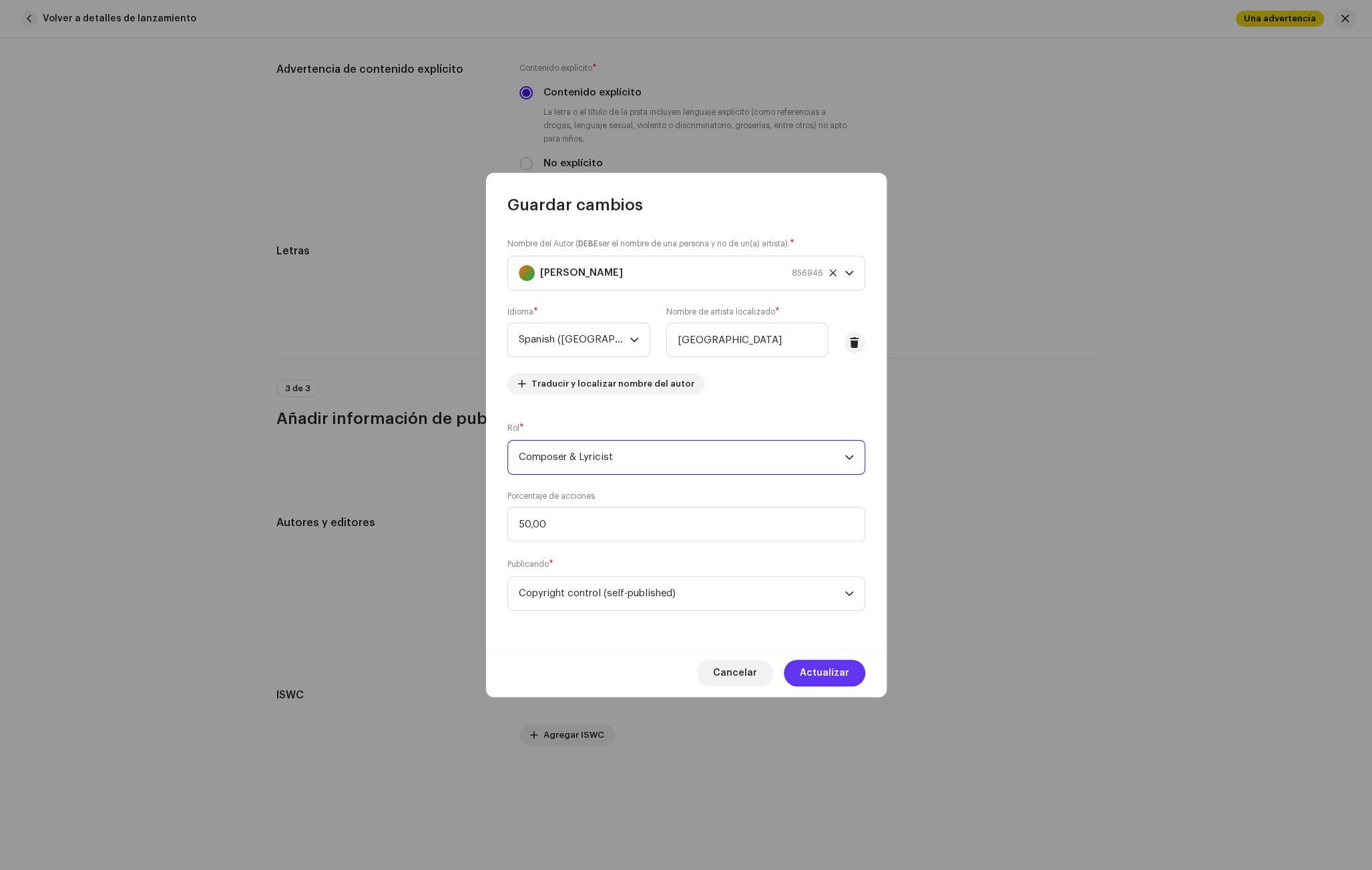
click at [851, 675] on button "Actualizar" at bounding box center [825, 673] width 82 height 27
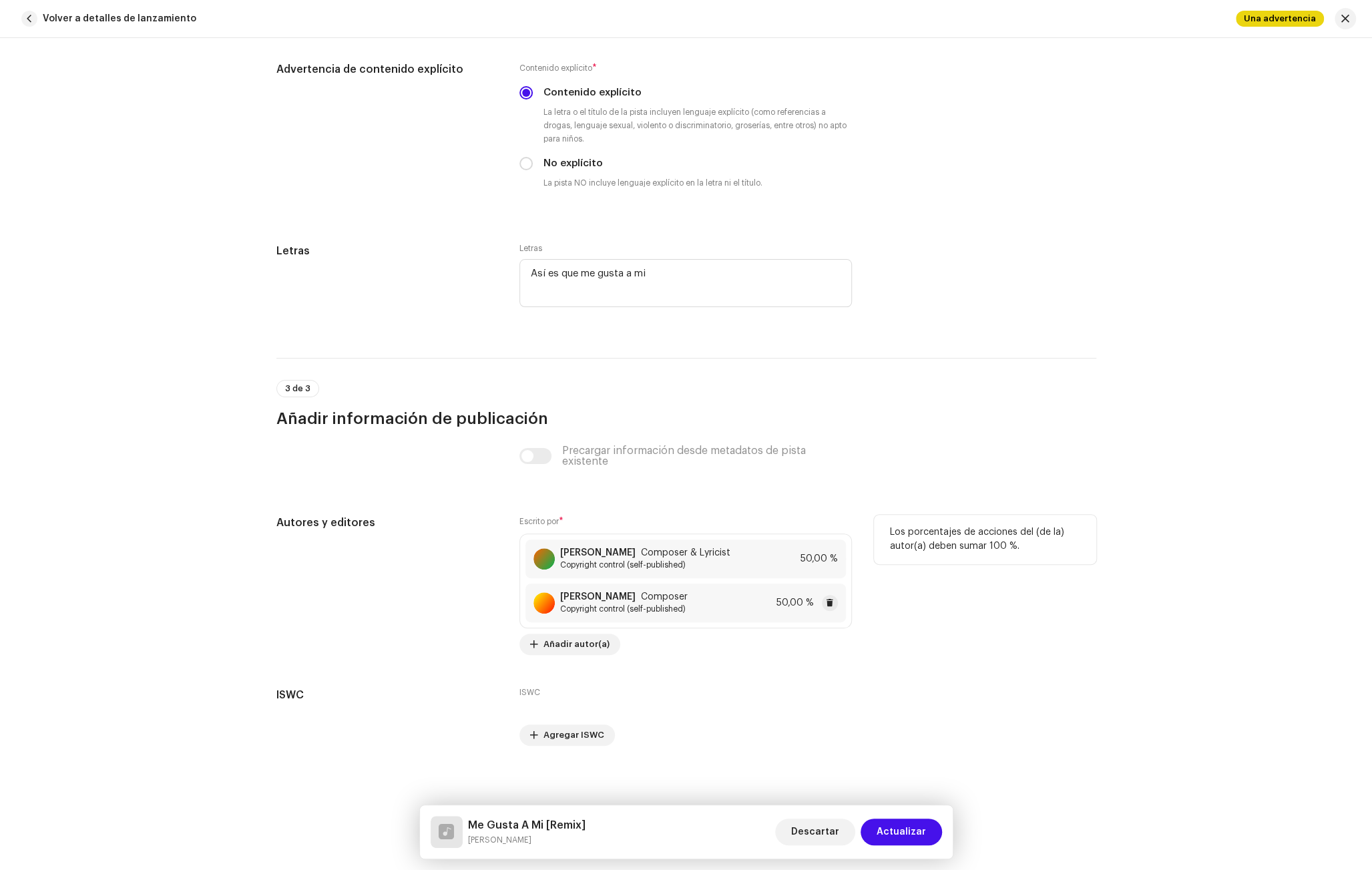
click at [648, 593] on span "Composer" at bounding box center [664, 597] width 46 height 11
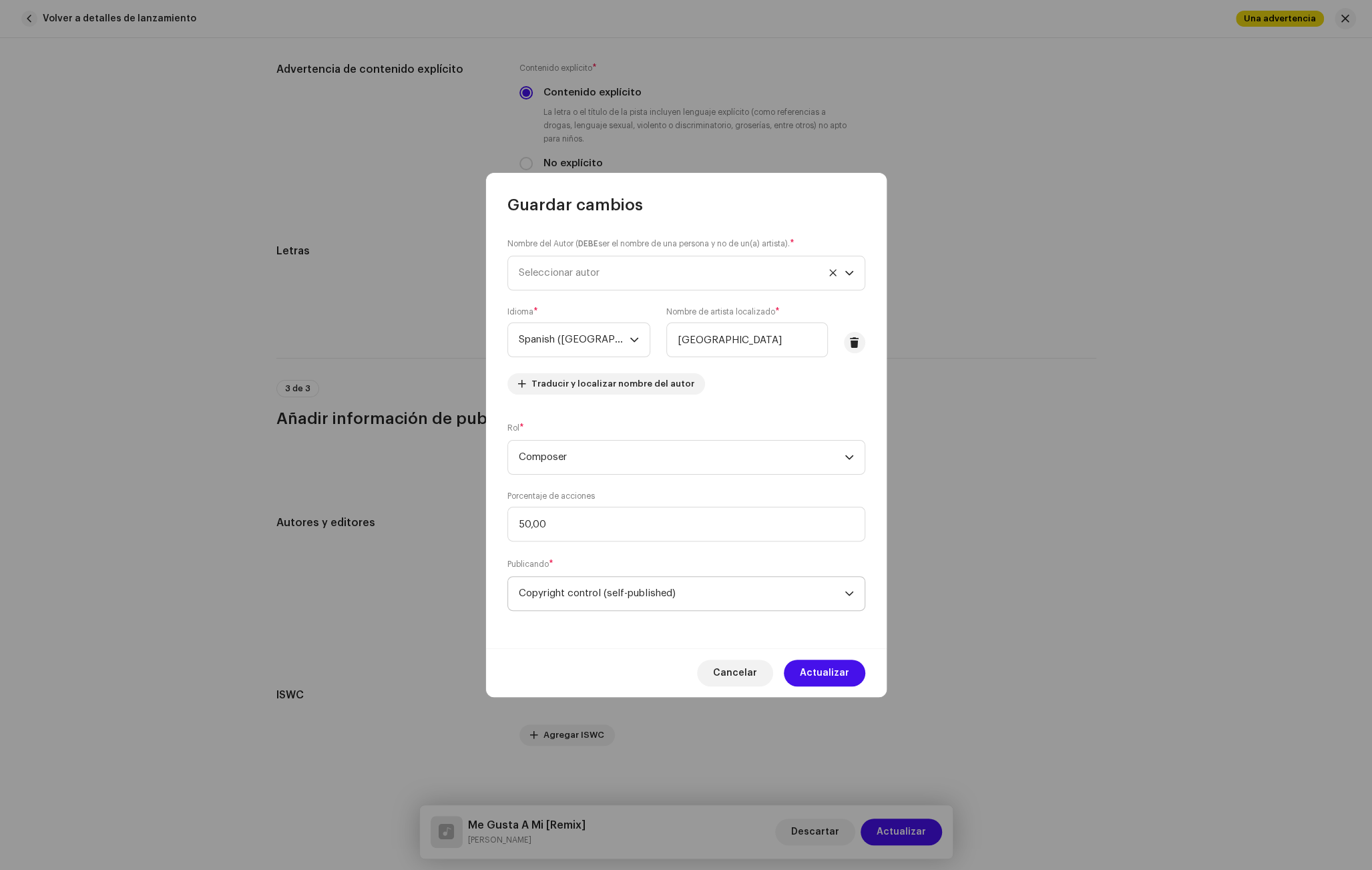
click at [713, 591] on span "Copyright control (self-published)" at bounding box center [682, 593] width 326 height 33
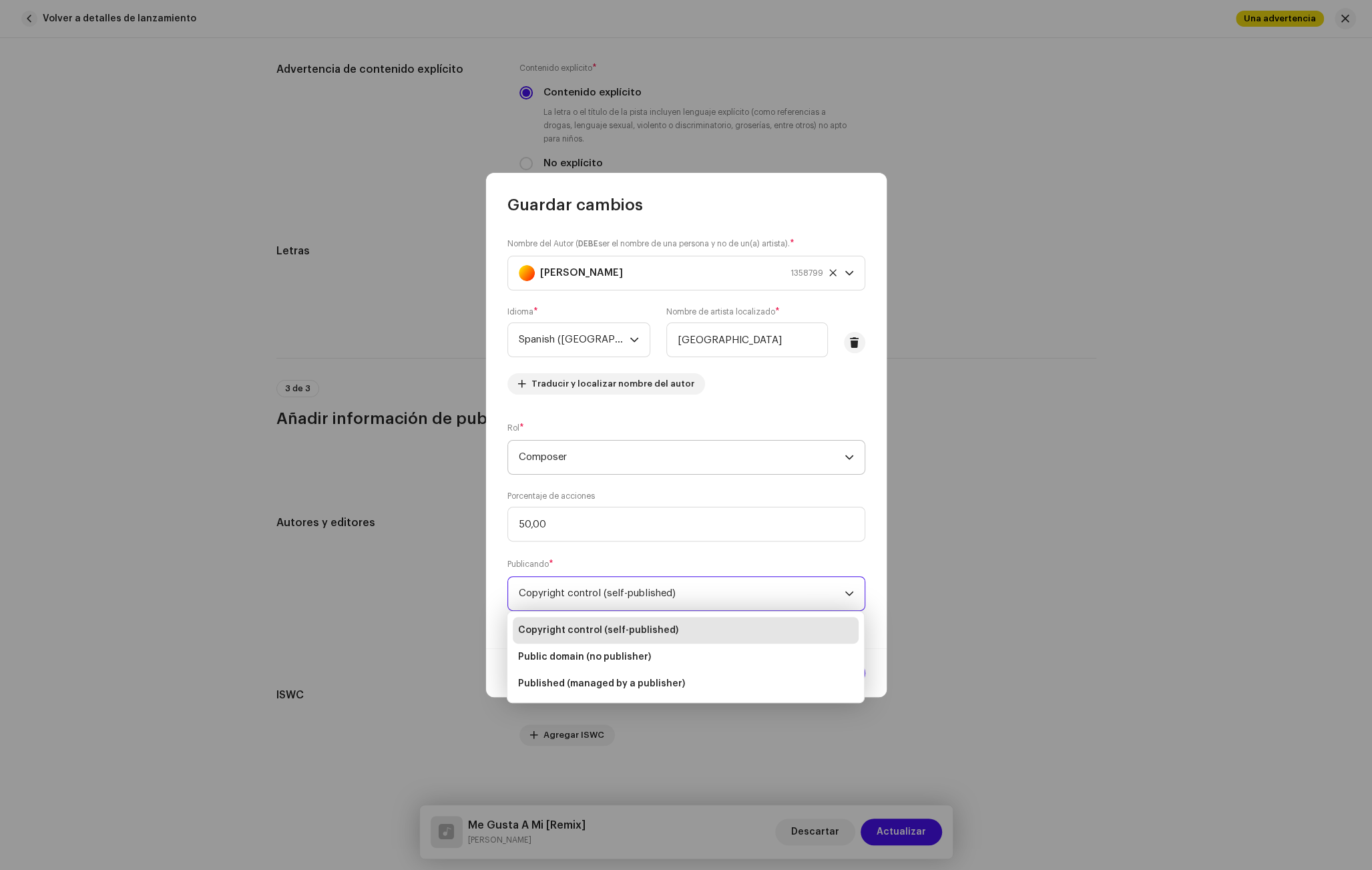
click at [669, 455] on span "Composer" at bounding box center [682, 457] width 326 height 33
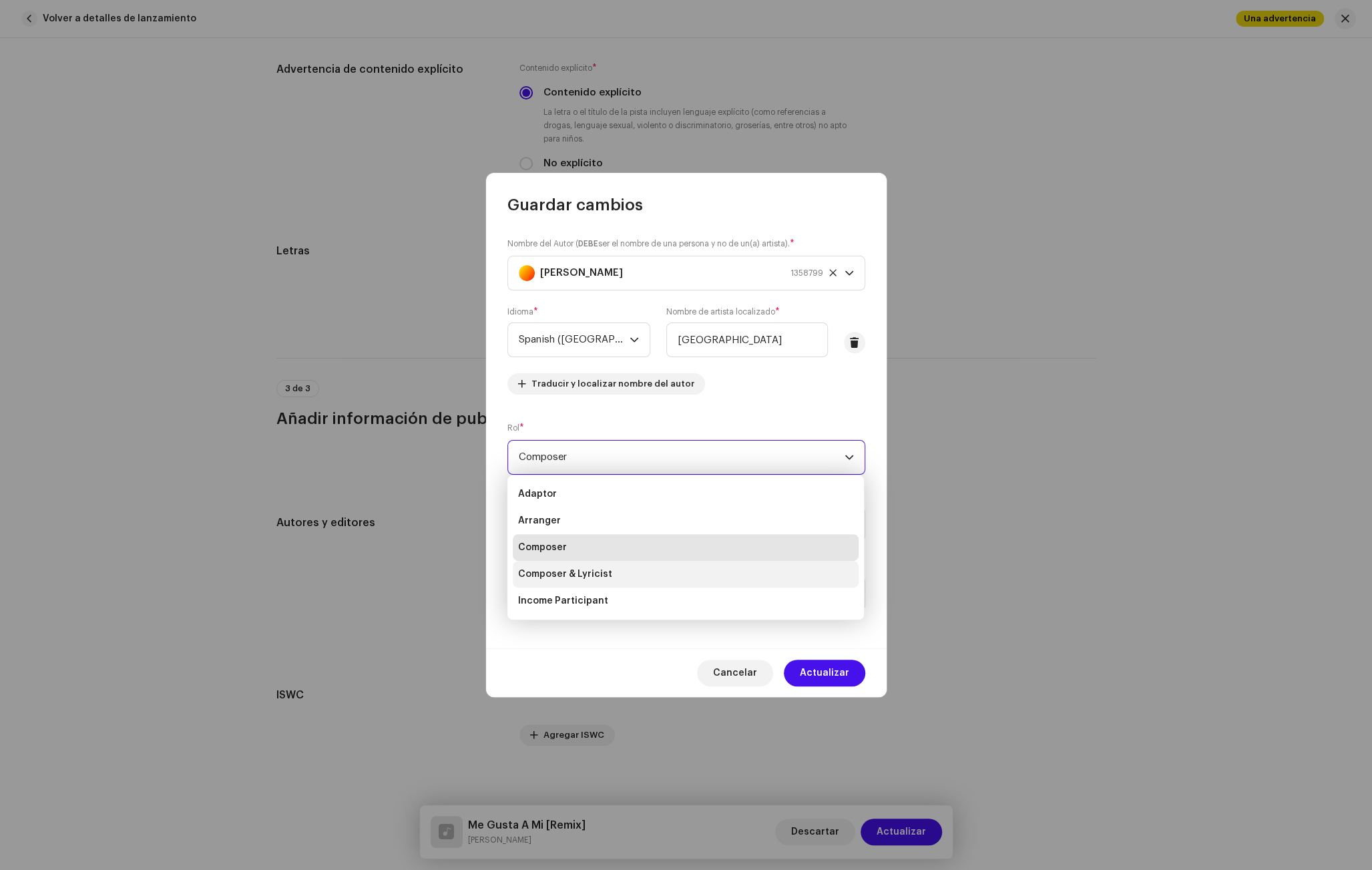
click at [592, 576] on span "Composer & Lyricist" at bounding box center [565, 574] width 95 height 13
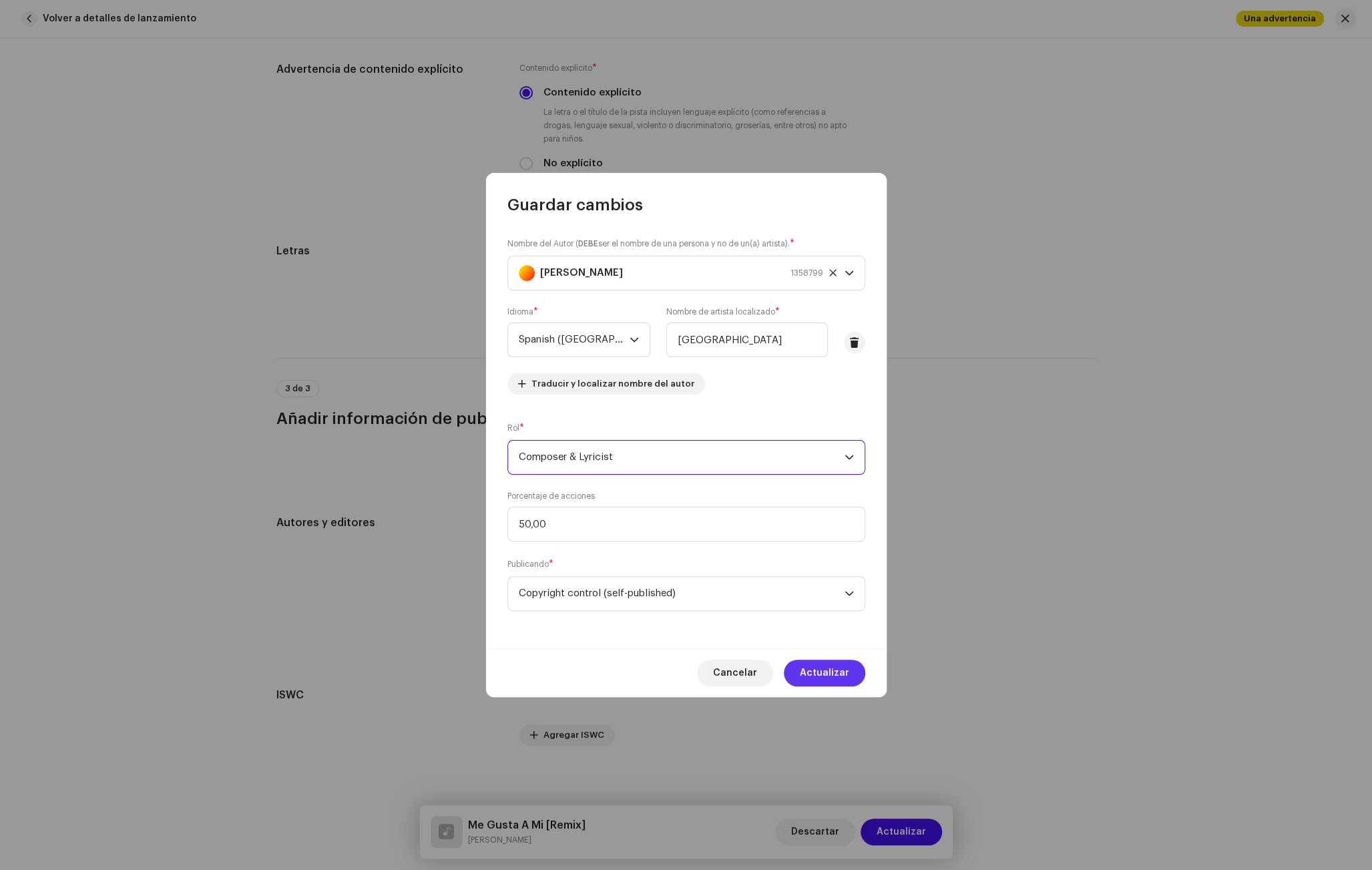
click at [808, 671] on span "Actualizar" at bounding box center [824, 673] width 49 height 27
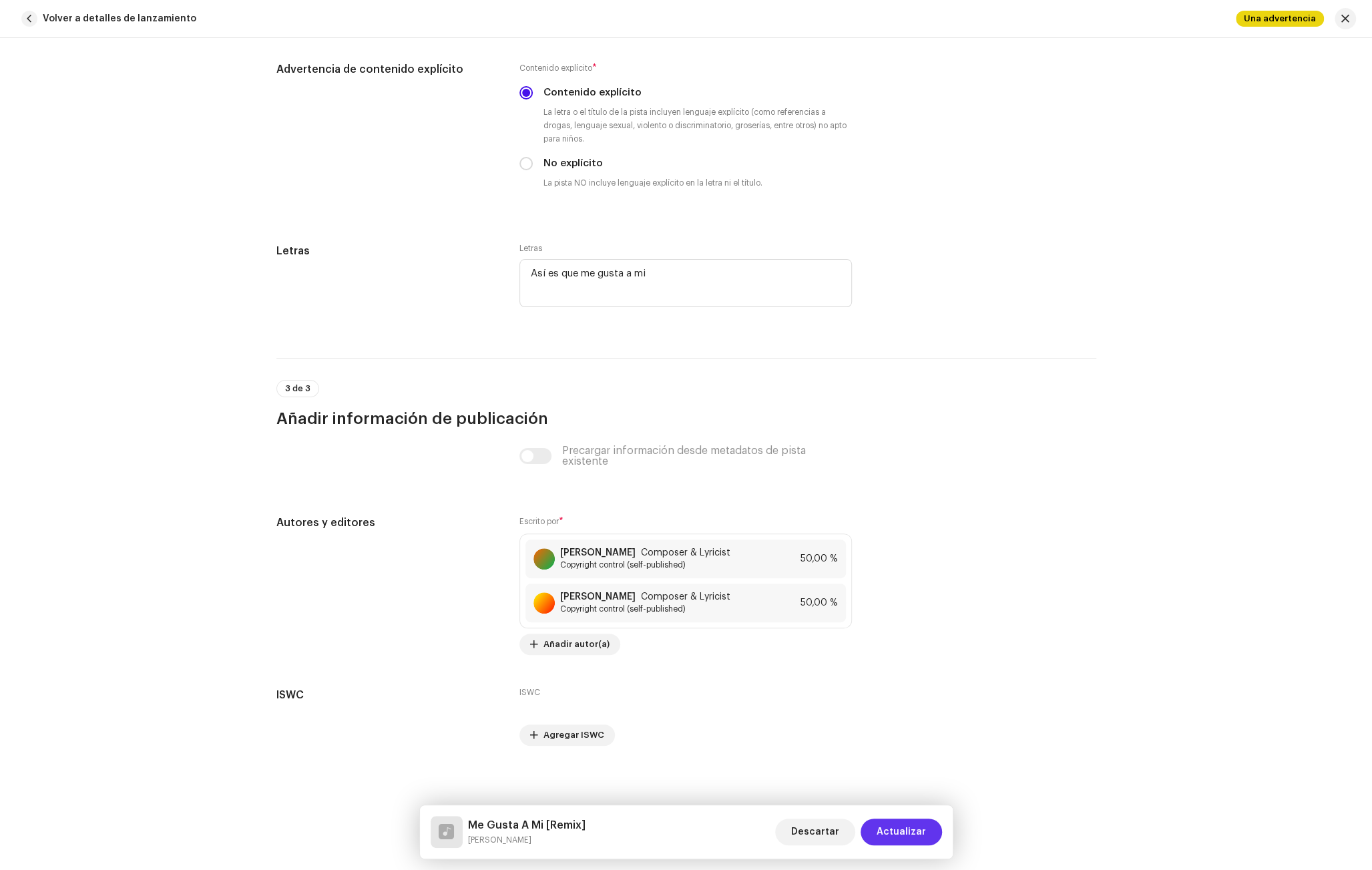
click at [905, 831] on span "Actualizar" at bounding box center [901, 831] width 49 height 27
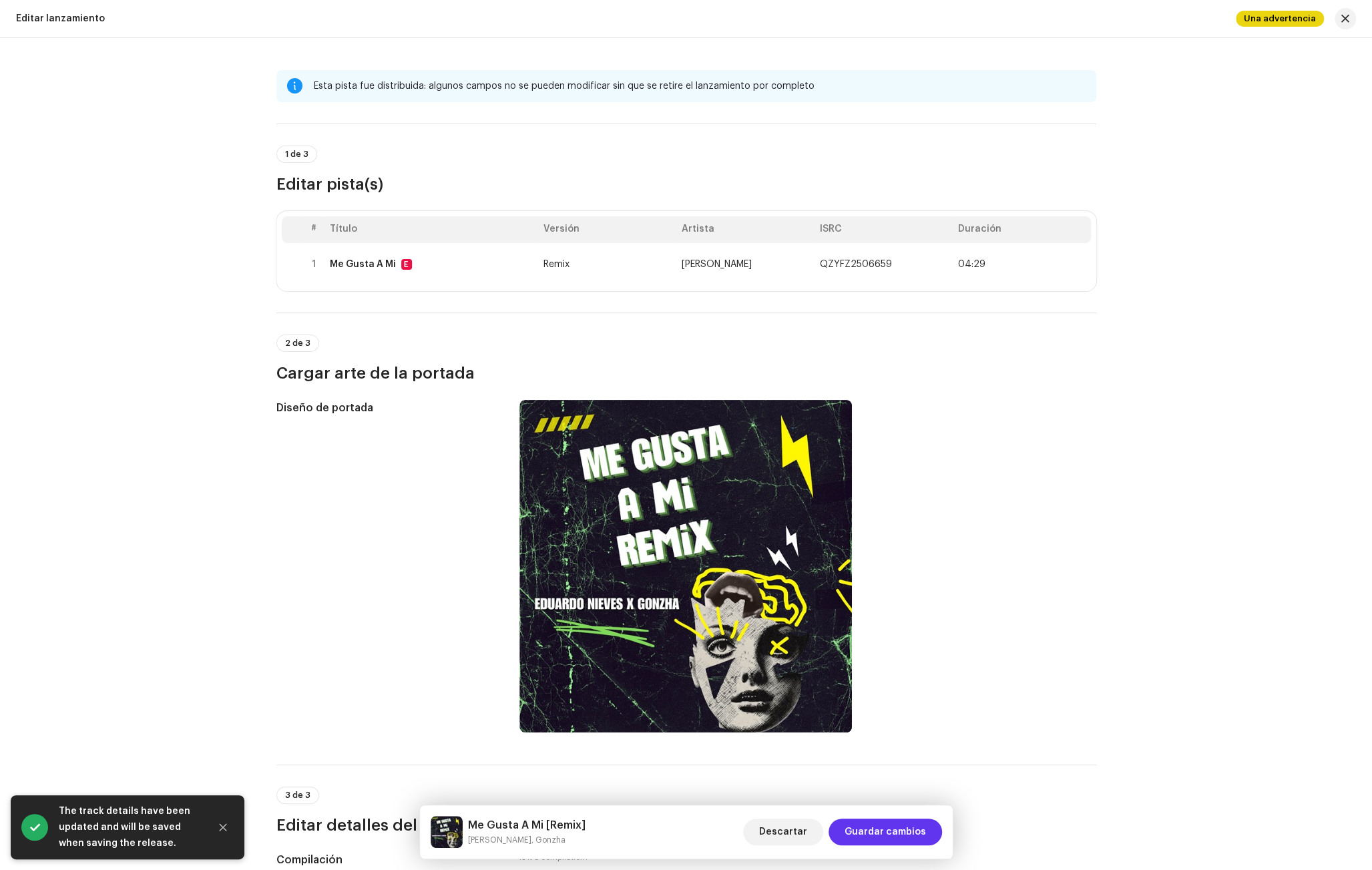
click at [878, 826] on span "Guardar cambios" at bounding box center [885, 831] width 82 height 27
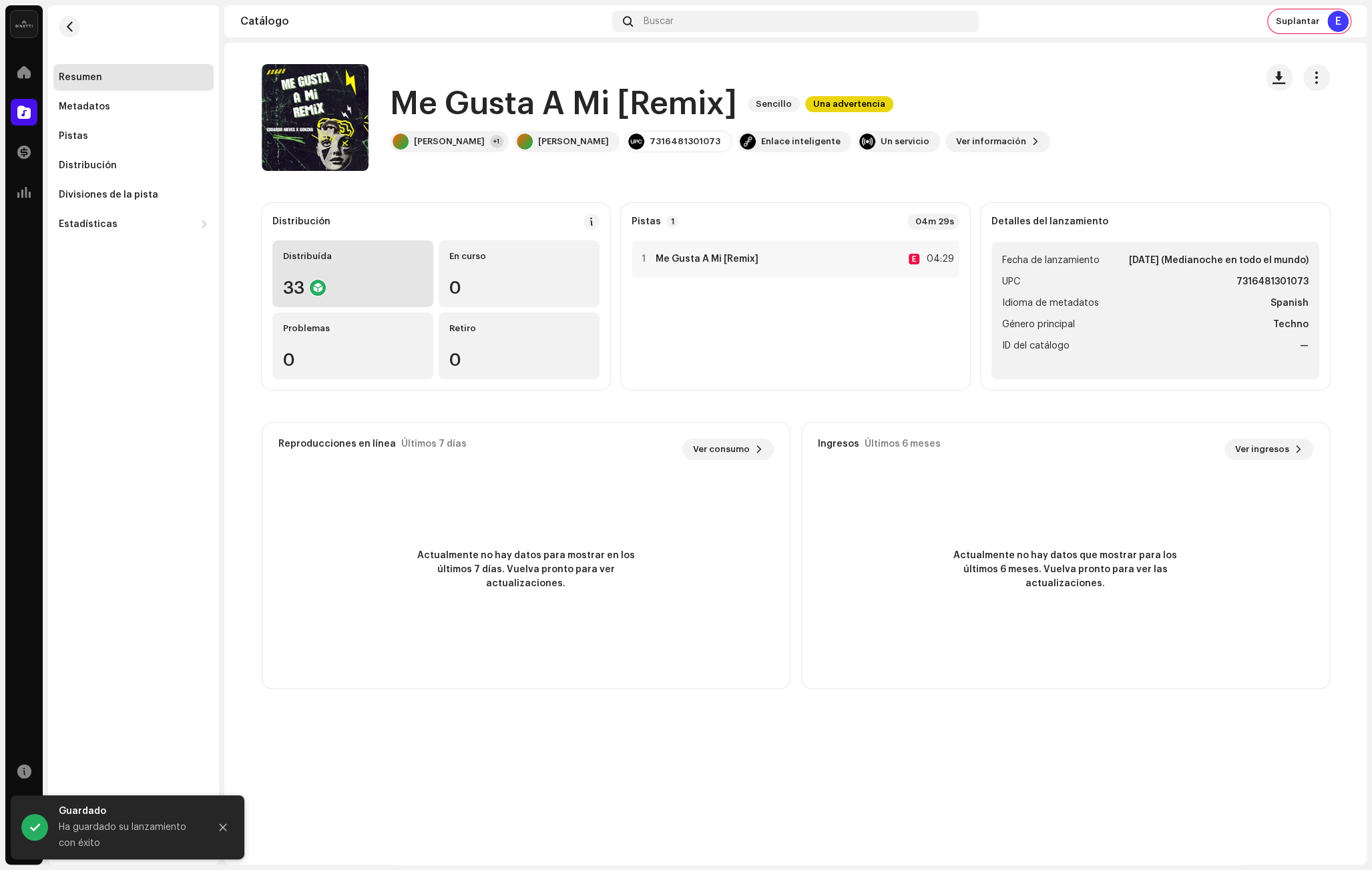
click at [365, 275] on div "Distribuída 33" at bounding box center [353, 273] width 161 height 67
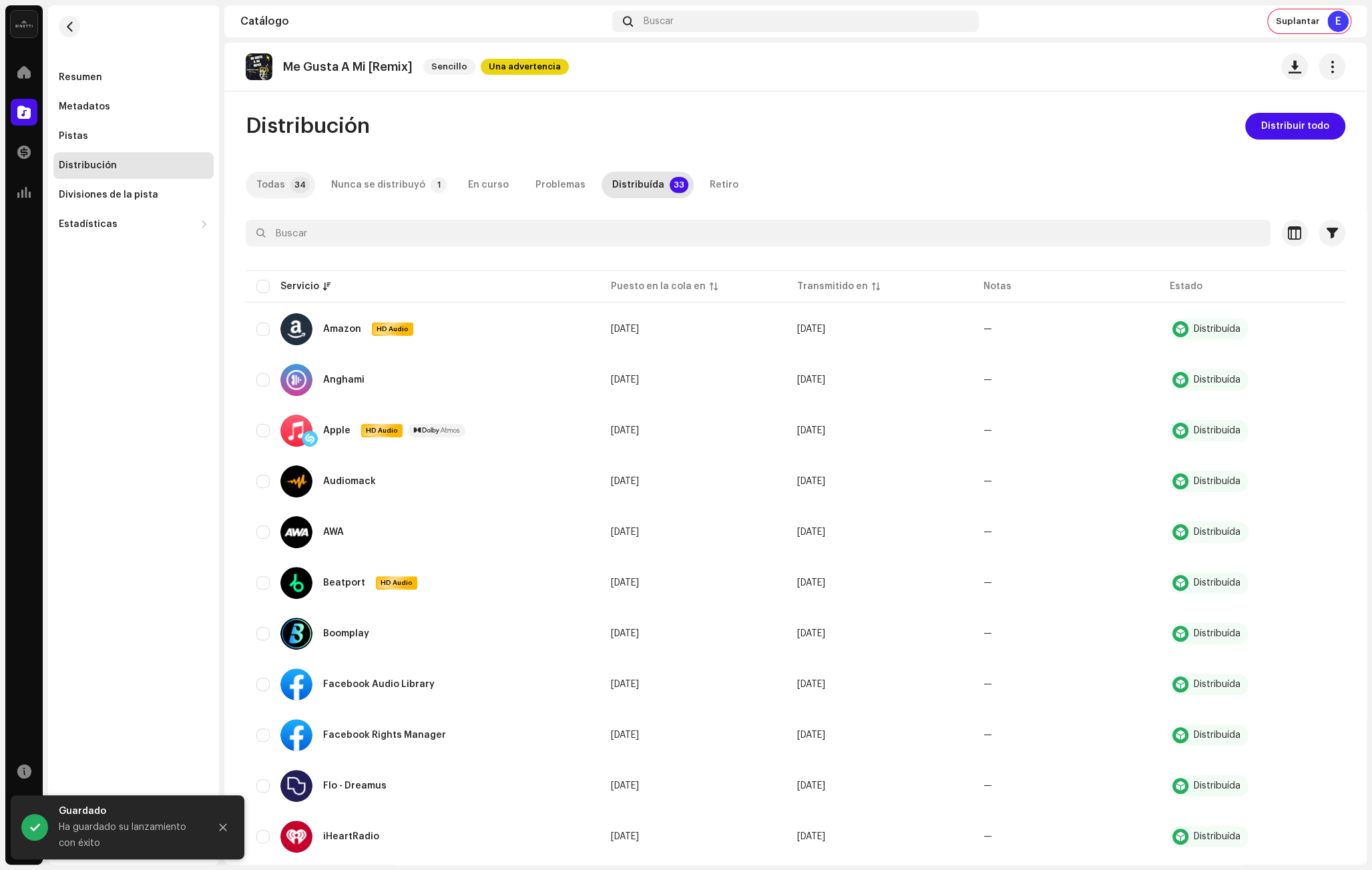
click at [266, 187] on div "Todas" at bounding box center [271, 184] width 29 height 27
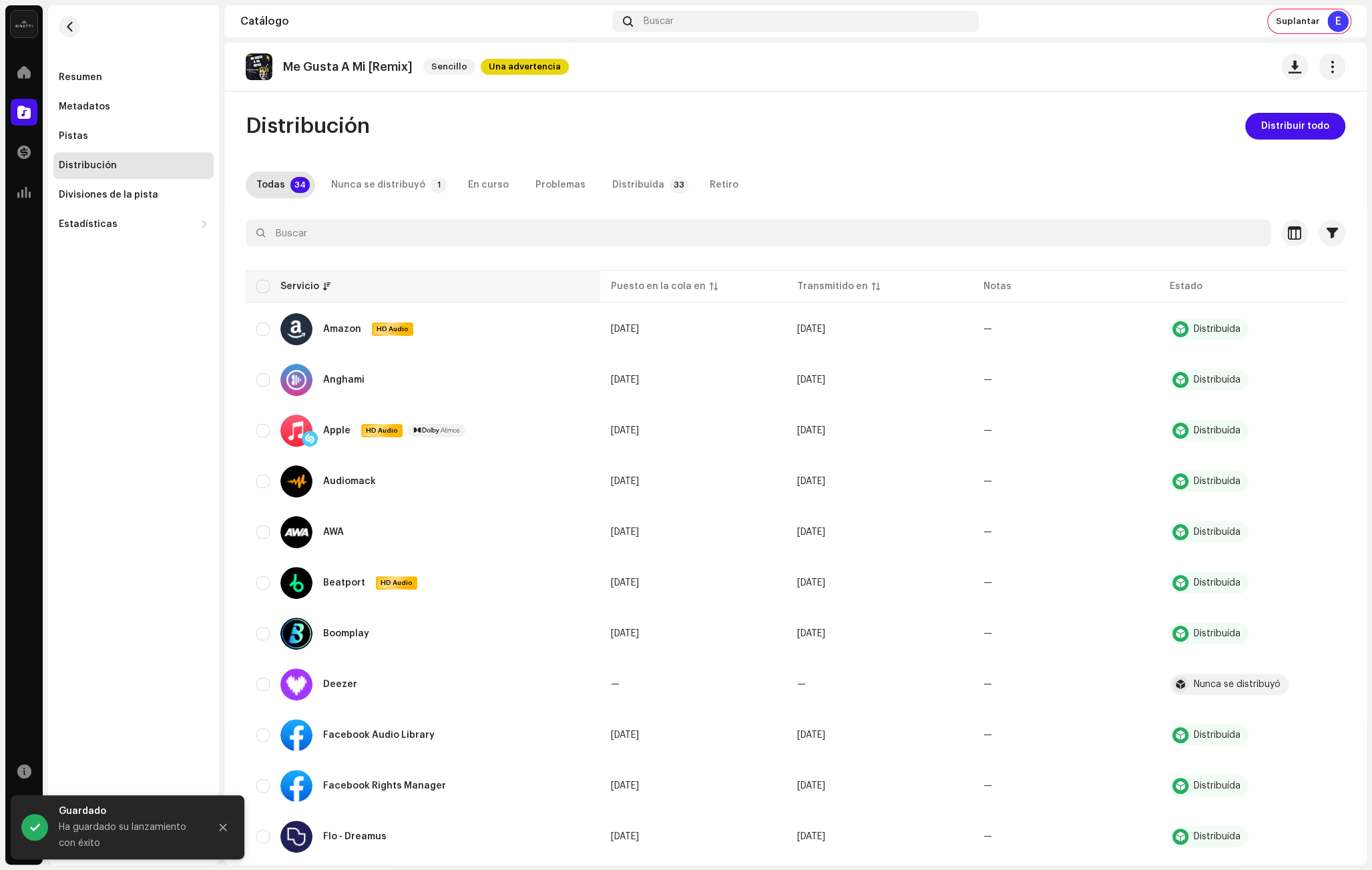
click at [260, 275] on th "Servicio" at bounding box center [423, 286] width 354 height 32
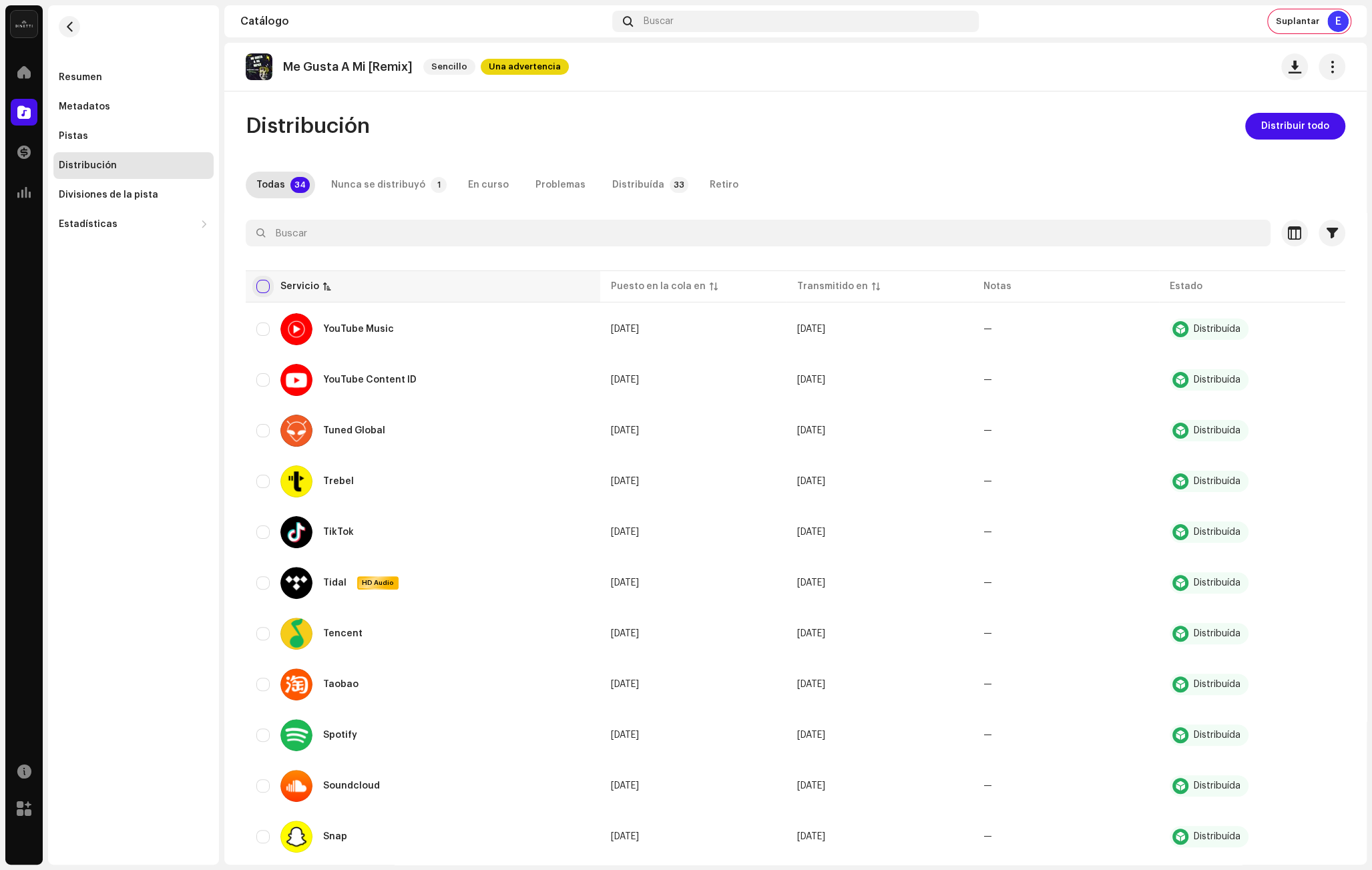
click at [260, 284] on input "checkbox" at bounding box center [263, 286] width 13 height 13
checkbox input "true"
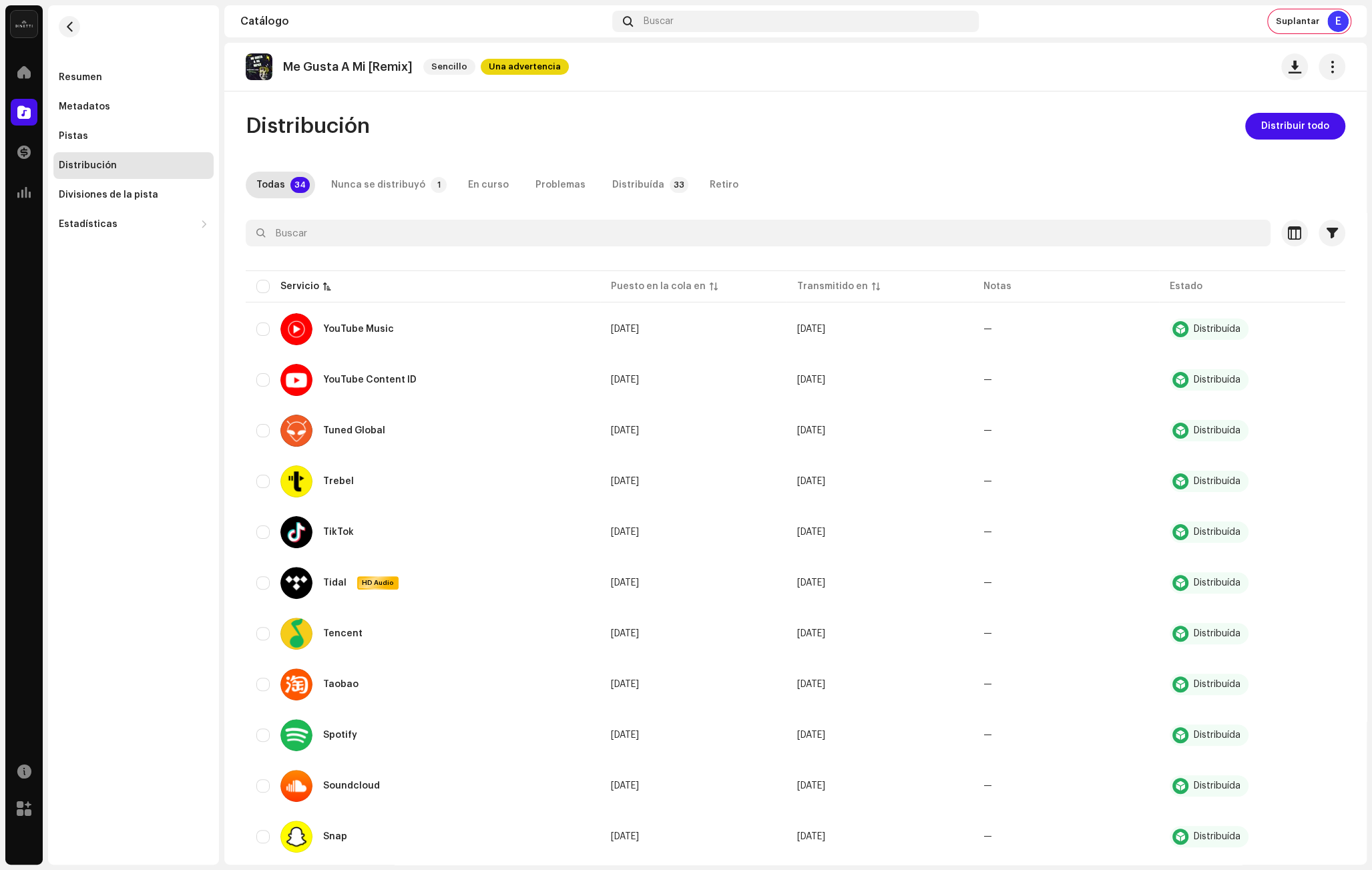
checkbox input "true"
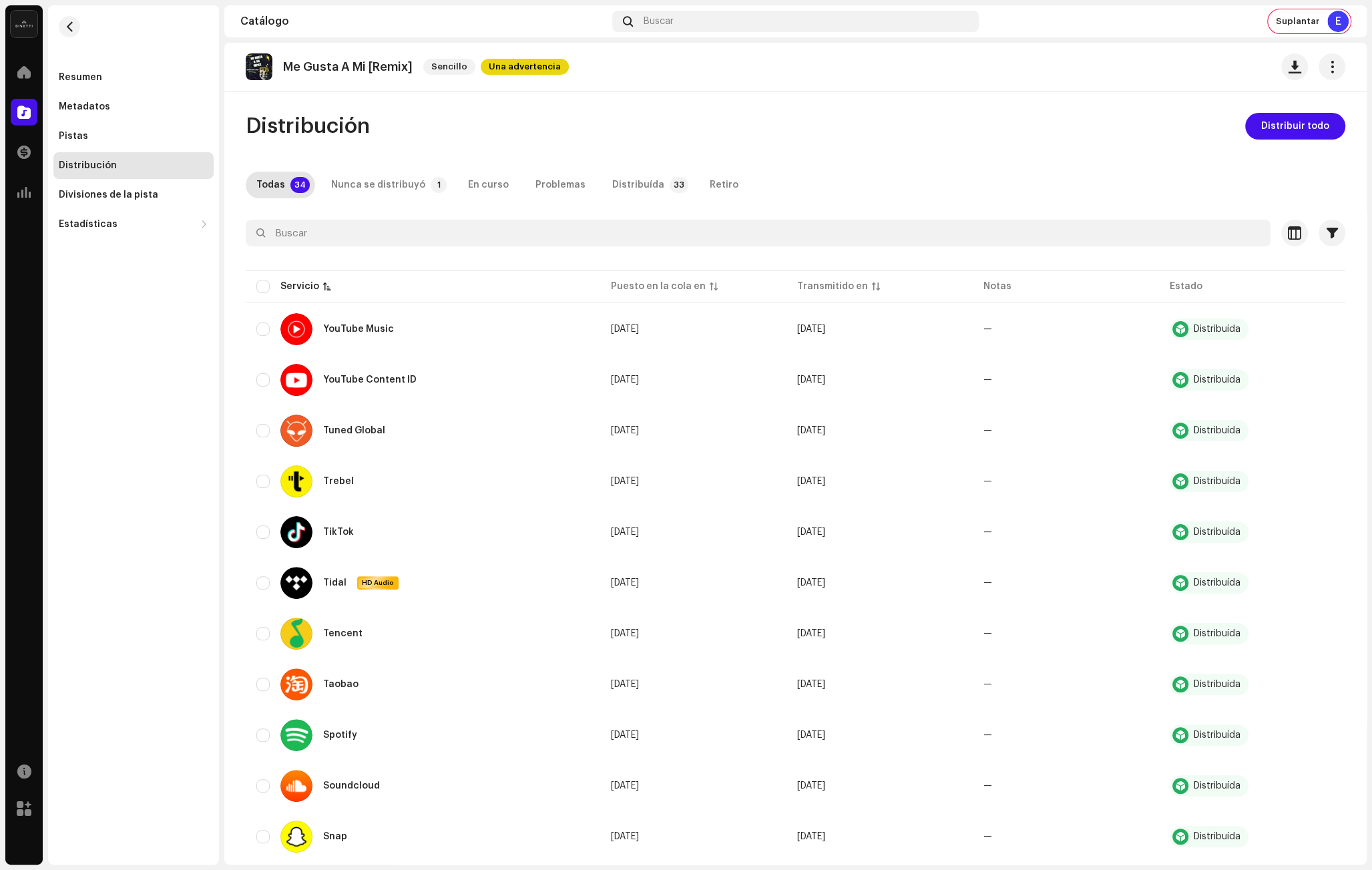
checkbox input "true"
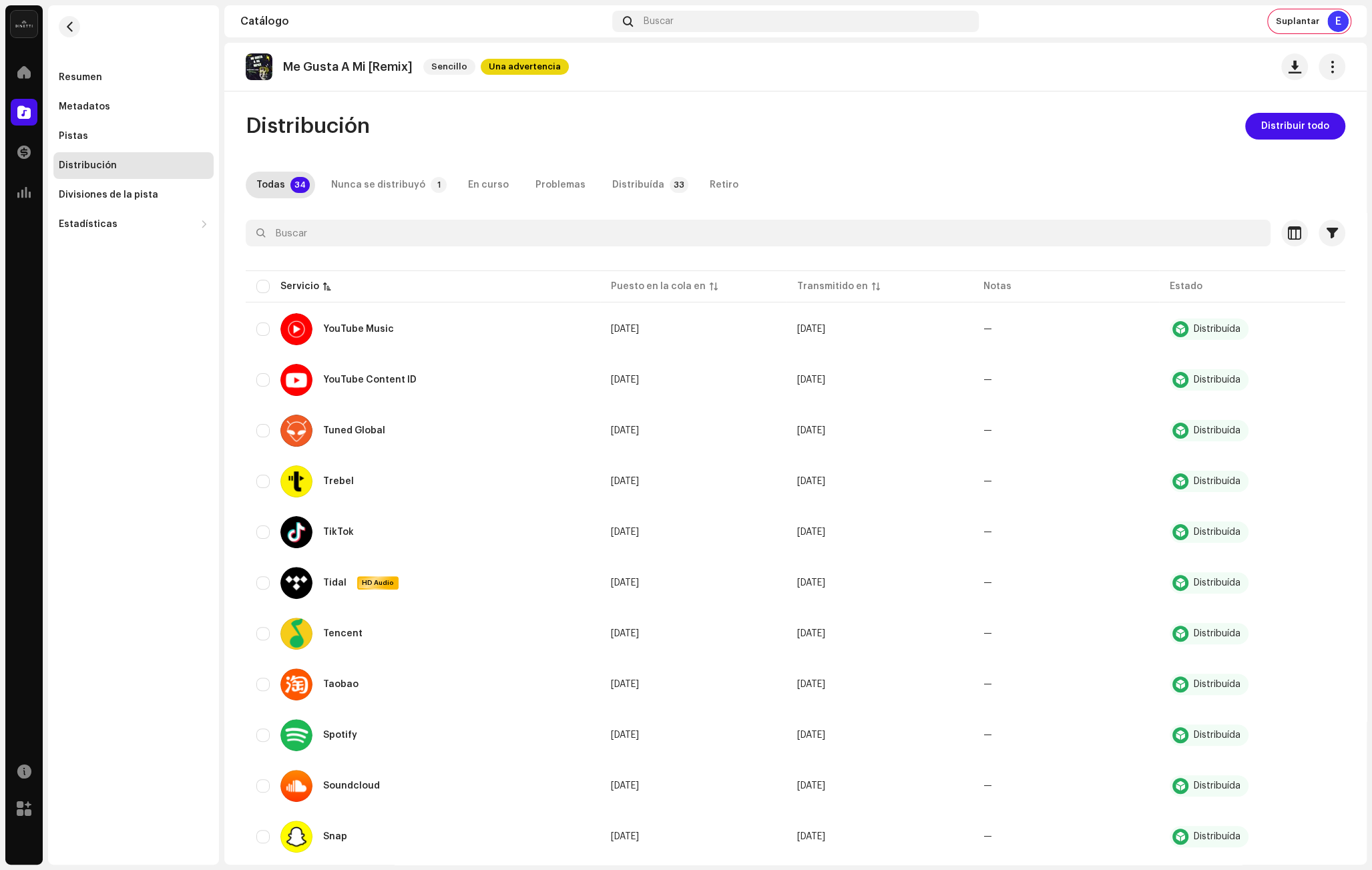
checkbox input "true"
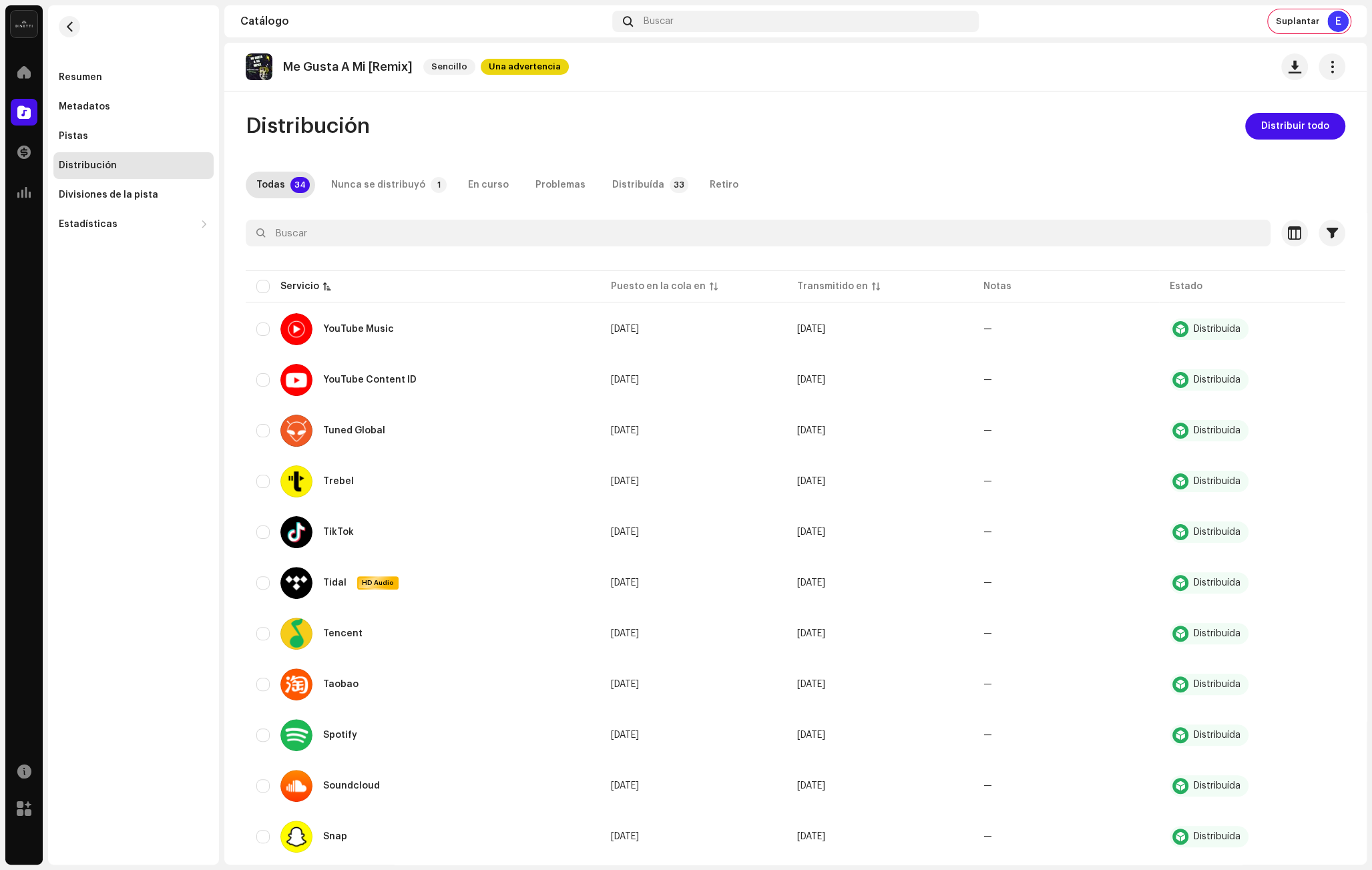
checkbox input "true"
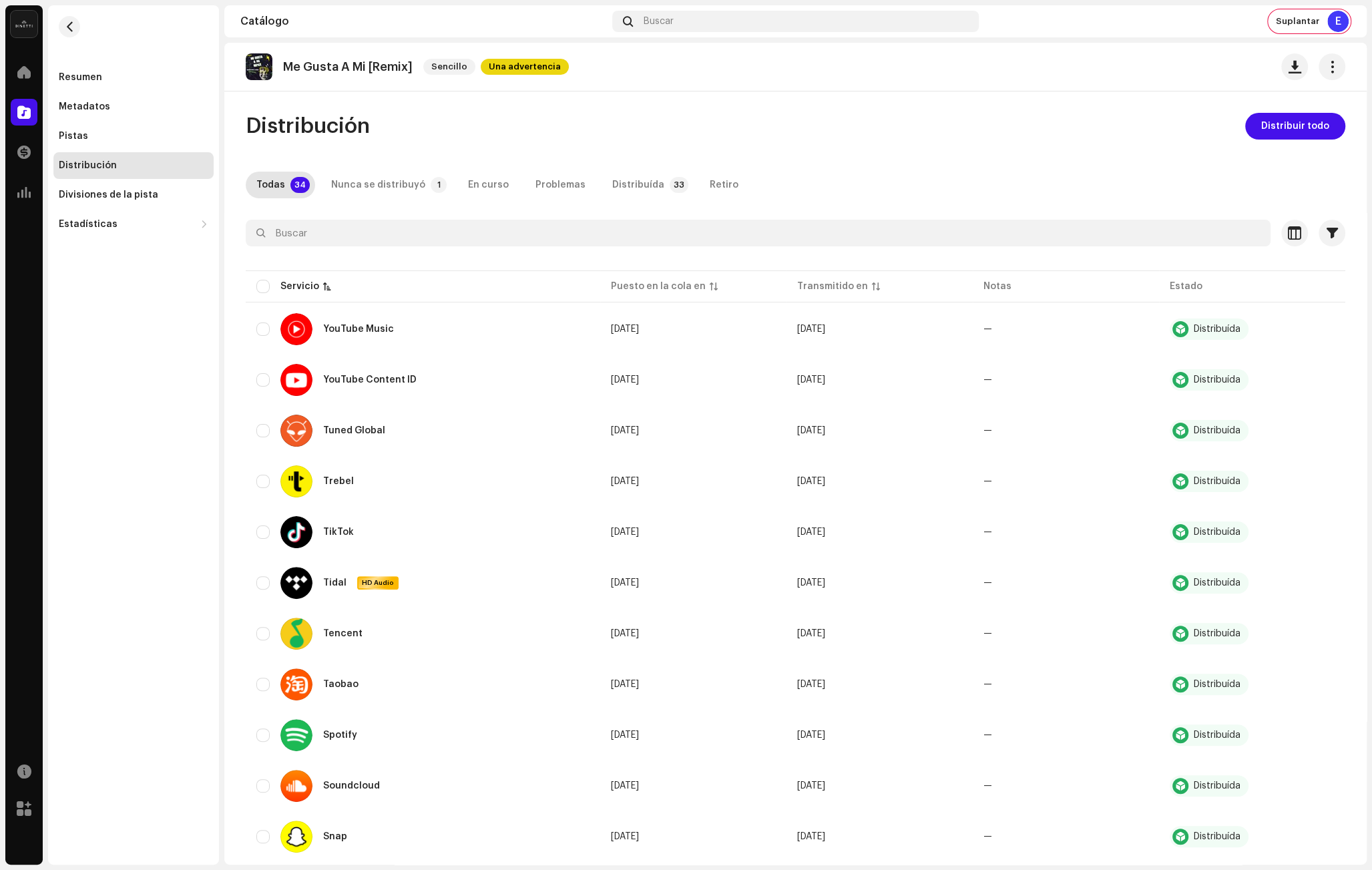
checkbox input "true"
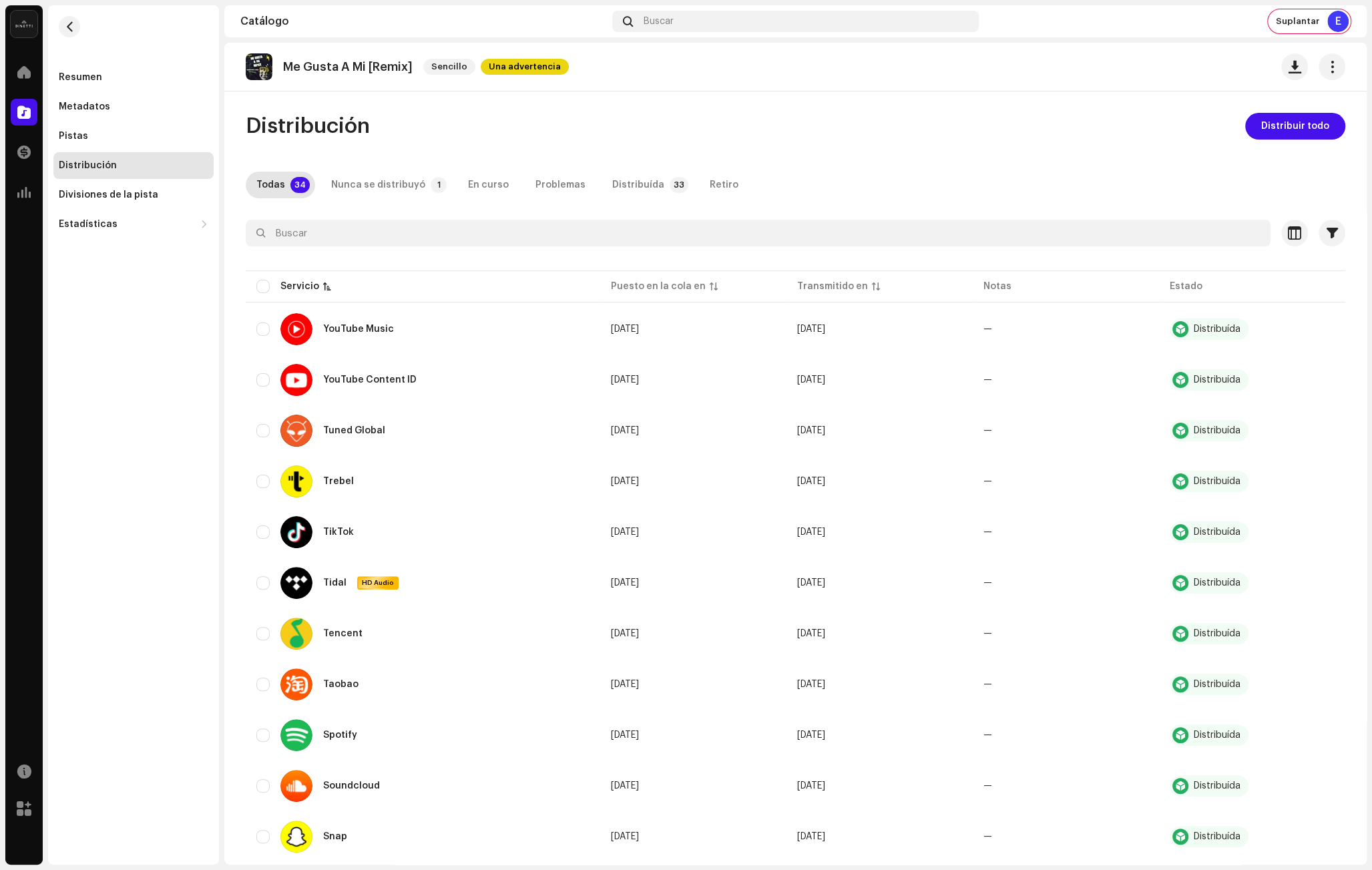
checkbox input "true"
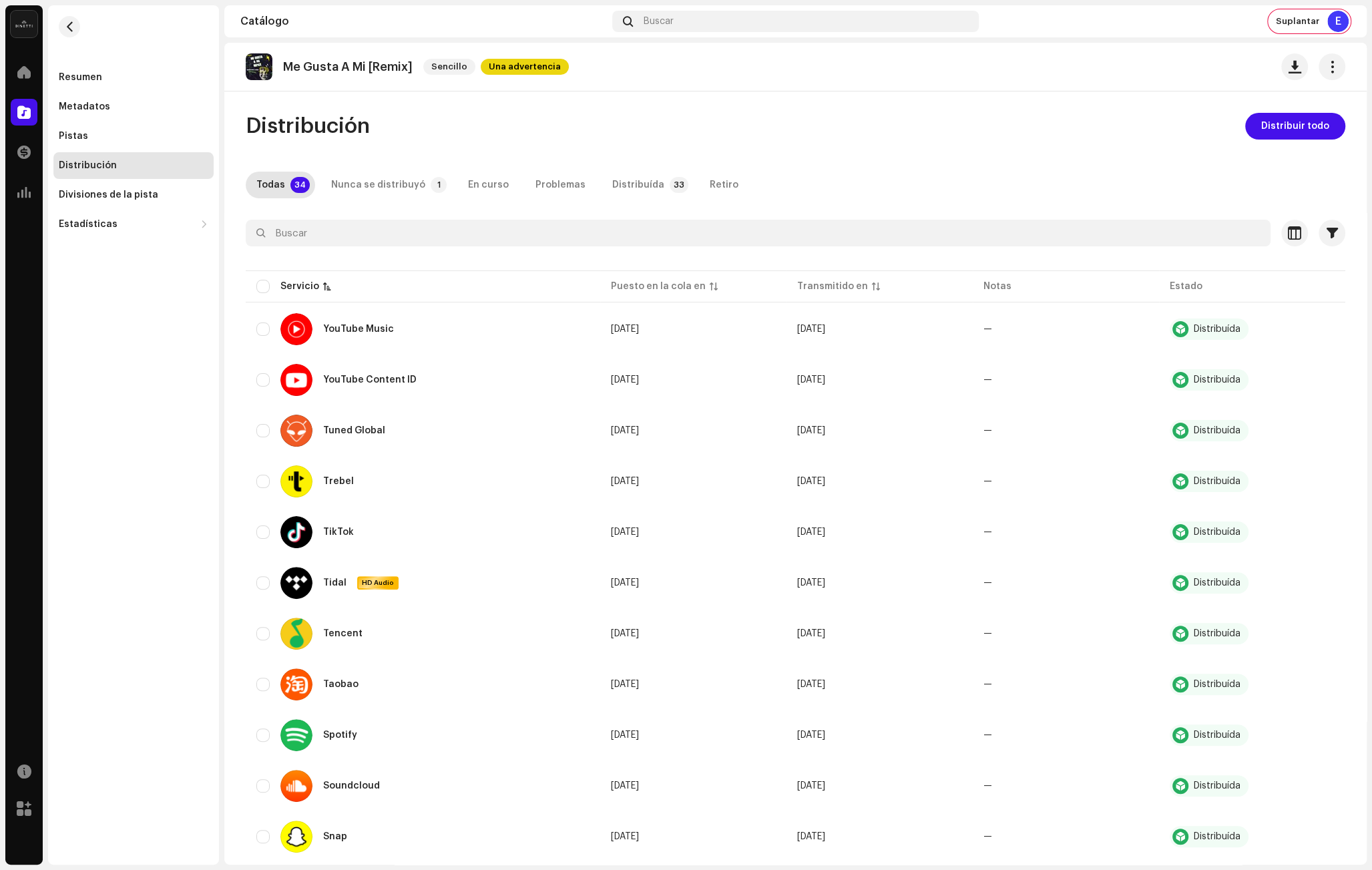
checkbox input "true"
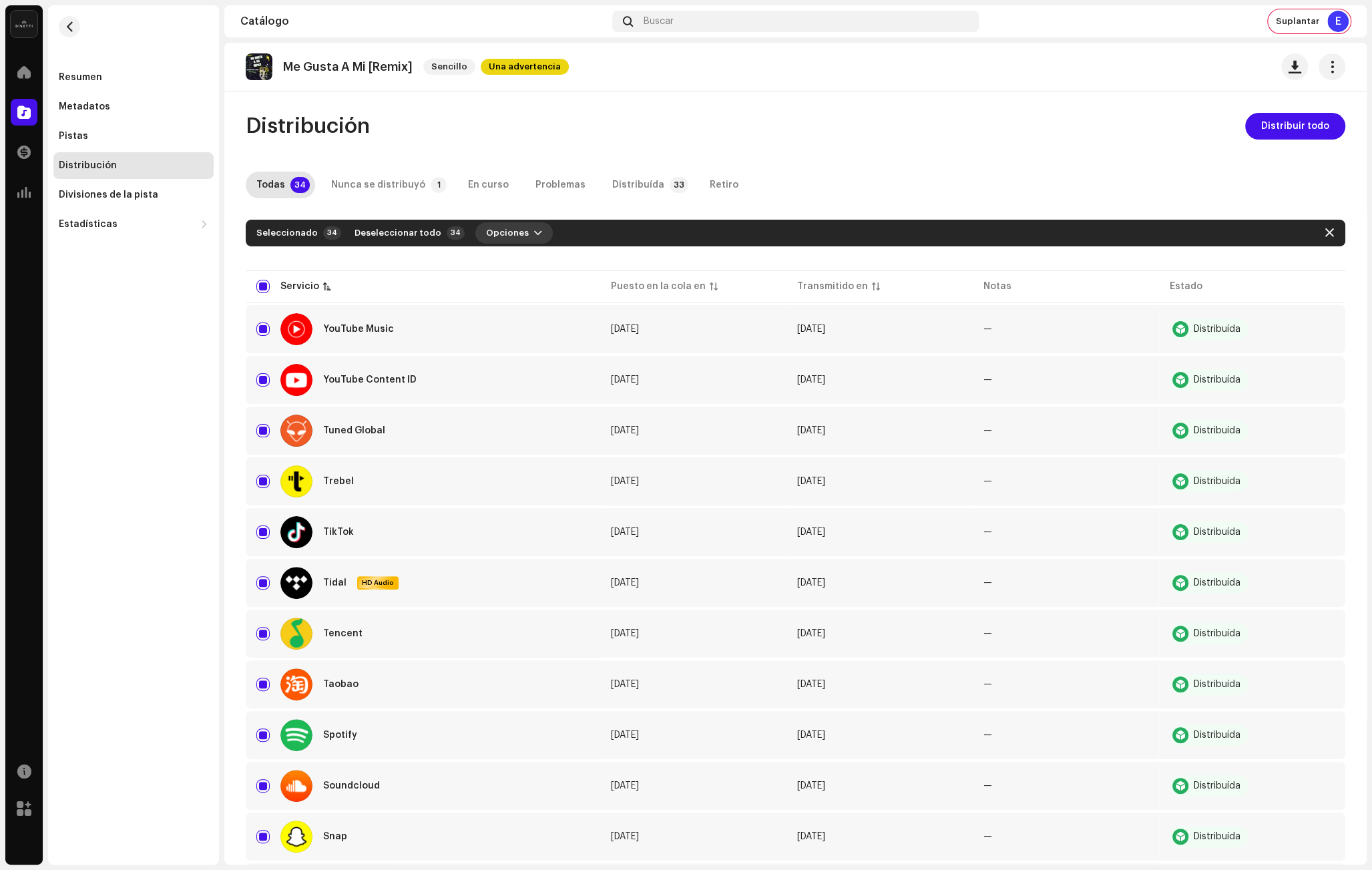
click at [497, 231] on span "Opciones" at bounding box center [507, 233] width 43 height 27
click at [513, 261] on span "Distribuir" at bounding box center [496, 263] width 44 height 11
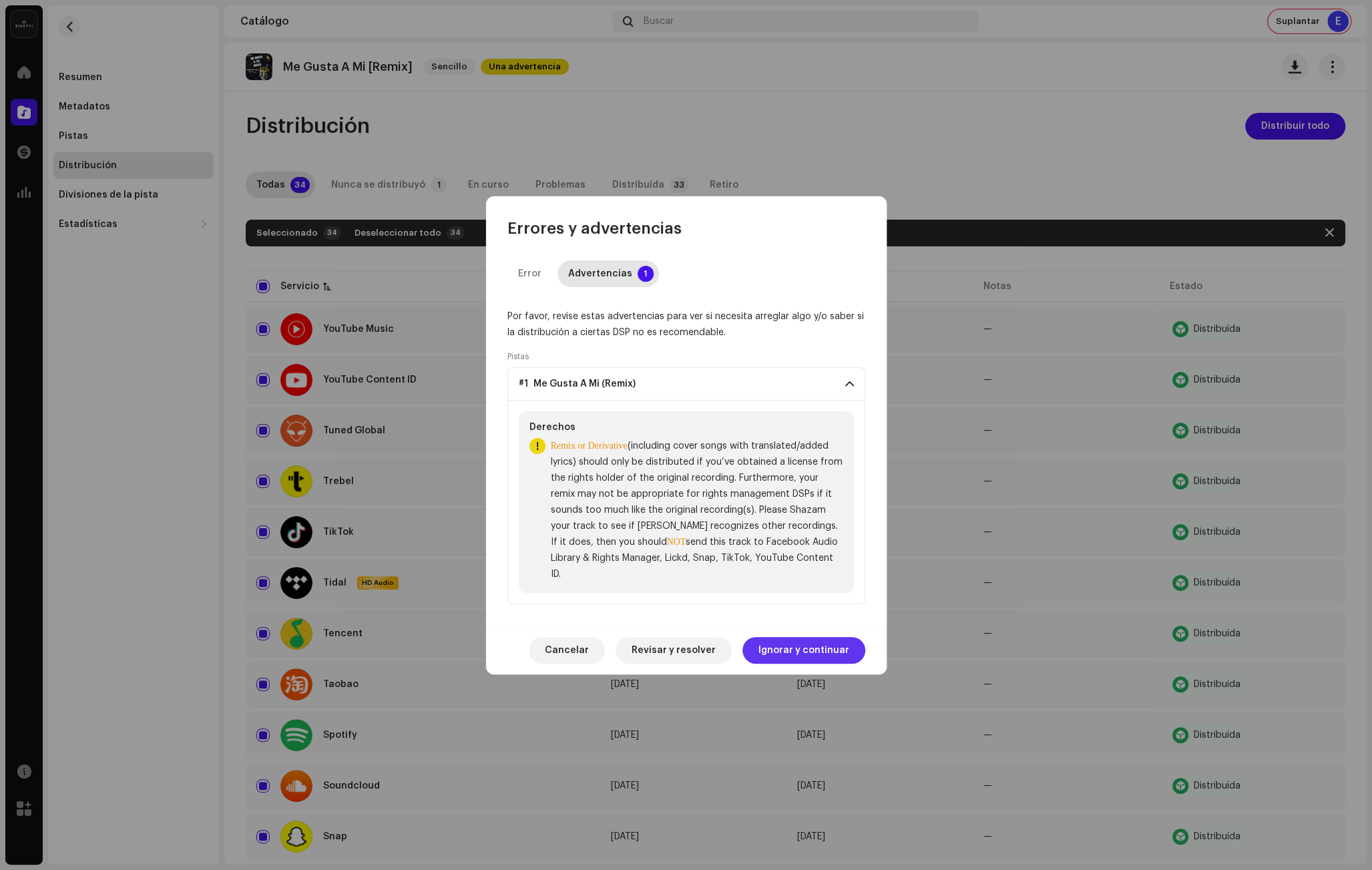
click at [792, 640] on span "Ignorar y continuar" at bounding box center [804, 649] width 91 height 27
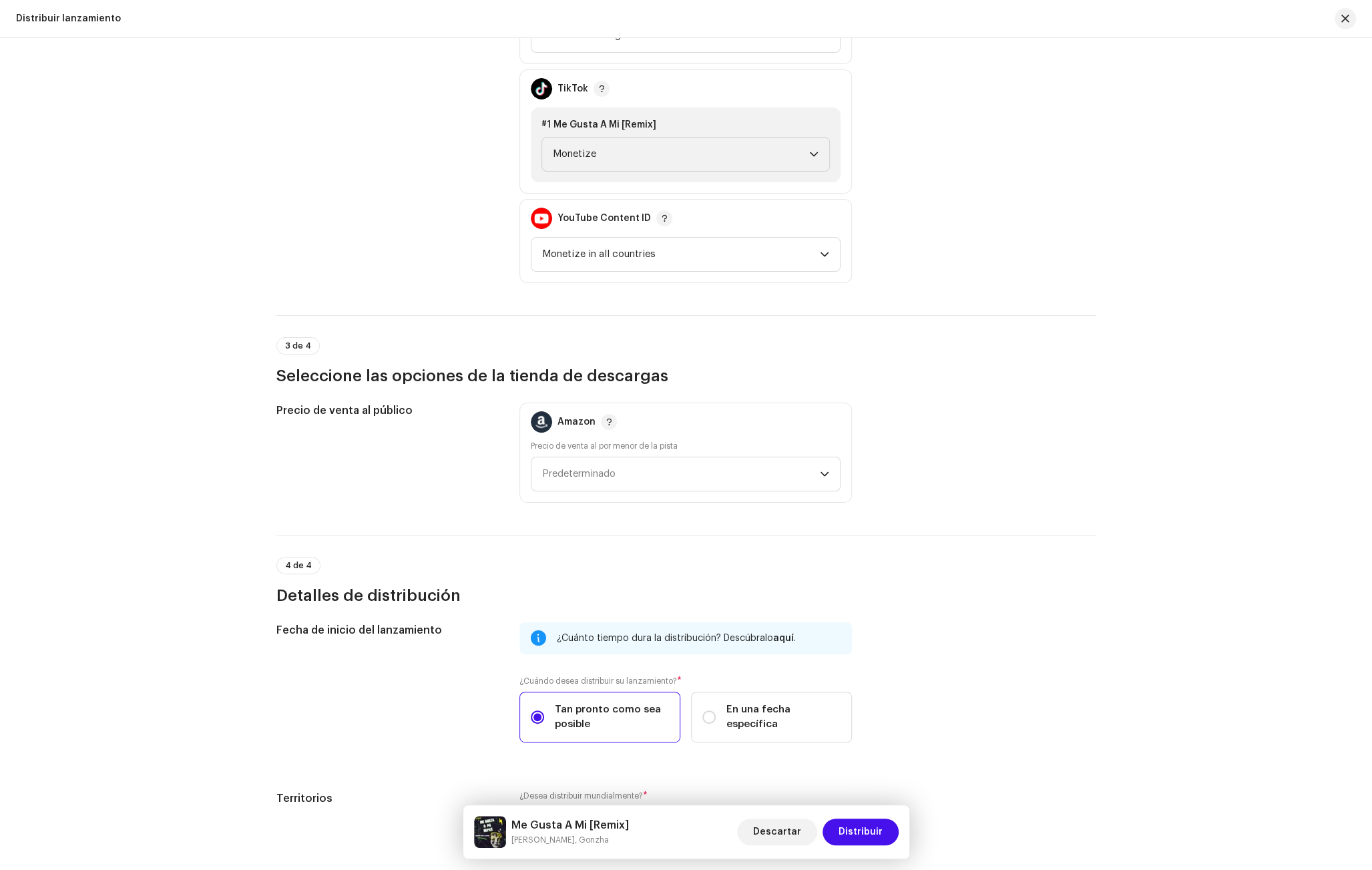
scroll to position [1877, 0]
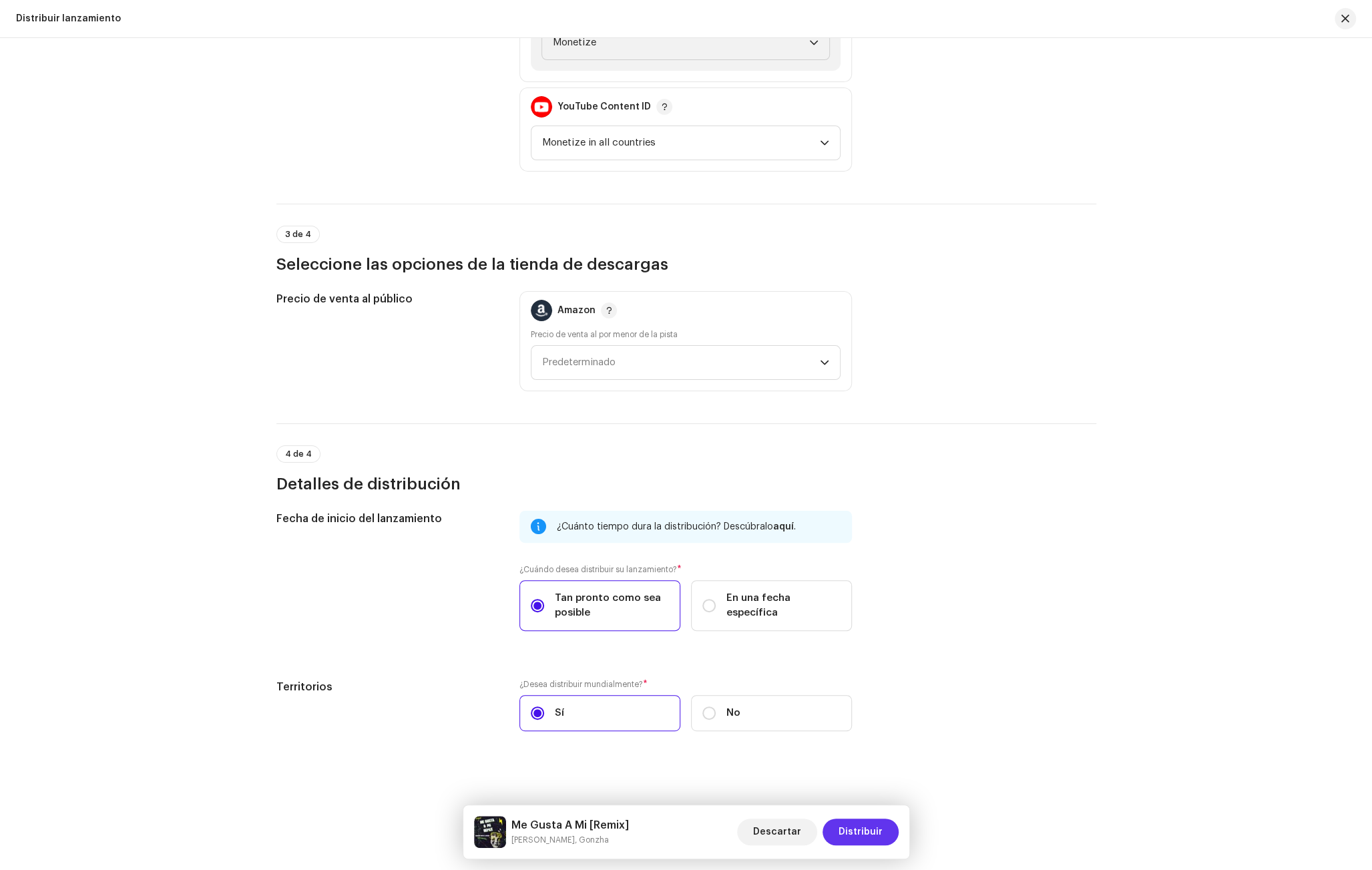
click at [868, 826] on span "Distribuir" at bounding box center [861, 831] width 44 height 27
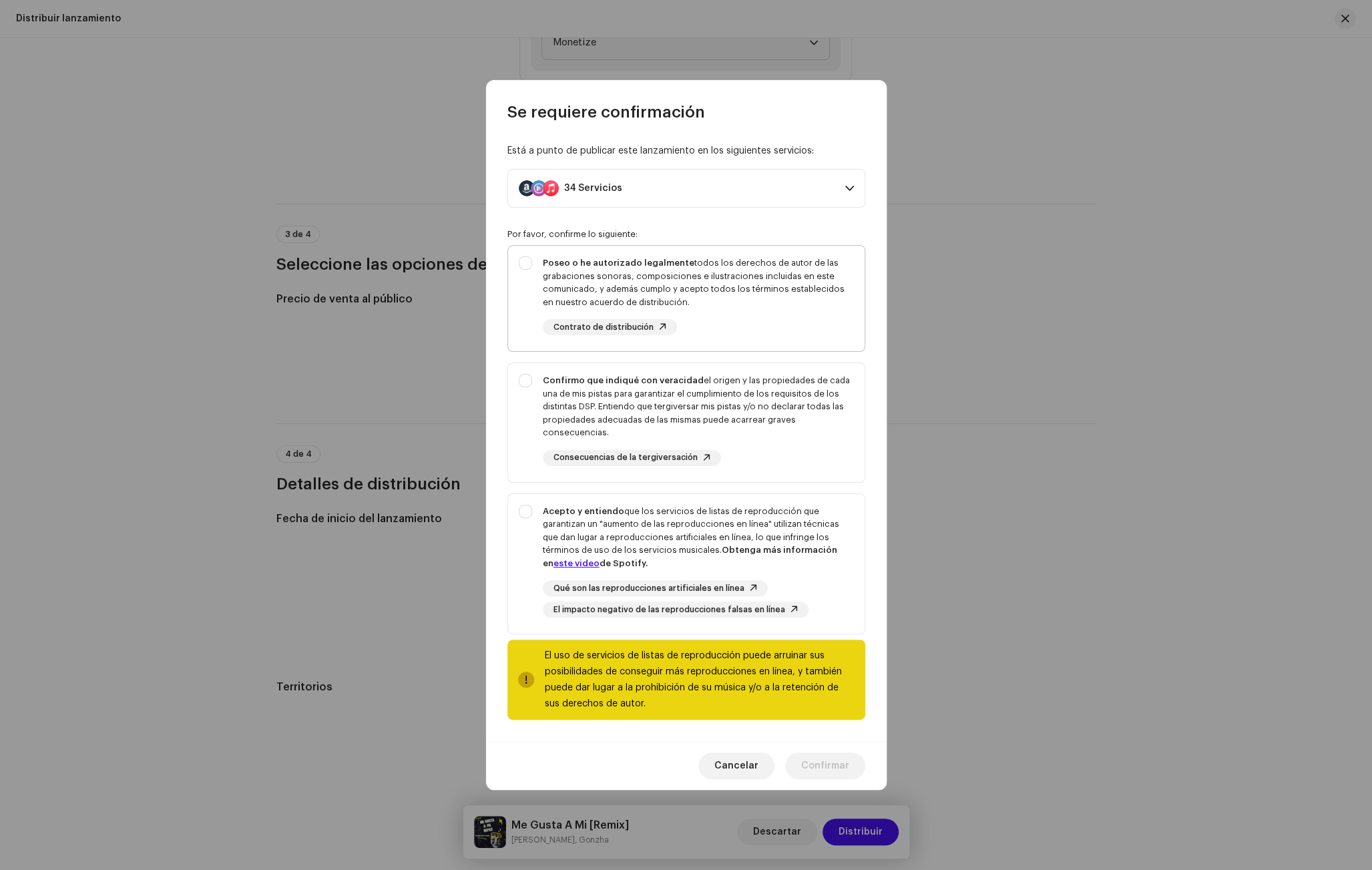
click at [765, 320] on div "Poseo o he autorizado legalmente todos los derechos de autor de las grabaciones…" at bounding box center [699, 296] width 311 height 79
checkbox input "true"
click at [756, 392] on div "Confirmo que indiqué con veracidad el origen y las propiedades de cada una de m…" at bounding box center [699, 406] width 311 height 66
checkbox input "true"
click at [750, 567] on div "Acepto y entiendo que los servicios de listas de reproducción que garantizan un…" at bounding box center [699, 537] width 311 height 66
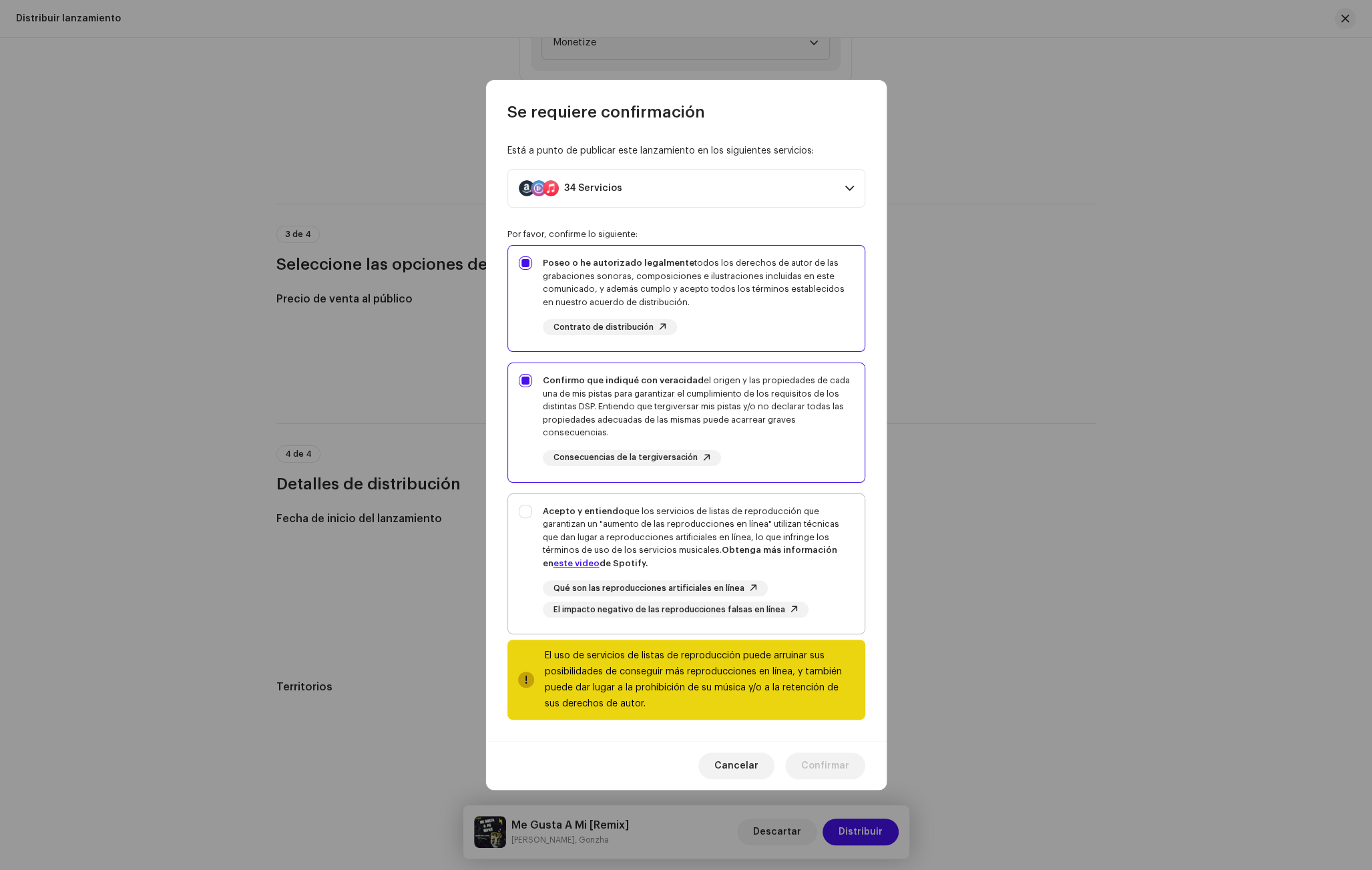
checkbox input "true"
click at [810, 766] on span "Confirmar" at bounding box center [825, 765] width 48 height 27
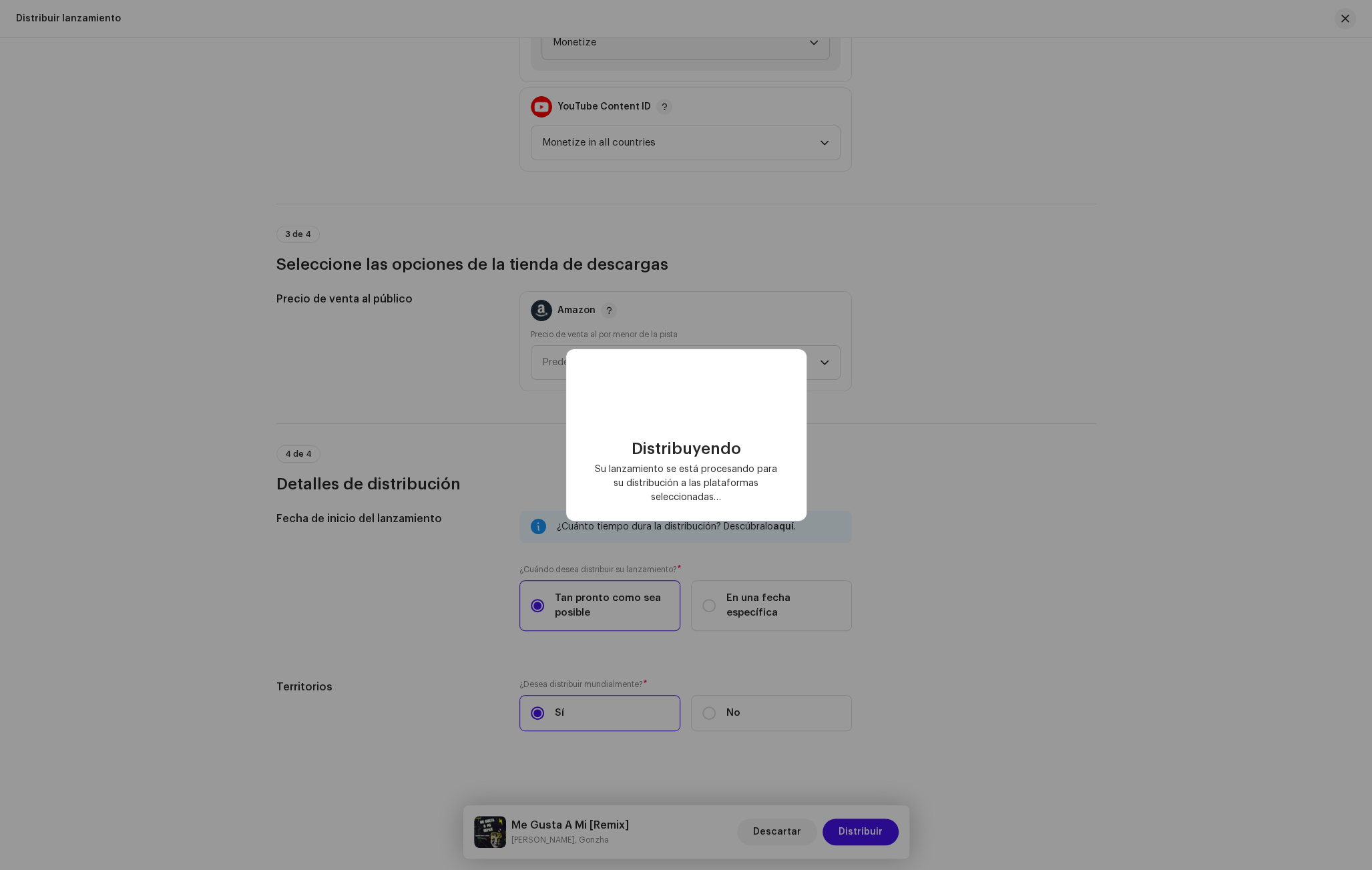
checkbox input "false"
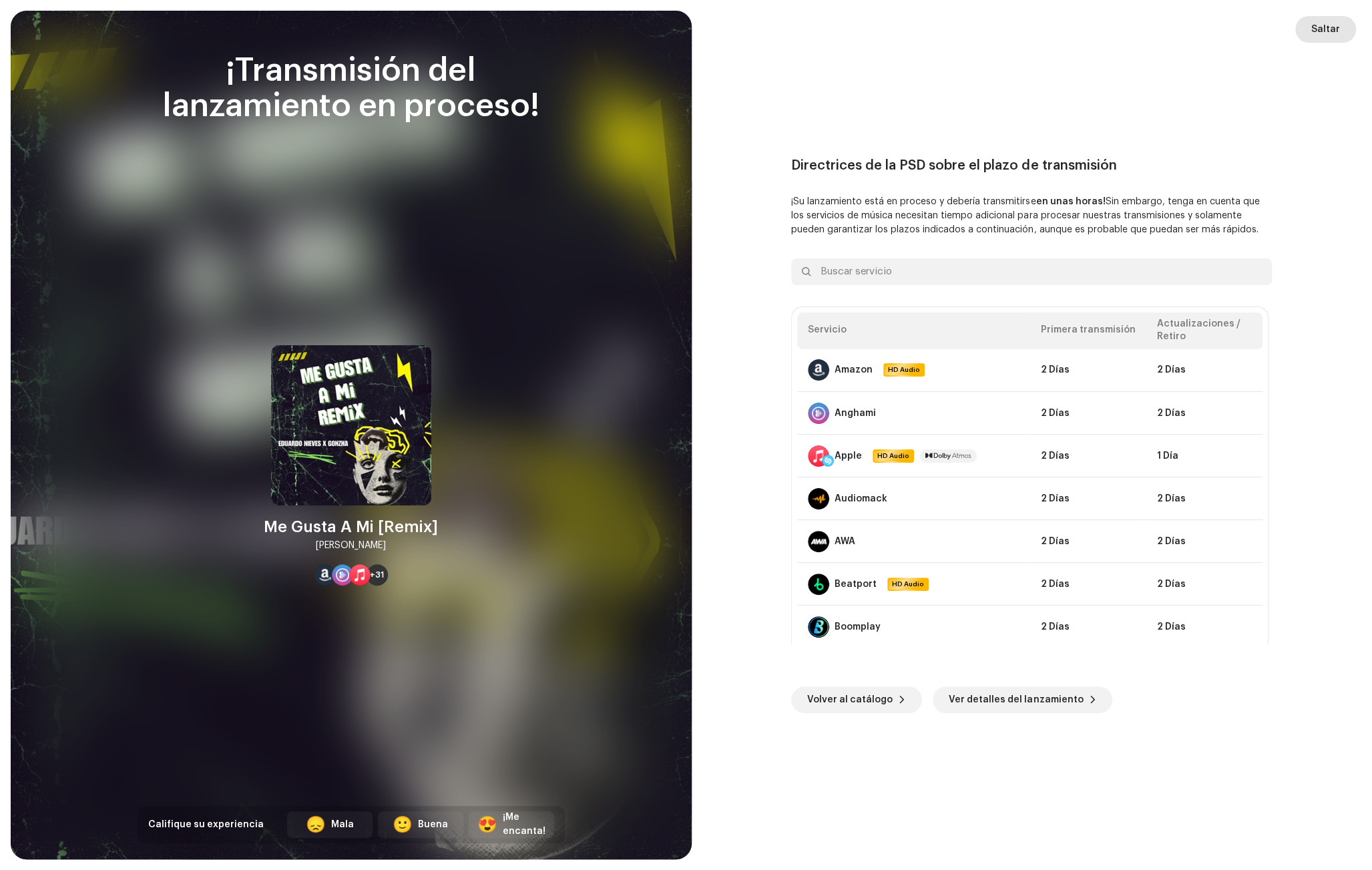
click at [1327, 30] on span "Saltar" at bounding box center [1326, 29] width 29 height 27
